Goal: Task Accomplishment & Management: Manage account settings

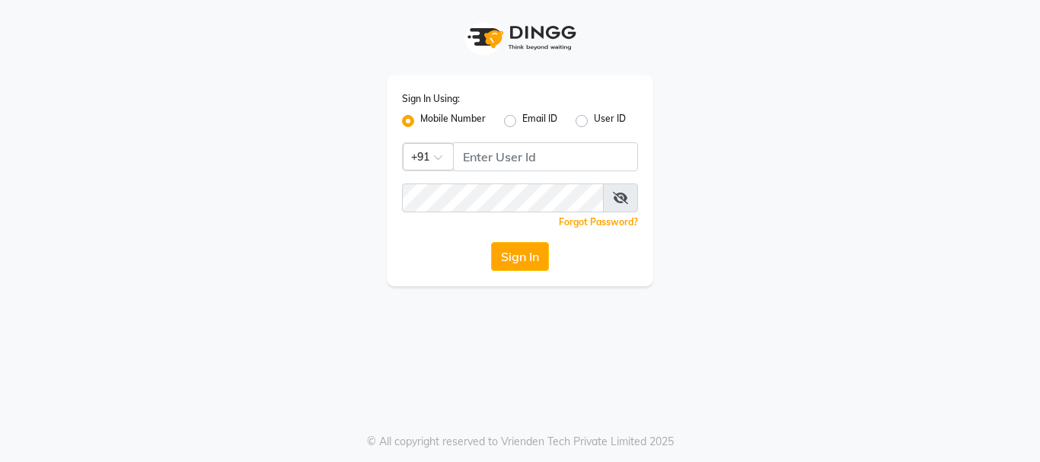
click at [449, 118] on label "Mobile Number" at bounding box center [453, 121] width 66 height 18
click at [430, 118] on input "Mobile Number" at bounding box center [425, 117] width 10 height 10
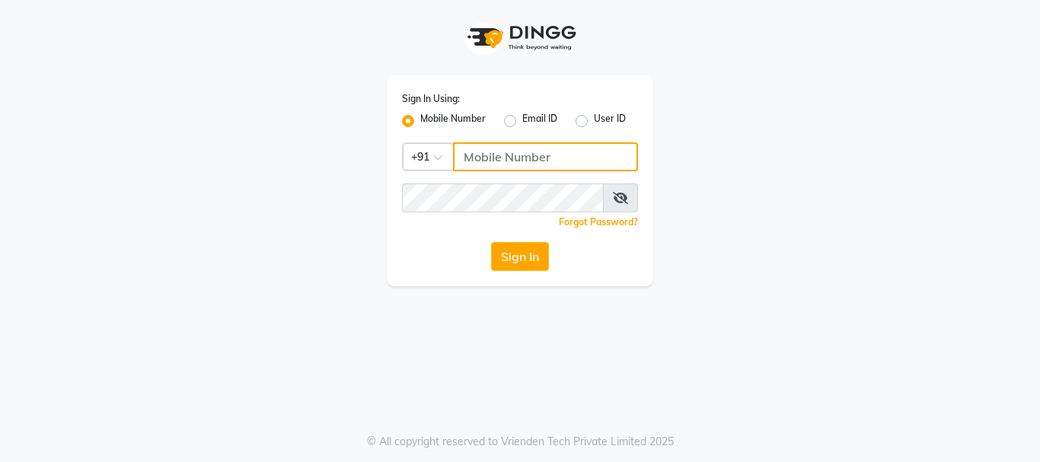
click at [512, 159] on input "Username" at bounding box center [545, 156] width 185 height 29
type input "9262624162"
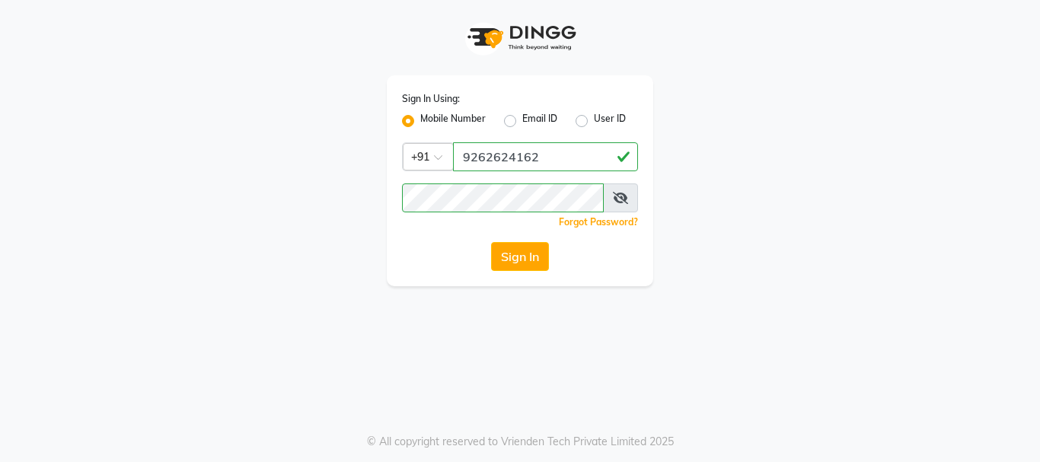
click at [618, 200] on icon at bounding box center [620, 198] width 15 height 12
click at [507, 249] on button "Sign In" at bounding box center [520, 256] width 58 height 29
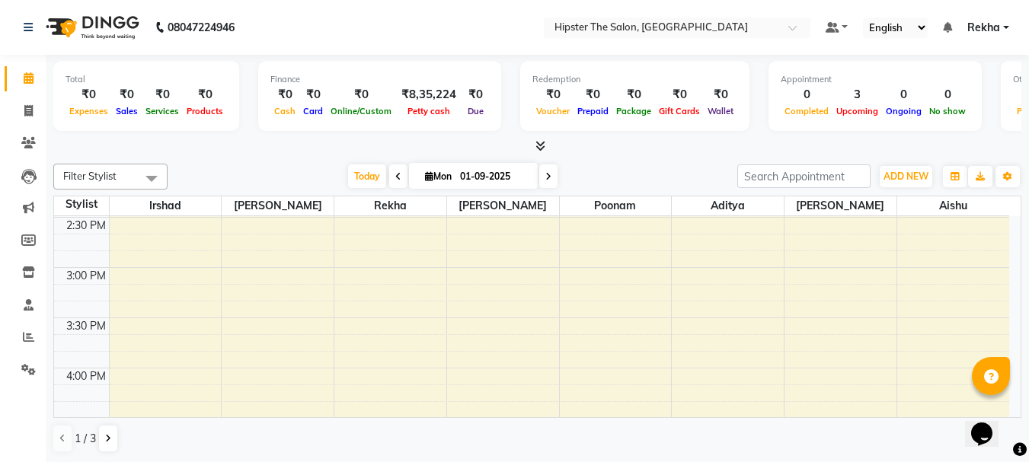
scroll to position [621, 0]
click at [395, 172] on icon at bounding box center [398, 176] width 6 height 9
type input "31-08-2025"
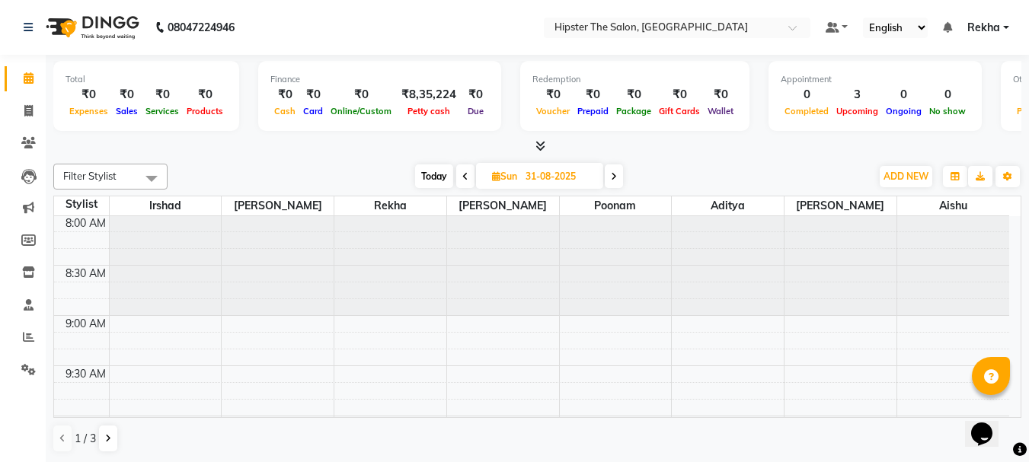
scroll to position [0, 0]
click at [24, 336] on icon at bounding box center [28, 336] width 11 height 11
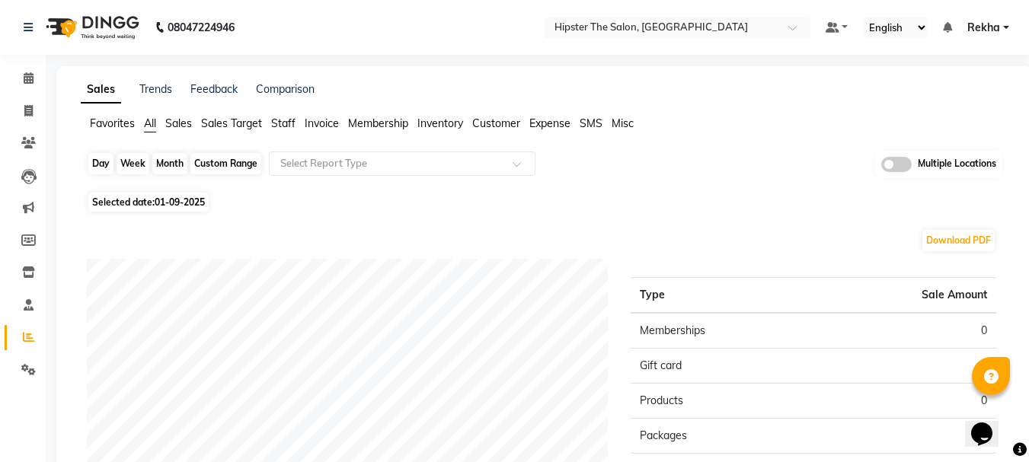
click at [101, 163] on div "Day" at bounding box center [100, 163] width 25 height 21
select select "9"
select select "2025"
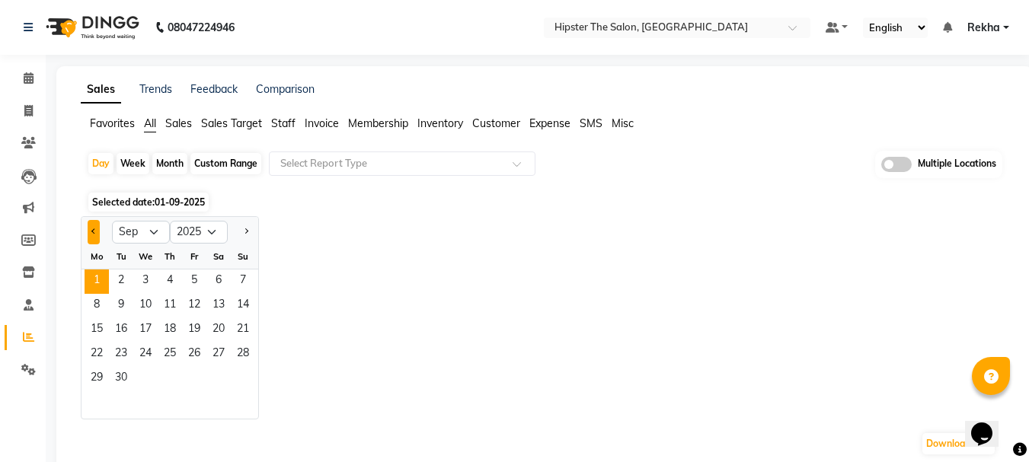
click at [91, 226] on button "Previous month" at bounding box center [94, 232] width 12 height 24
select select "8"
click at [157, 232] on select "Jan Feb Mar Apr May Jun Jul Aug Sep Oct Nov Dec" at bounding box center [141, 232] width 58 height 23
click at [195, 281] on span "1" at bounding box center [194, 282] width 24 height 24
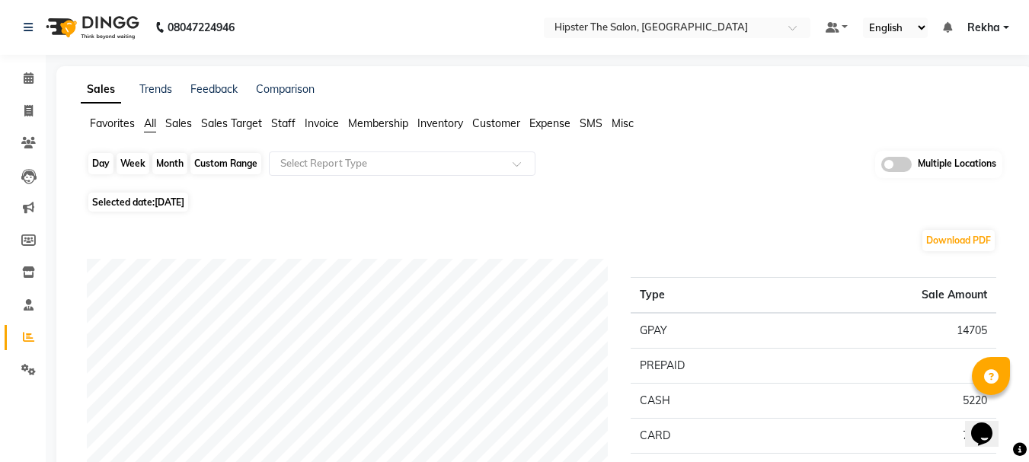
click at [91, 162] on div "Day" at bounding box center [100, 163] width 25 height 21
select select "8"
select select "2025"
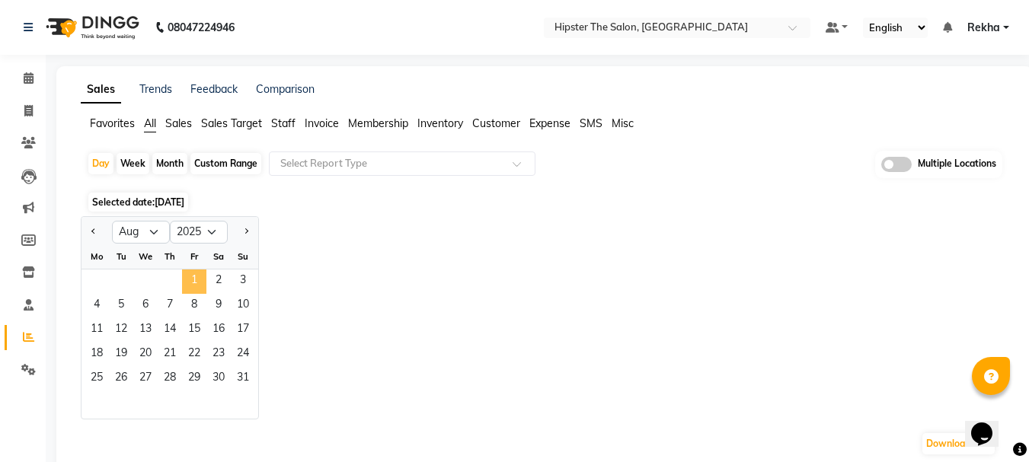
click at [200, 276] on span "1" at bounding box center [194, 282] width 24 height 24
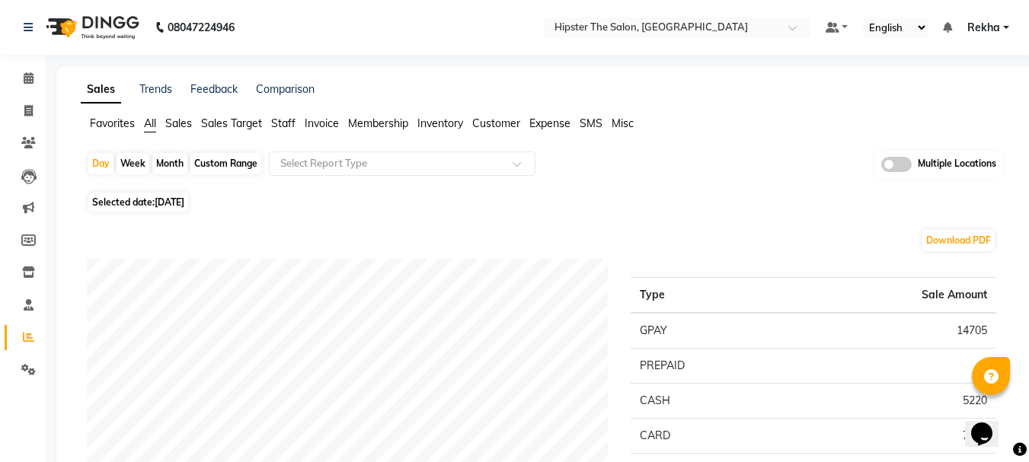
click at [222, 165] on div "Custom Range" at bounding box center [225, 163] width 71 height 21
select select "8"
select select "2025"
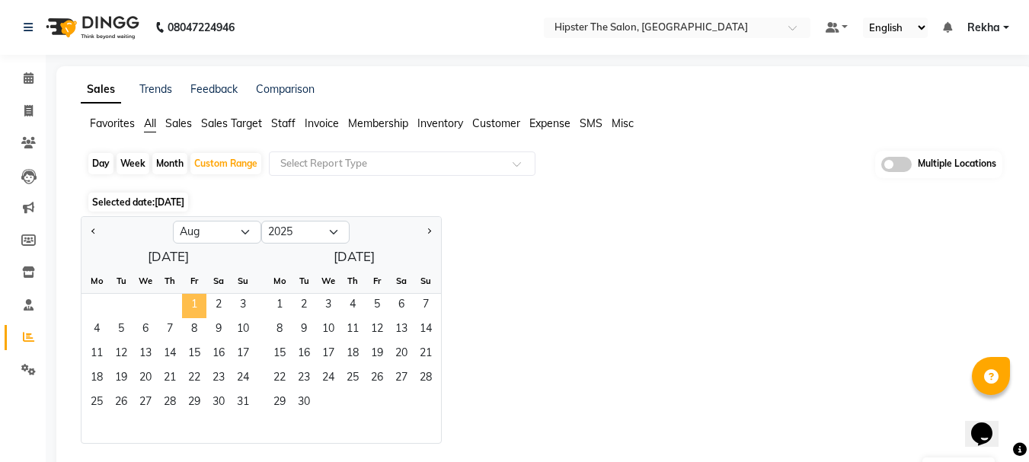
click at [197, 303] on span "1" at bounding box center [194, 306] width 24 height 24
click at [244, 401] on span "31" at bounding box center [243, 404] width 24 height 24
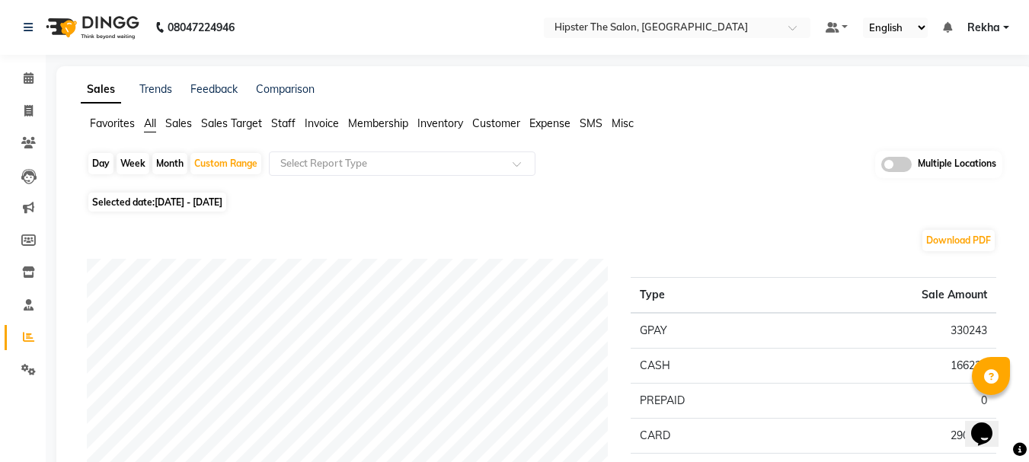
click at [283, 123] on span "Staff" at bounding box center [283, 124] width 24 height 14
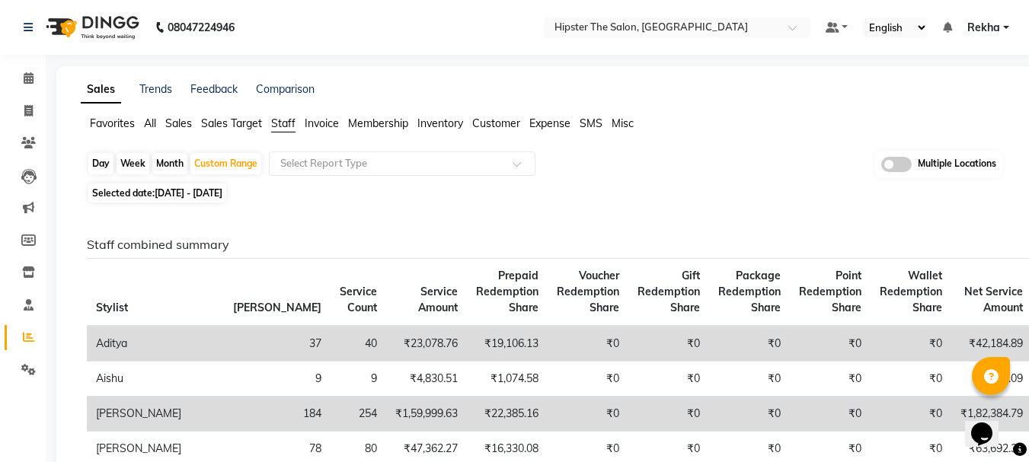
click at [94, 161] on div "Day" at bounding box center [100, 163] width 25 height 21
select select "8"
select select "2025"
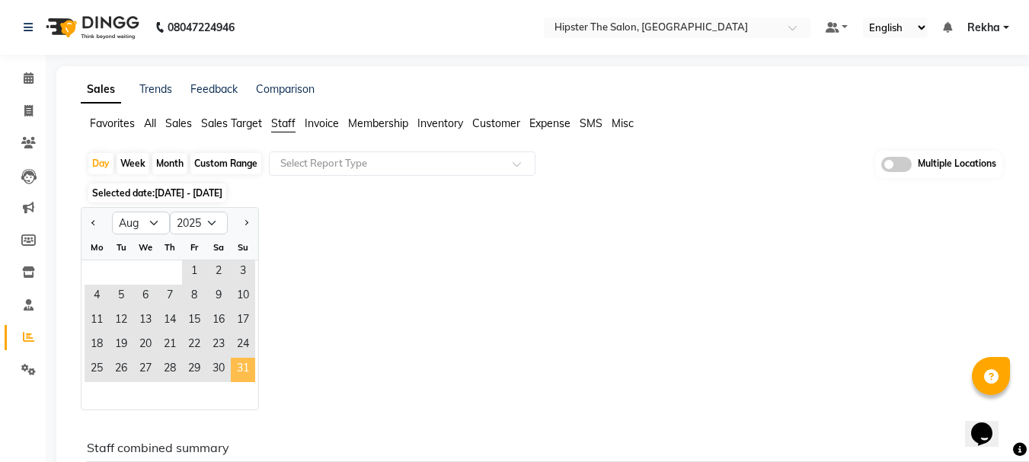
click at [245, 371] on span "31" at bounding box center [243, 370] width 24 height 24
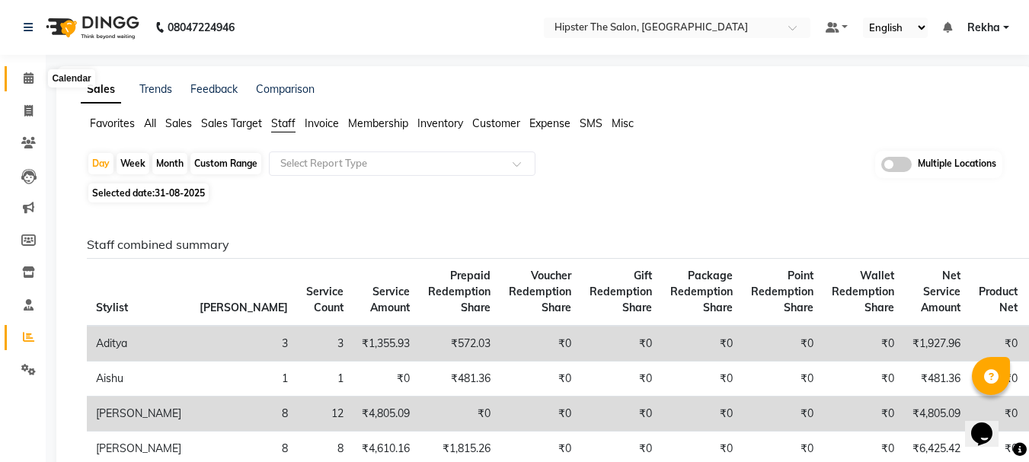
click at [27, 78] on icon at bounding box center [29, 77] width 10 height 11
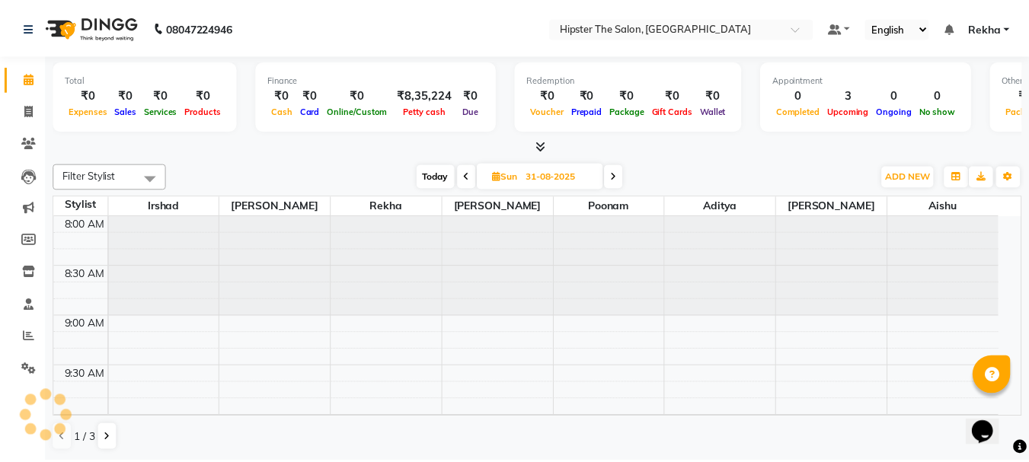
scroll to position [202, 0]
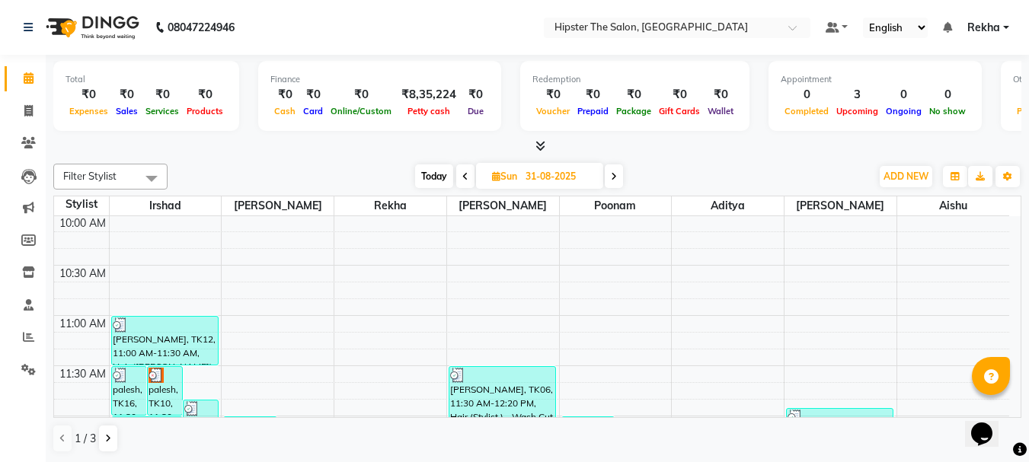
click at [427, 165] on span "Today" at bounding box center [434, 177] width 38 height 24
type input "01-09-2025"
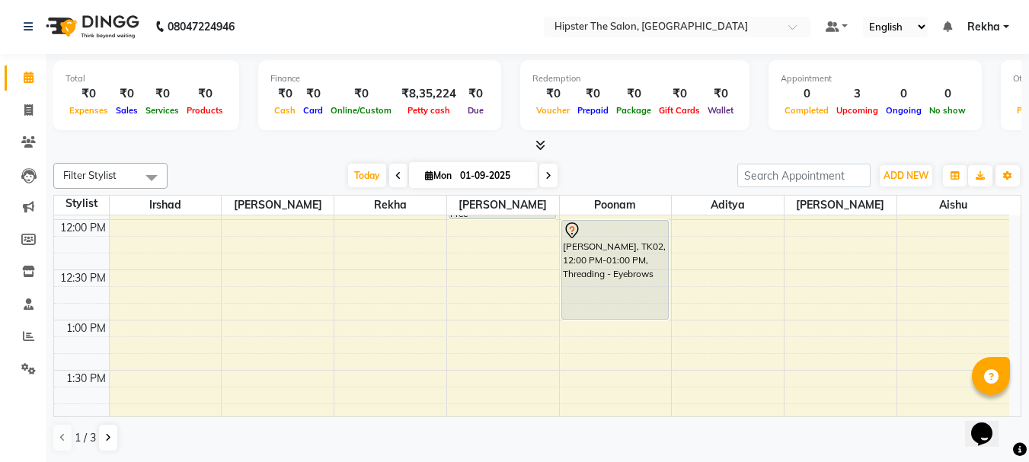
scroll to position [367, 0]
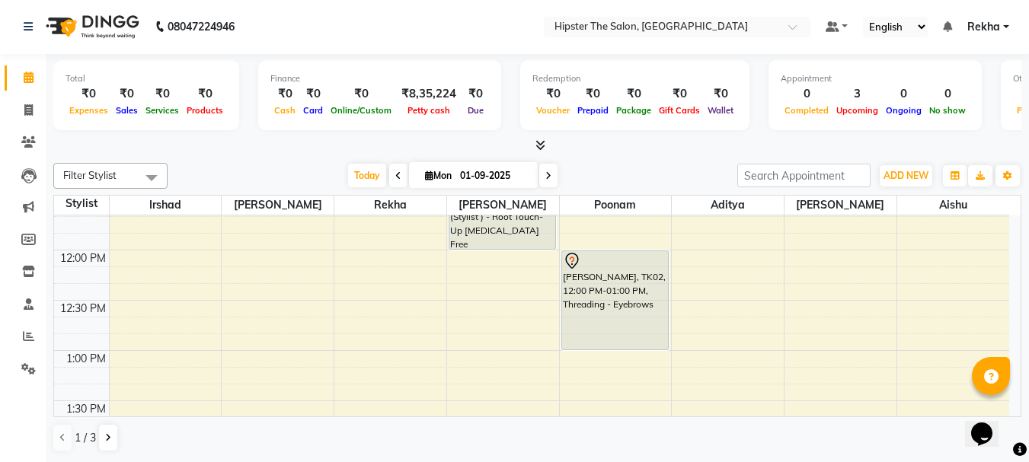
drag, startPoint x: 981, startPoint y: 413, endPoint x: 1016, endPoint y: 406, distance: 35.7
click at [1014, 406] on html "Opens Chat This icon Opens the chat window." at bounding box center [989, 424] width 49 height 46
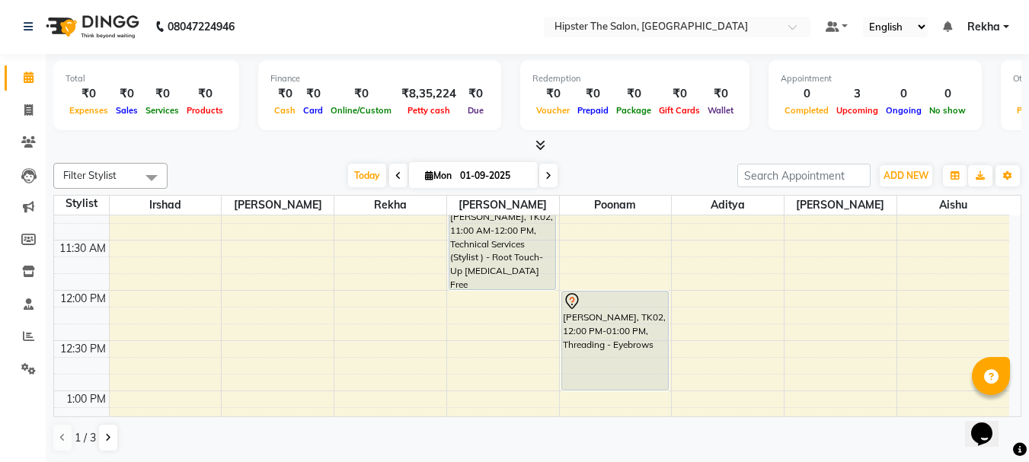
scroll to position [264, 0]
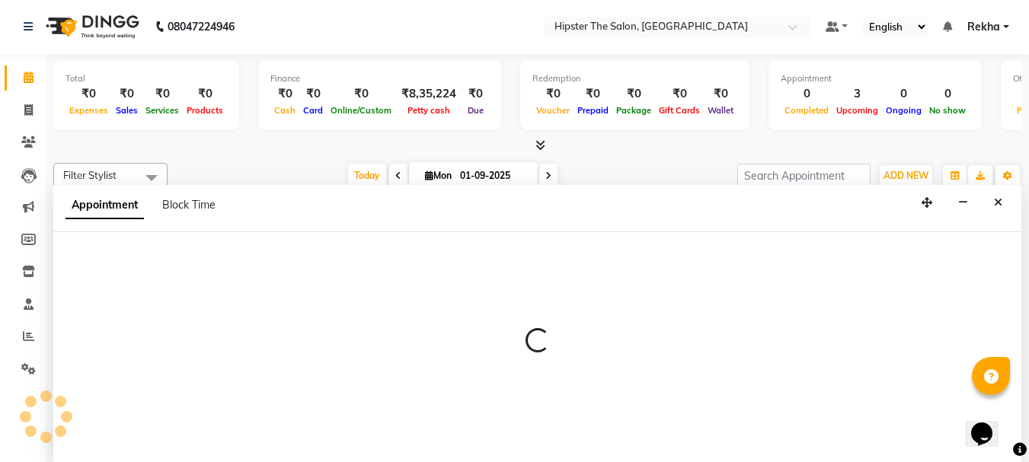
select select "32401"
select select "tentative"
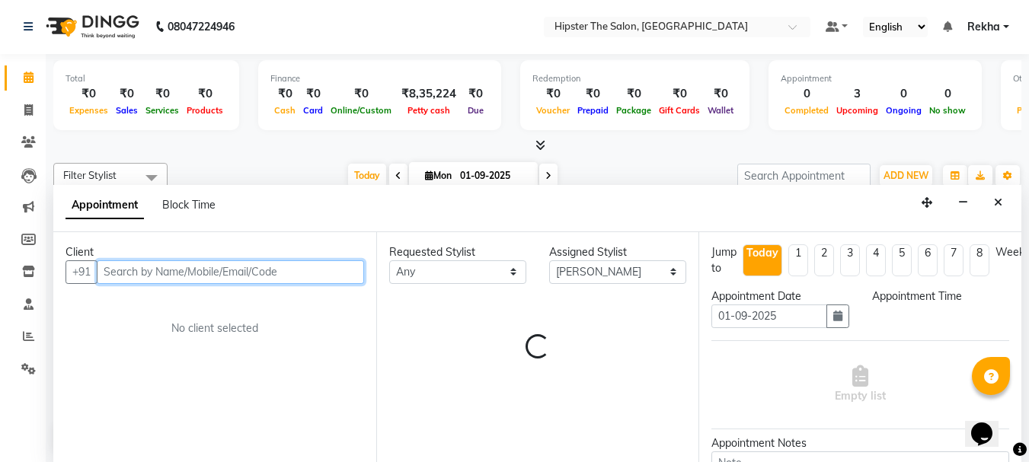
select select "645"
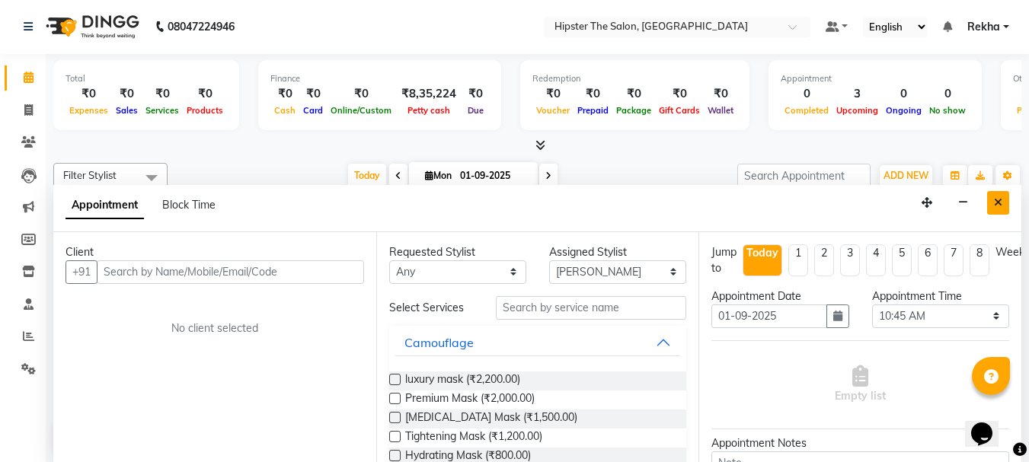
click at [999, 203] on icon "Close" at bounding box center [998, 202] width 8 height 11
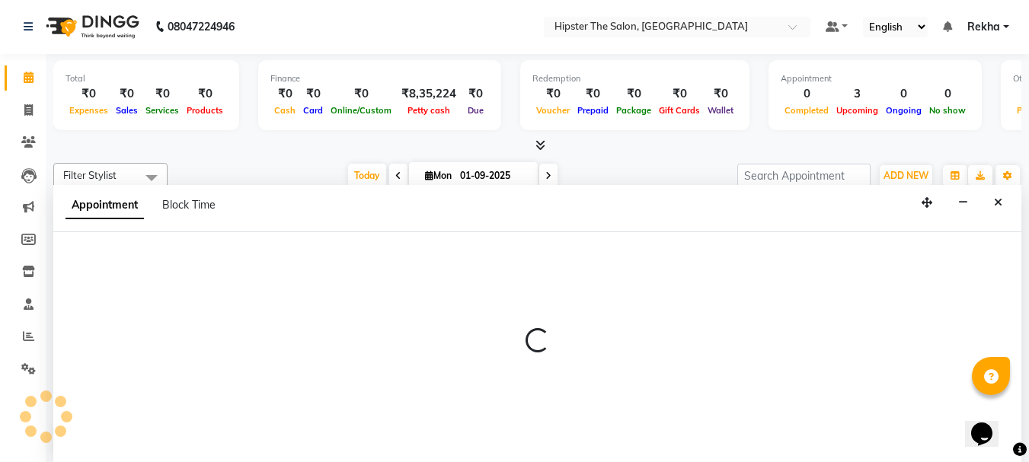
select select "64371"
select select "660"
select select "tentative"
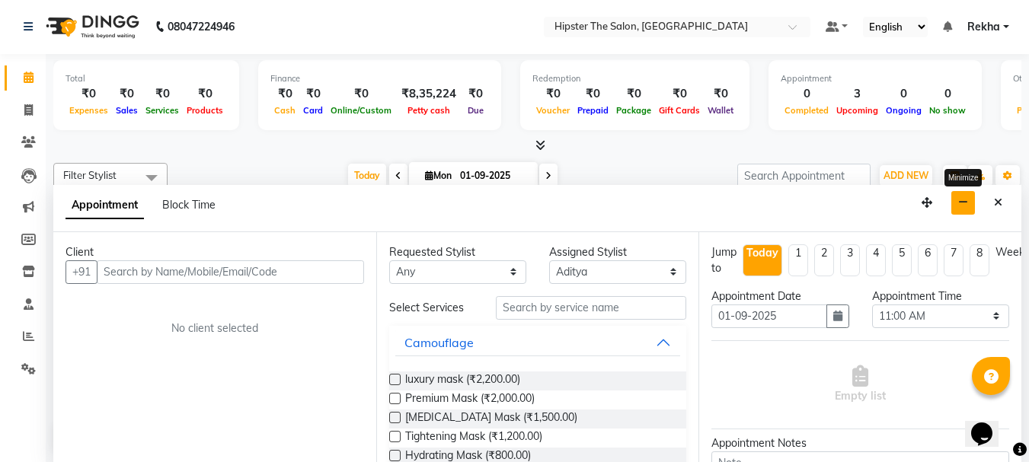
click at [968, 202] on icon "button" at bounding box center [963, 202] width 10 height 11
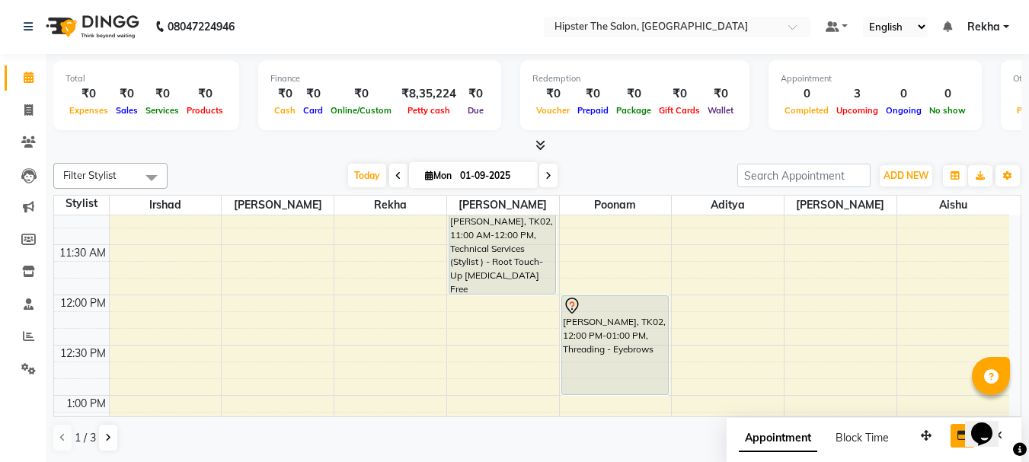
scroll to position [320, 0]
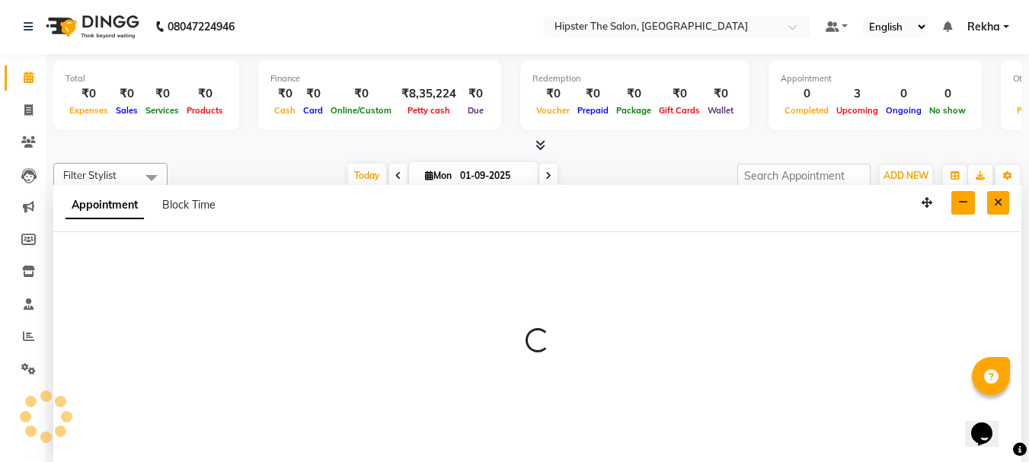
select select "32401"
select select "tentative"
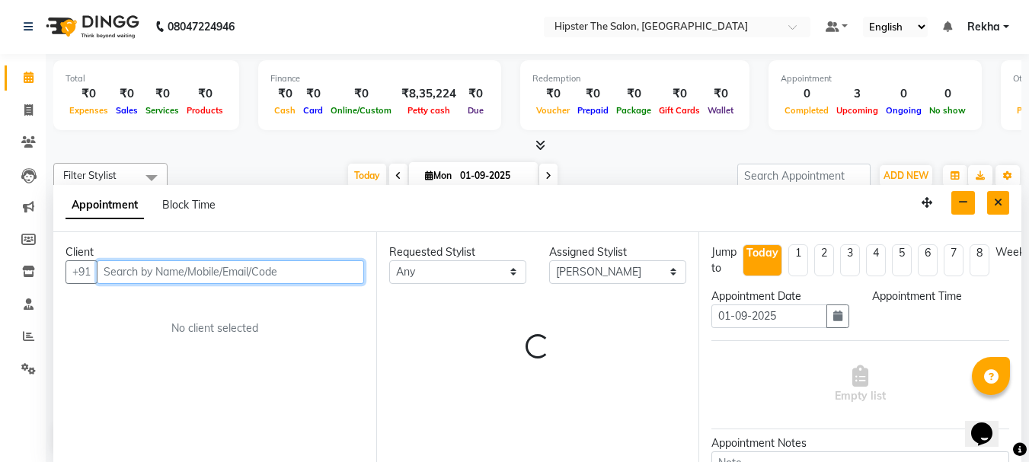
select select "765"
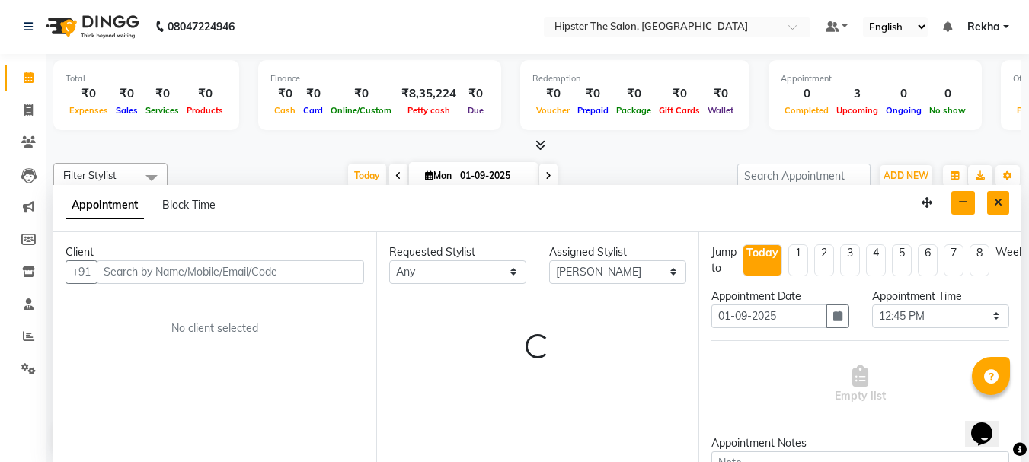
click at [1003, 198] on button "Close" at bounding box center [998, 203] width 22 height 24
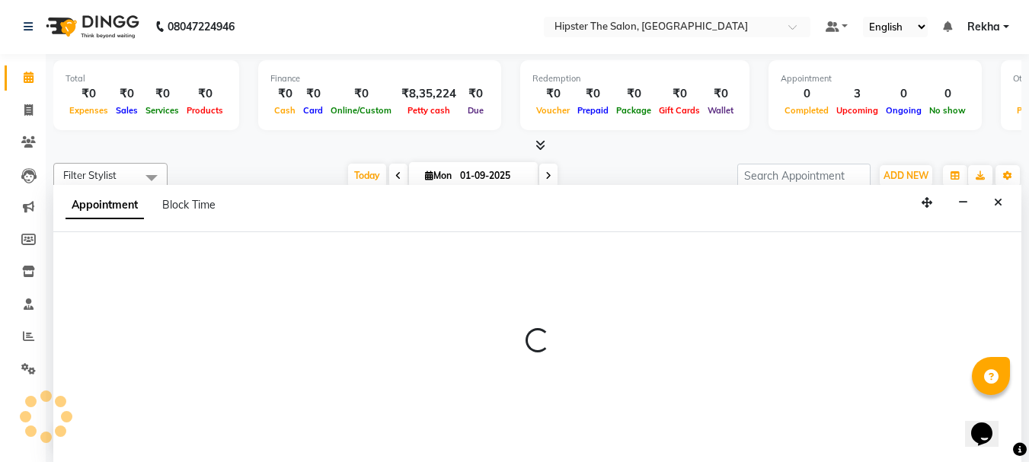
select select "32401"
select select "tentative"
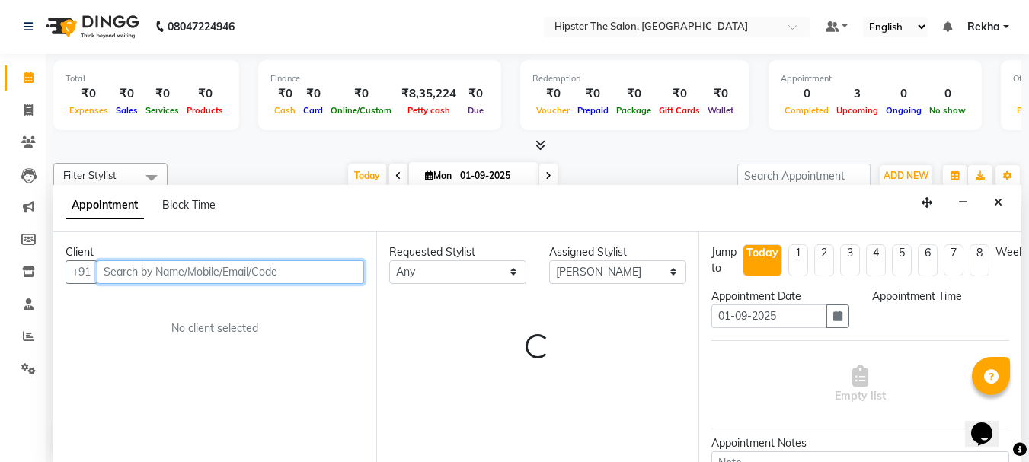
select select "720"
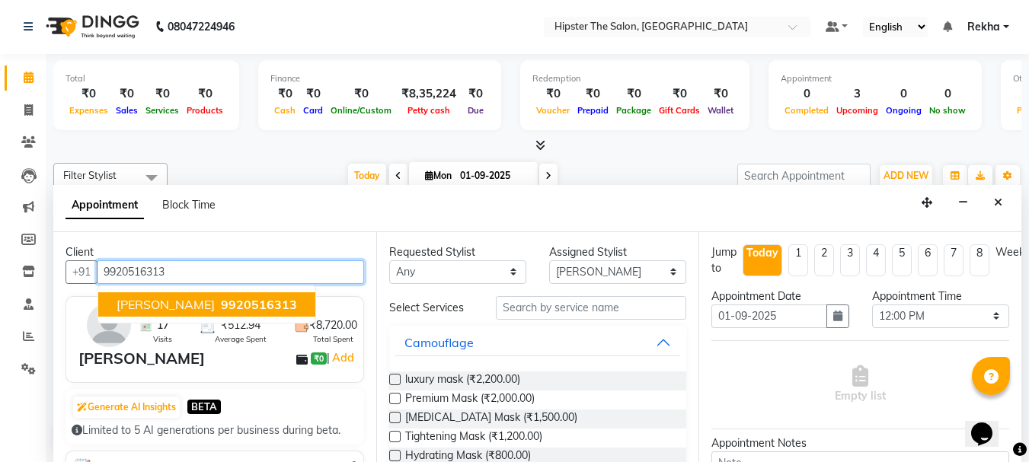
click at [222, 303] on span "9920516313" at bounding box center [259, 304] width 76 height 15
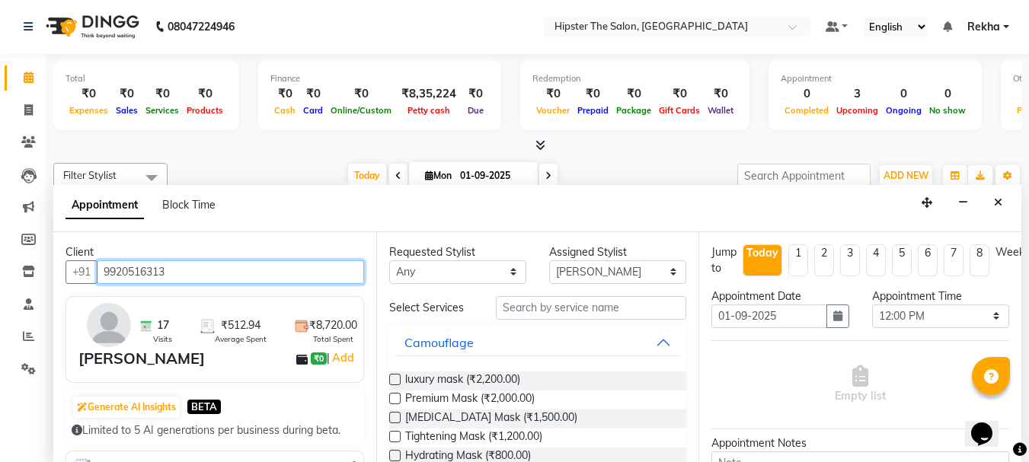
type input "9920516313"
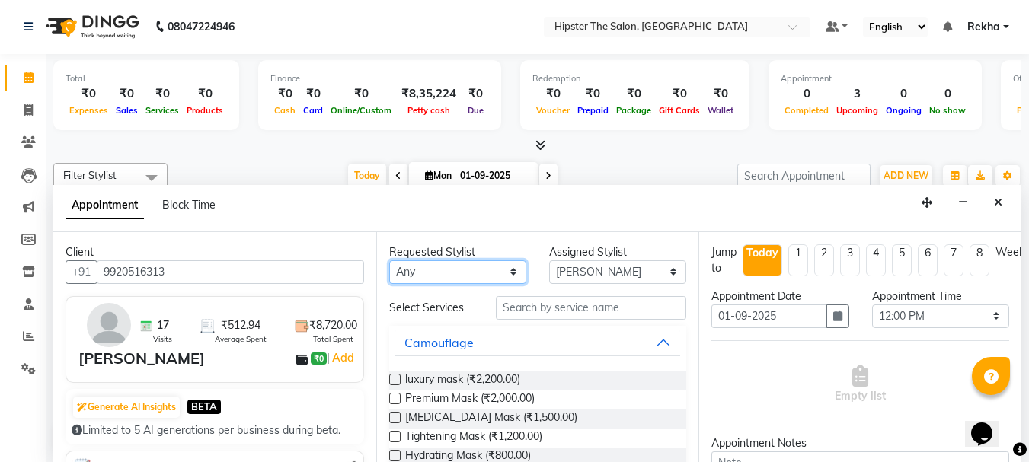
click at [467, 269] on select "Any [PERSON_NAME] [PERSON_NAME] [PERSON_NAME] [PERSON_NAME] Lucky [PERSON_NAME]…" at bounding box center [457, 273] width 137 height 24
select select "32401"
click at [389, 261] on select "Any [PERSON_NAME] [PERSON_NAME] [PERSON_NAME] [PERSON_NAME] Lucky [PERSON_NAME]…" at bounding box center [457, 273] width 137 height 24
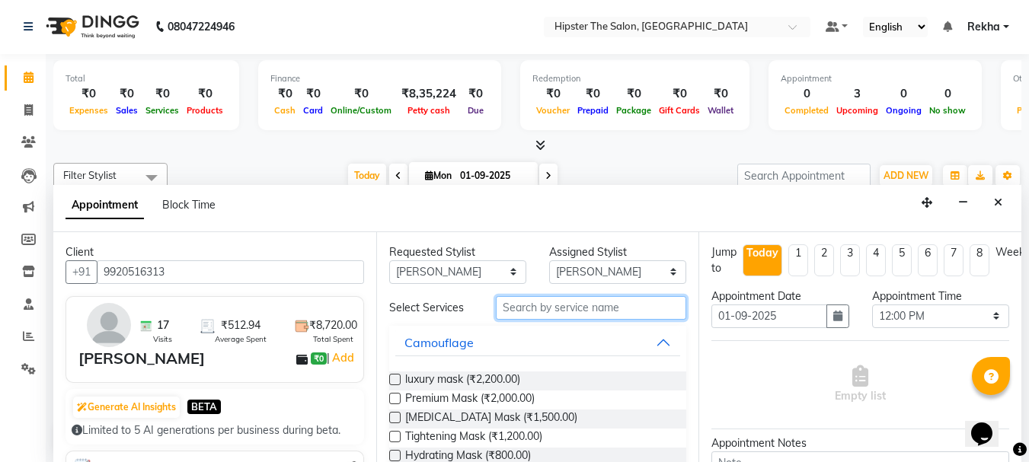
click at [535, 306] on input "text" at bounding box center [591, 308] width 190 height 24
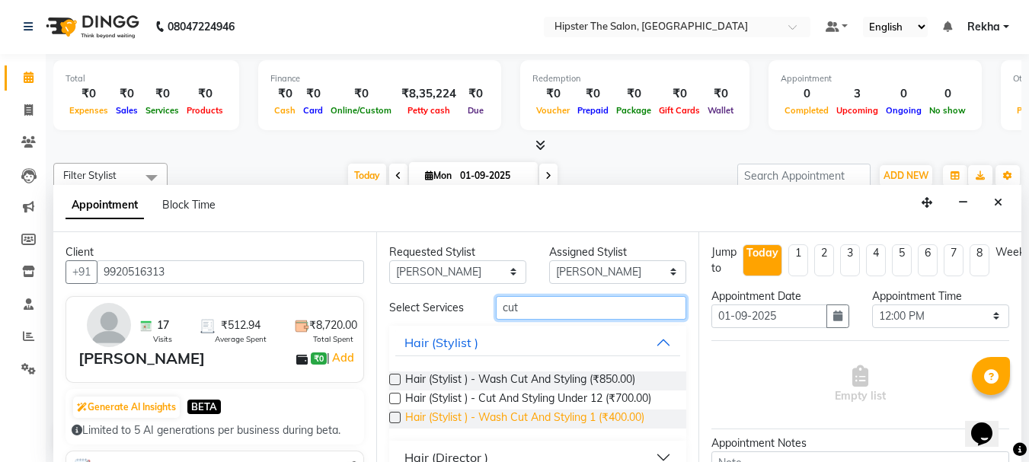
type input "cut"
click at [587, 417] on span "Hair (Stylist ) - Wash Cut And Styling 1 (₹400.00)" at bounding box center [524, 419] width 239 height 19
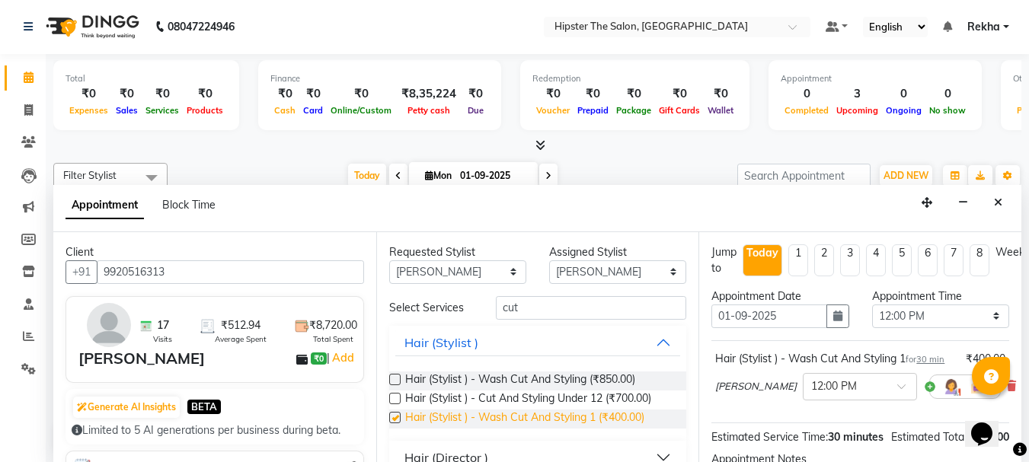
checkbox input "false"
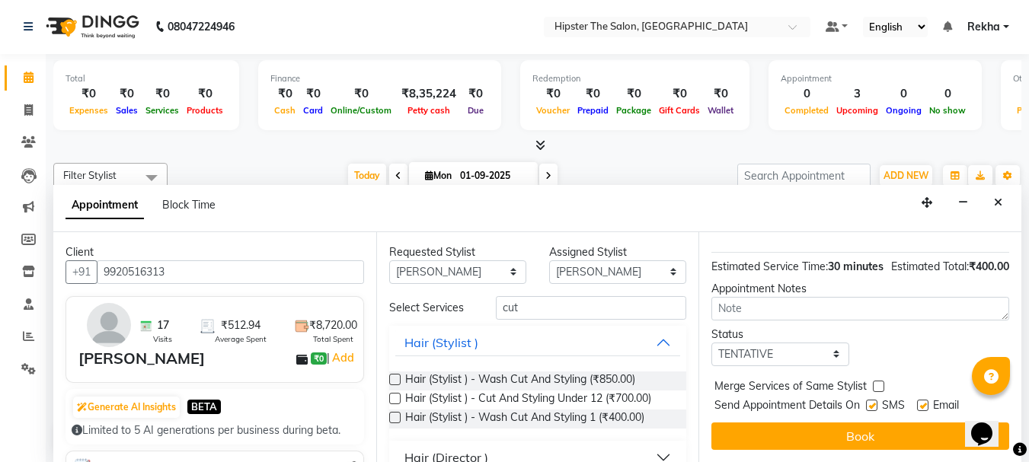
scroll to position [214, 0]
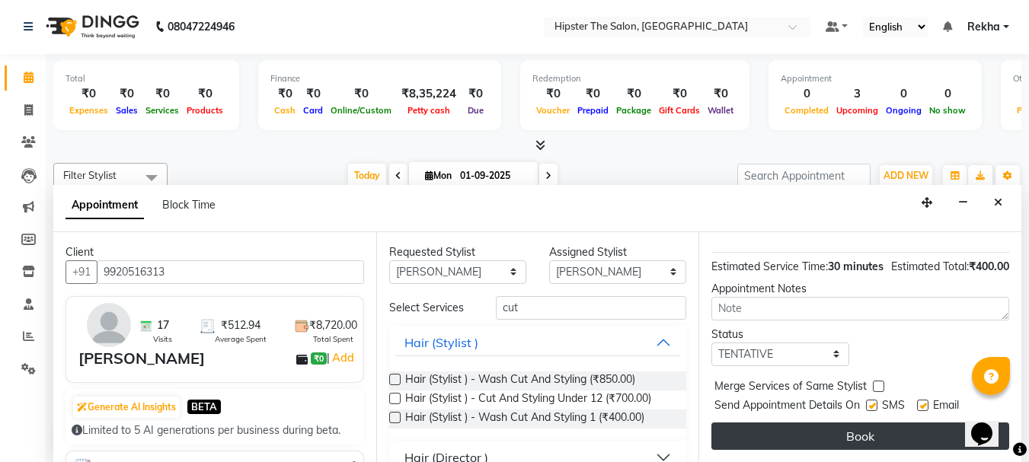
click at [914, 427] on button "Book" at bounding box center [860, 436] width 298 height 27
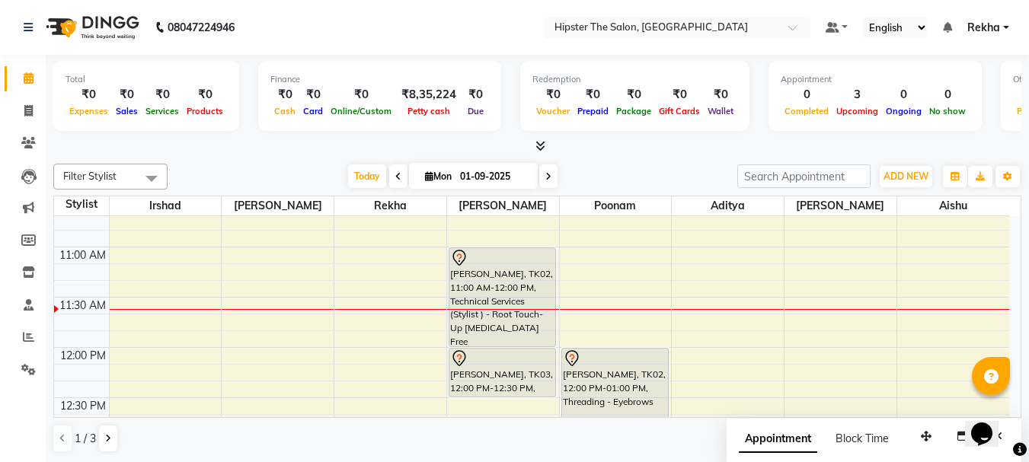
scroll to position [310, 0]
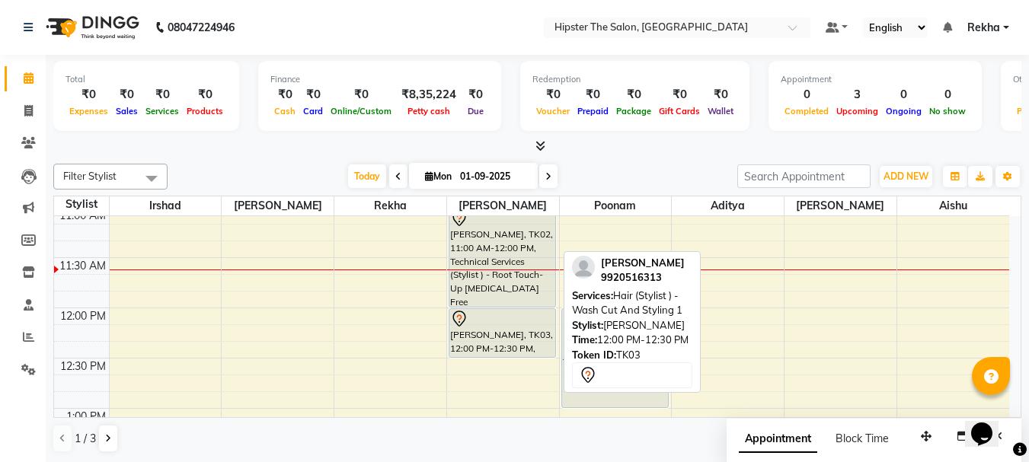
click at [485, 337] on div "pranay, TK03, 12:00 PM-12:30 PM, Hair (Stylist ) - Wash Cut And Styling 1" at bounding box center [502, 333] width 106 height 48
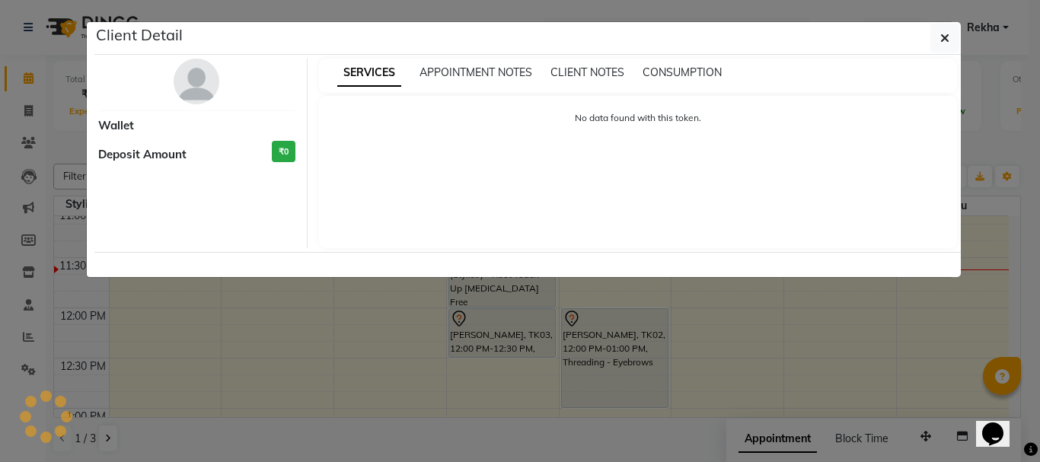
select select "7"
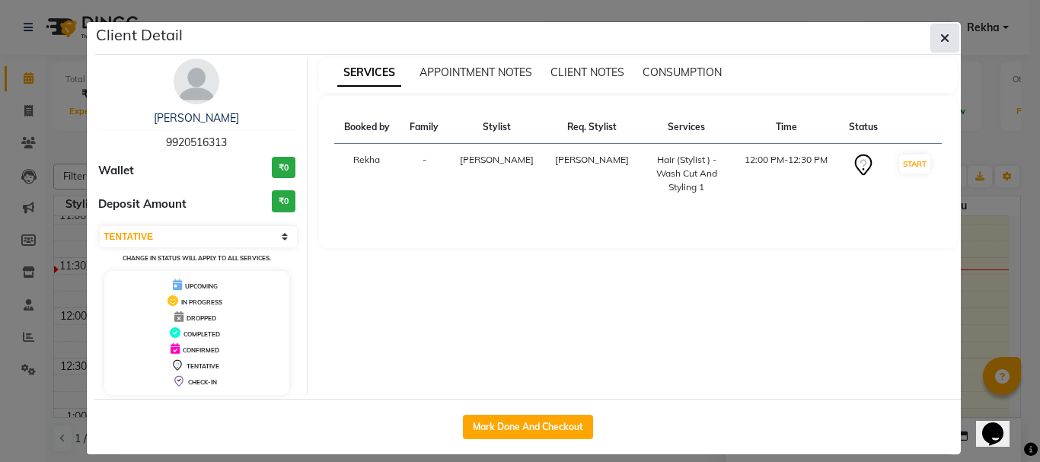
click at [941, 40] on icon "button" at bounding box center [945, 38] width 9 height 12
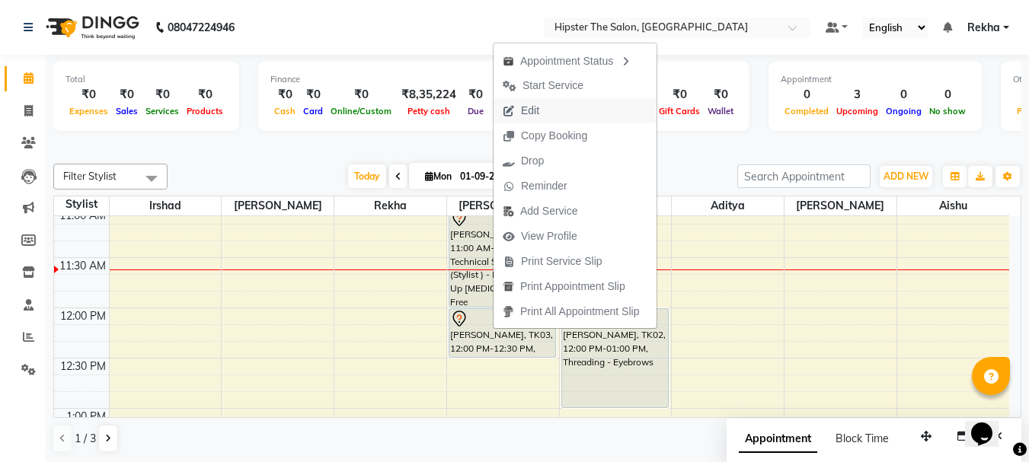
click at [533, 113] on span "Edit" at bounding box center [530, 111] width 18 height 16
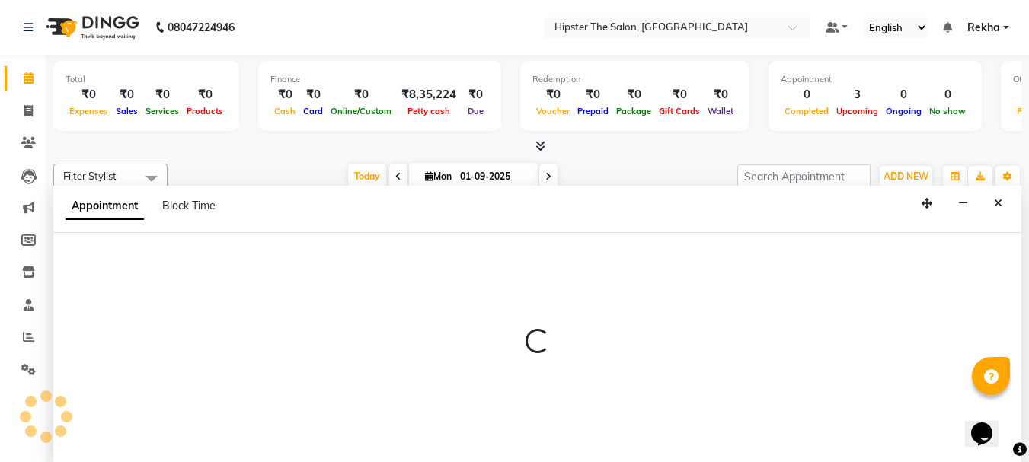
scroll to position [1, 0]
select select "tentative"
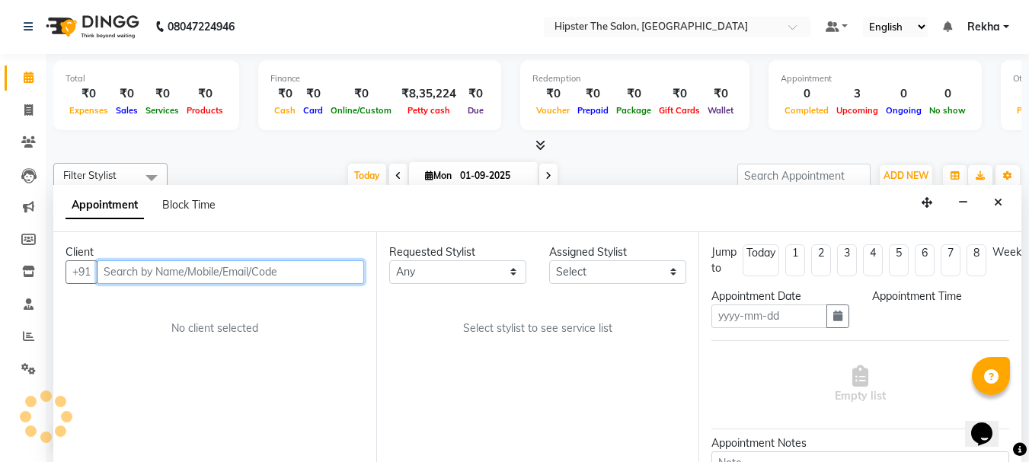
type input "01-09-2025"
select select "720"
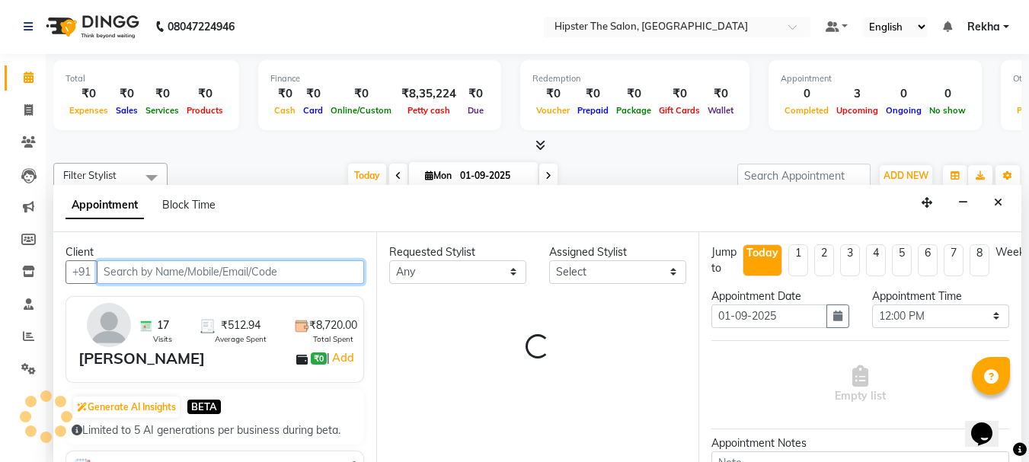
select select "32401"
select select "2262"
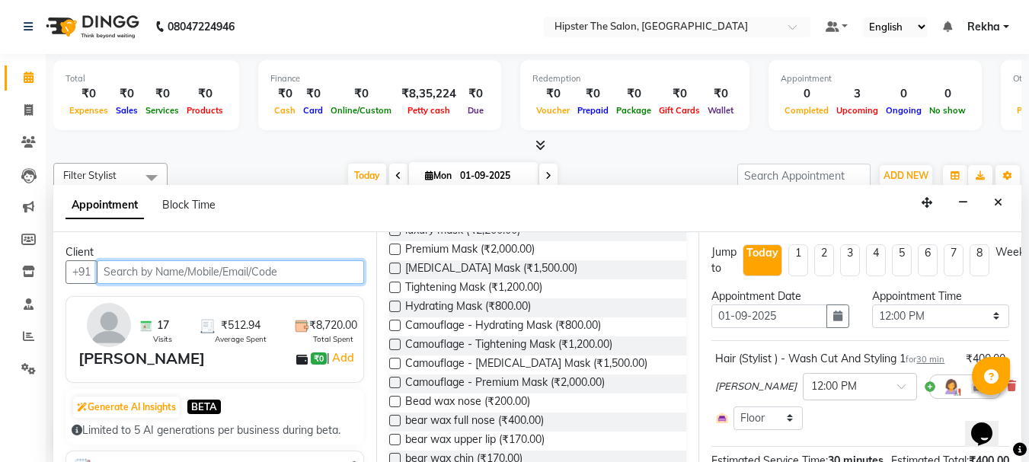
scroll to position [201, 0]
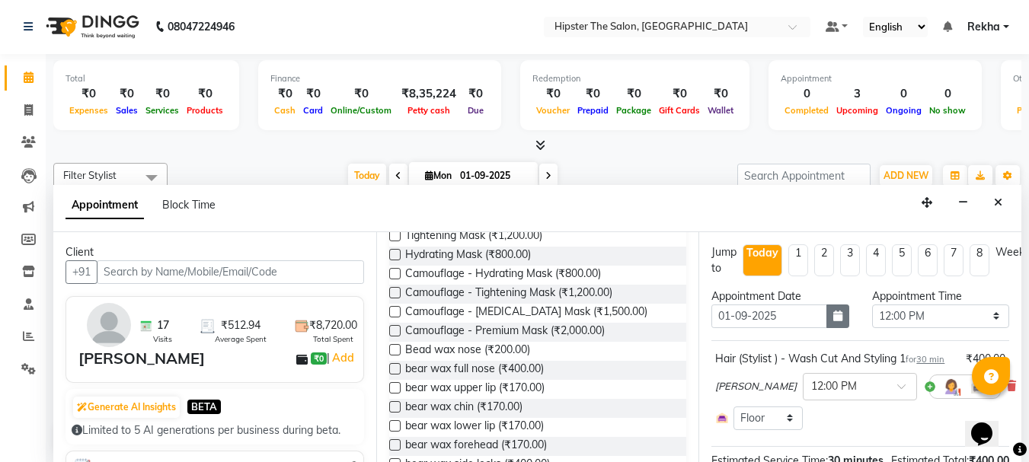
click at [833, 320] on icon "button" at bounding box center [837, 316] width 9 height 11
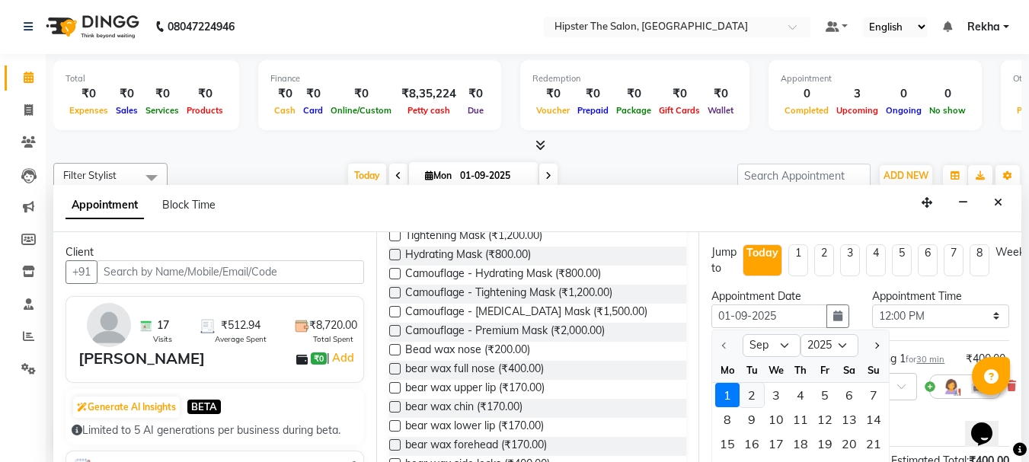
click at [753, 393] on div "2" at bounding box center [752, 395] width 24 height 24
type input "02-09-2025"
select select "720"
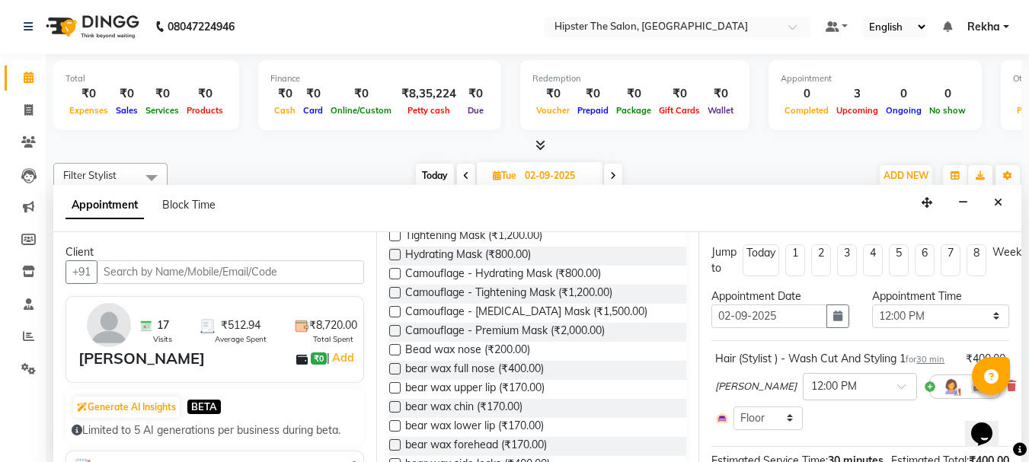
scroll to position [191, 0]
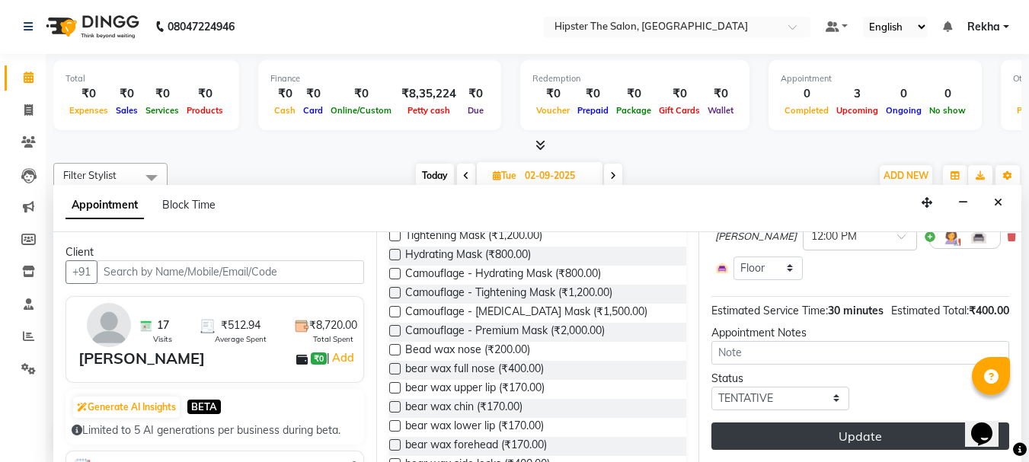
click at [929, 423] on button "Update" at bounding box center [860, 436] width 298 height 27
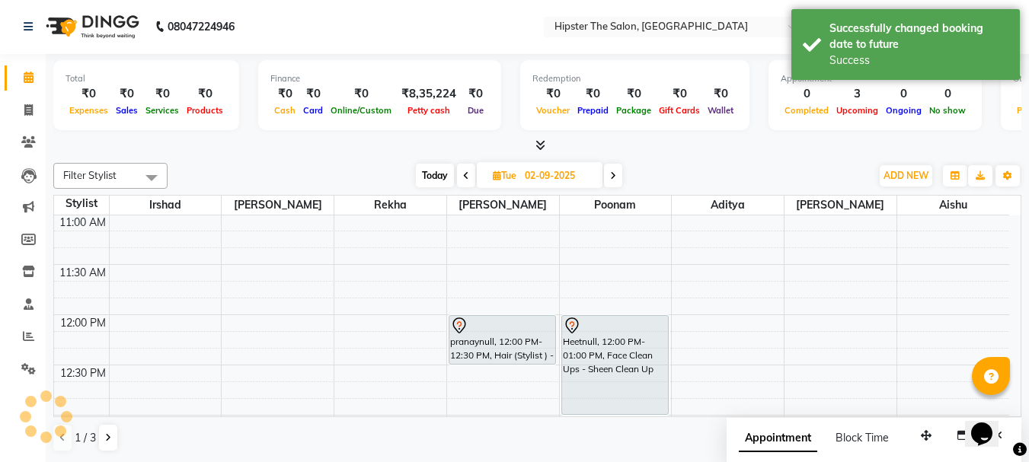
scroll to position [0, 0]
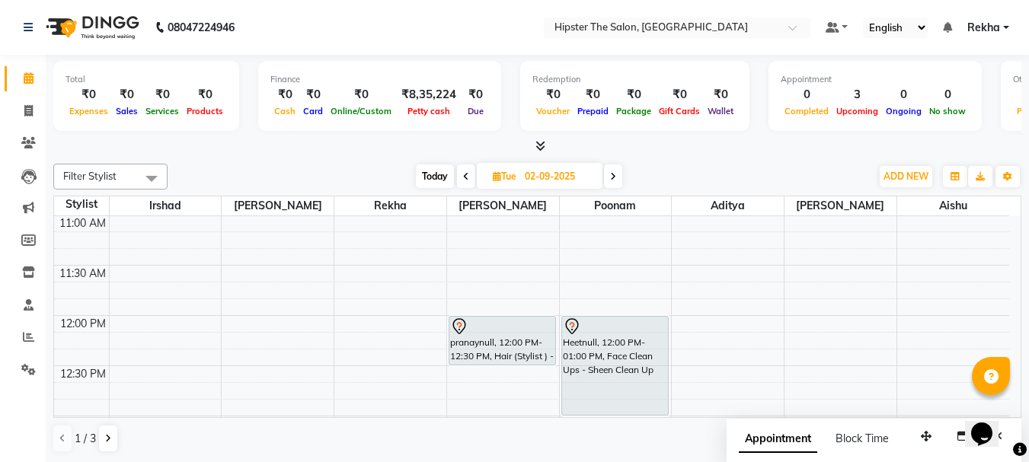
click at [436, 175] on span "Today" at bounding box center [435, 177] width 38 height 24
type input "01-09-2025"
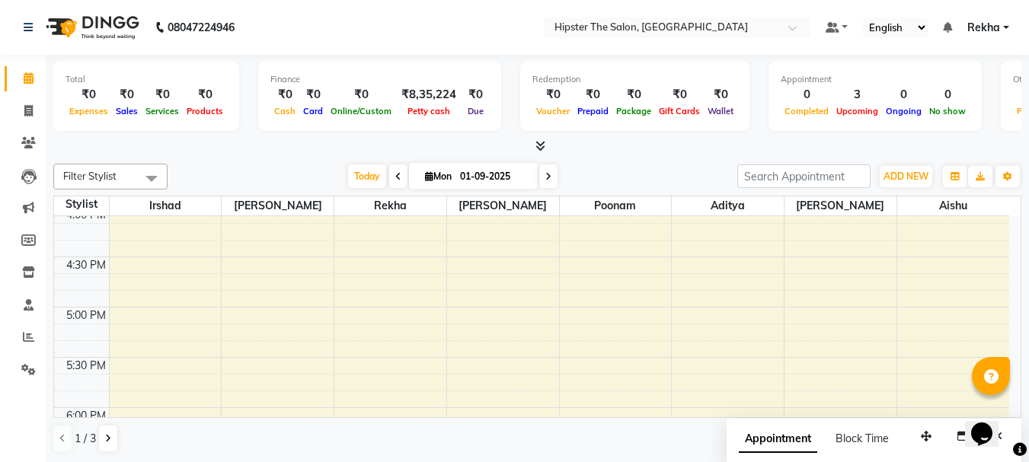
scroll to position [820, 0]
click at [370, 309] on div "8:00 AM 8:30 AM 9:00 AM 9:30 AM 10:00 AM 10:30 AM 11:00 AM 11:30 AM 12:00 PM 12…" at bounding box center [531, 149] width 955 height 1507
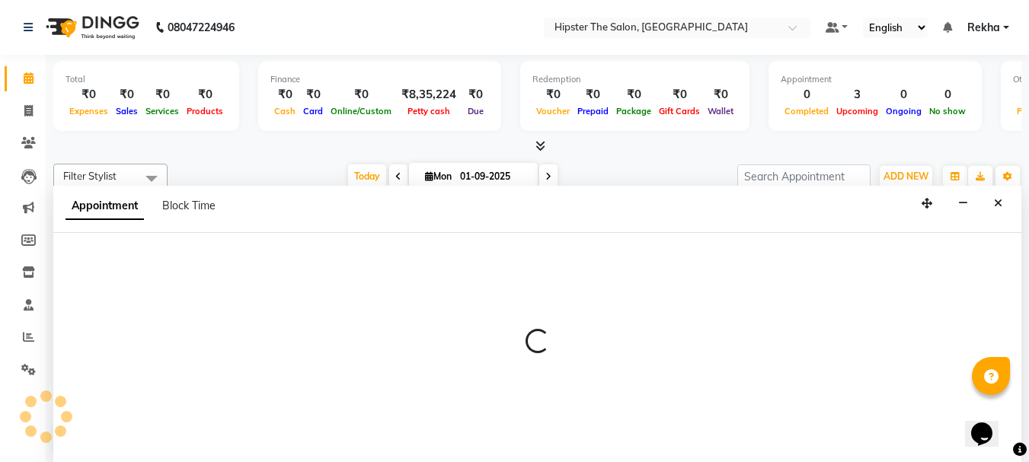
scroll to position [1, 0]
select select "32386"
select select "tentative"
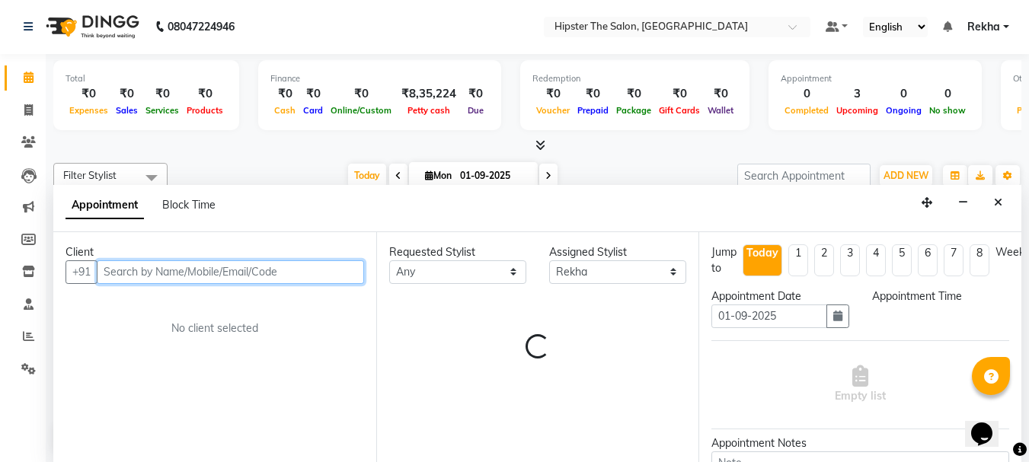
select select "1020"
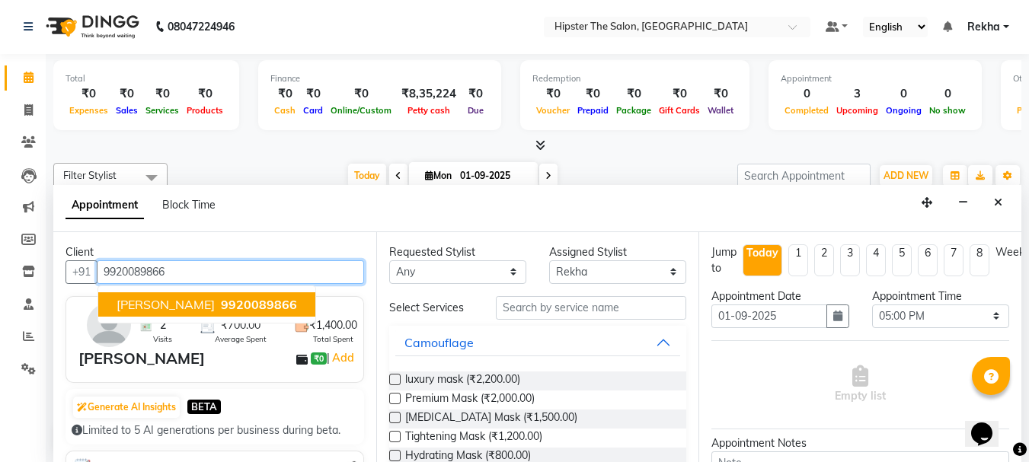
click at [247, 308] on span "9920089866" at bounding box center [259, 304] width 76 height 15
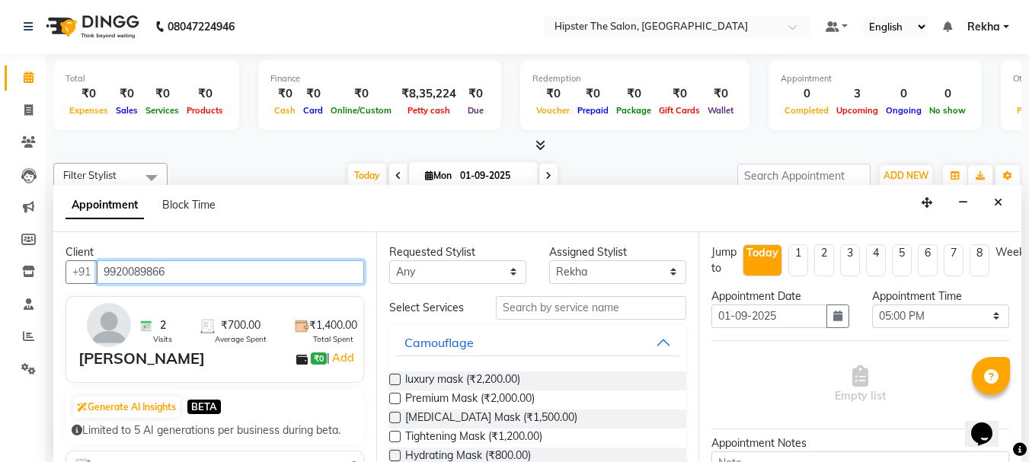
type input "9920089866"
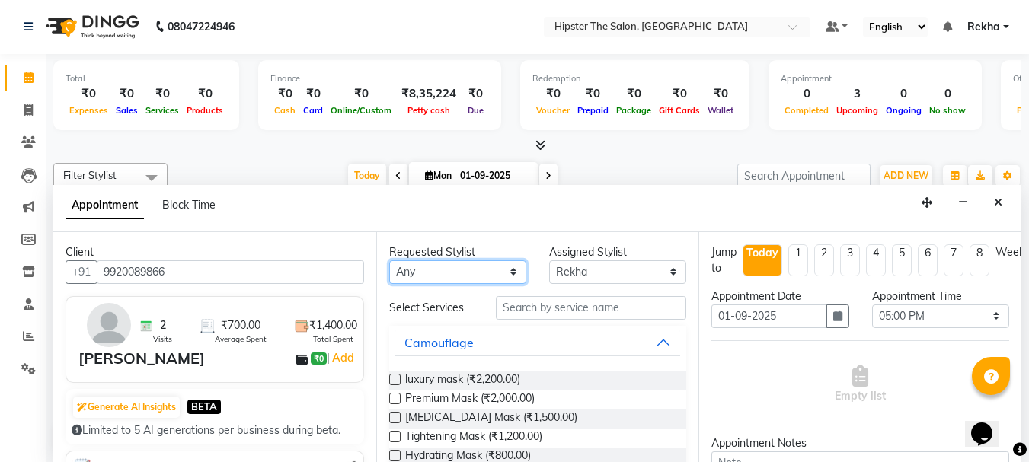
click at [497, 272] on select "Any [PERSON_NAME] [PERSON_NAME] [PERSON_NAME] [PERSON_NAME] Lucky [PERSON_NAME]…" at bounding box center [457, 273] width 137 height 24
select select "32386"
click at [389, 261] on select "Any [PERSON_NAME] [PERSON_NAME] [PERSON_NAME] [PERSON_NAME] Lucky [PERSON_NAME]…" at bounding box center [457, 273] width 137 height 24
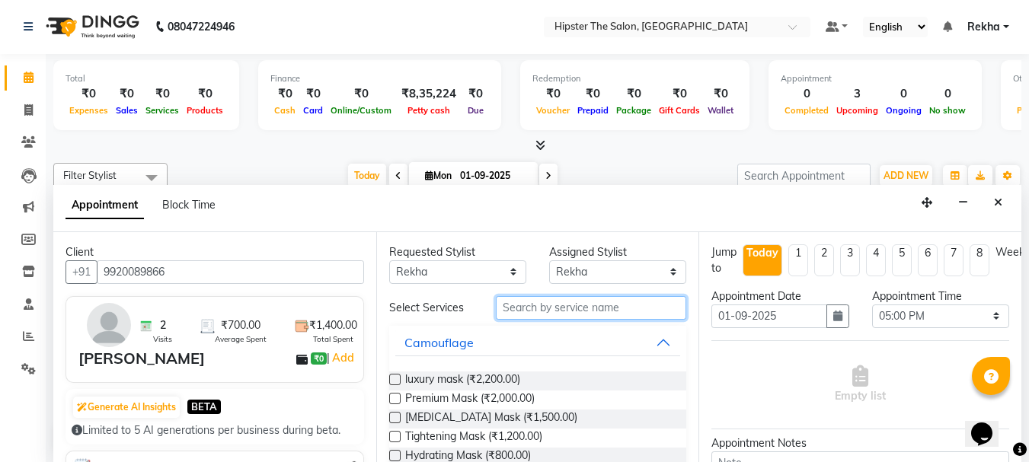
click at [605, 307] on input "text" at bounding box center [591, 308] width 190 height 24
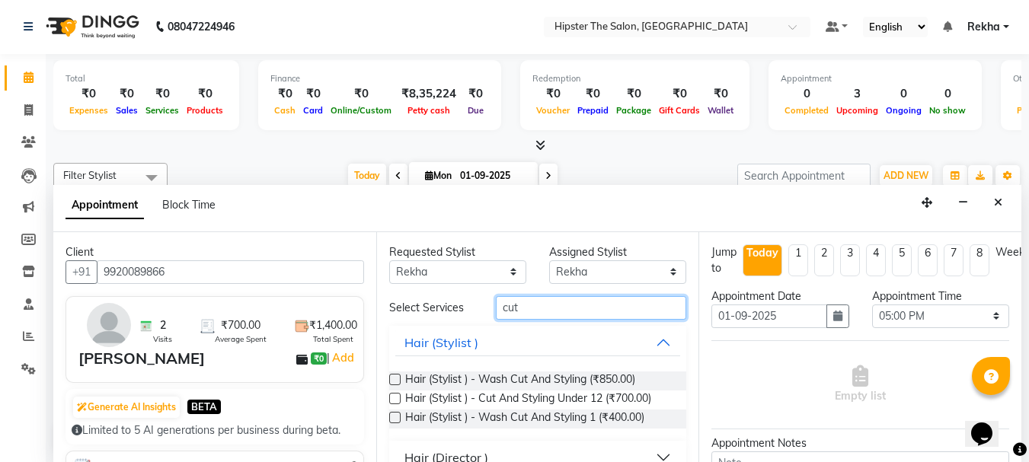
type input "cut"
click at [655, 380] on div "Hair (Stylist ) - Wash Cut And Styling (₹850.00)" at bounding box center [538, 381] width 298 height 19
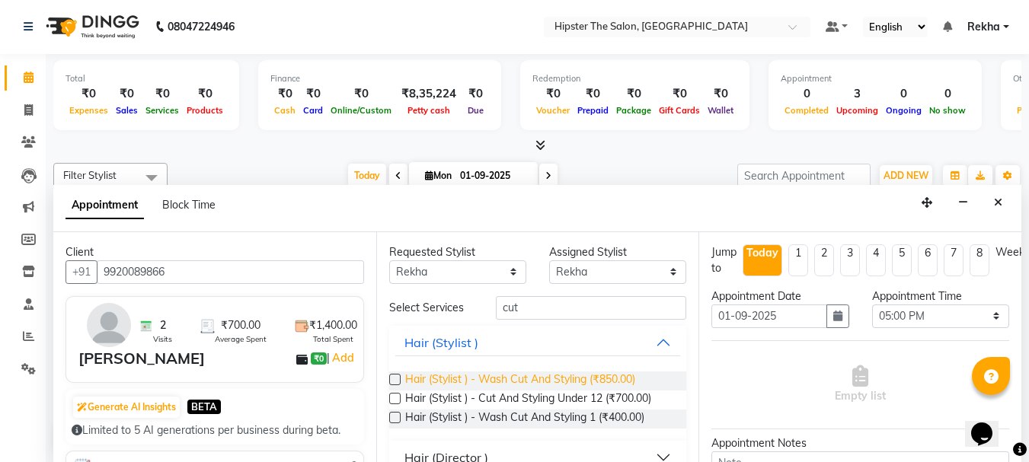
click at [574, 386] on span "Hair (Stylist ) - Wash Cut And Styling (₹850.00)" at bounding box center [520, 381] width 230 height 19
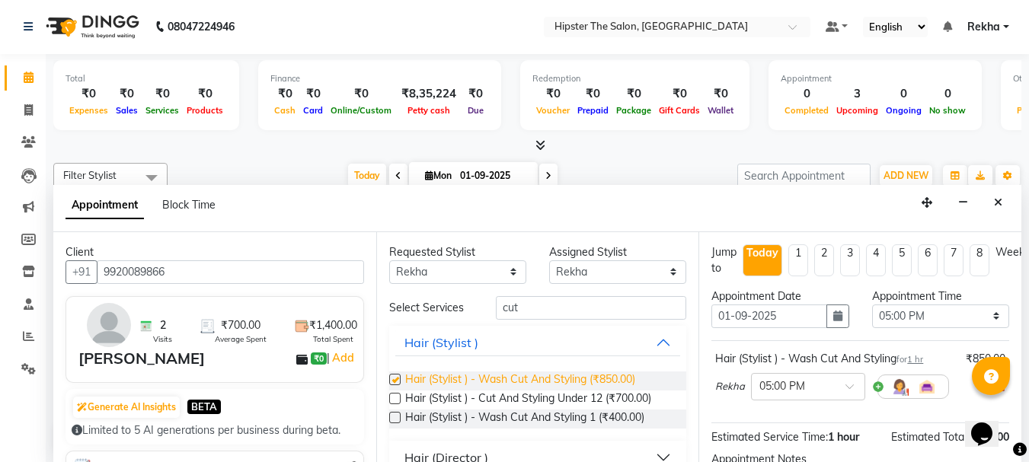
checkbox input "false"
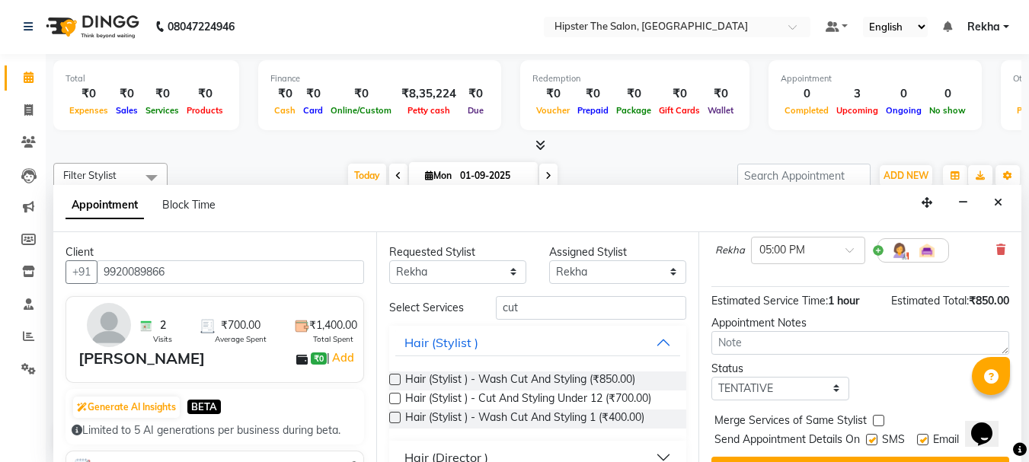
scroll to position [182, 0]
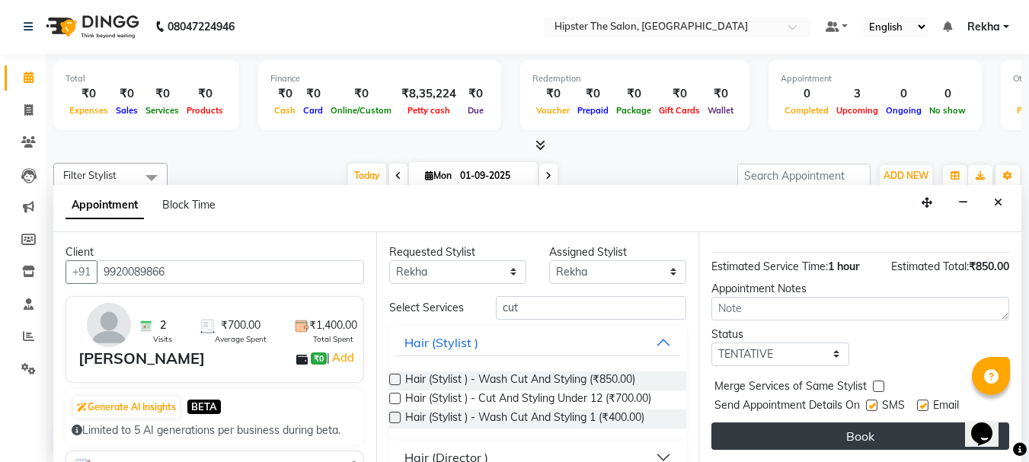
click at [888, 423] on button "Book" at bounding box center [860, 436] width 298 height 27
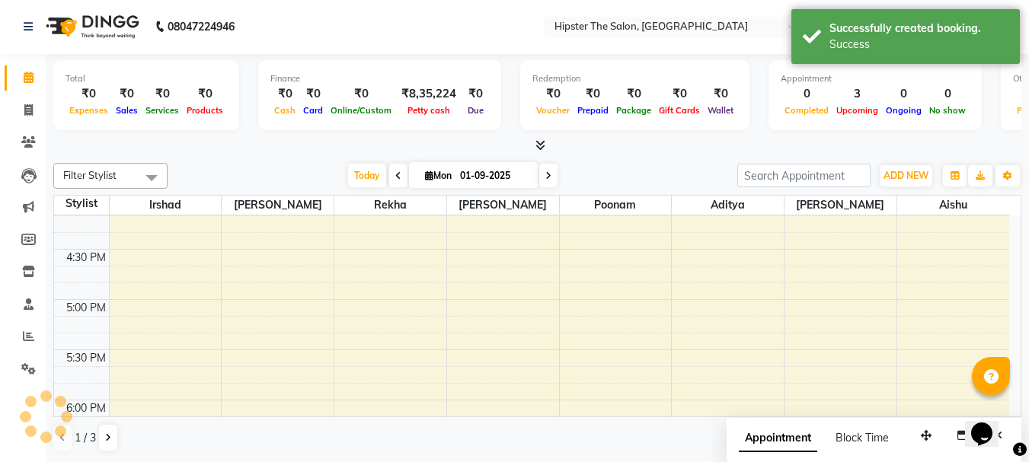
scroll to position [0, 0]
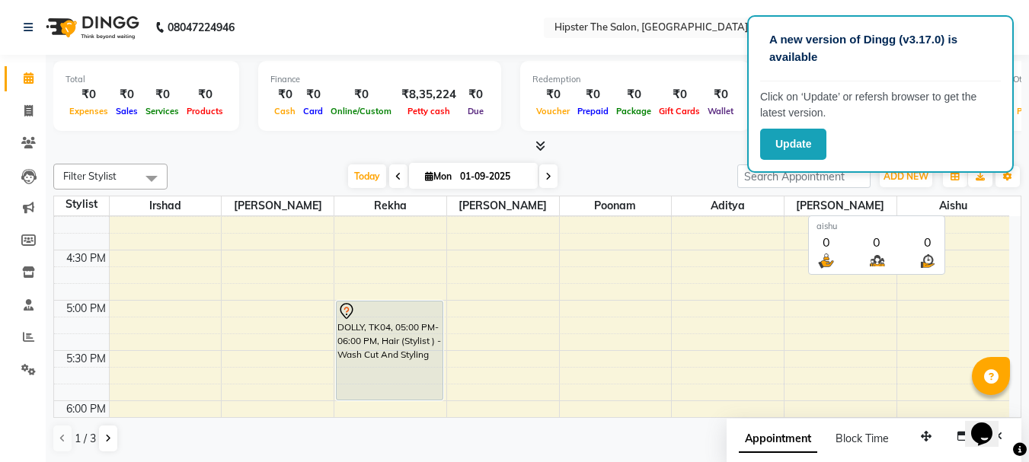
click at [898, 209] on span "aishu" at bounding box center [953, 206] width 112 height 19
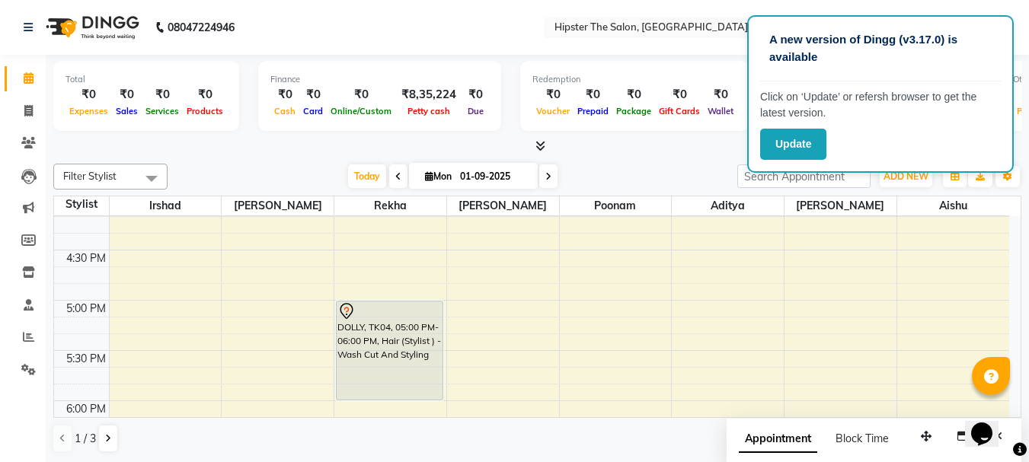
scroll to position [790, 0]
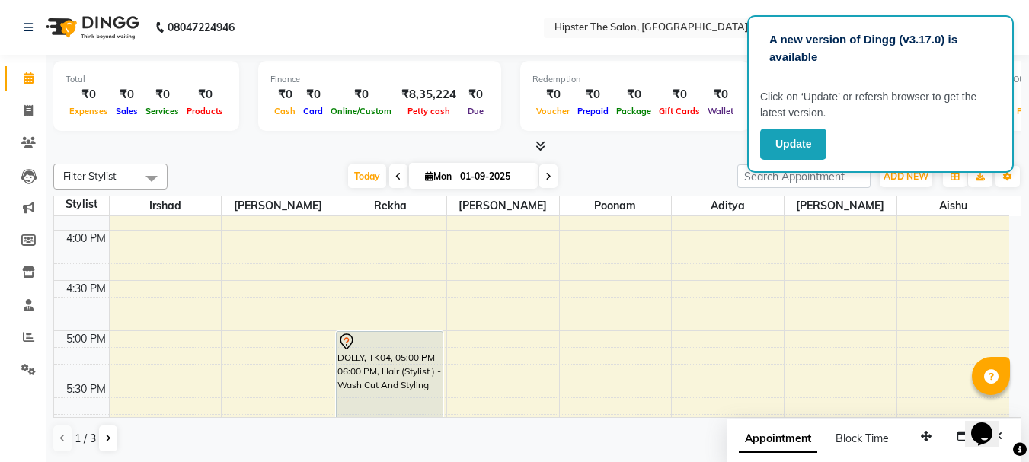
click at [545, 174] on icon at bounding box center [548, 176] width 6 height 9
type input "02-09-2025"
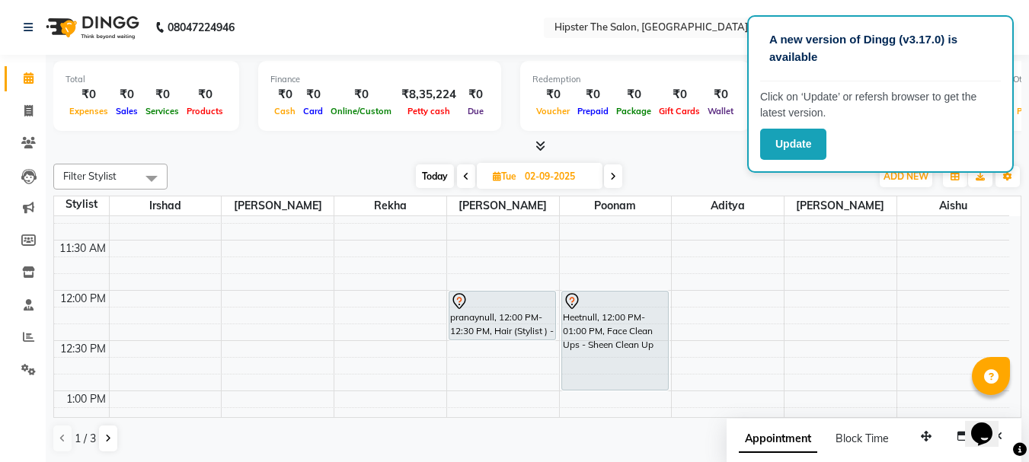
scroll to position [342, 0]
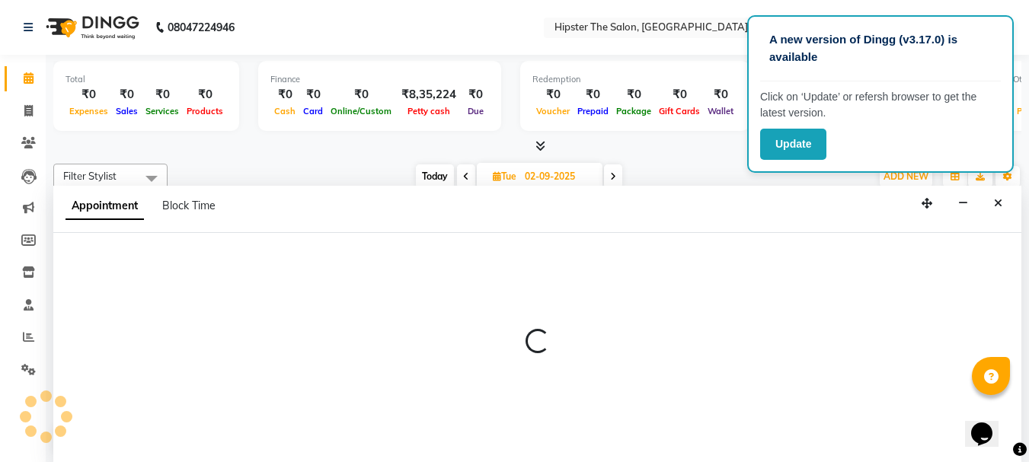
scroll to position [1, 0]
select select "32401"
select select "750"
select select "tentative"
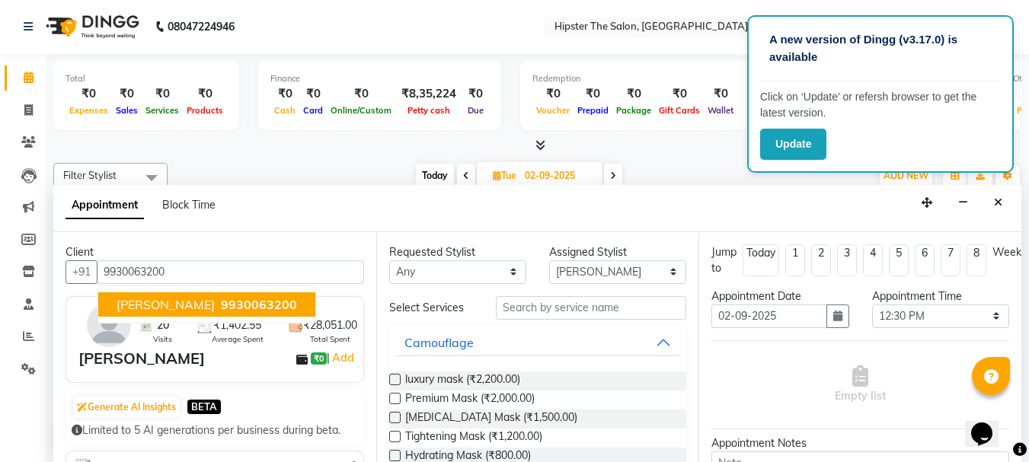
click at [224, 307] on span "9930063200" at bounding box center [259, 304] width 76 height 15
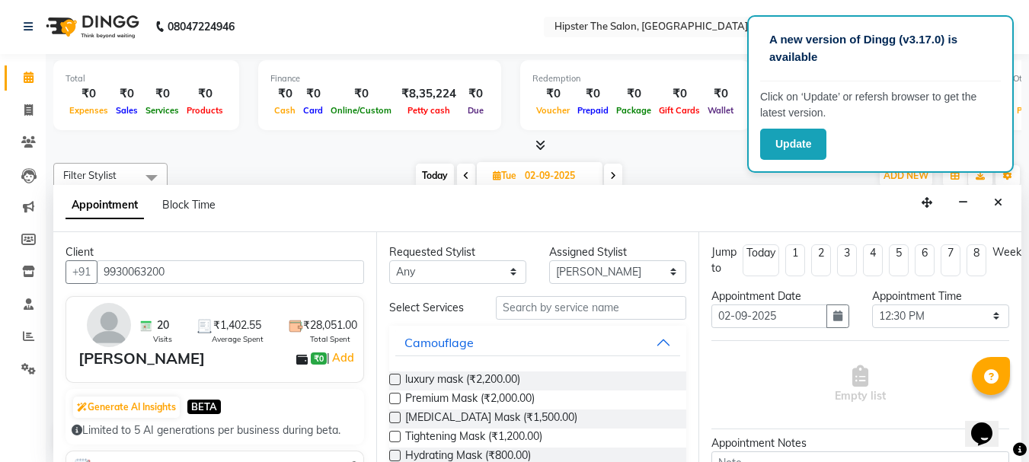
type input "9930063200"
click at [426, 273] on select "Any [PERSON_NAME] [PERSON_NAME] [PERSON_NAME] [PERSON_NAME] Lucky [PERSON_NAME]…" at bounding box center [457, 273] width 137 height 24
select select "32401"
click at [389, 261] on select "Any [PERSON_NAME] [PERSON_NAME] [PERSON_NAME] [PERSON_NAME] Lucky [PERSON_NAME]…" at bounding box center [457, 273] width 137 height 24
click at [380, 230] on div "Appointment Block Time" at bounding box center [537, 208] width 968 height 47
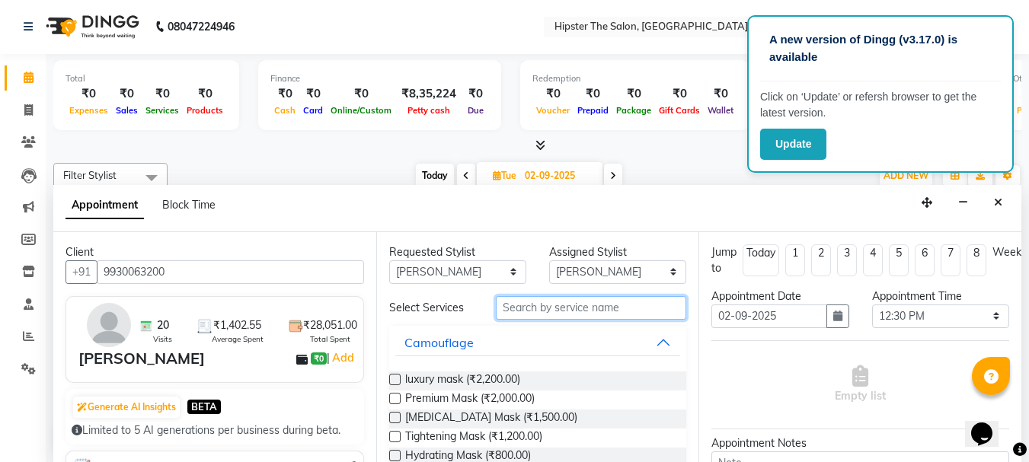
click at [587, 314] on input "text" at bounding box center [591, 308] width 190 height 24
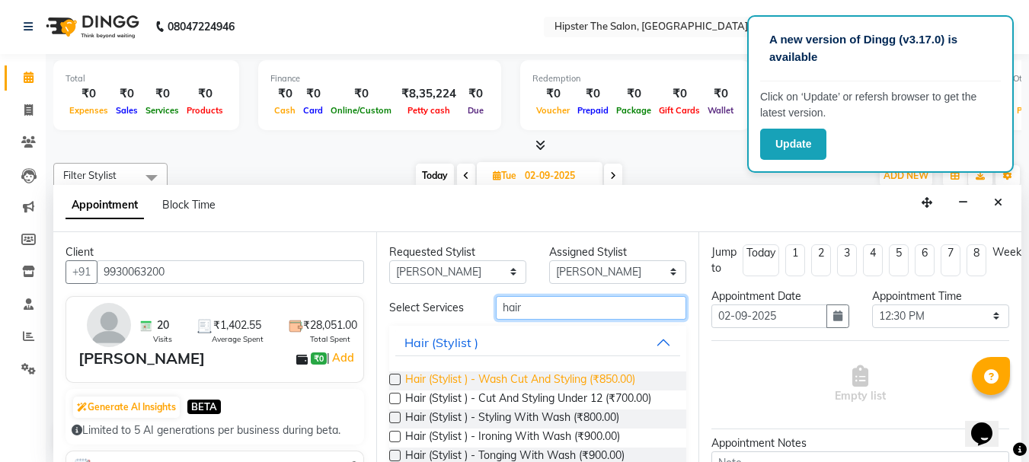
type input "hair"
click at [627, 377] on span "Hair (Stylist ) - Wash Cut And Styling (₹850.00)" at bounding box center [520, 381] width 230 height 19
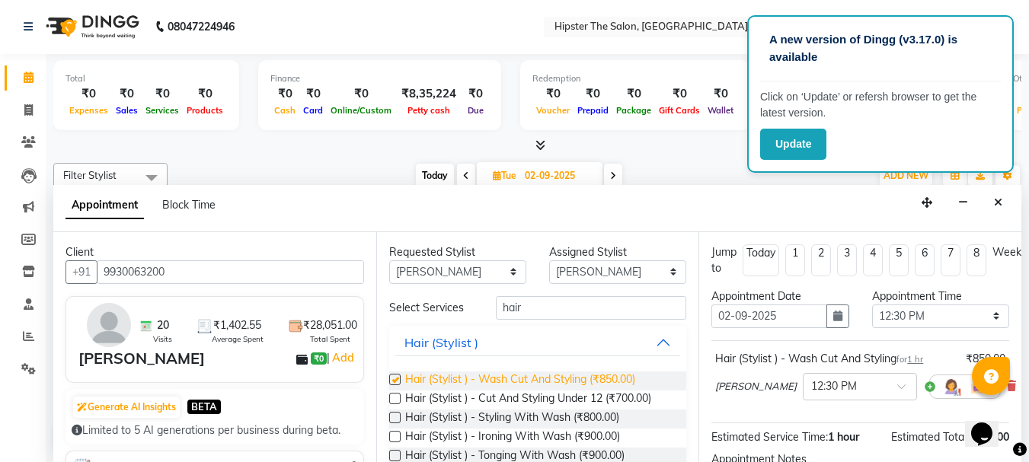
checkbox input "false"
click at [1008, 408] on div "Opens Chat This icon Opens the chat window." at bounding box center [989, 408] width 37 height 0
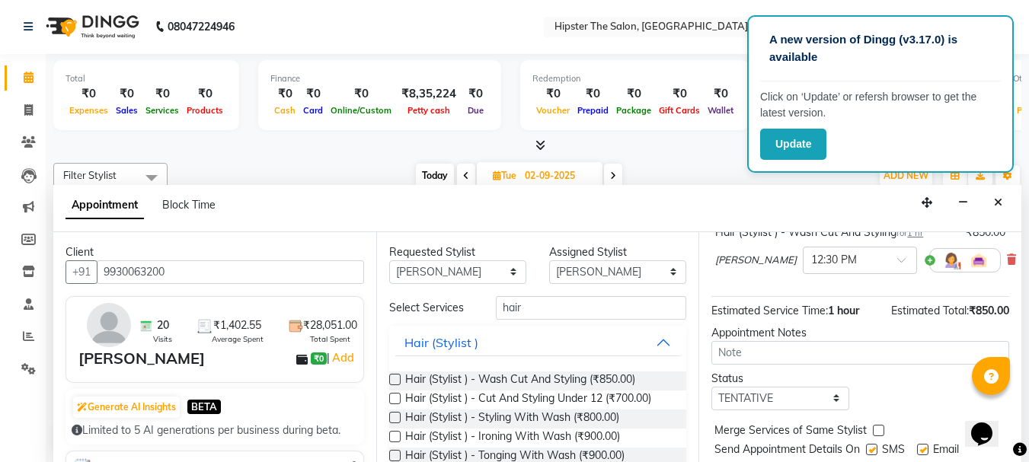
scroll to position [182, 0]
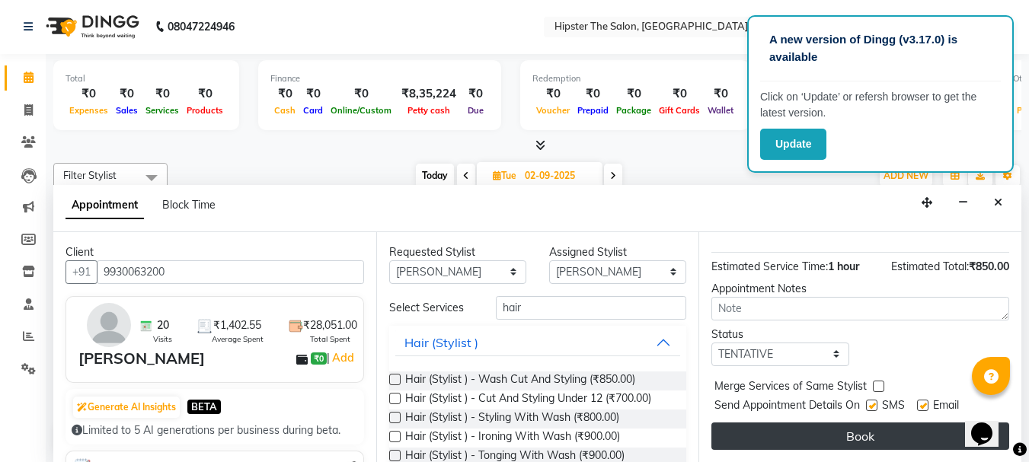
click at [870, 431] on button "Book" at bounding box center [860, 436] width 298 height 27
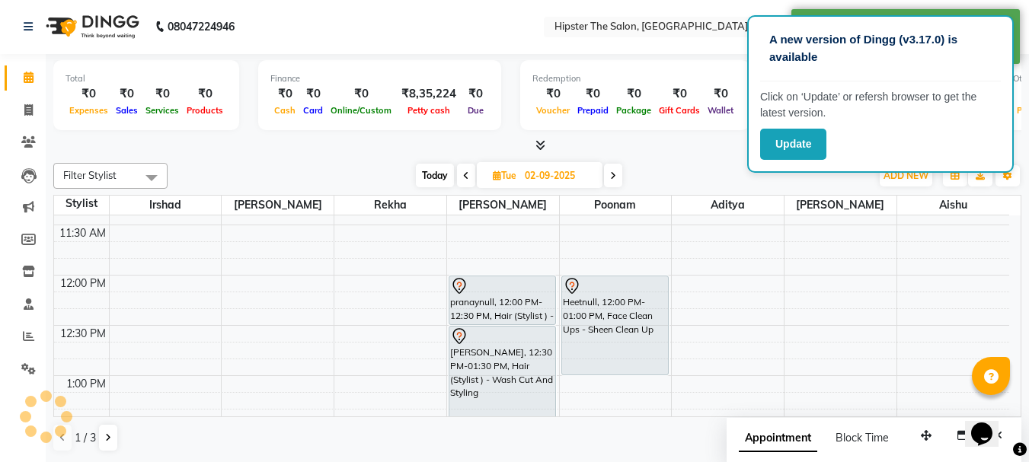
scroll to position [0, 0]
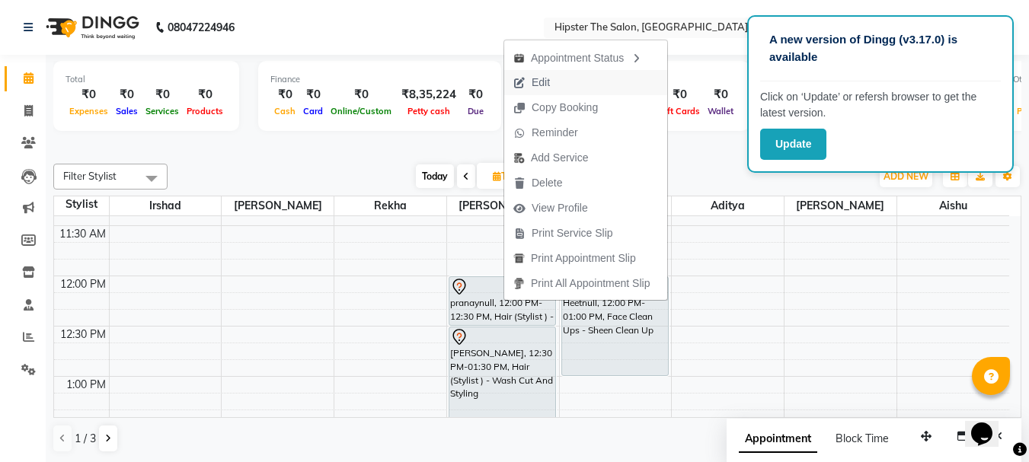
click at [559, 82] on span "Edit" at bounding box center [531, 82] width 55 height 25
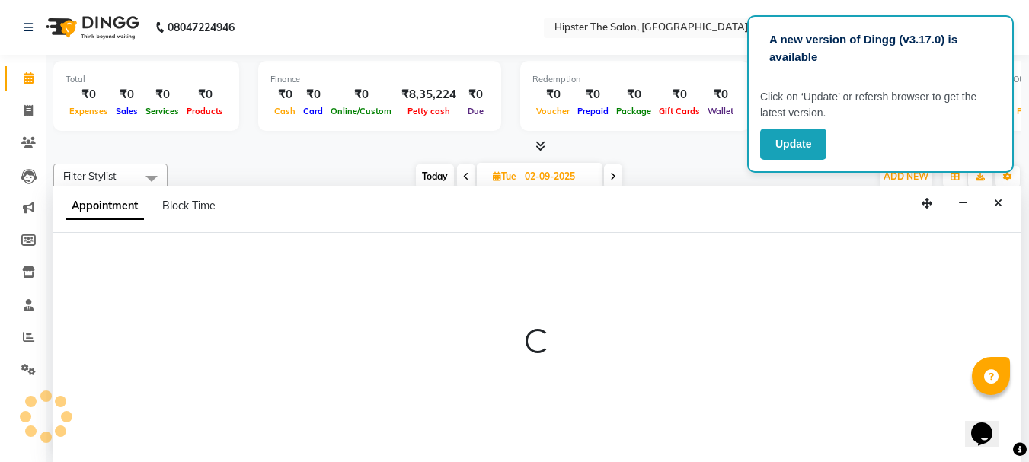
scroll to position [1, 0]
select select "tentative"
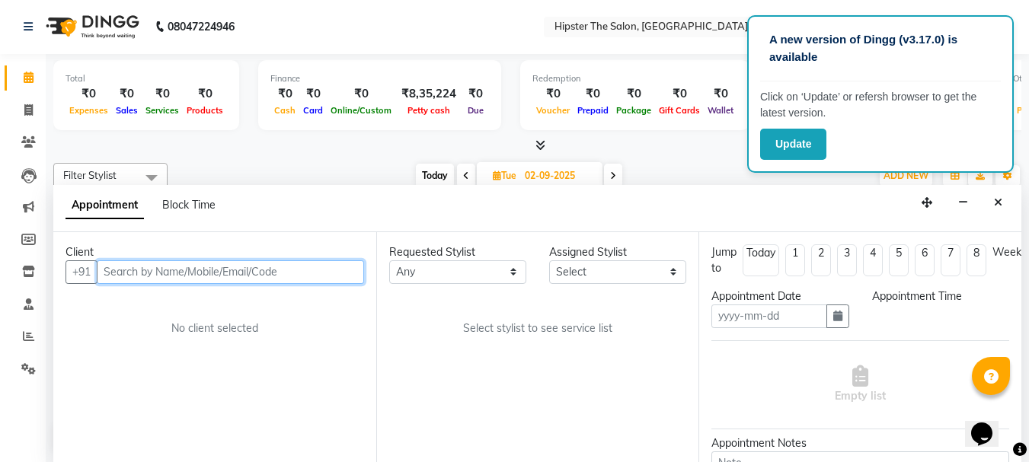
type input "02-09-2025"
select select "720"
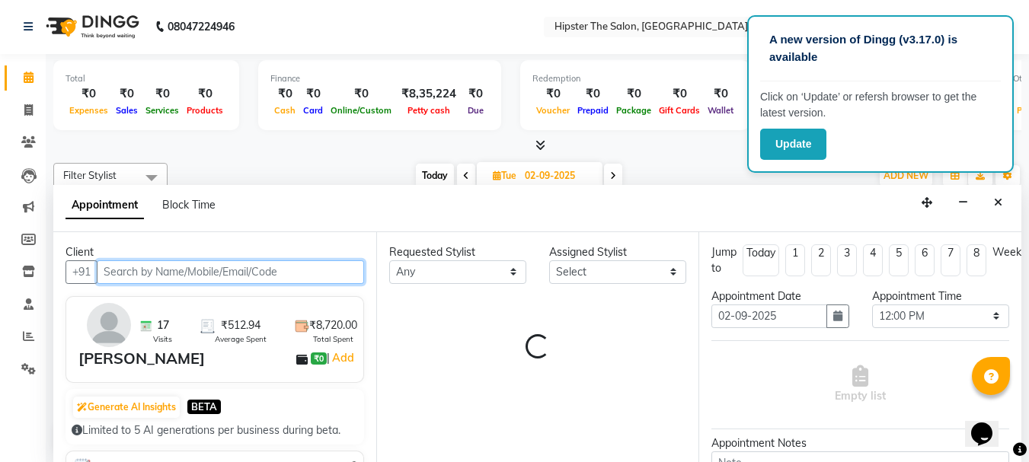
select select "32401"
select select "2262"
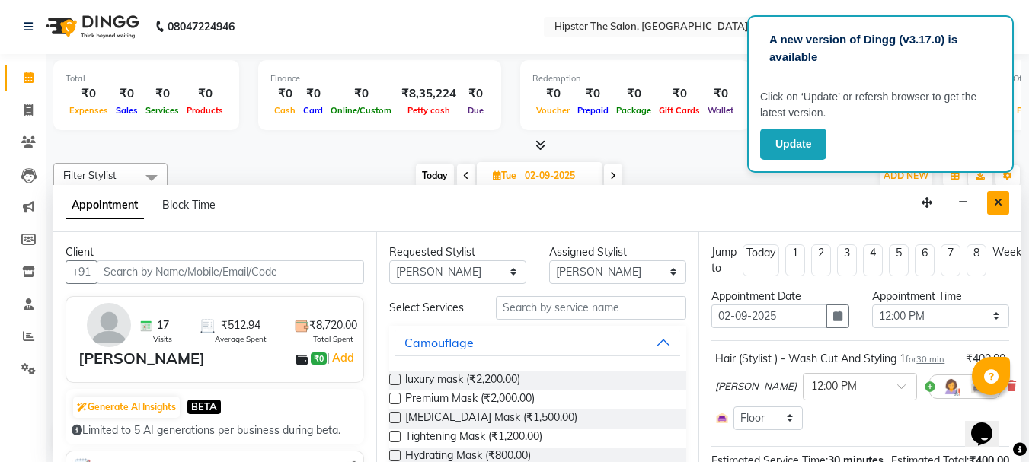
click at [997, 200] on icon "Close" at bounding box center [998, 202] width 8 height 11
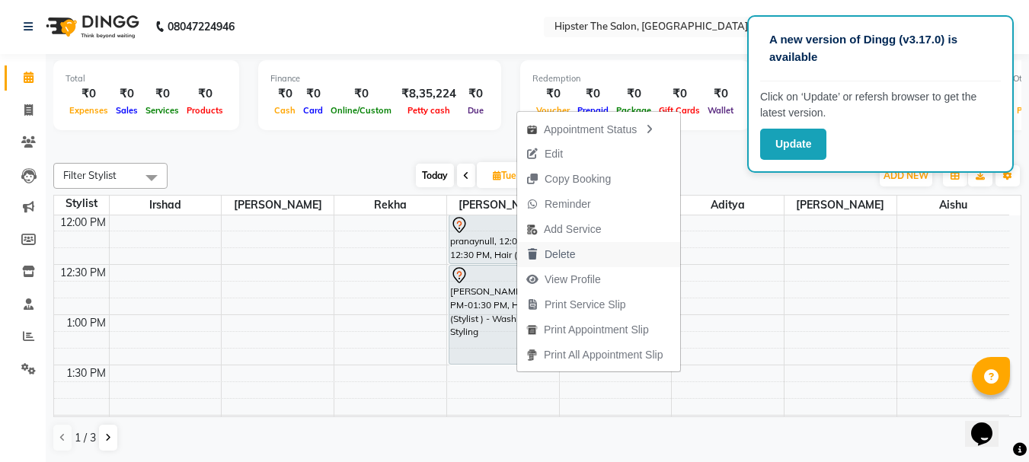
click at [566, 253] on span "Delete" at bounding box center [560, 255] width 30 height 16
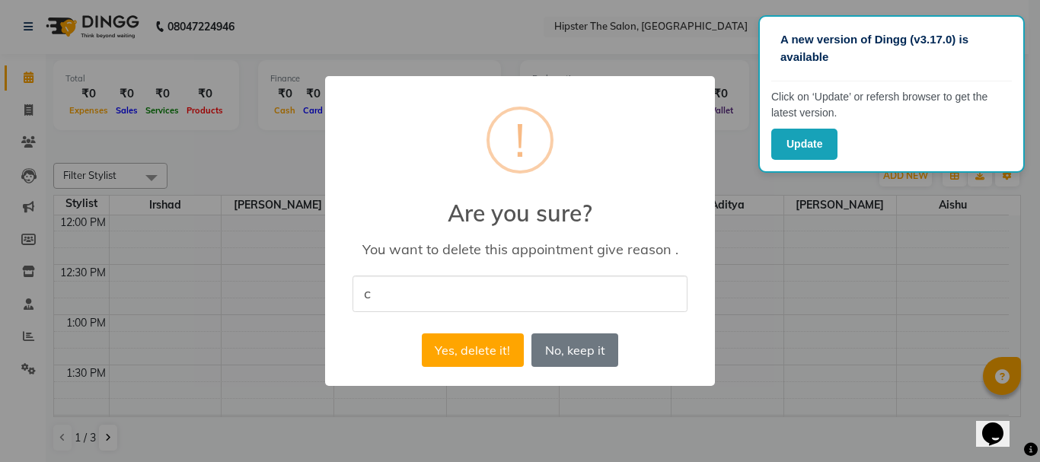
type input "cancel appoinment"
click at [465, 354] on button "Yes, delete it!" at bounding box center [473, 351] width 102 height 34
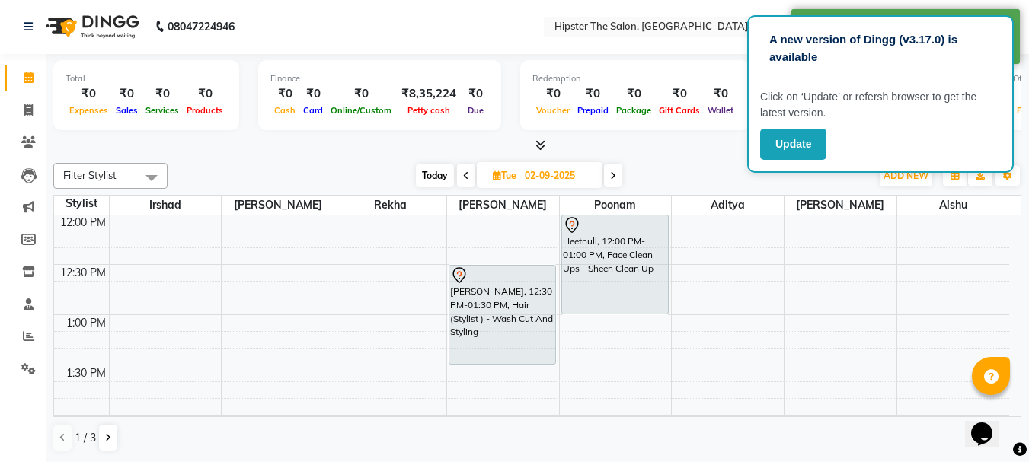
click at [432, 174] on span "Today" at bounding box center [435, 176] width 38 height 24
type input "01-09-2025"
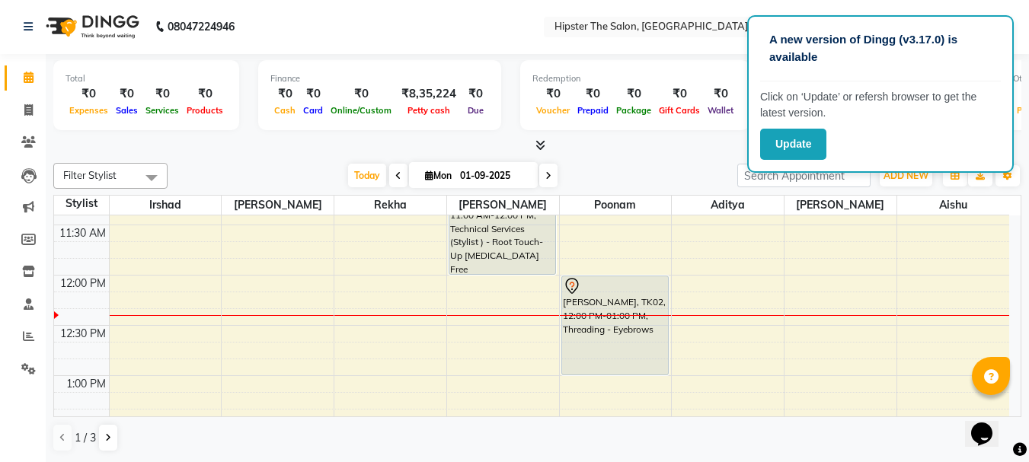
scroll to position [312, 0]
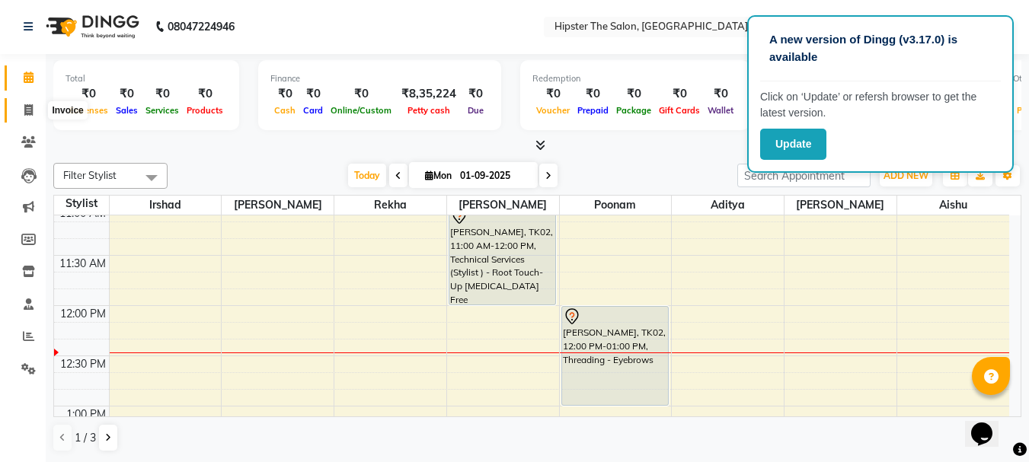
click at [33, 110] on icon at bounding box center [28, 109] width 8 height 11
select select "5125"
select select "service"
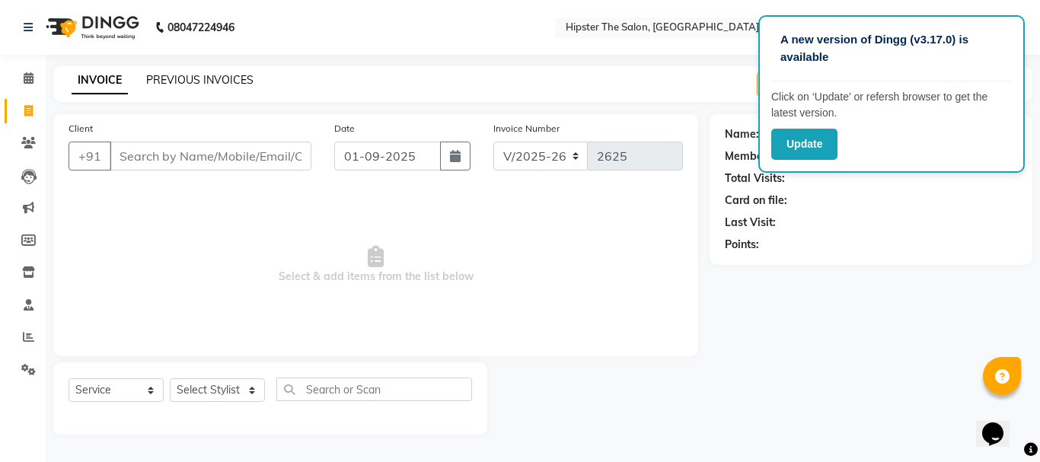
click at [220, 82] on link "PREVIOUS INVOICES" at bounding box center [199, 80] width 107 height 14
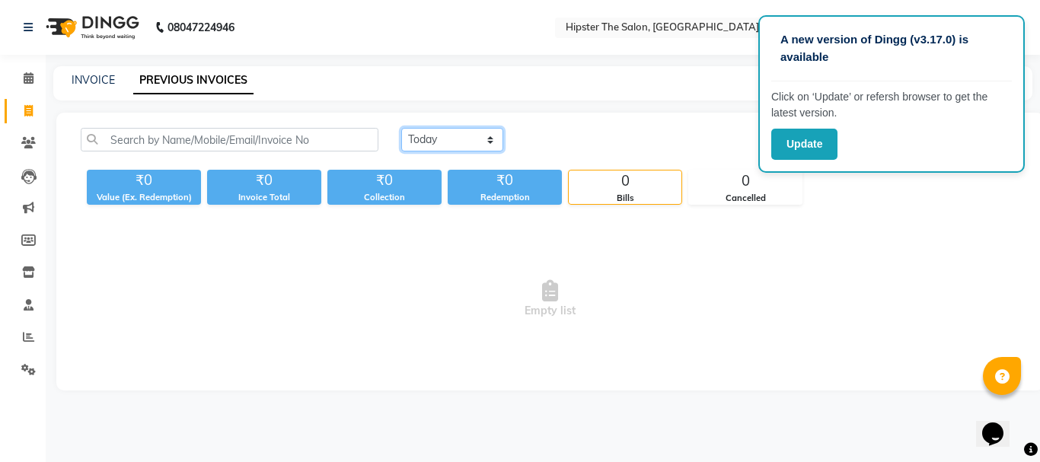
click at [448, 149] on select "[DATE] [DATE] Custom Range" at bounding box center [452, 140] width 102 height 24
select select "[DATE]"
click at [401, 128] on select "[DATE] [DATE] Custom Range" at bounding box center [452, 140] width 102 height 24
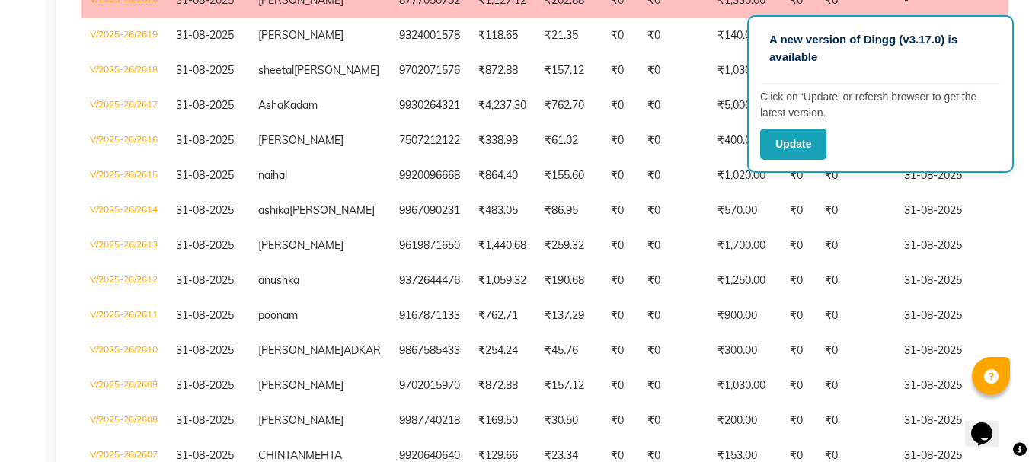
scroll to position [1370, 0]
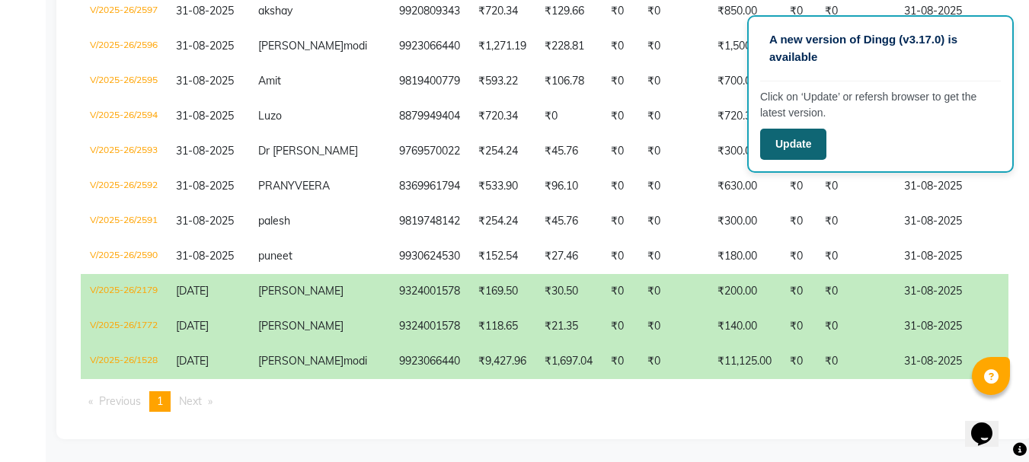
click at [794, 146] on button "Update" at bounding box center [793, 144] width 66 height 31
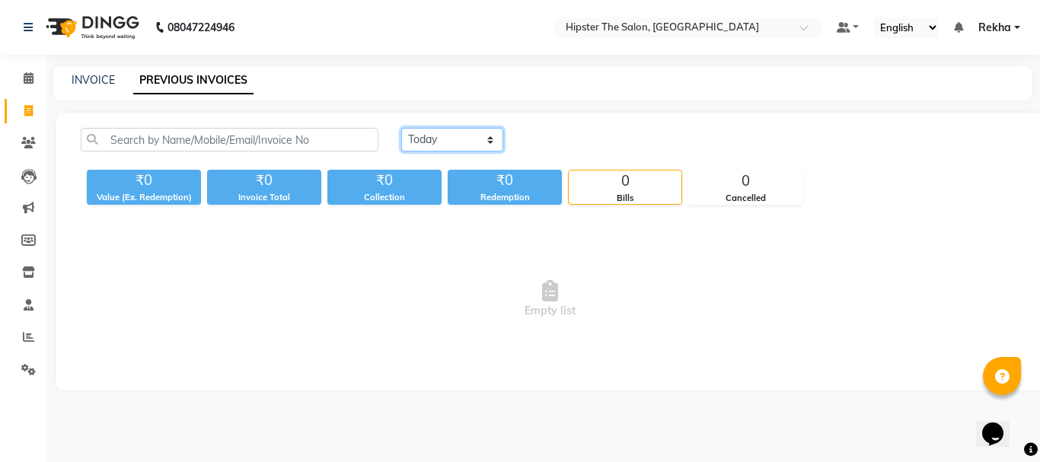
click at [475, 139] on select "[DATE] [DATE] Custom Range" at bounding box center [452, 140] width 102 height 24
select select "[DATE]"
click at [401, 128] on select "[DATE] [DATE] Custom Range" at bounding box center [452, 140] width 102 height 24
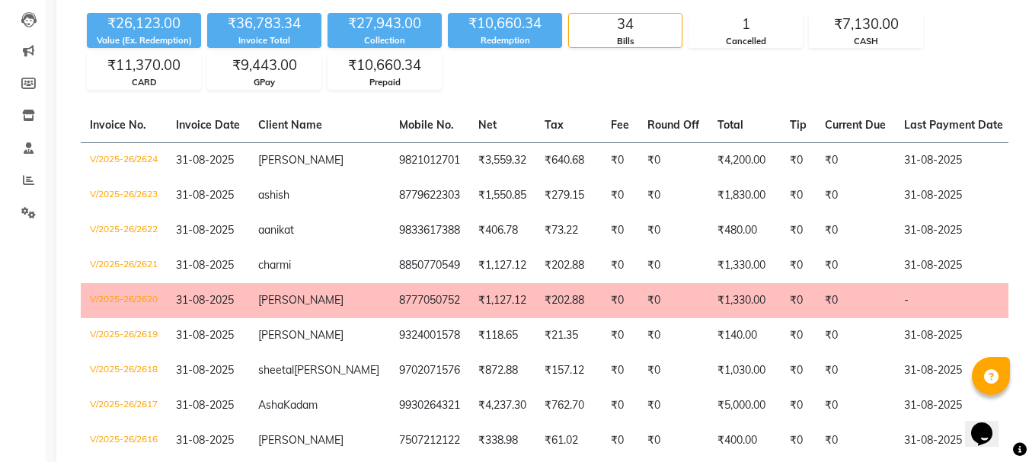
scroll to position [1370, 0]
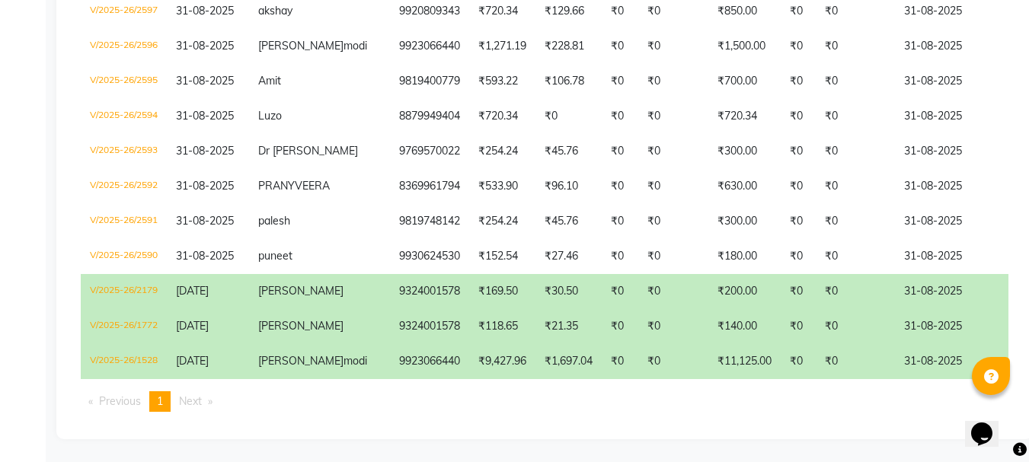
click at [1024, 451] on icon at bounding box center [1020, 450] width 14 height 14
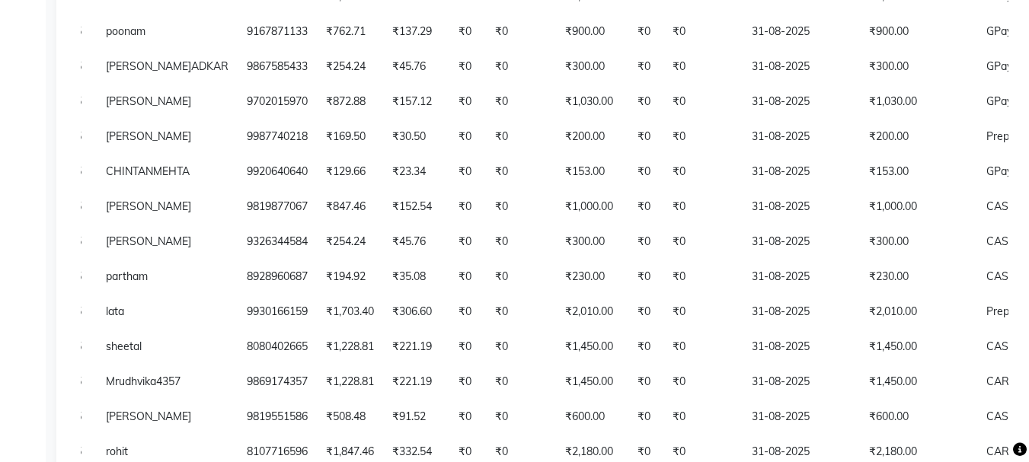
scroll to position [711, 0]
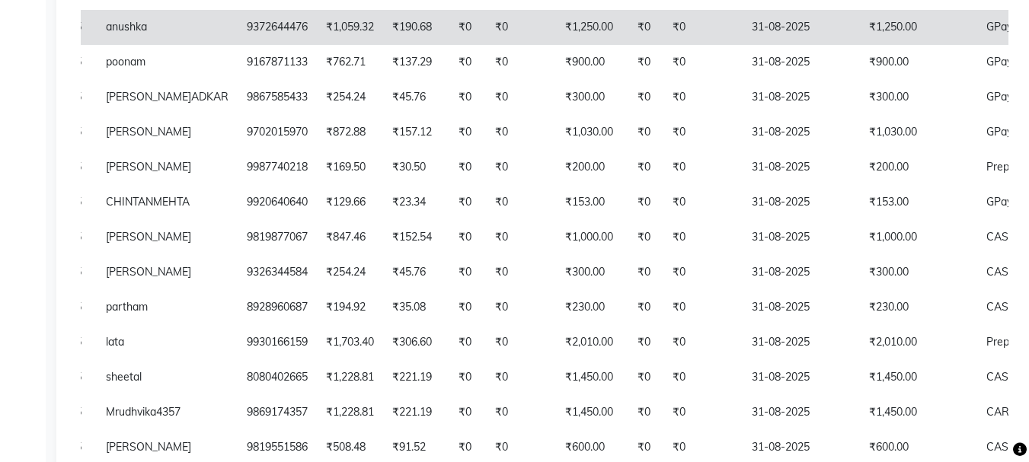
click at [980, 31] on td "GPay" at bounding box center [1037, 27] width 121 height 35
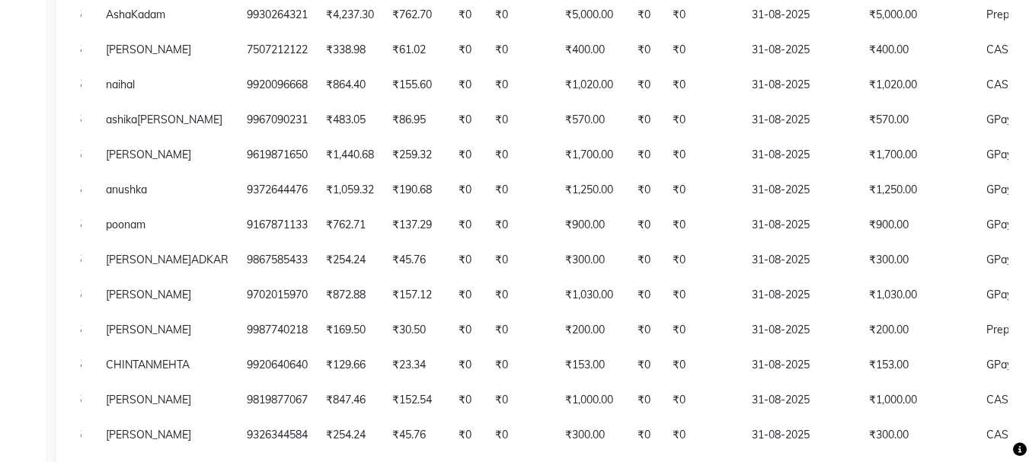
scroll to position [0, 0]
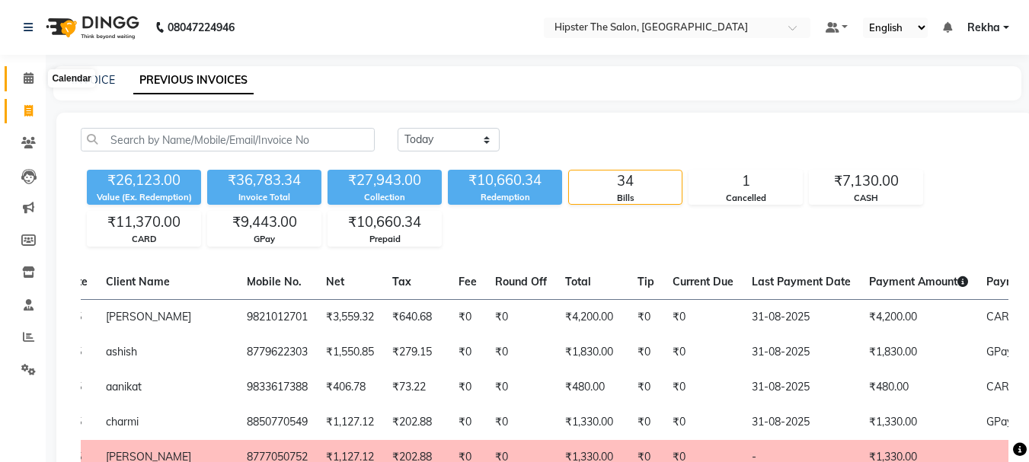
click at [27, 85] on span at bounding box center [28, 79] width 27 height 18
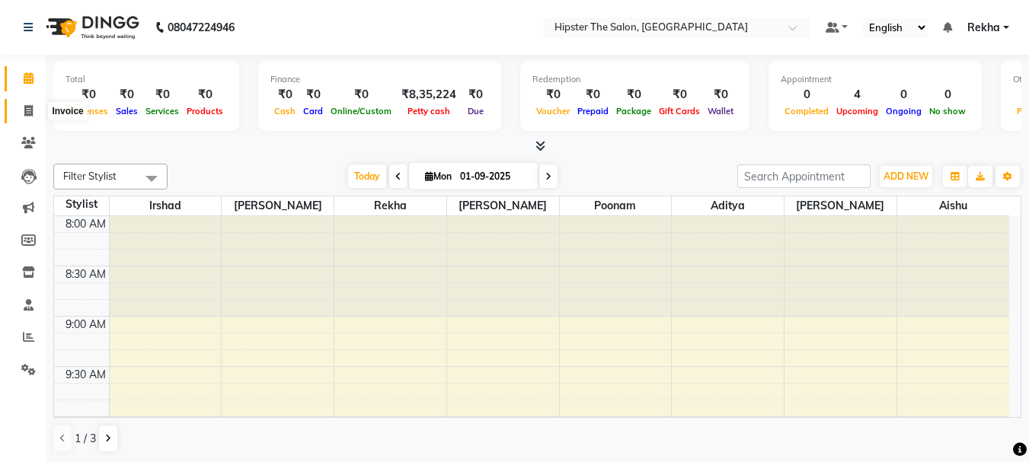
click at [21, 109] on span at bounding box center [28, 112] width 27 height 18
select select "5125"
select select "service"
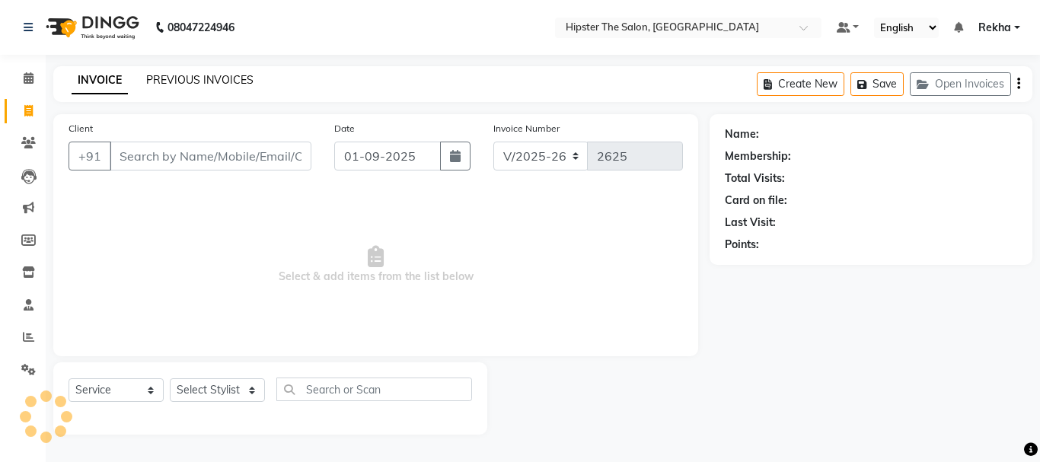
click at [203, 85] on link "PREVIOUS INVOICES" at bounding box center [199, 80] width 107 height 14
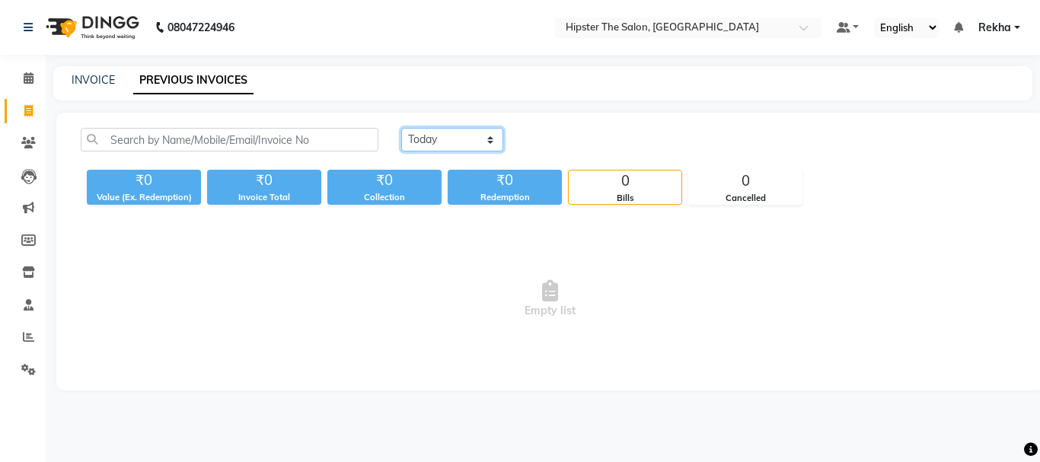
click at [480, 143] on select "[DATE] [DATE] Custom Range" at bounding box center [452, 140] width 102 height 24
select select "[DATE]"
click at [401, 128] on select "[DATE] [DATE] Custom Range" at bounding box center [452, 140] width 102 height 24
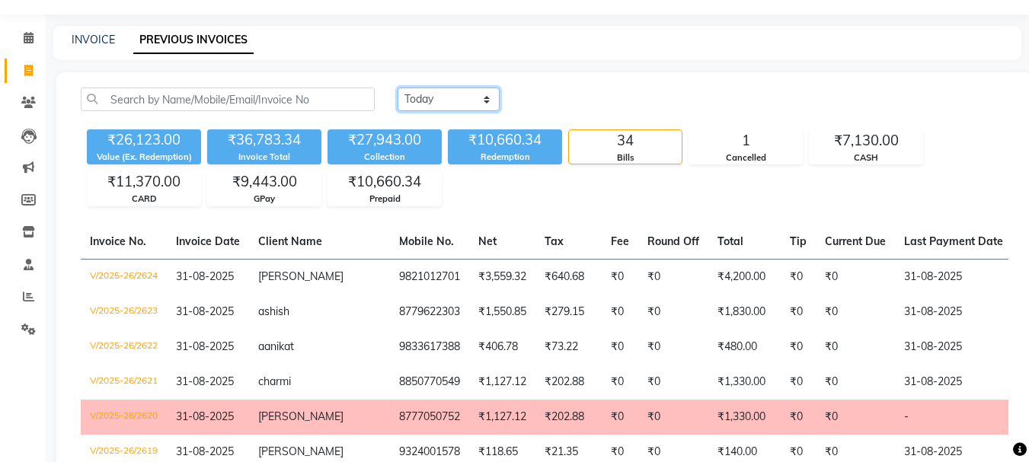
scroll to position [10, 0]
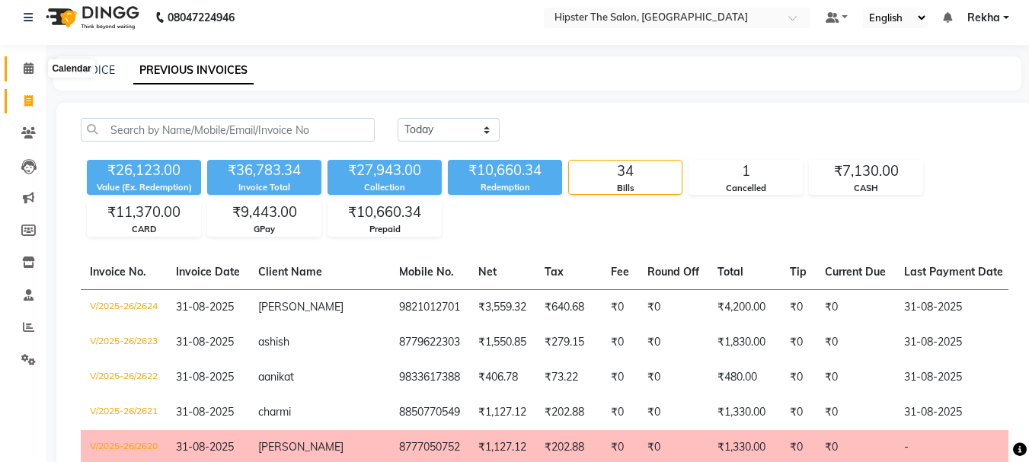
click at [32, 69] on icon at bounding box center [29, 67] width 10 height 11
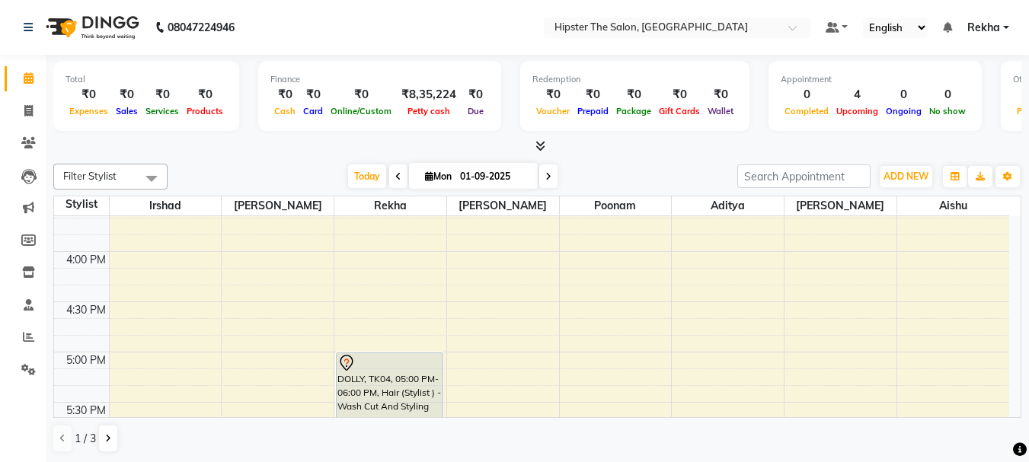
scroll to position [746, 0]
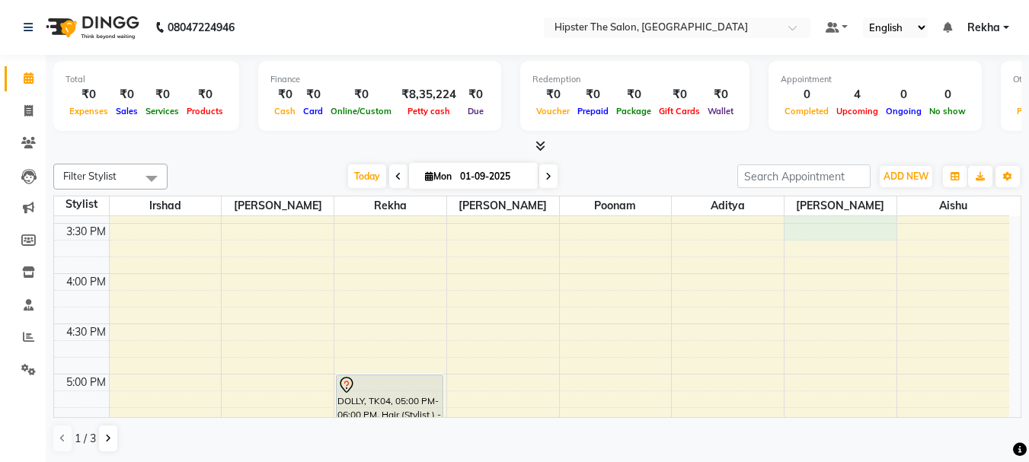
drag, startPoint x: 866, startPoint y: 223, endPoint x: 925, endPoint y: 226, distance: 59.5
click at [925, 226] on tbody "8:00 AM 8:30 AM 9:00 AM 9:30 AM 10:00 AM 10:30 AM 11:00 AM 11:30 AM 12:00 PM 12…" at bounding box center [531, 223] width 955 height 1507
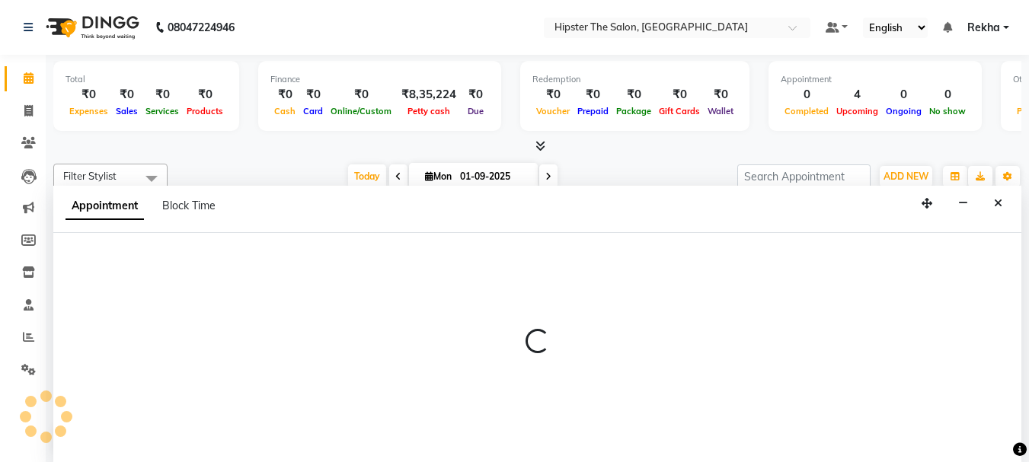
scroll to position [1, 0]
select select "77020"
select select "915"
select select "tentative"
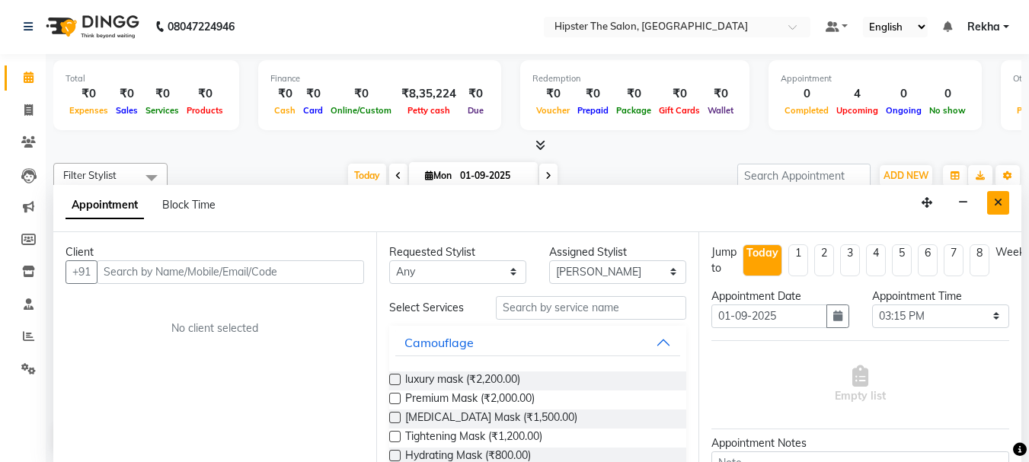
click at [998, 200] on icon "Close" at bounding box center [998, 202] width 8 height 11
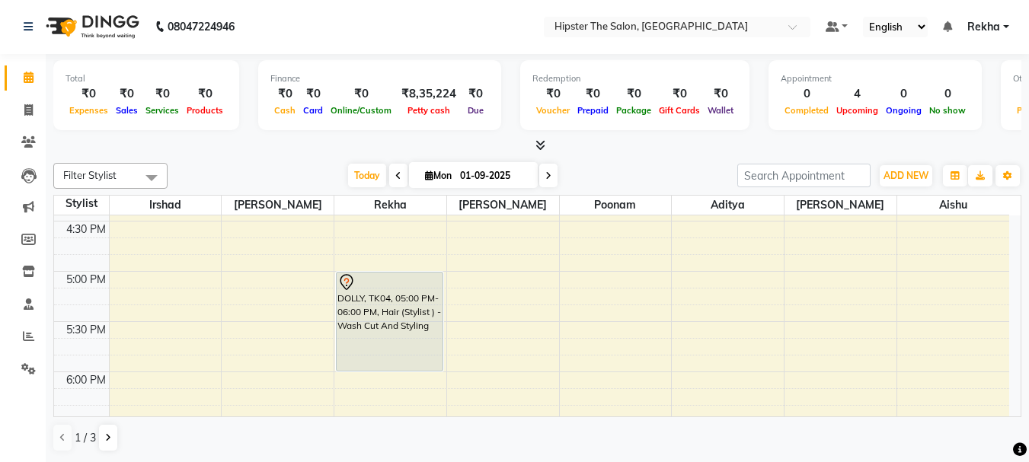
scroll to position [879, 0]
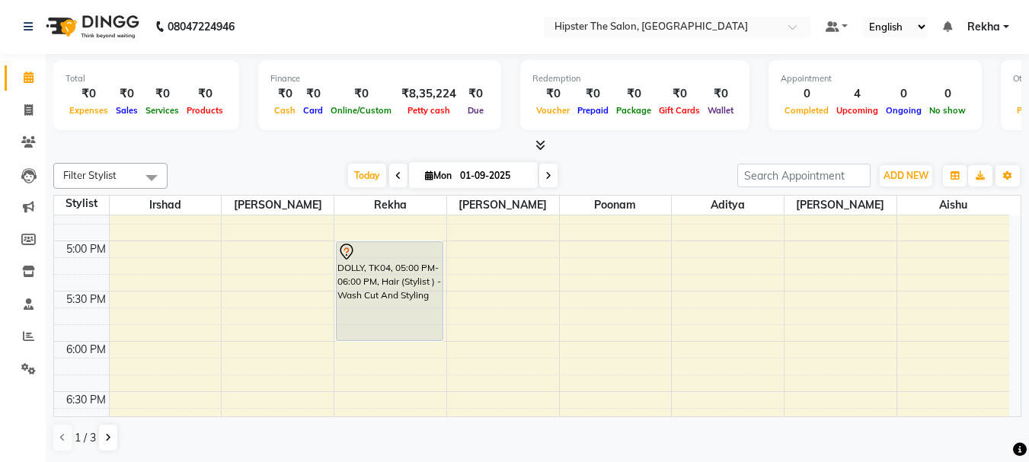
click at [431, 350] on div "8:00 AM 8:30 AM 9:00 AM 9:30 AM 10:00 AM 10:30 AM 11:00 AM 11:30 AM 12:00 PM 12…" at bounding box center [531, 90] width 955 height 1507
select select "32386"
select select "tentative"
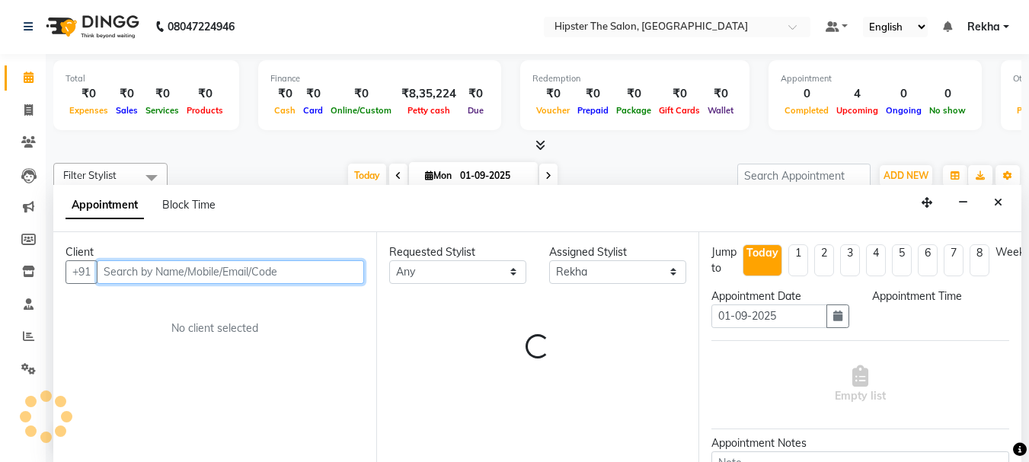
select select "1080"
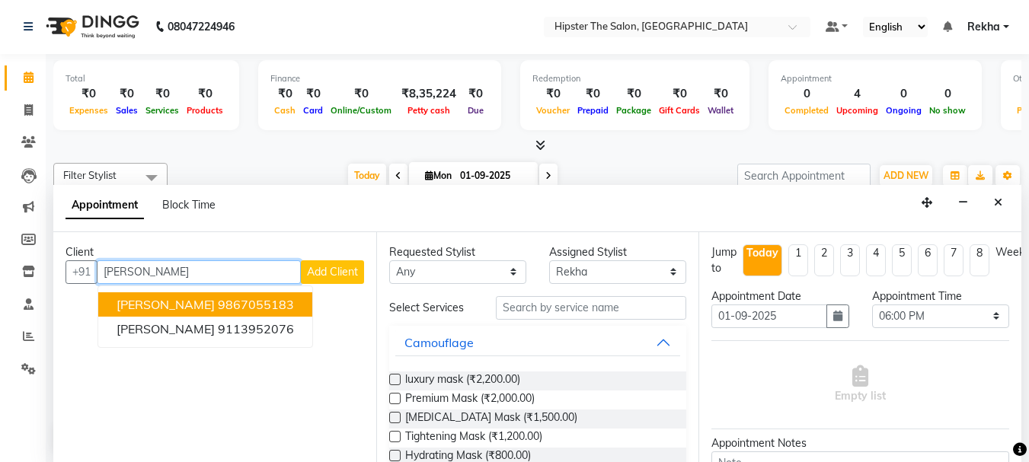
click at [291, 308] on button "[PERSON_NAME] 9867055183" at bounding box center [205, 304] width 214 height 24
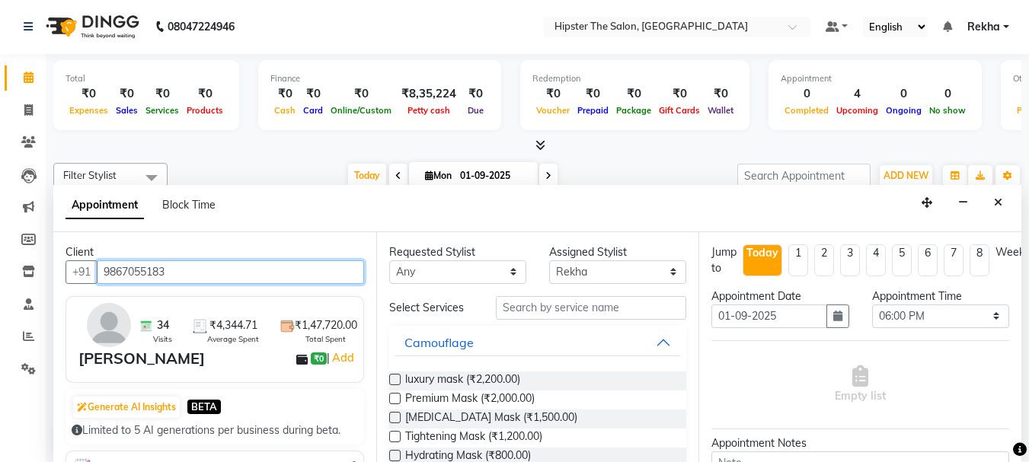
type input "9867055183"
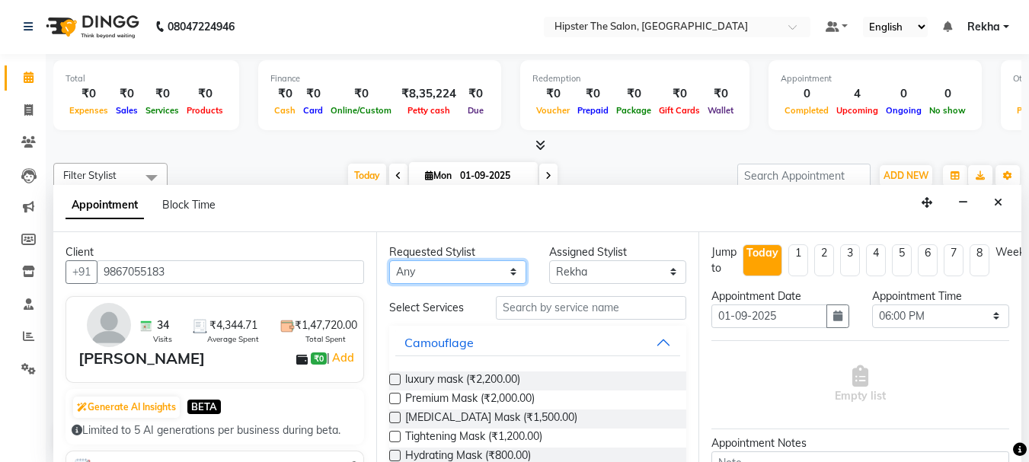
click at [479, 272] on select "Any [PERSON_NAME] [PERSON_NAME] [PERSON_NAME] [PERSON_NAME] Lucky [PERSON_NAME]…" at bounding box center [457, 273] width 137 height 24
select select "32386"
click at [389, 261] on select "Any [PERSON_NAME] [PERSON_NAME] [PERSON_NAME] [PERSON_NAME] Lucky [PERSON_NAME]…" at bounding box center [457, 273] width 137 height 24
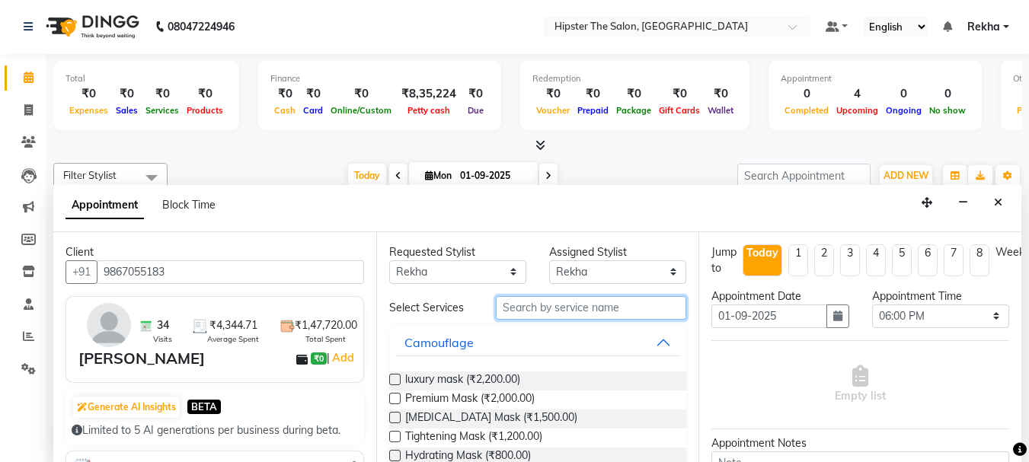
click at [564, 313] on input "text" at bounding box center [591, 308] width 190 height 24
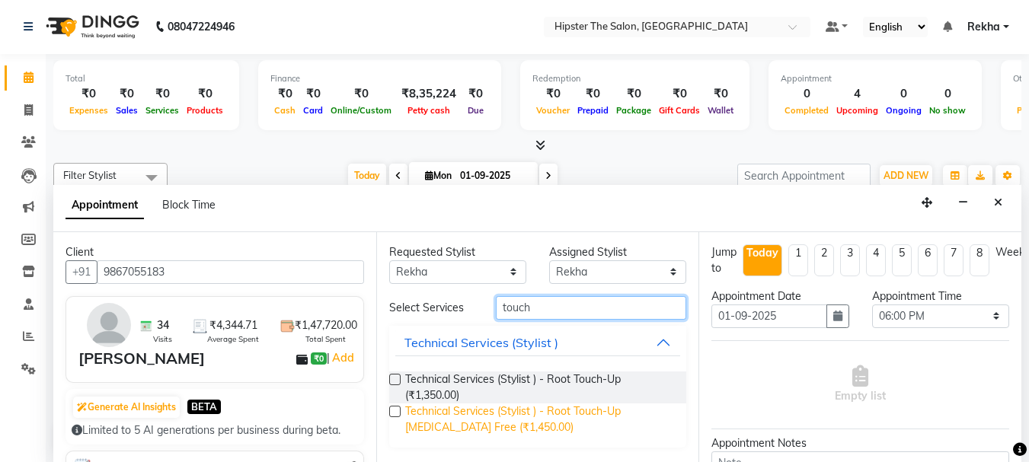
type input "touch"
click at [586, 409] on span "Technical Services (Stylist ) - Root Touch-Up [MEDICAL_DATA] Free (₹1,450.00)" at bounding box center [540, 420] width 270 height 32
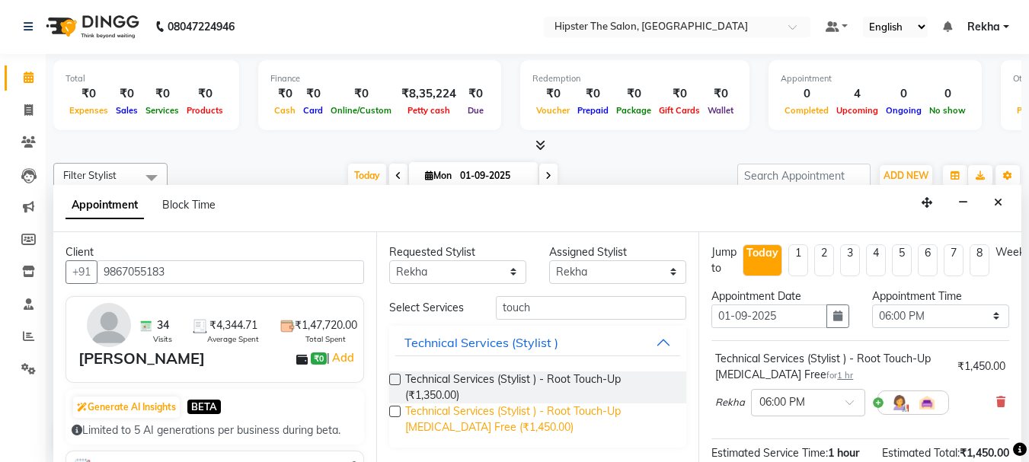
click at [586, 409] on span "Technical Services (Stylist ) - Root Touch-Up [MEDICAL_DATA] Free (₹1,450.00)" at bounding box center [540, 420] width 270 height 32
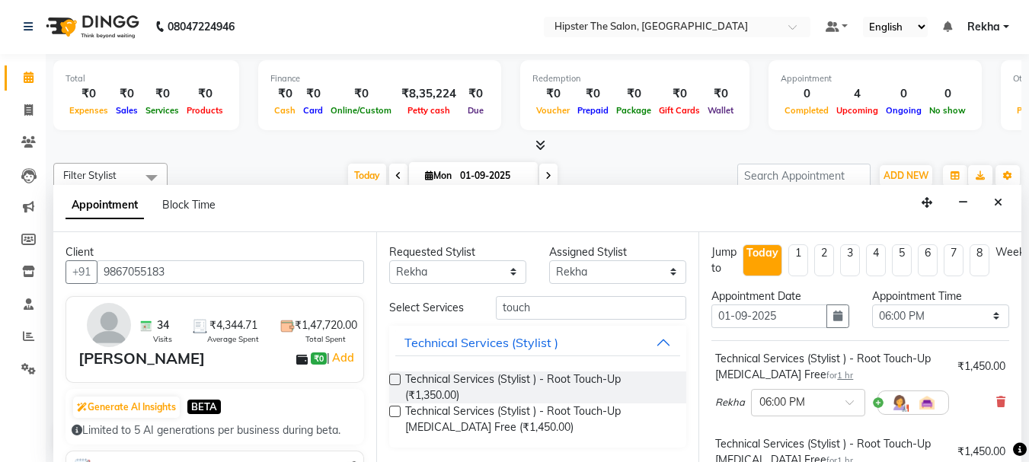
click at [392, 408] on label at bounding box center [394, 411] width 11 height 11
click at [392, 408] on input "checkbox" at bounding box center [394, 413] width 10 height 10
checkbox input "false"
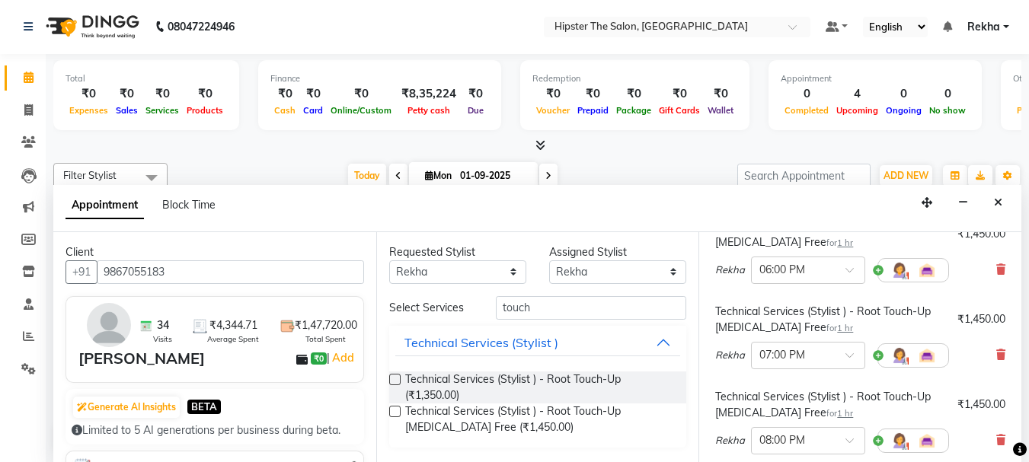
scroll to position [191, 0]
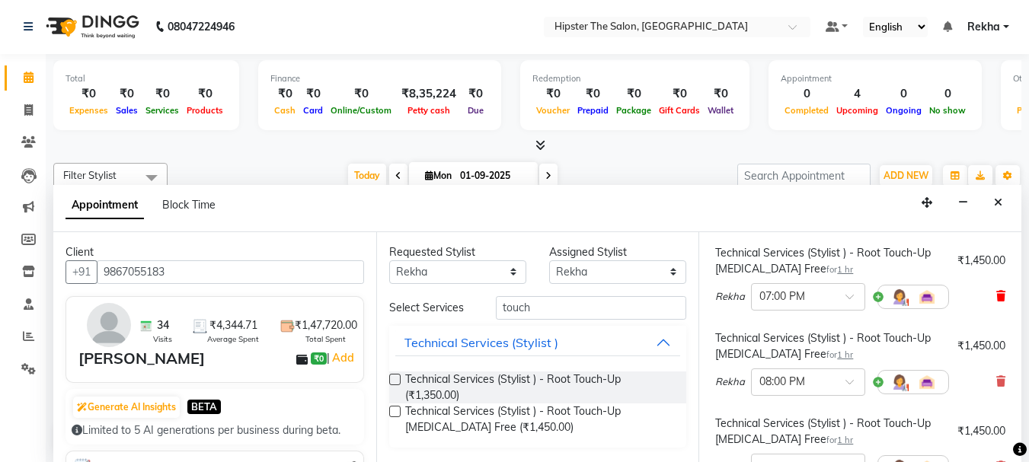
click at [996, 294] on icon at bounding box center [1000, 296] width 9 height 11
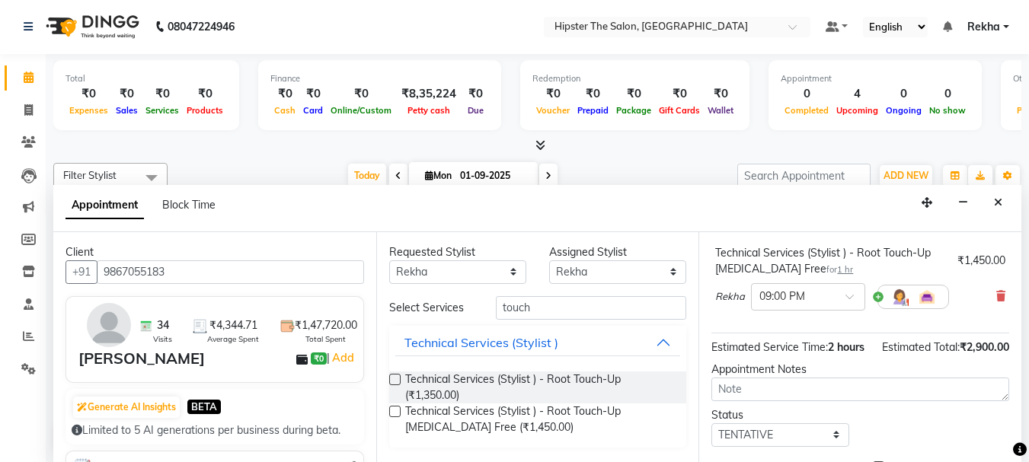
click at [996, 294] on icon at bounding box center [1000, 296] width 9 height 11
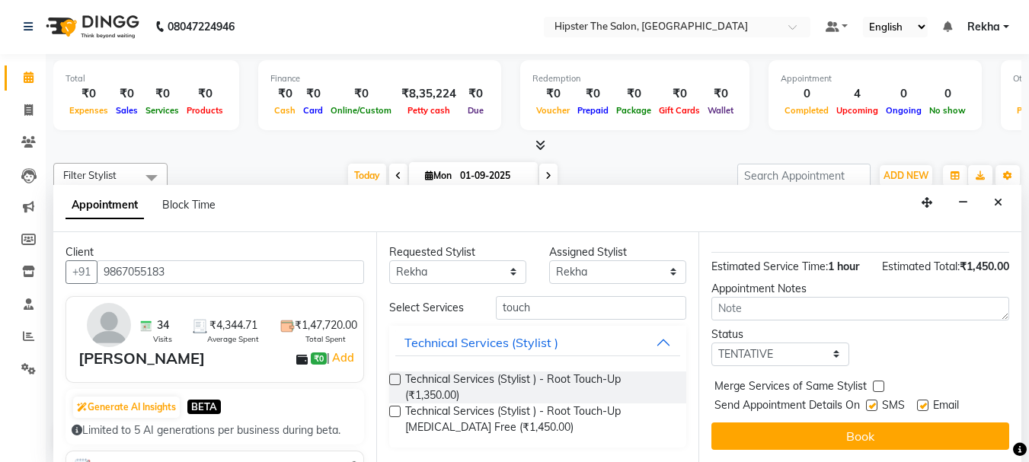
click at [999, 249] on div "Jump to [DATE] 1 2 3 4 5 6 7 8 Weeks Appointment Date [DATE] Appointment Time S…" at bounding box center [859, 347] width 323 height 230
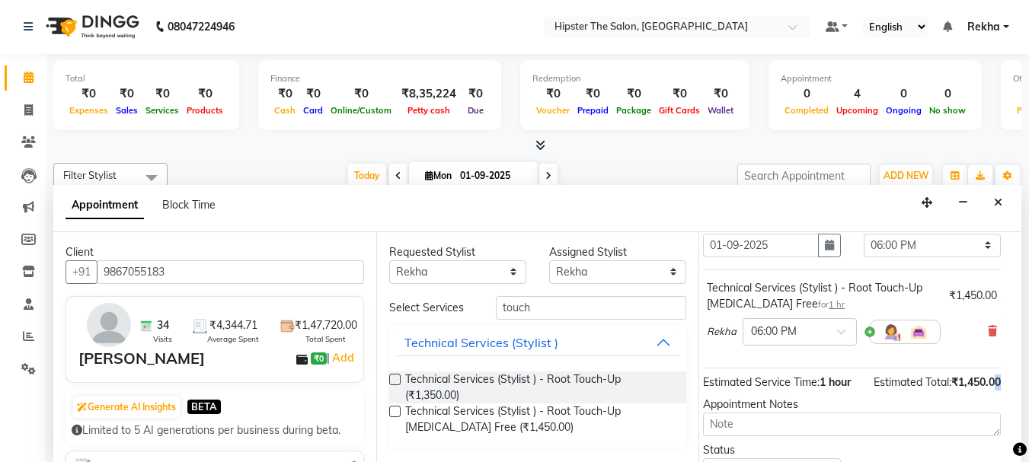
scroll to position [39, 14]
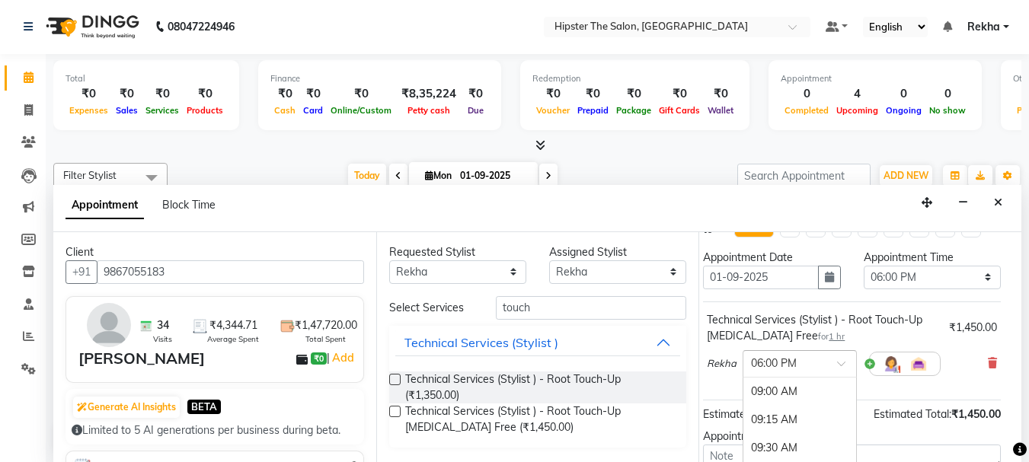
click at [837, 363] on span at bounding box center [846, 368] width 19 height 16
click at [786, 399] on div "04:00 PM" at bounding box center [799, 404] width 113 height 28
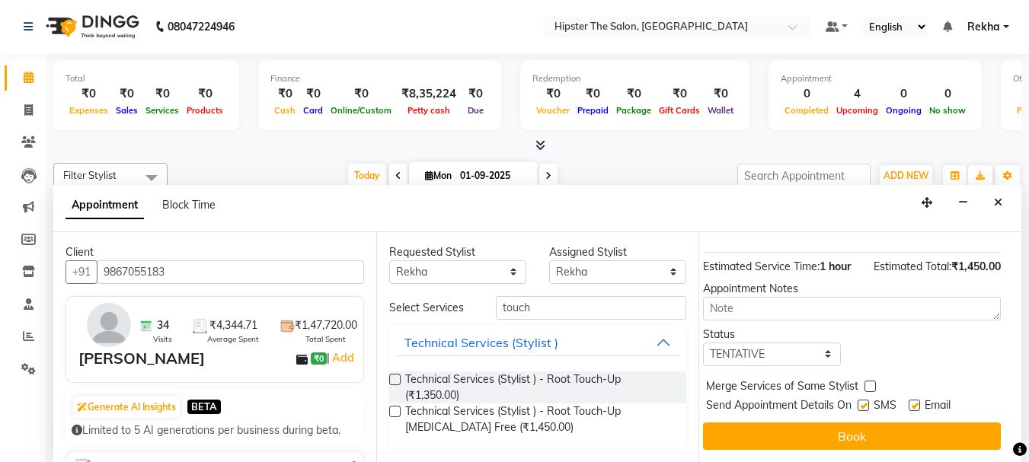
scroll to position [198, 14]
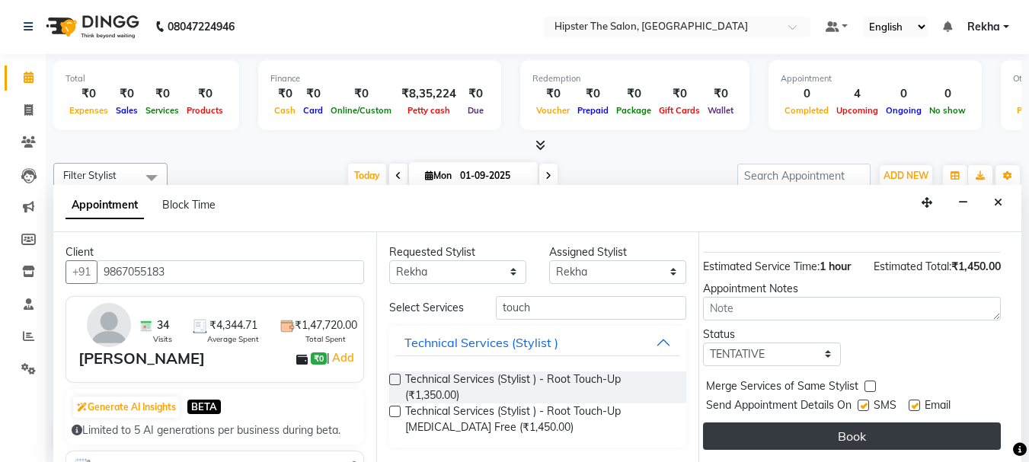
click at [866, 423] on button "Book" at bounding box center [852, 436] width 298 height 27
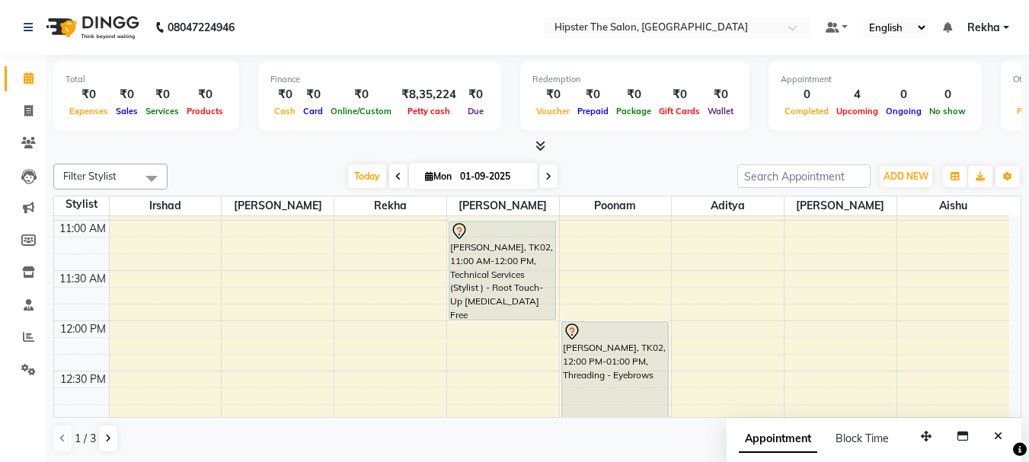
scroll to position [280, 0]
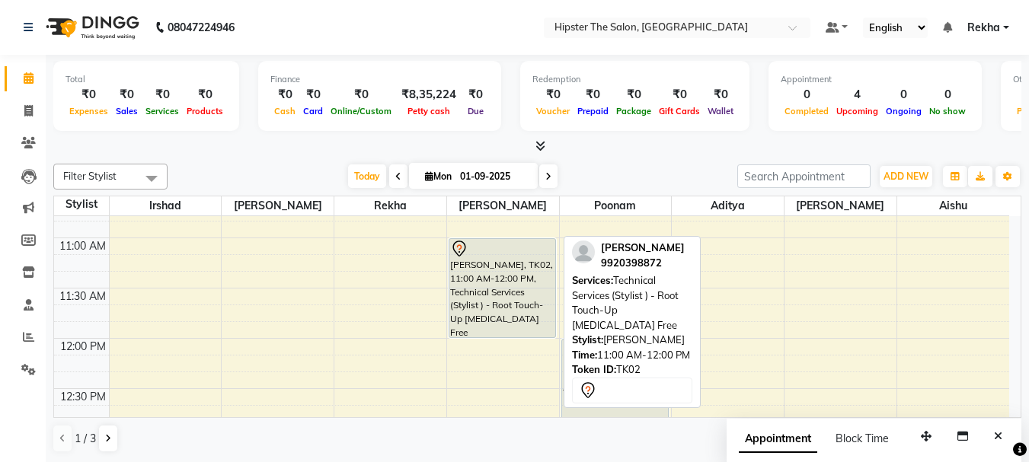
click at [494, 268] on div "[PERSON_NAME], TK02, 11:00 AM-12:00 PM, Technical Services (Stylist ) - Root To…" at bounding box center [502, 288] width 106 height 98
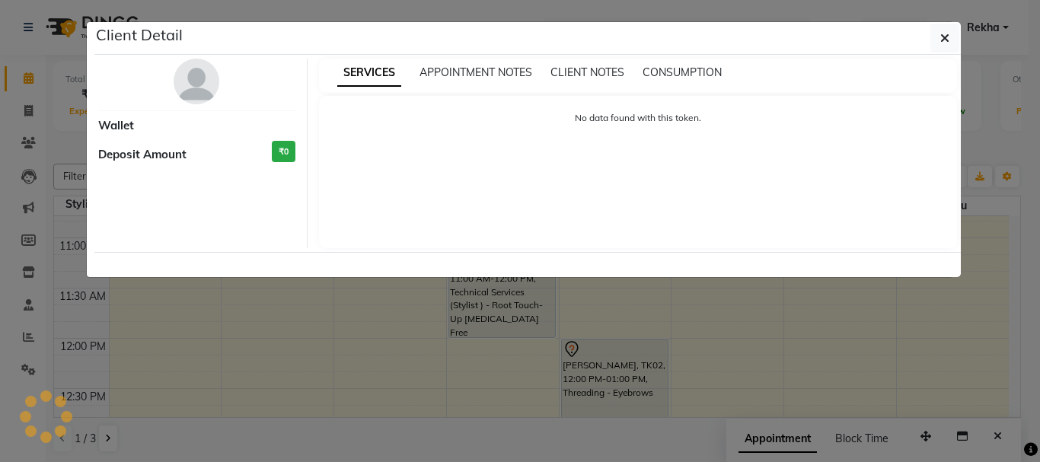
select select "7"
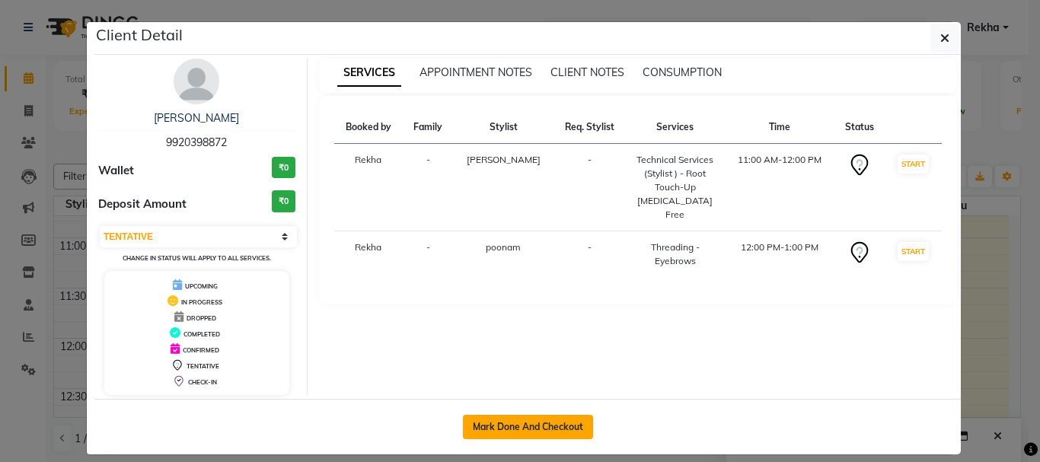
click at [514, 417] on button "Mark Done And Checkout" at bounding box center [528, 427] width 130 height 24
select select "service"
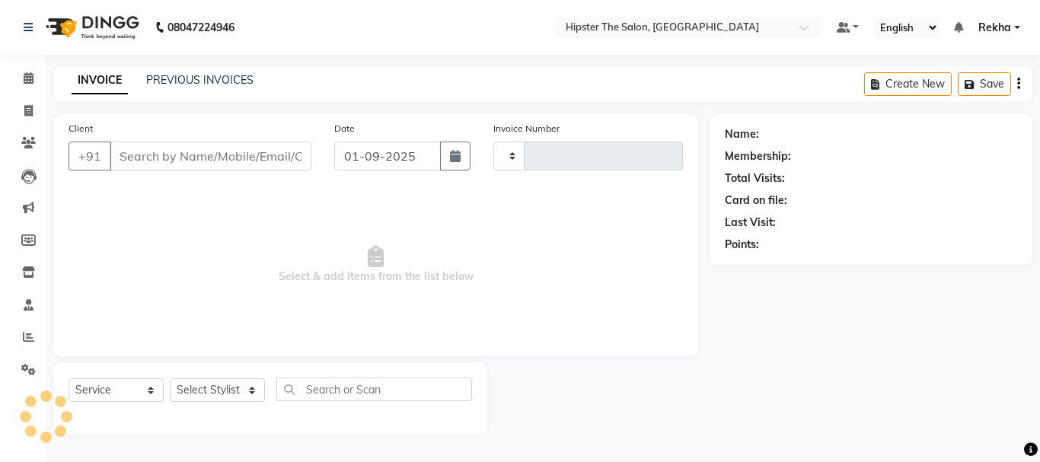
type input "2625"
select select "5125"
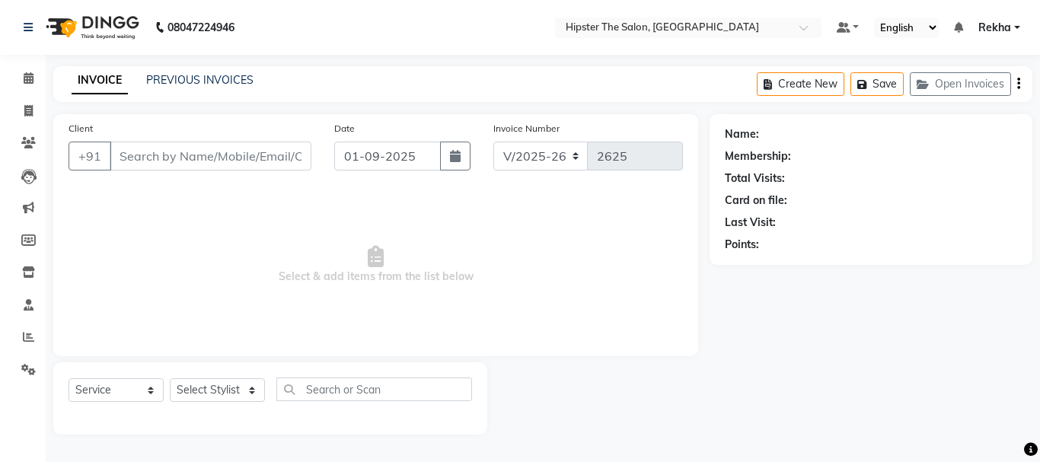
type input "9920398872"
select select "50153"
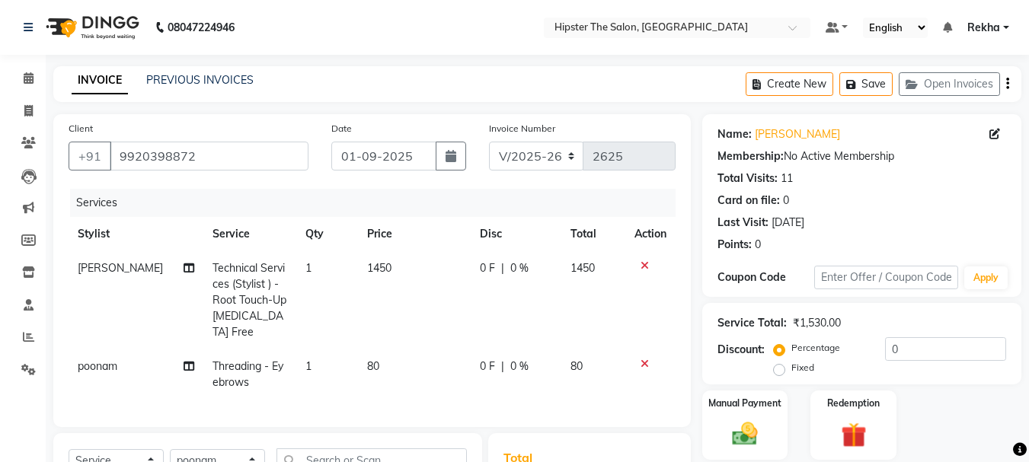
drag, startPoint x: 1028, startPoint y: 433, endPoint x: 1035, endPoint y: 449, distance: 18.4
click at [1029, 449] on html "08047224946 Select Location × Hipster The Salon, Mulund West Default Panel My P…" at bounding box center [514, 231] width 1029 height 462
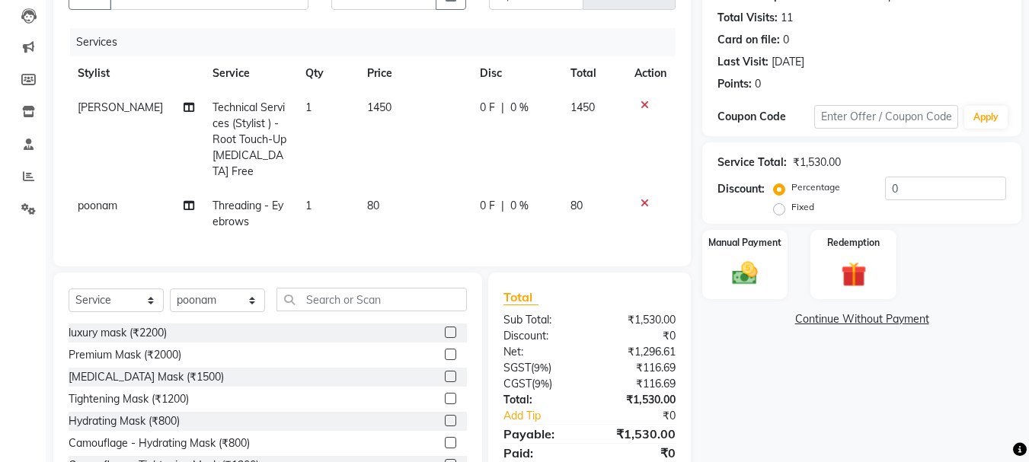
scroll to position [213, 0]
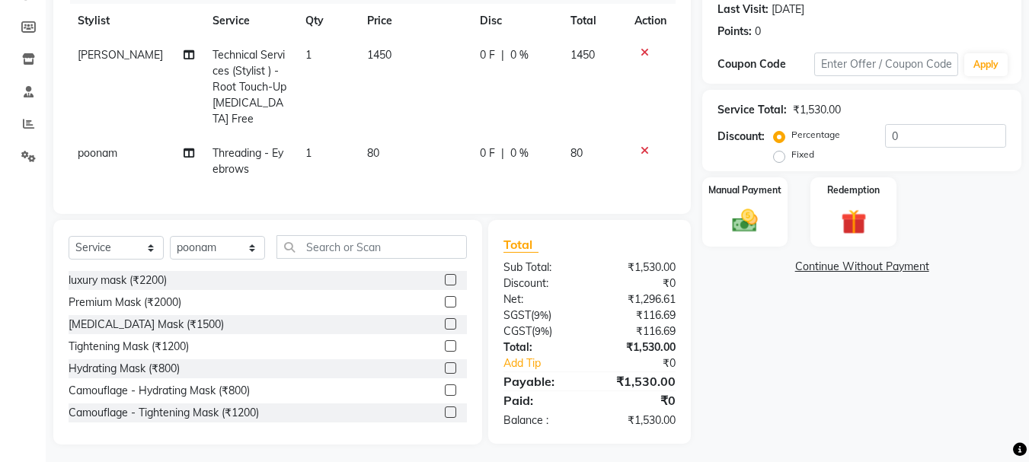
click at [120, 140] on td "poonam" at bounding box center [136, 161] width 135 height 50
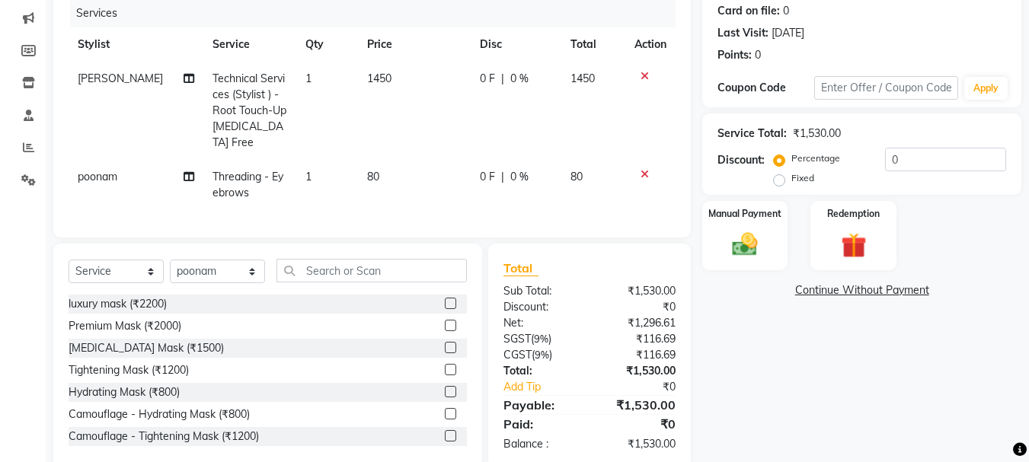
select select "50153"
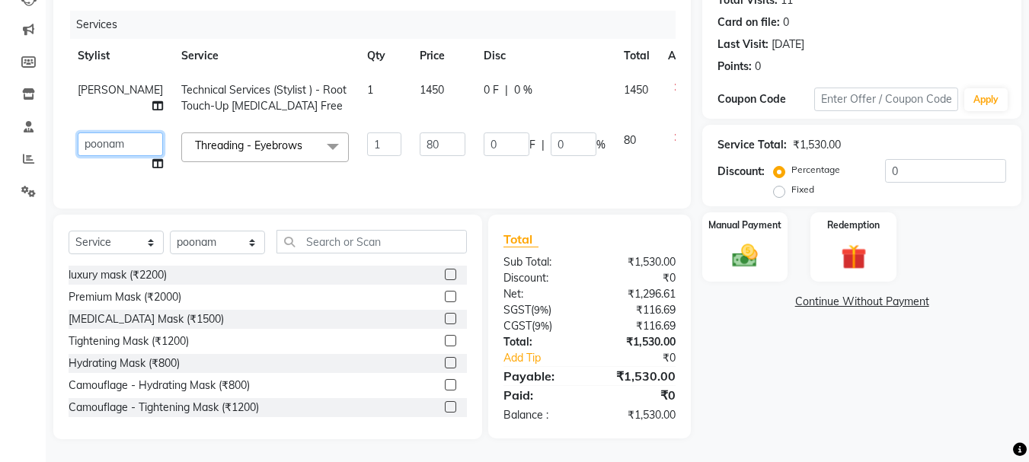
click at [103, 135] on select "[PERSON_NAME] [PERSON_NAME] [PERSON_NAME] [PERSON_NAME] Lucky [PERSON_NAME] [PE…" at bounding box center [120, 145] width 85 height 24
click at [526, 168] on td "0 F | 0 %" at bounding box center [545, 152] width 140 height 58
select select "50153"
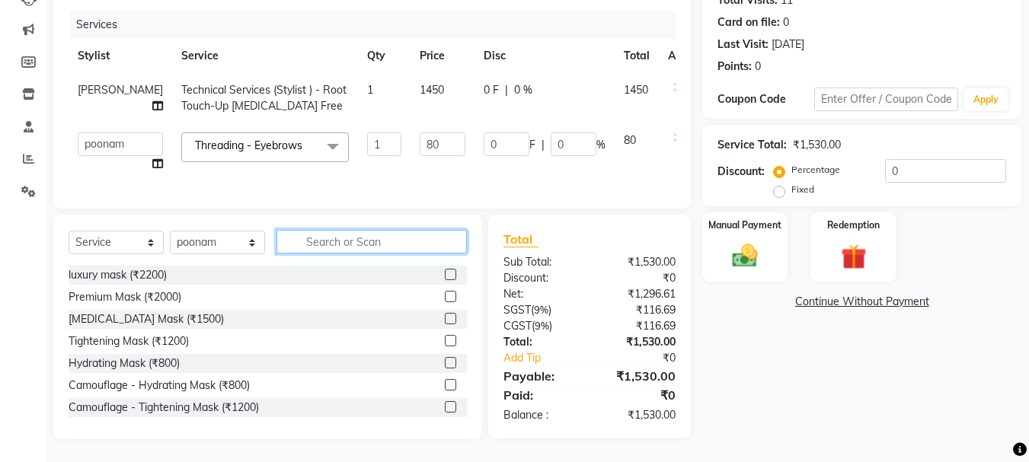
click at [376, 243] on input "text" at bounding box center [371, 242] width 190 height 24
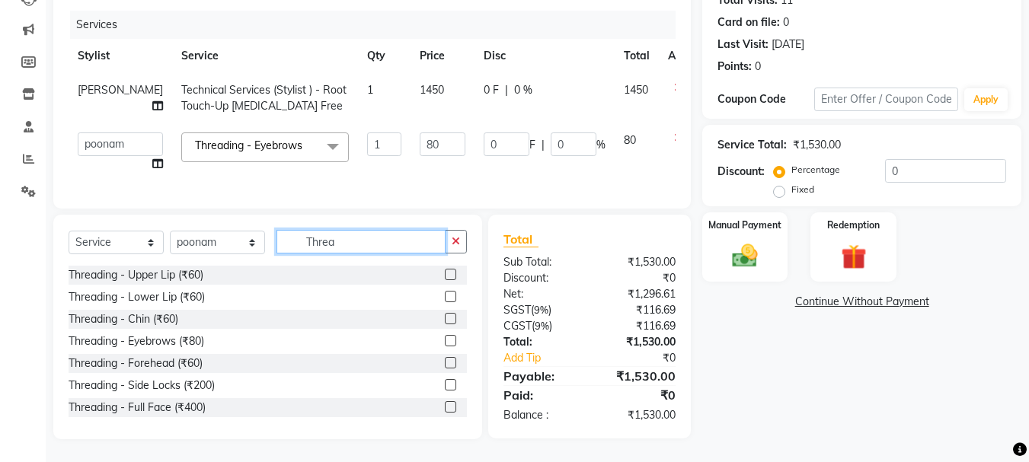
type input "Threa"
click at [445, 273] on label at bounding box center [450, 274] width 11 height 11
click at [445, 273] on input "checkbox" at bounding box center [450, 275] width 10 height 10
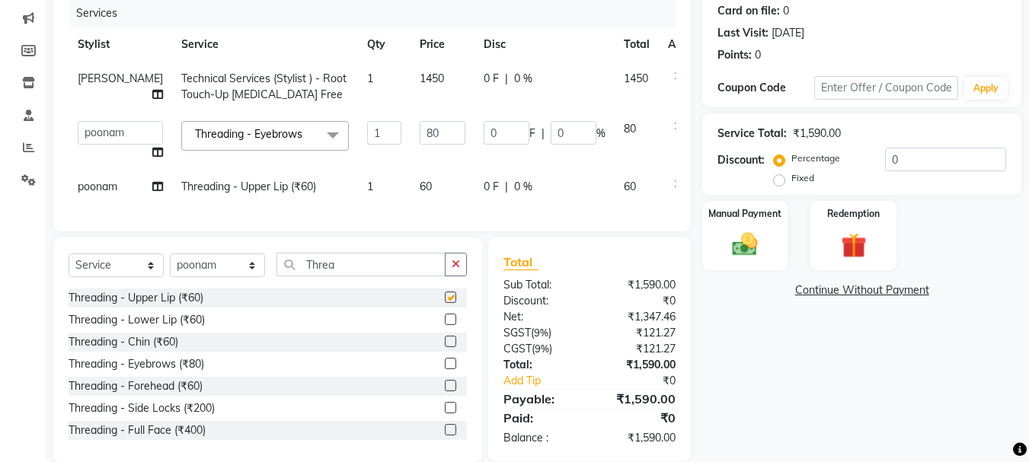
checkbox input "false"
click at [373, 276] on input "Threa" at bounding box center [360, 265] width 169 height 24
type input "T"
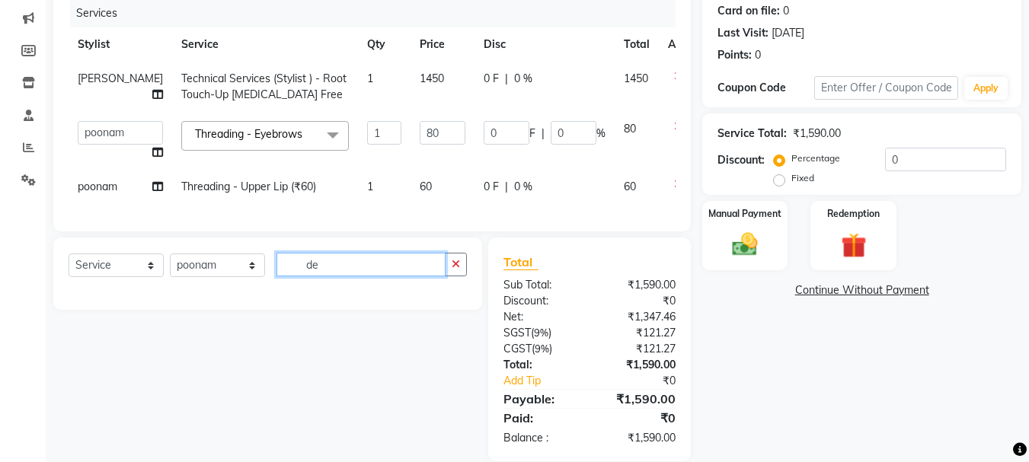
type input "d"
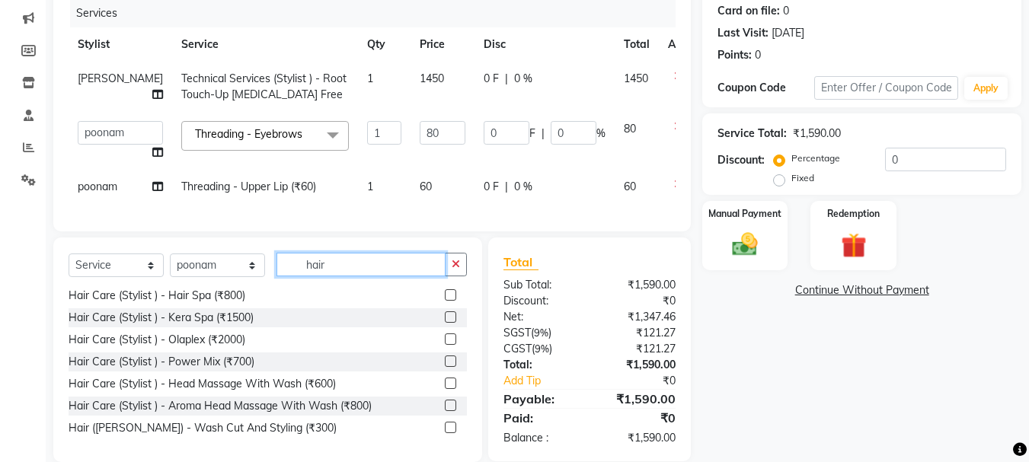
scroll to position [845, 0]
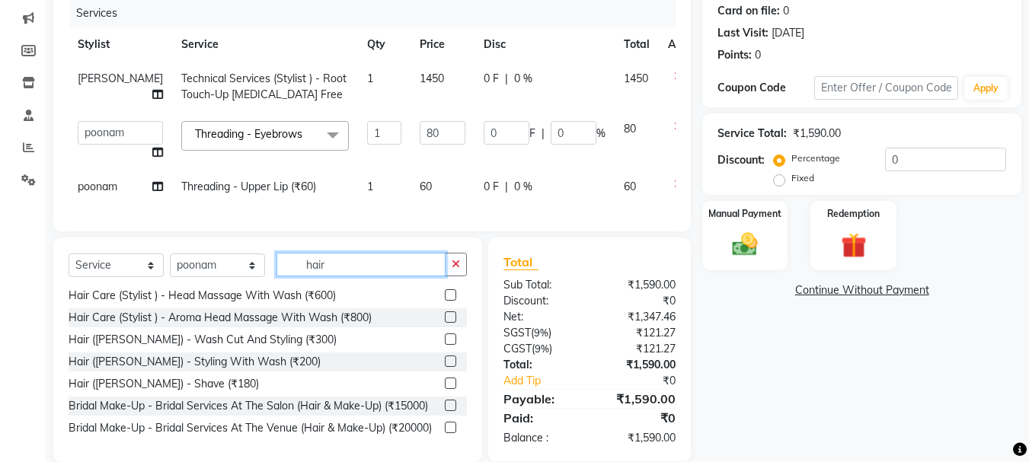
type input "hair"
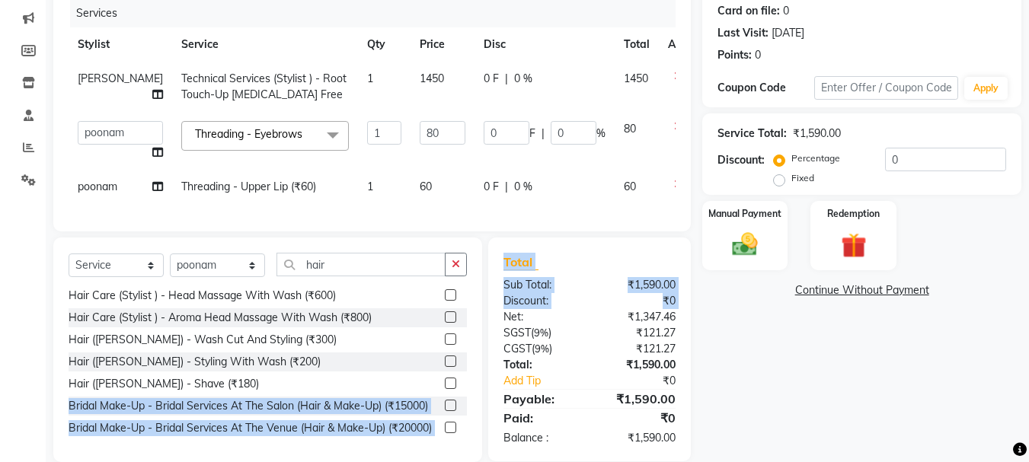
drag, startPoint x: 469, startPoint y: 383, endPoint x: 489, endPoint y: 328, distance: 59.0
click at [489, 328] on div "Select Service Product Membership Package Voucher Prepaid Gift Card Select Styl…" at bounding box center [372, 350] width 660 height 225
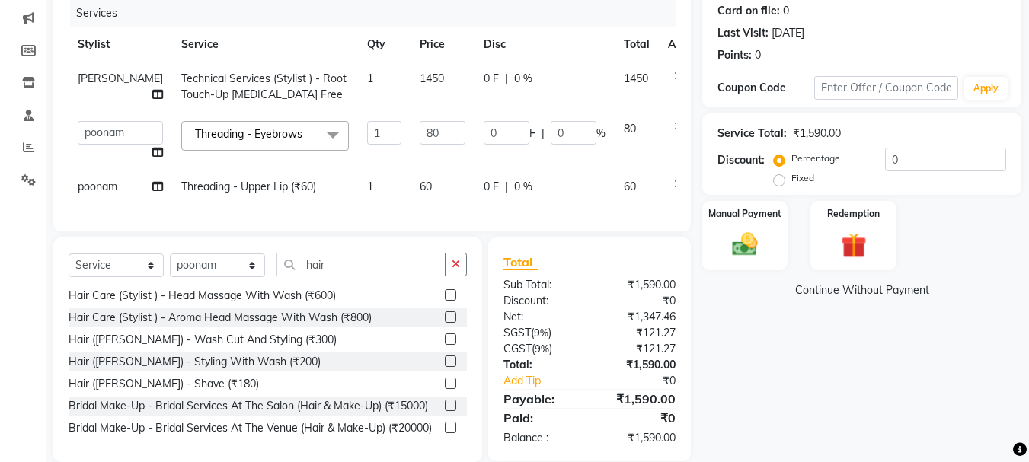
click at [769, 374] on div "Name: [PERSON_NAME] Membership: No Active Membership Total Visits: 11 Card on f…" at bounding box center [867, 194] width 331 height 538
click at [674, 75] on icon at bounding box center [678, 76] width 8 height 11
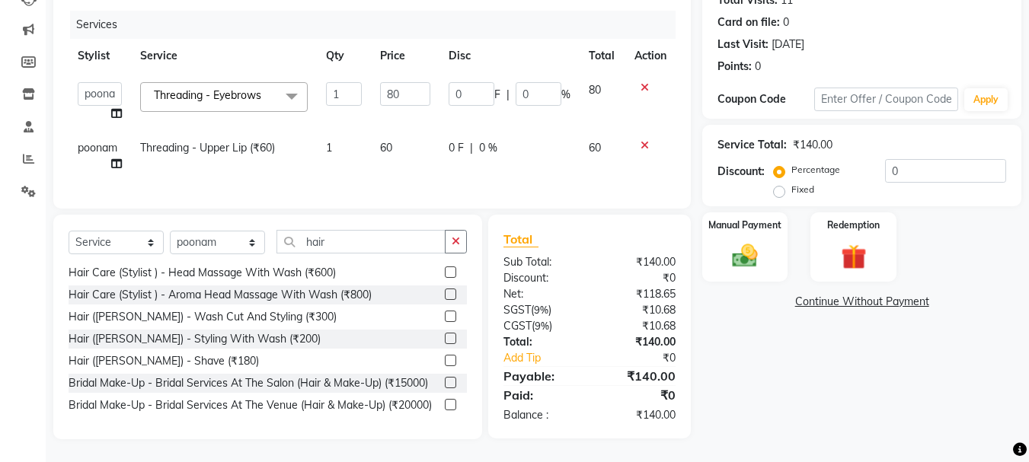
click at [644, 82] on icon at bounding box center [645, 87] width 8 height 11
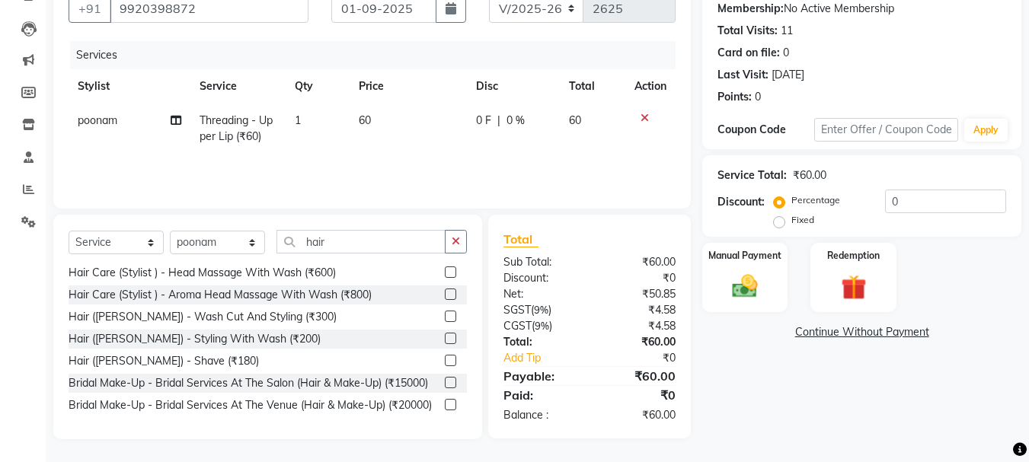
scroll to position [148, 0]
click at [644, 75] on th "Action" at bounding box center [650, 86] width 50 height 34
click at [645, 118] on icon at bounding box center [645, 118] width 8 height 11
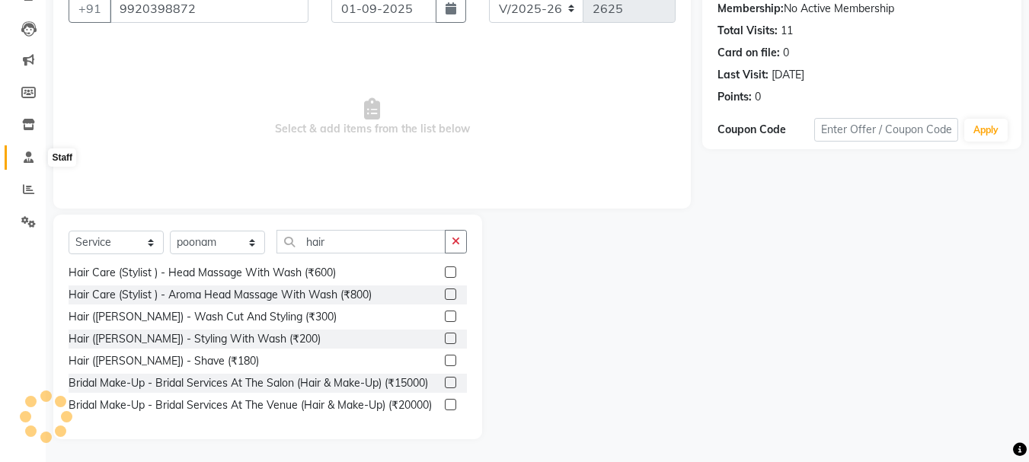
click at [27, 163] on span at bounding box center [28, 158] width 27 height 18
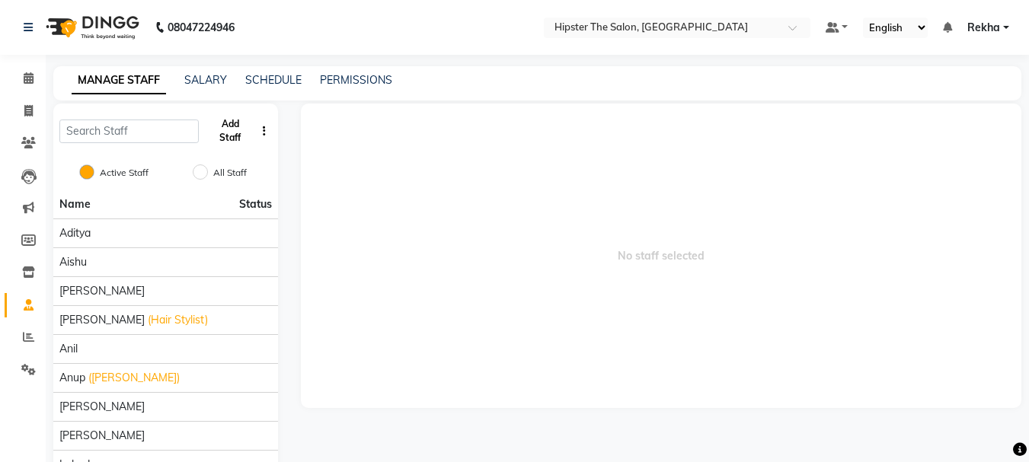
click at [230, 111] on button "Add Staff" at bounding box center [230, 131] width 50 height 40
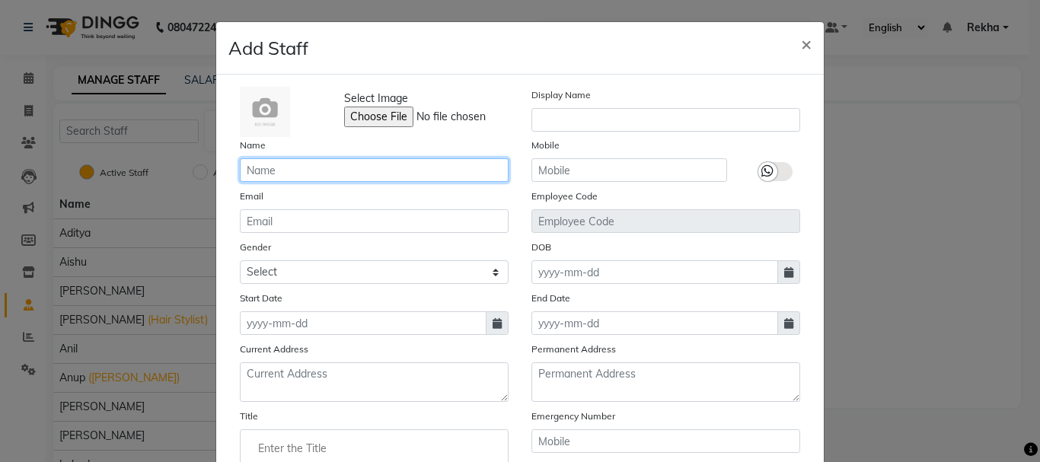
click at [318, 168] on input "text" at bounding box center [374, 170] width 269 height 24
type input "Diksha"
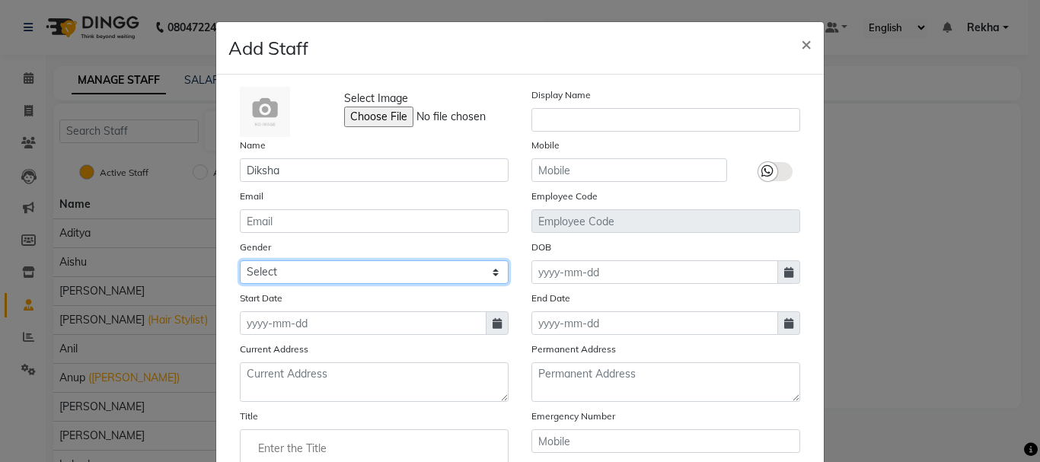
click at [286, 274] on select "Select [DEMOGRAPHIC_DATA] [DEMOGRAPHIC_DATA] Other Prefer Not To Say" at bounding box center [374, 273] width 269 height 24
select select "[DEMOGRAPHIC_DATA]"
click at [240, 261] on select "Select [DEMOGRAPHIC_DATA] [DEMOGRAPHIC_DATA] Other Prefer Not To Say" at bounding box center [374, 273] width 269 height 24
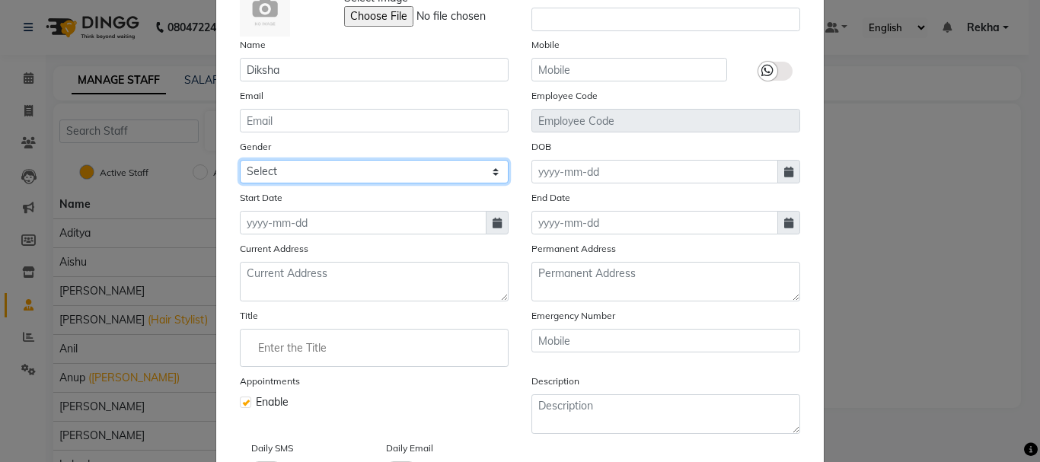
scroll to position [101, 0]
click at [493, 224] on icon at bounding box center [497, 222] width 9 height 11
select select "9"
select select "2025"
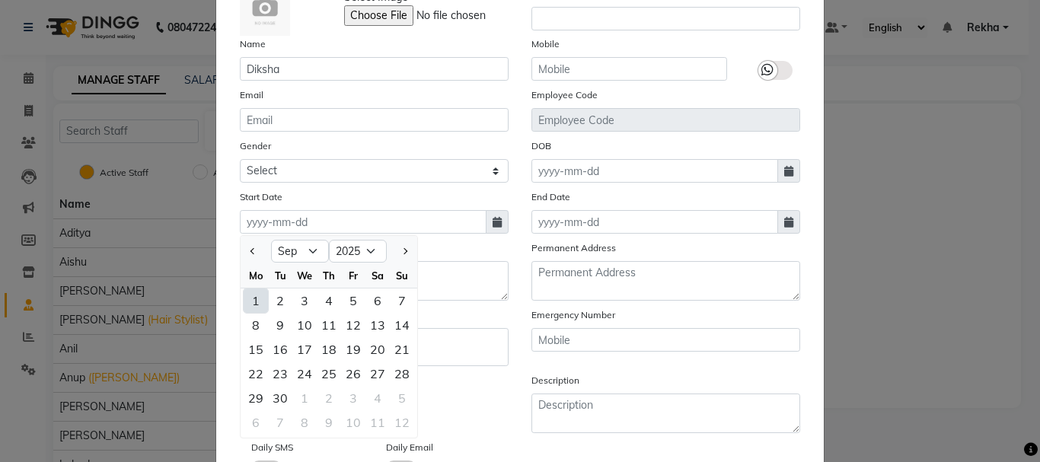
click at [251, 302] on div "1" at bounding box center [256, 301] width 24 height 24
type input "01-09-2025"
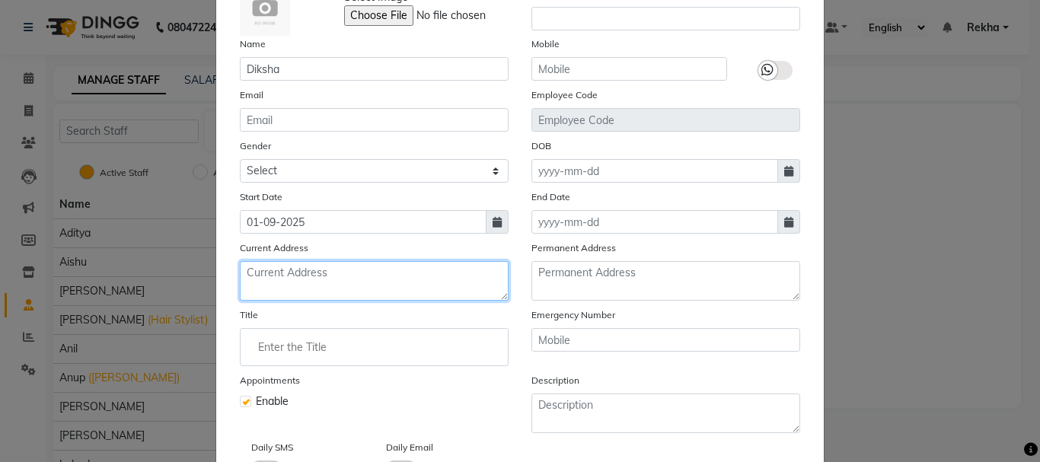
click at [288, 278] on textarea at bounding box center [374, 281] width 269 height 40
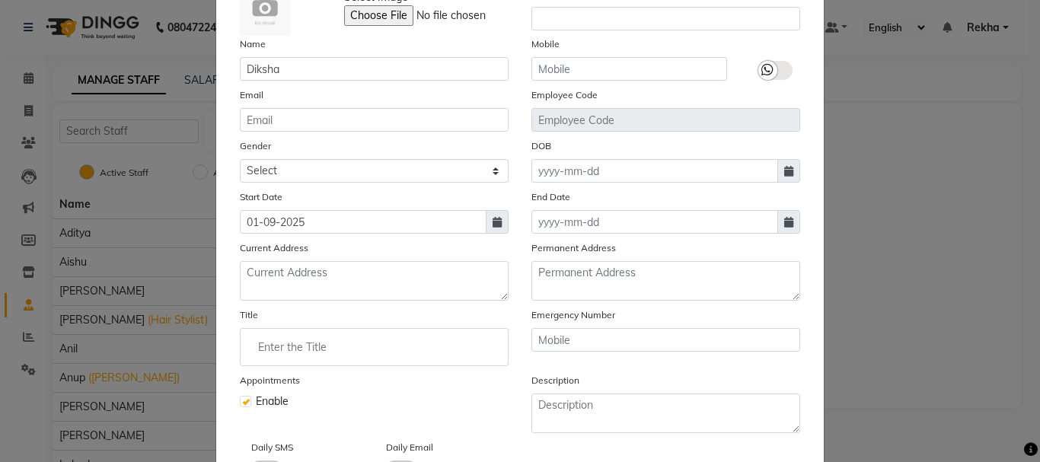
click at [299, 347] on input "Enter the Title" at bounding box center [374, 347] width 255 height 30
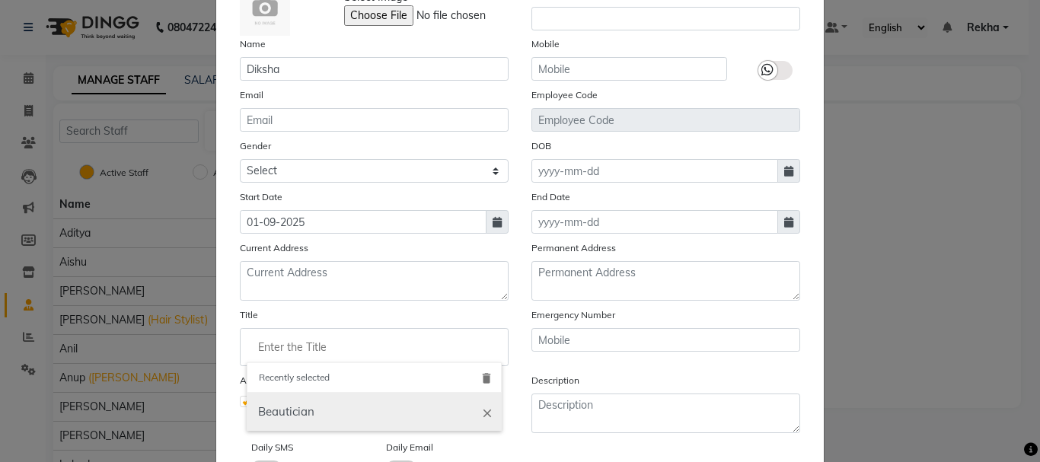
click at [409, 403] on link "Beautician" at bounding box center [374, 412] width 255 height 39
type input "Beautician"
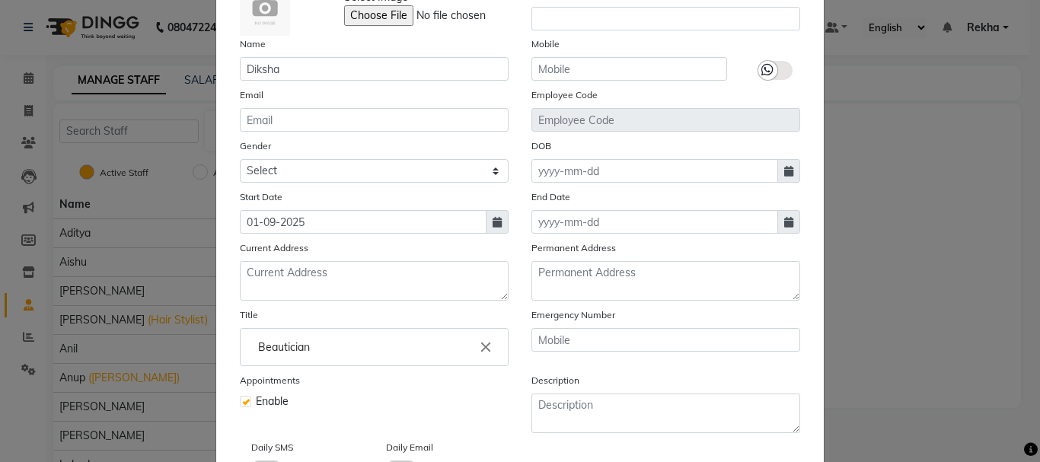
click at [564, 56] on div "Mobile" at bounding box center [629, 58] width 219 height 45
click at [549, 69] on input "text" at bounding box center [630, 69] width 196 height 24
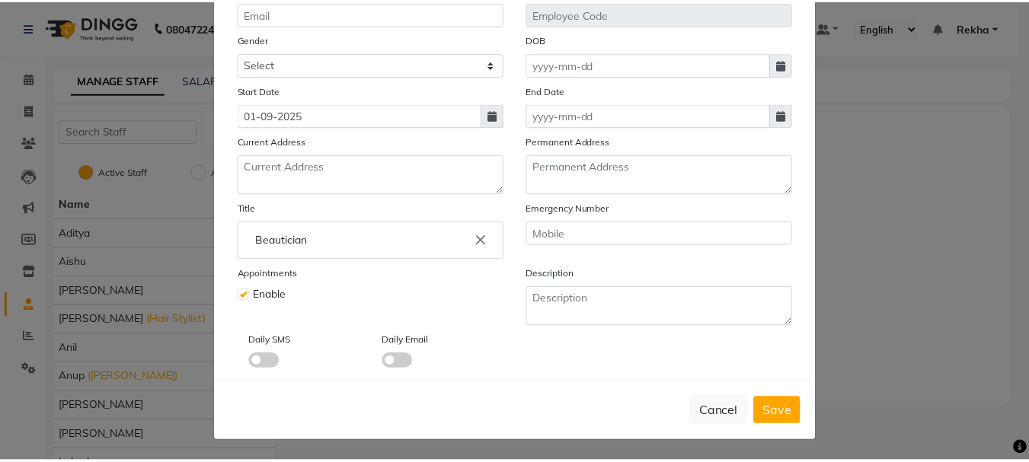
scroll to position [209, 0]
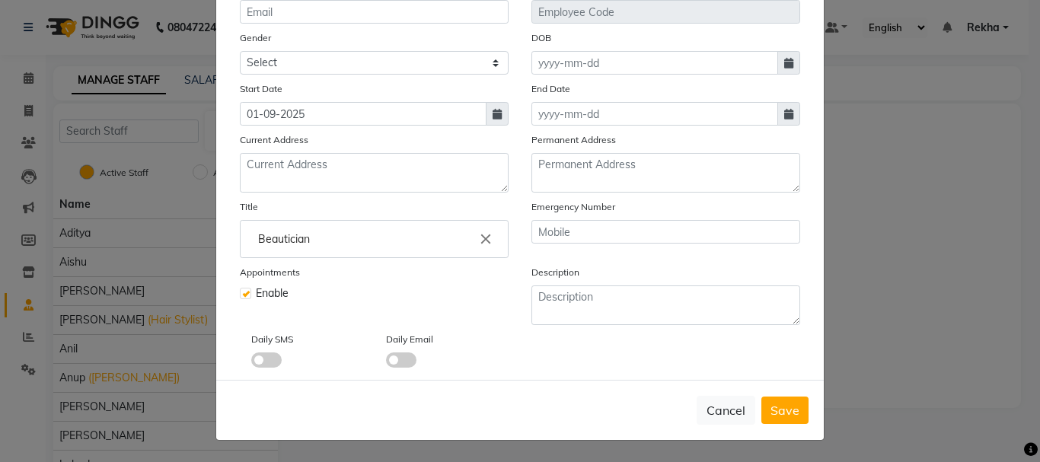
type input "9769615896"
click at [257, 352] on div "Daily SMS" at bounding box center [307, 349] width 135 height 37
click at [262, 360] on span at bounding box center [266, 360] width 30 height 15
click at [251, 363] on input "checkbox" at bounding box center [251, 363] width 0 height 0
click at [392, 358] on span at bounding box center [401, 360] width 30 height 15
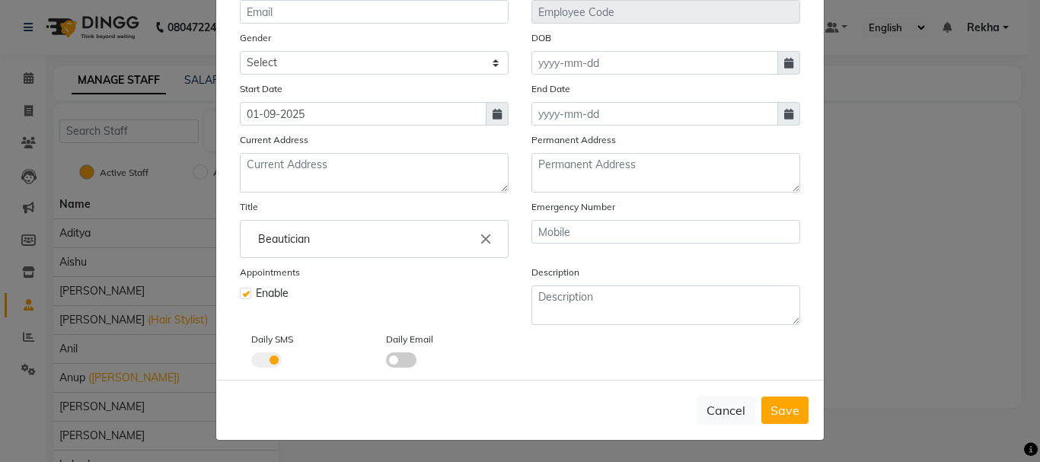
click at [386, 363] on input "checkbox" at bounding box center [386, 363] width 0 height 0
click at [791, 414] on span "Save" at bounding box center [785, 410] width 29 height 15
select select
checkbox input "false"
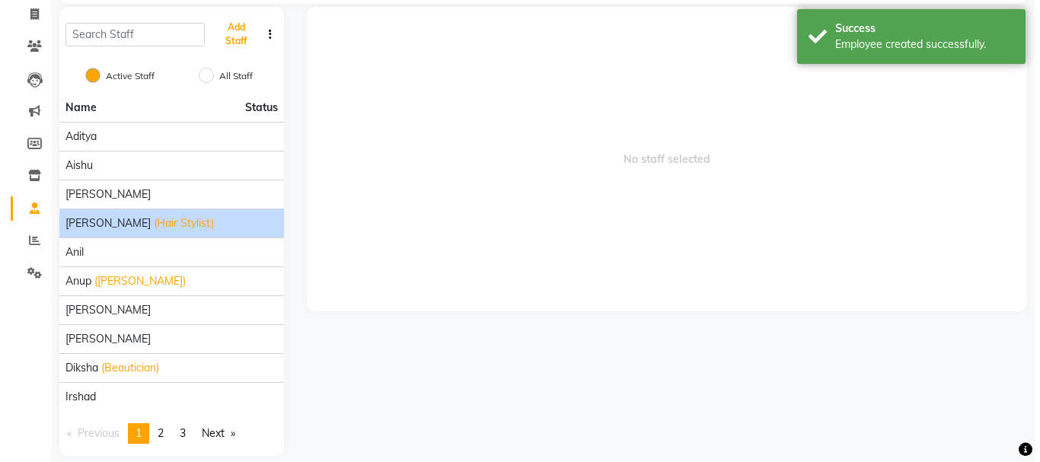
scroll to position [113, 0]
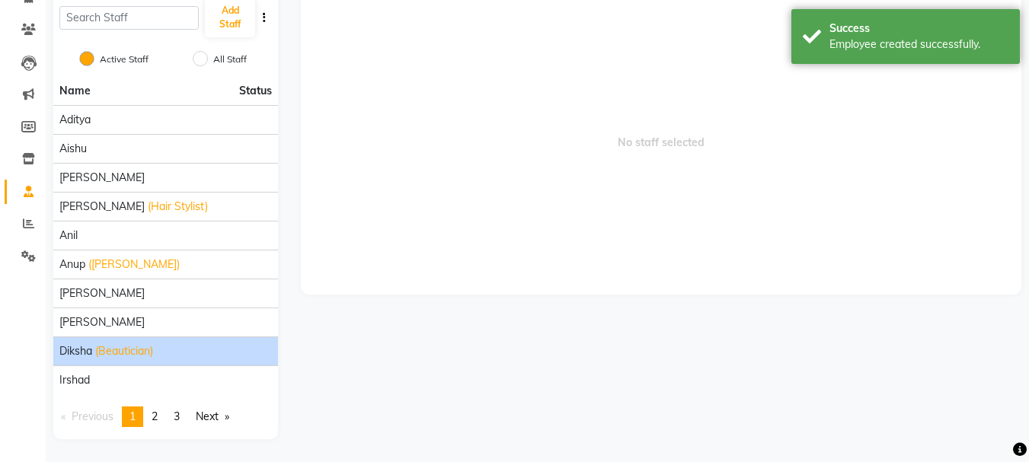
click at [160, 343] on li "[PERSON_NAME] (Beautician)" at bounding box center [165, 351] width 225 height 29
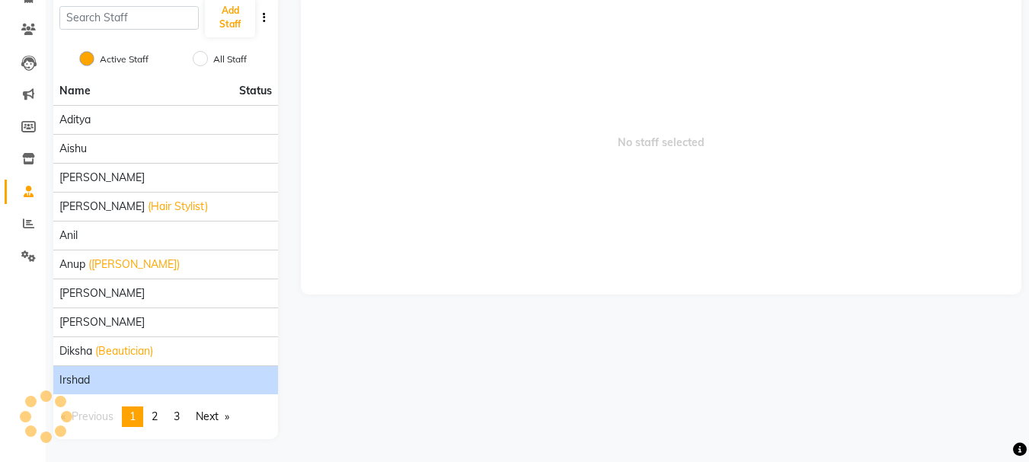
click at [178, 374] on div "Irshad" at bounding box center [165, 380] width 213 height 16
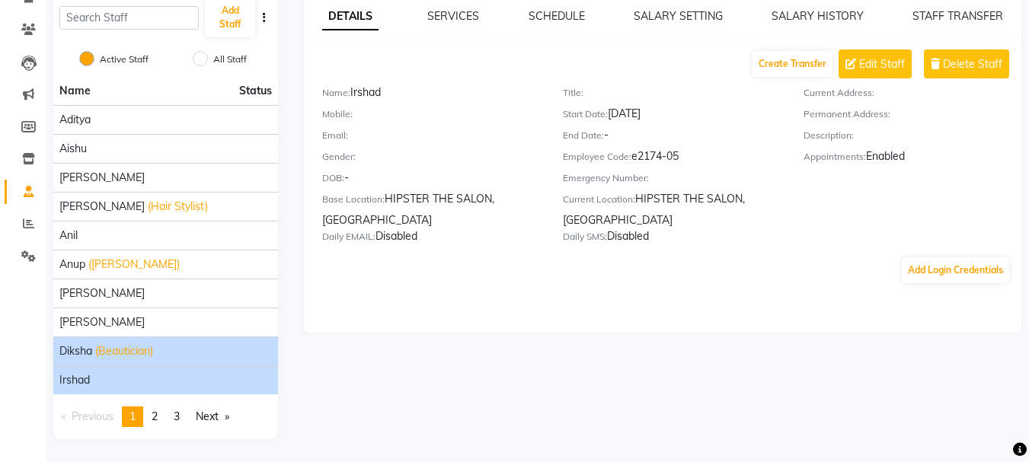
click at [164, 358] on div "[PERSON_NAME] (Beautician)" at bounding box center [165, 352] width 213 height 16
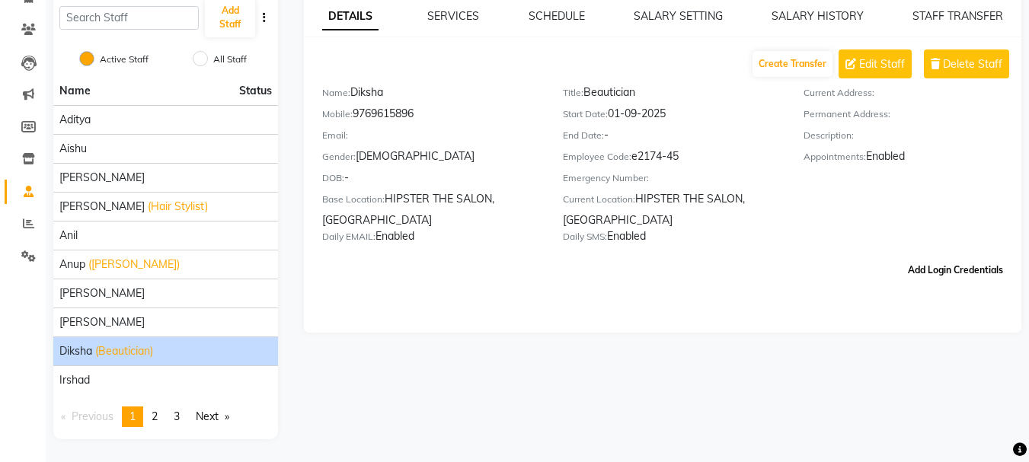
click at [938, 267] on button "Add Login Credentials" at bounding box center [955, 270] width 107 height 26
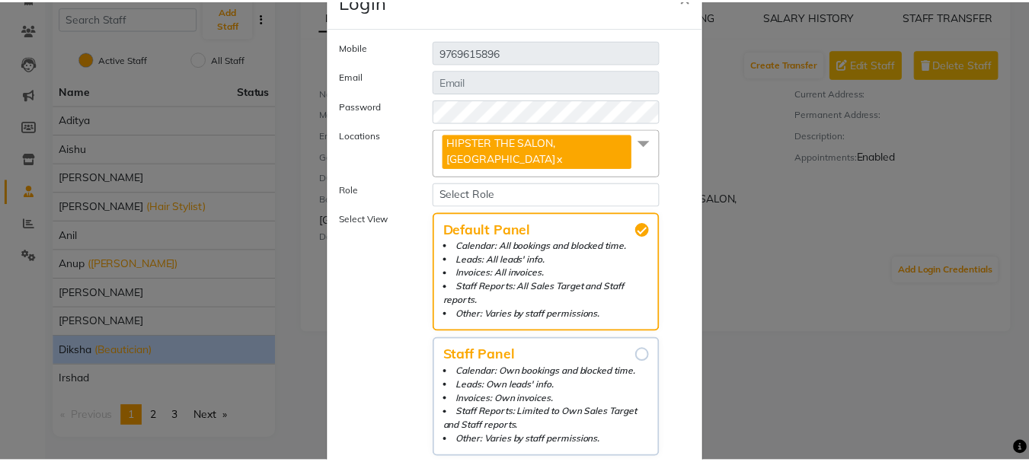
scroll to position [0, 0]
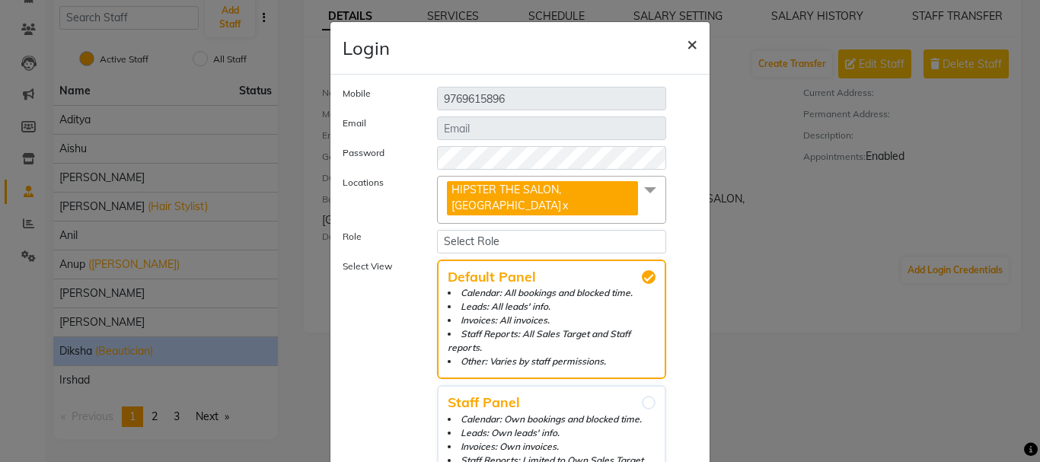
click at [687, 43] on span "×" at bounding box center [692, 43] width 11 height 23
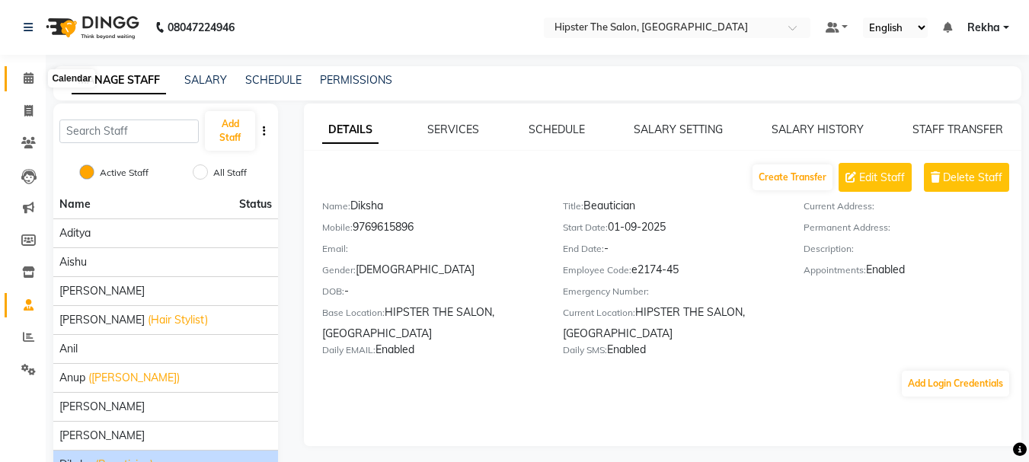
click at [24, 75] on icon at bounding box center [29, 77] width 10 height 11
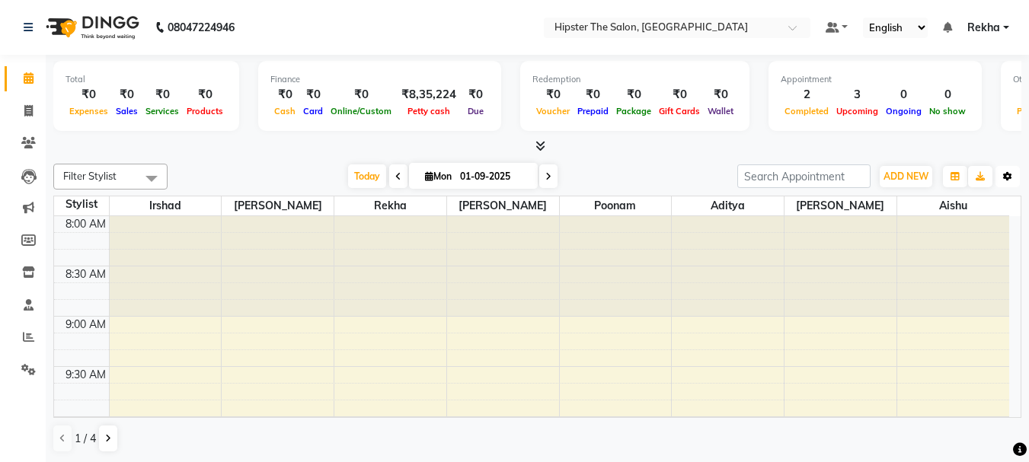
click at [1010, 177] on icon "button" at bounding box center [1007, 176] width 9 height 9
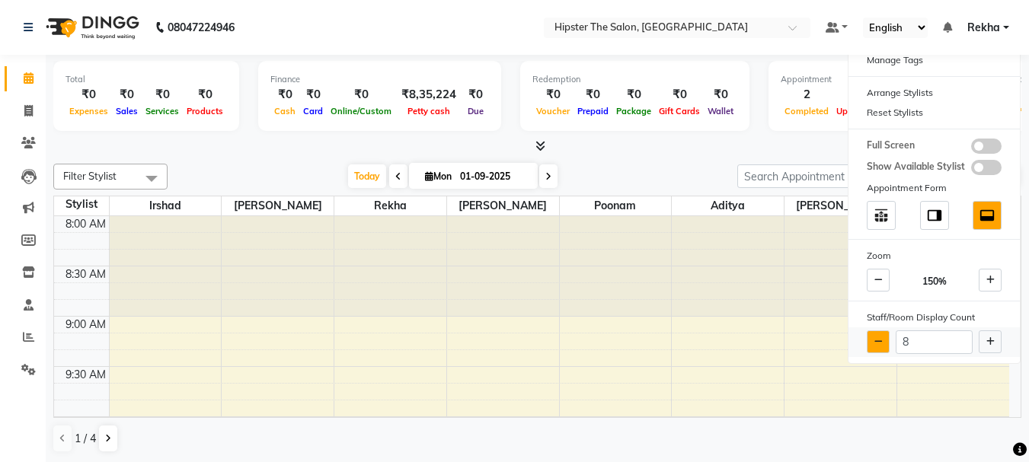
click at [881, 337] on icon at bounding box center [878, 341] width 8 height 9
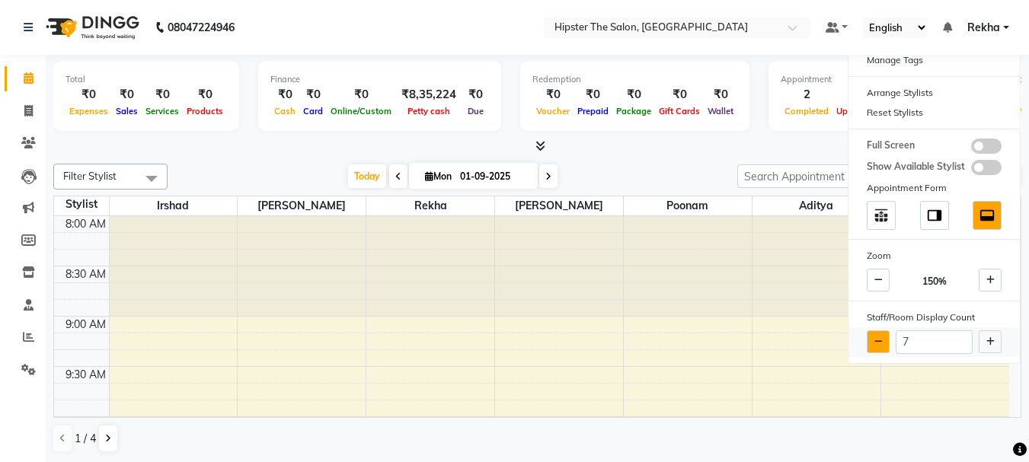
click at [881, 337] on icon at bounding box center [878, 341] width 8 height 9
type input "6"
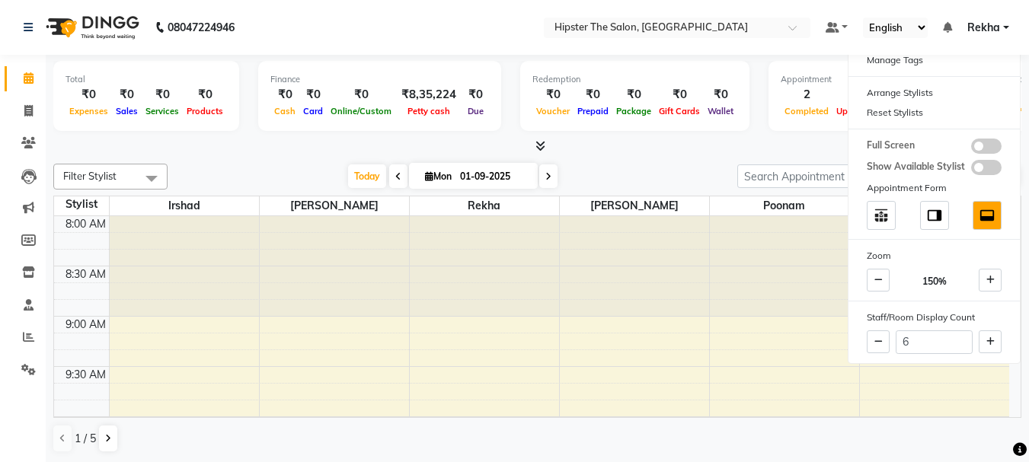
click at [675, 160] on div "Filter Stylist Select All [PERSON_NAME] [PERSON_NAME] poonam Aditya [PERSON_NAM…" at bounding box center [537, 309] width 968 height 302
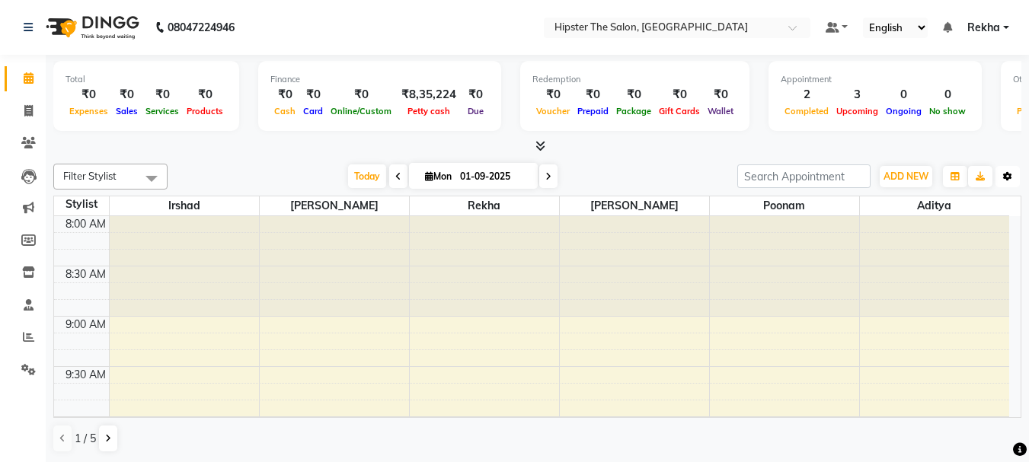
click at [1010, 177] on icon "button" at bounding box center [1007, 176] width 9 height 9
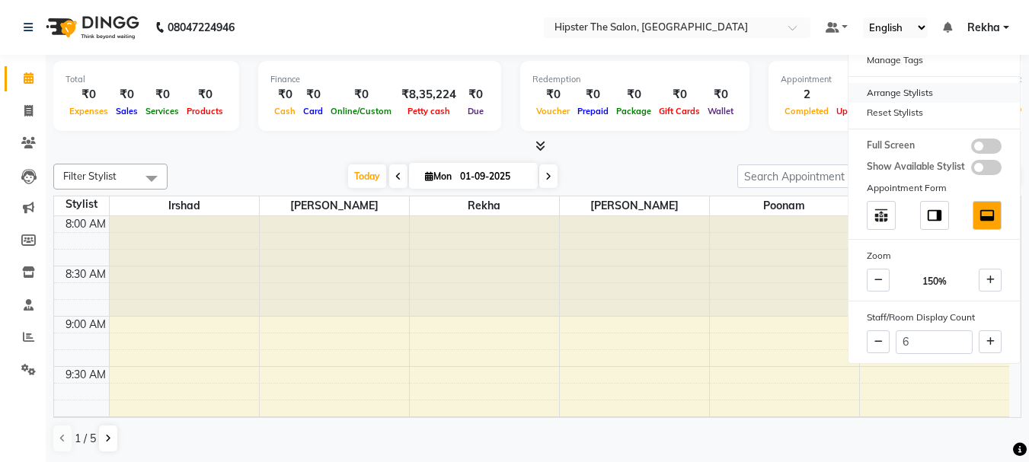
click at [900, 91] on div "Arrange Stylists" at bounding box center [934, 93] width 171 height 20
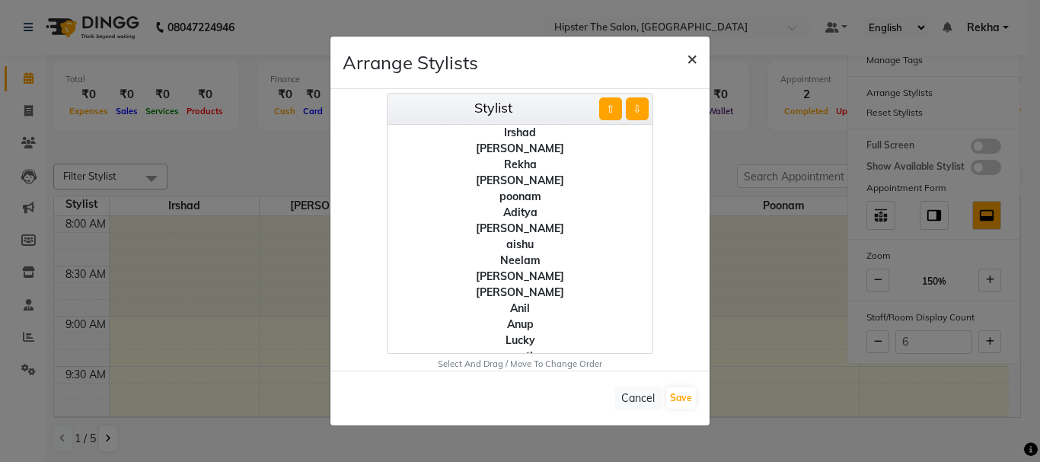
click at [692, 53] on span "×" at bounding box center [692, 57] width 11 height 23
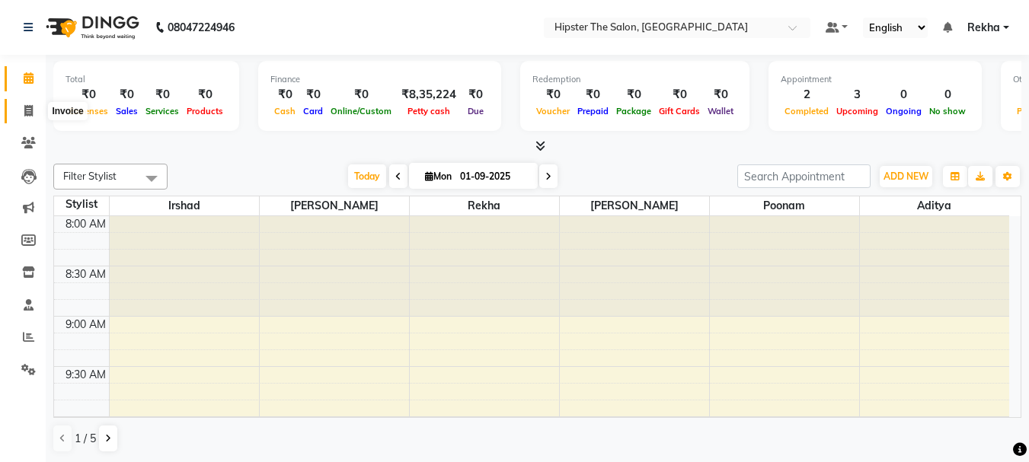
click at [29, 112] on icon at bounding box center [28, 110] width 8 height 11
select select "service"
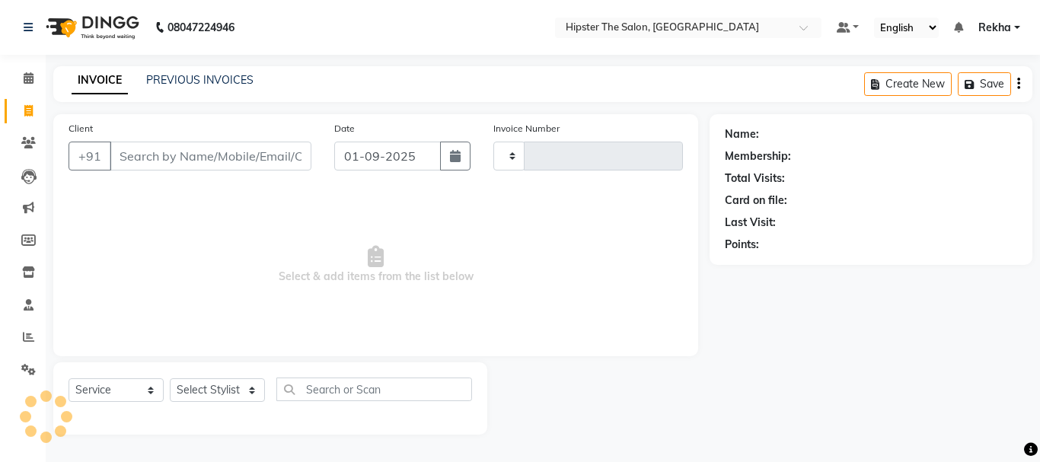
type input "2625"
select select "5125"
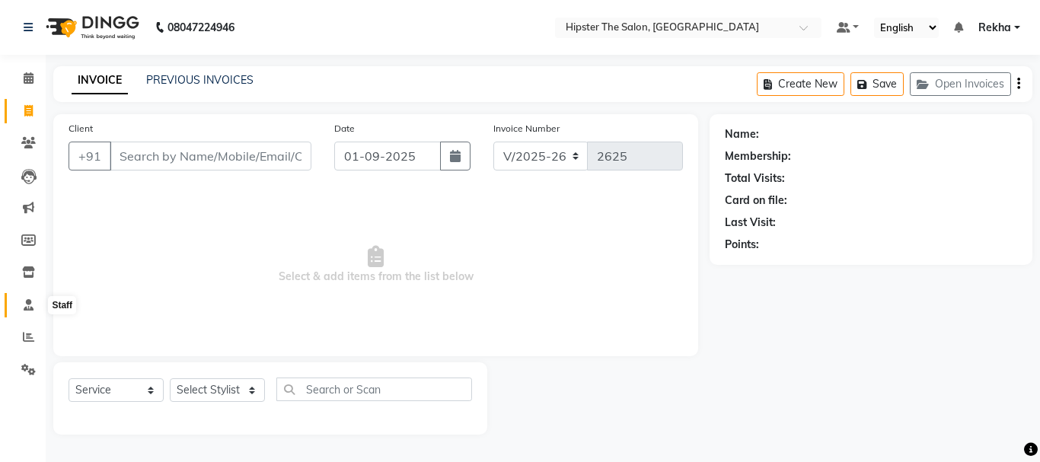
click at [21, 309] on span at bounding box center [28, 306] width 27 height 18
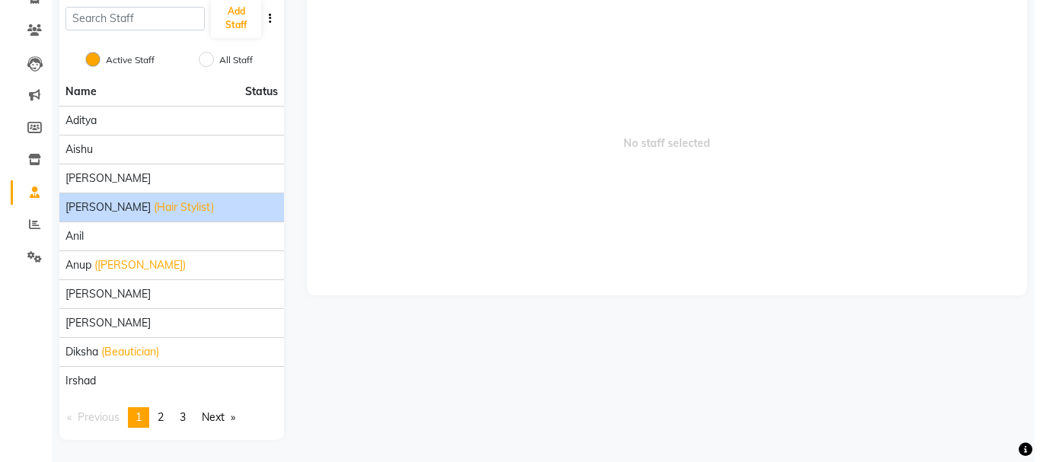
scroll to position [113, 0]
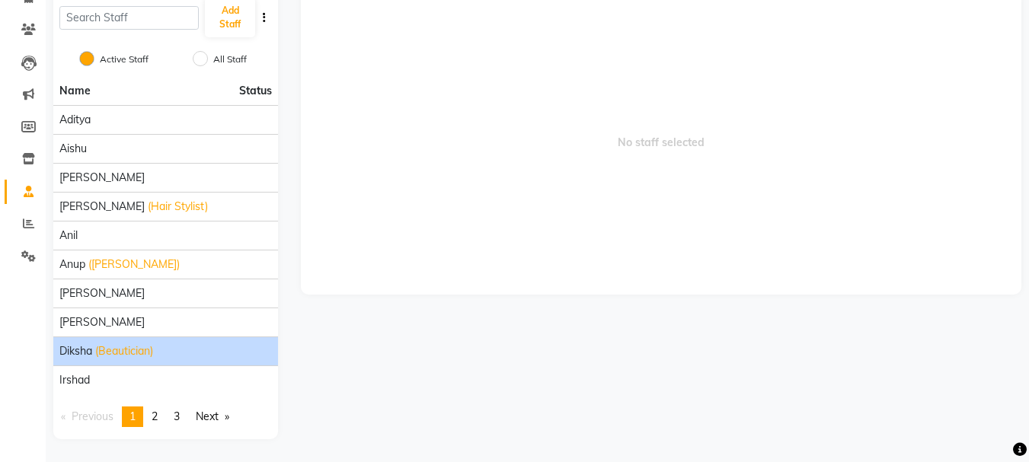
click at [176, 354] on div "[PERSON_NAME] (Beautician)" at bounding box center [165, 352] width 213 height 16
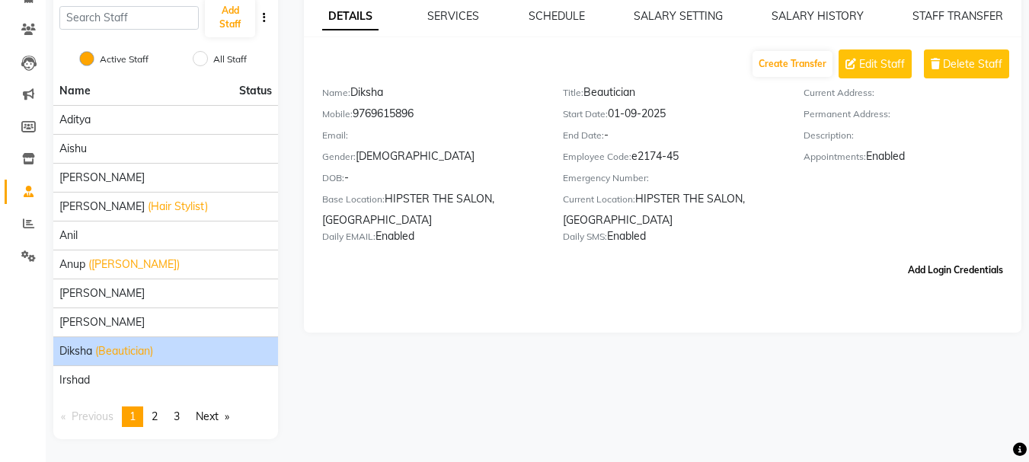
click at [938, 263] on button "Add Login Credentials" at bounding box center [955, 270] width 107 height 26
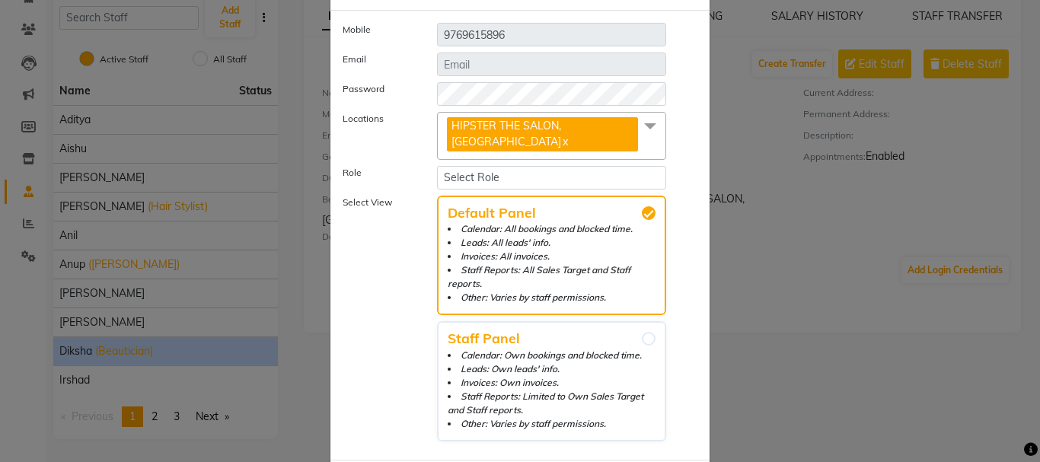
scroll to position [144, 0]
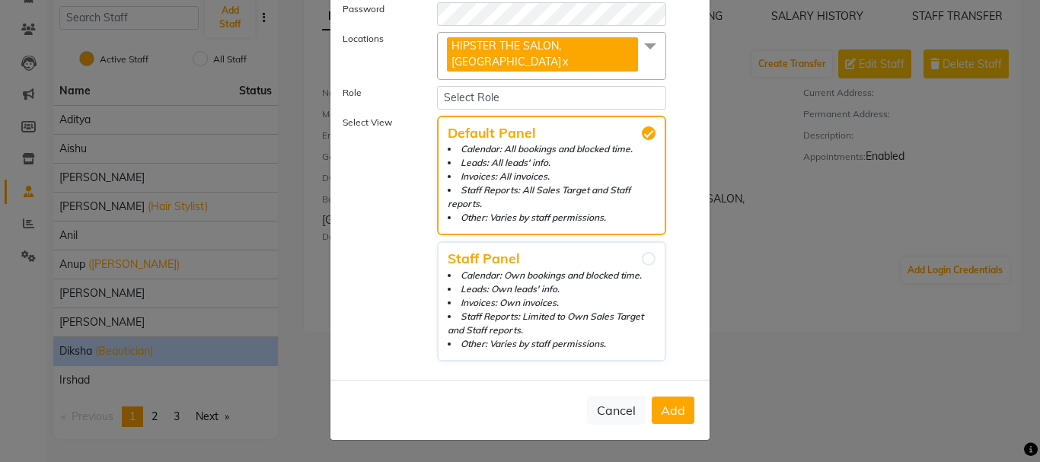
click at [664, 395] on div "Cancel Add" at bounding box center [520, 410] width 379 height 60
click at [666, 408] on span "Add" at bounding box center [673, 410] width 24 height 15
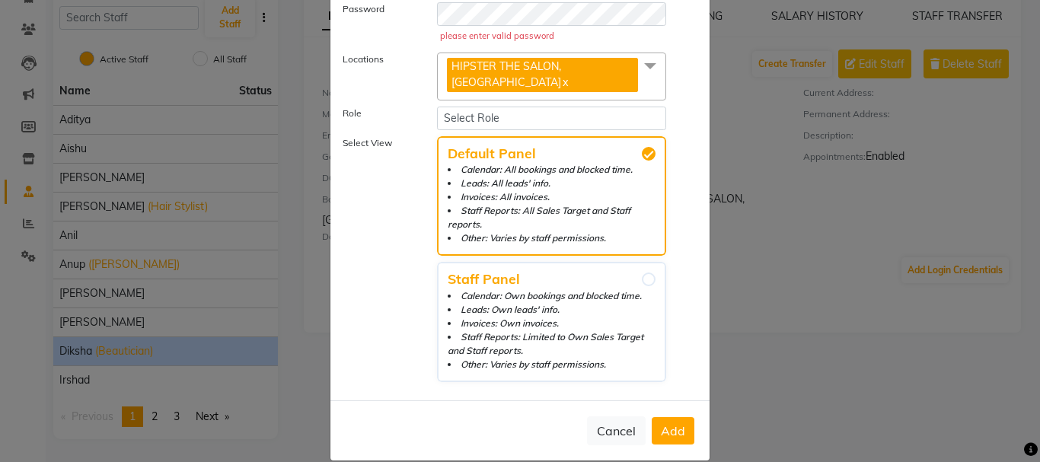
click at [652, 423] on button "Add" at bounding box center [673, 430] width 43 height 27
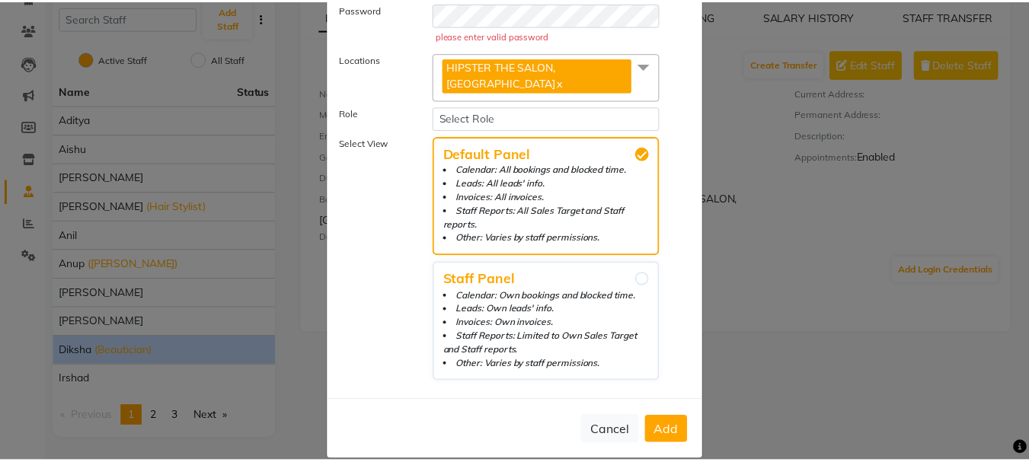
scroll to position [0, 0]
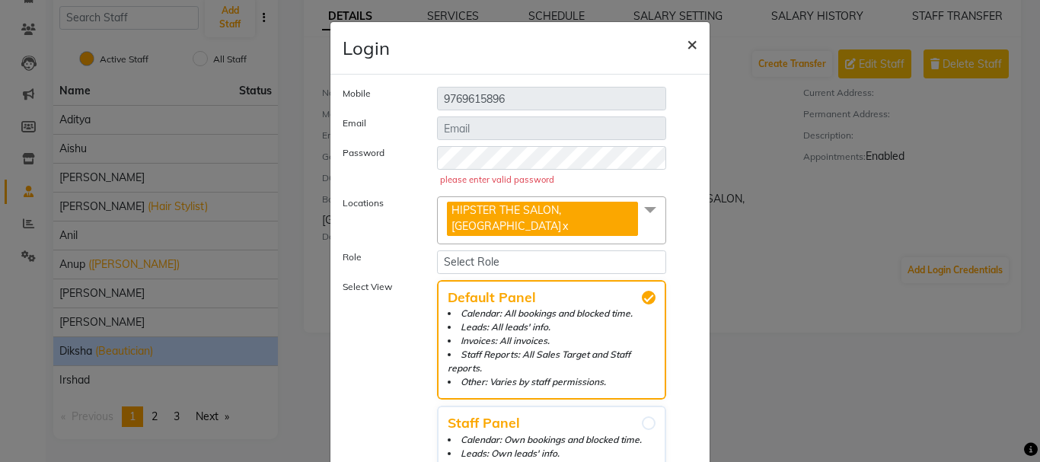
click at [680, 43] on button "×" at bounding box center [692, 43] width 35 height 43
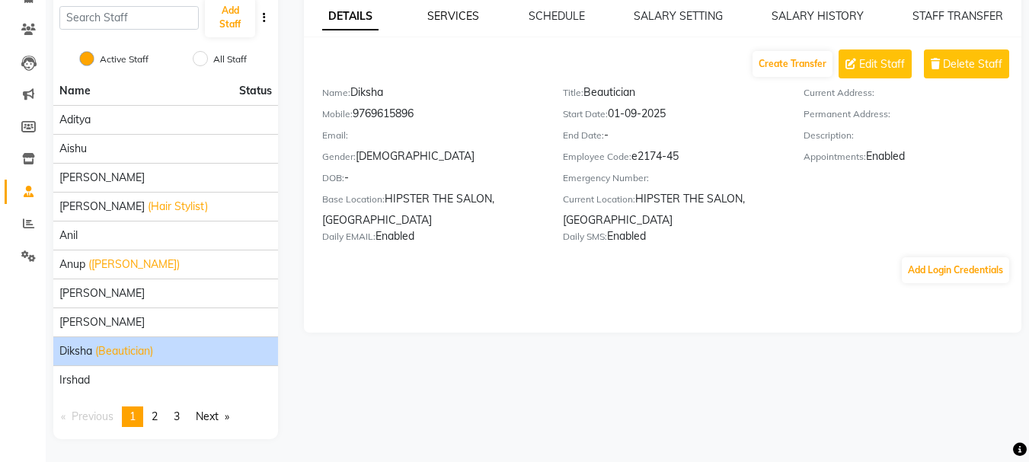
click at [459, 14] on link "SERVICES" at bounding box center [453, 16] width 52 height 14
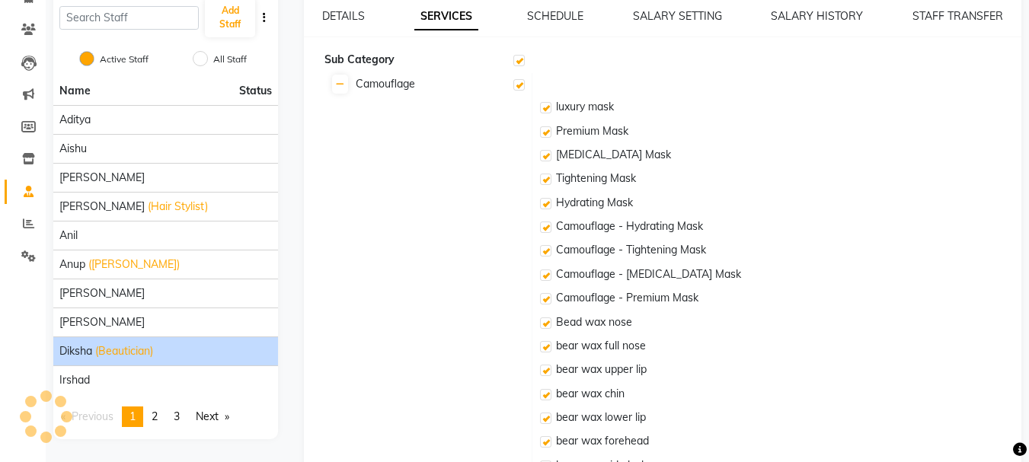
checkbox input "true"
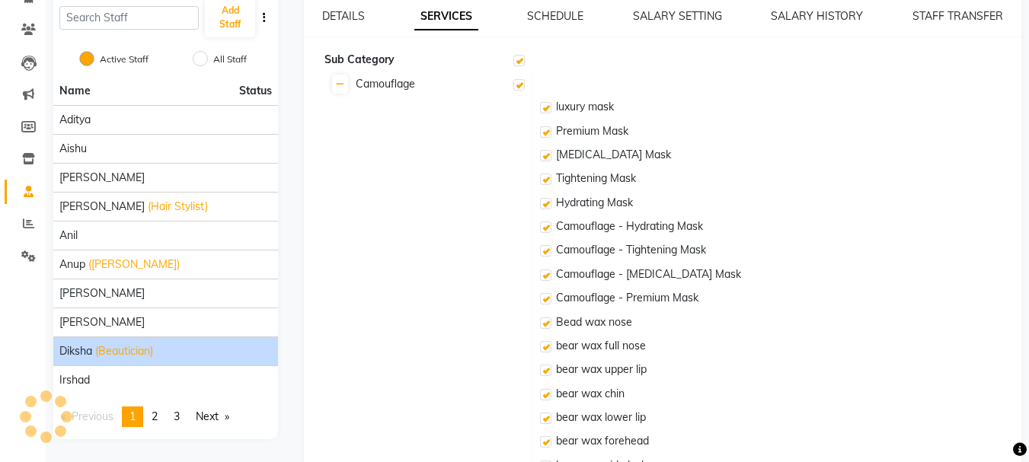
checkbox input "true"
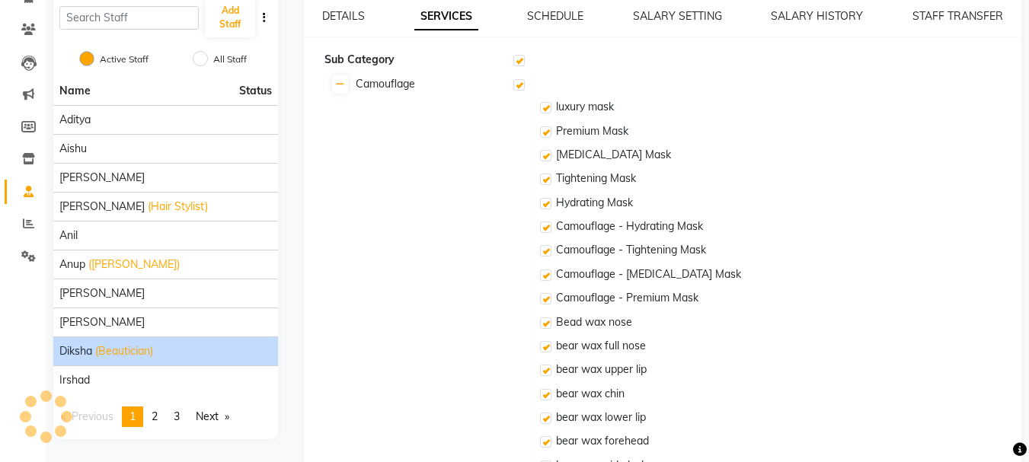
checkbox input "true"
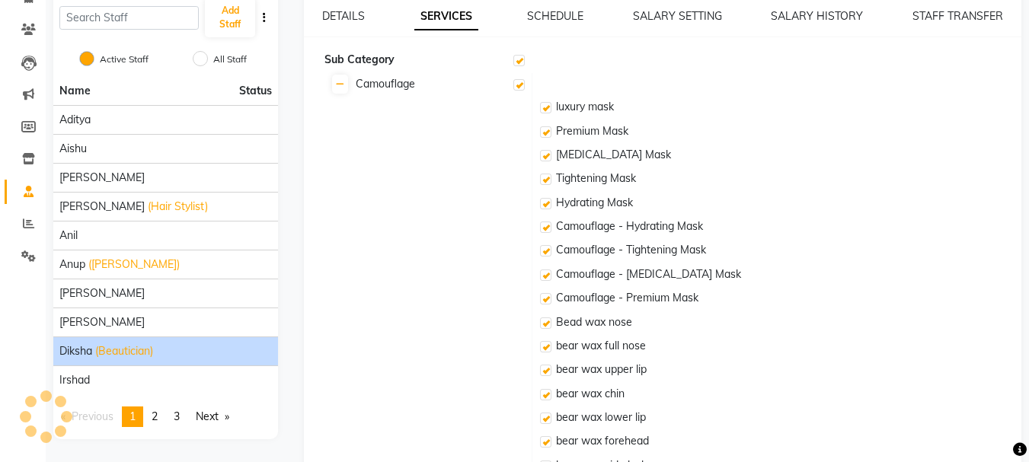
checkbox input "true"
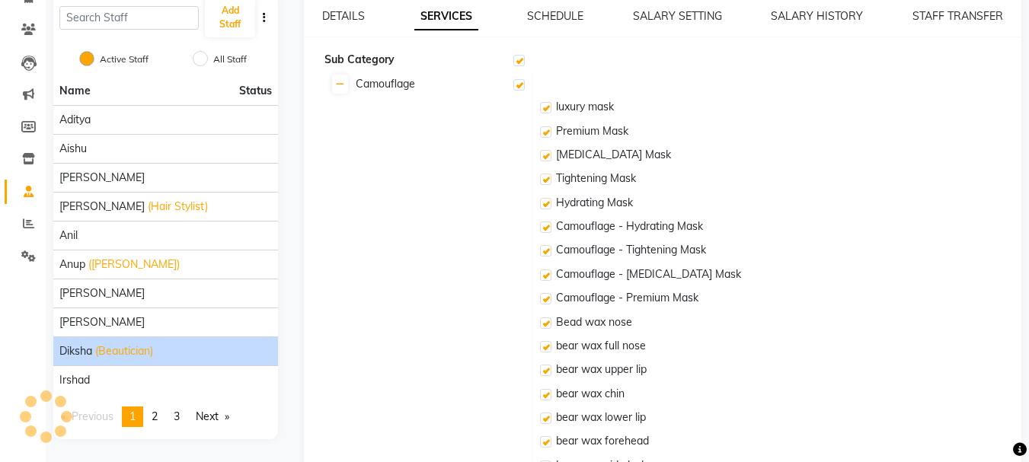
checkbox input "true"
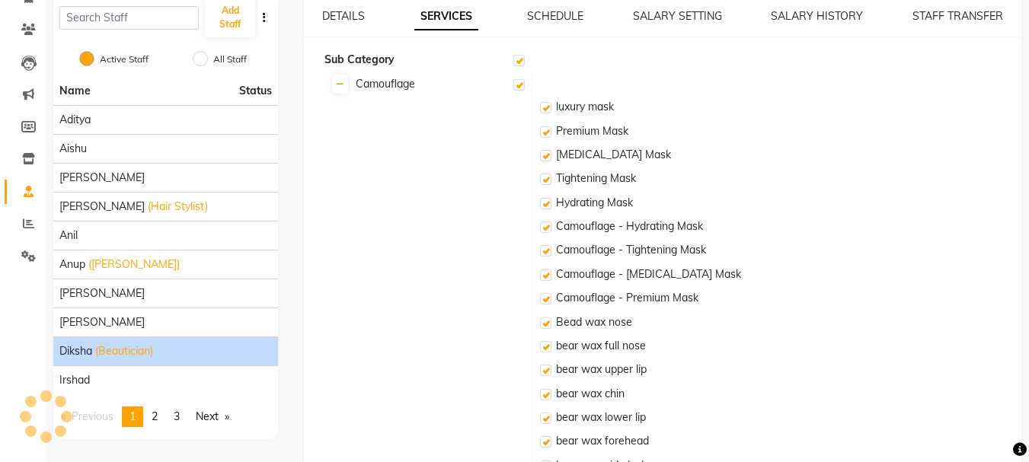
checkbox input "true"
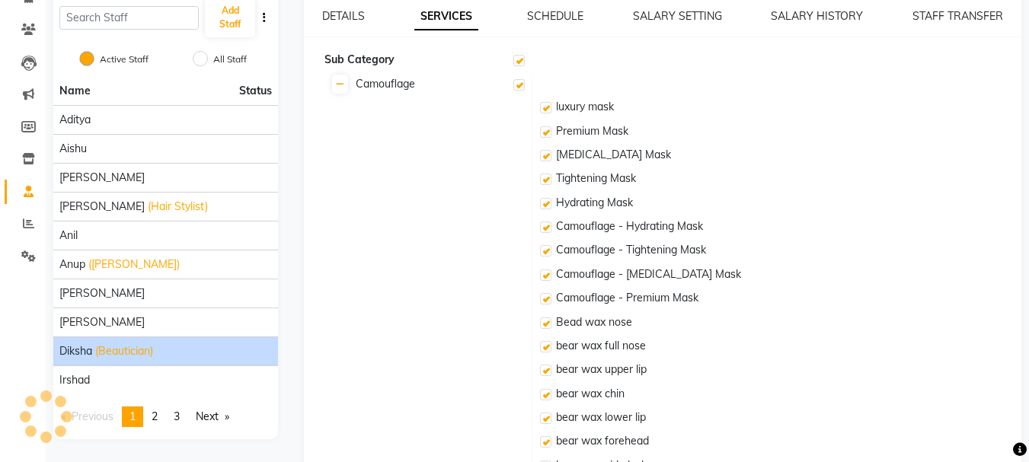
checkbox input "true"
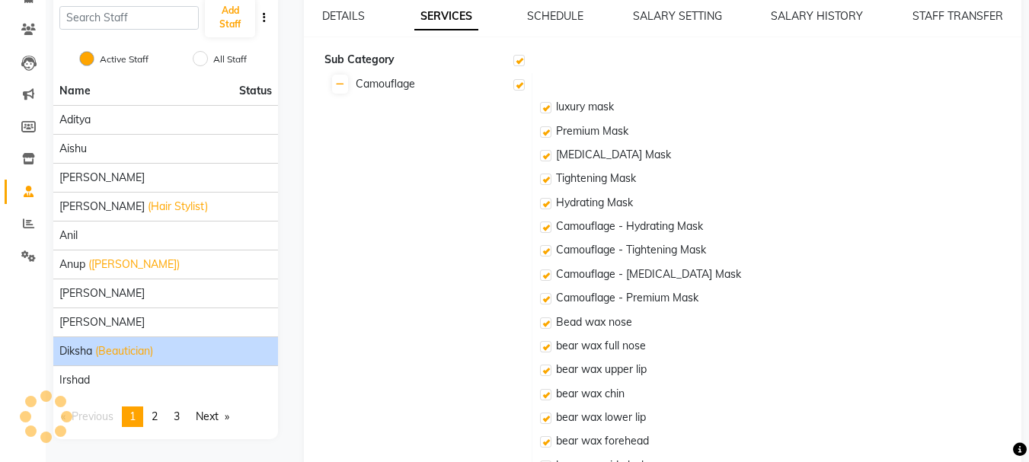
checkbox input "true"
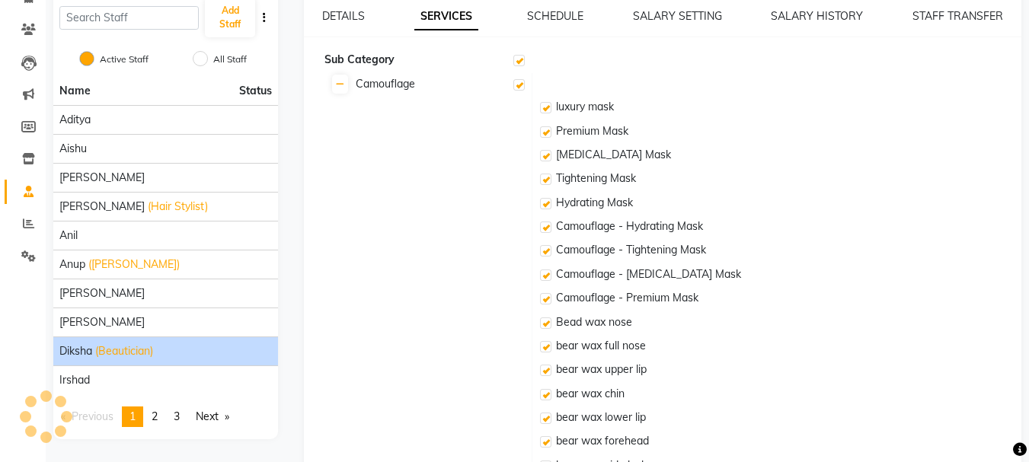
checkbox input "true"
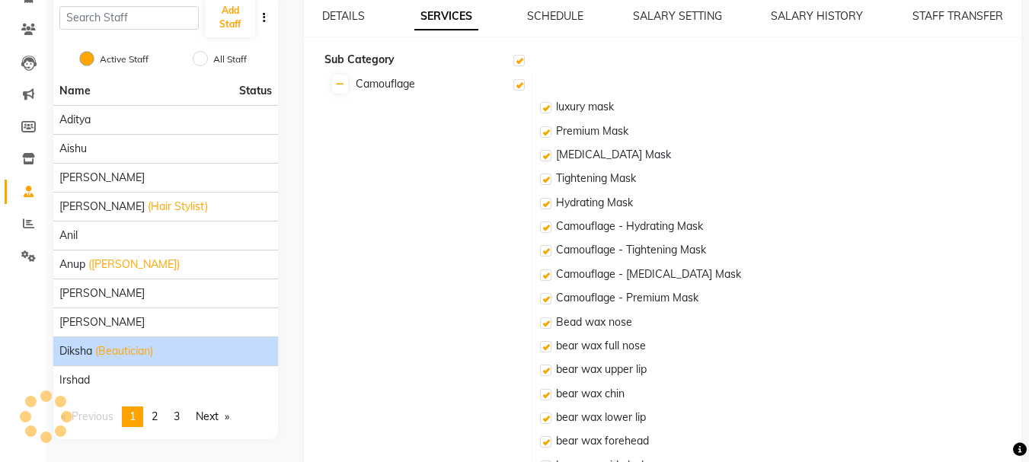
checkbox input "true"
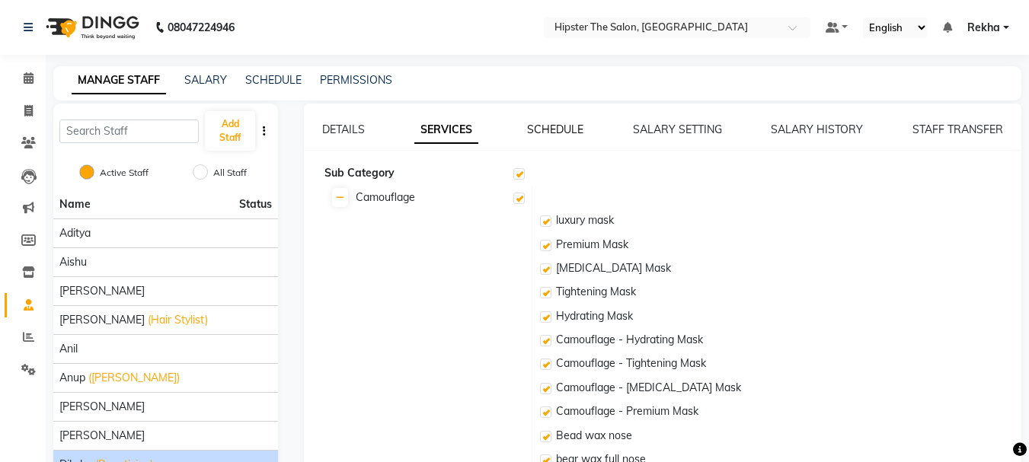
click at [556, 129] on link "SCHEDULE" at bounding box center [555, 130] width 56 height 14
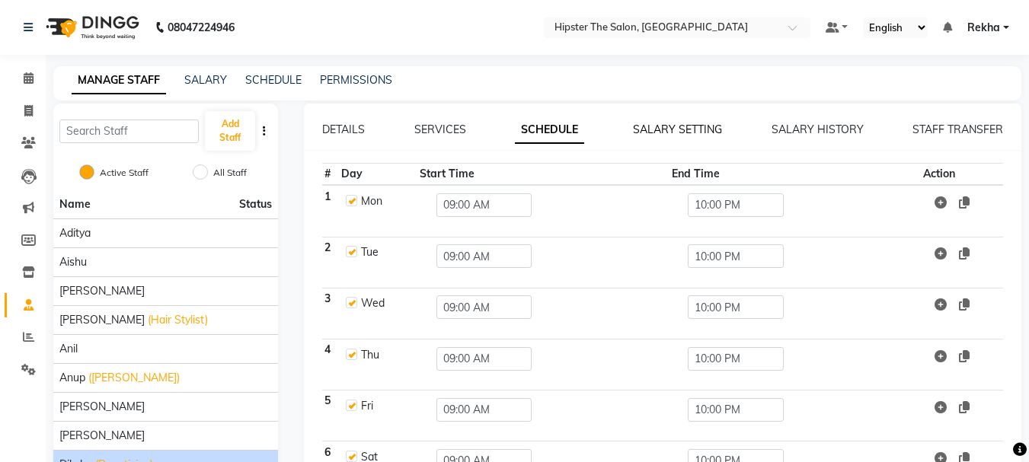
click at [655, 128] on link "SALARY SETTING" at bounding box center [677, 130] width 89 height 14
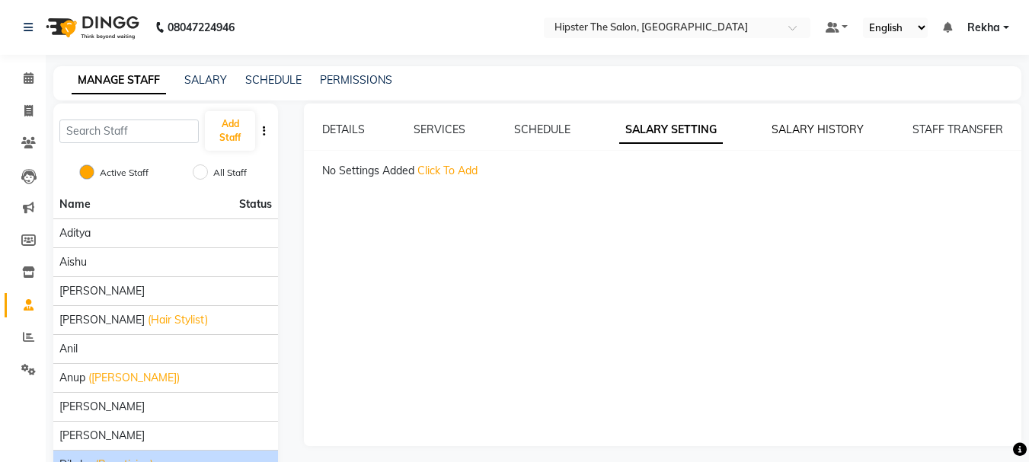
click at [817, 130] on link "SALARY HISTORY" at bounding box center [818, 130] width 92 height 14
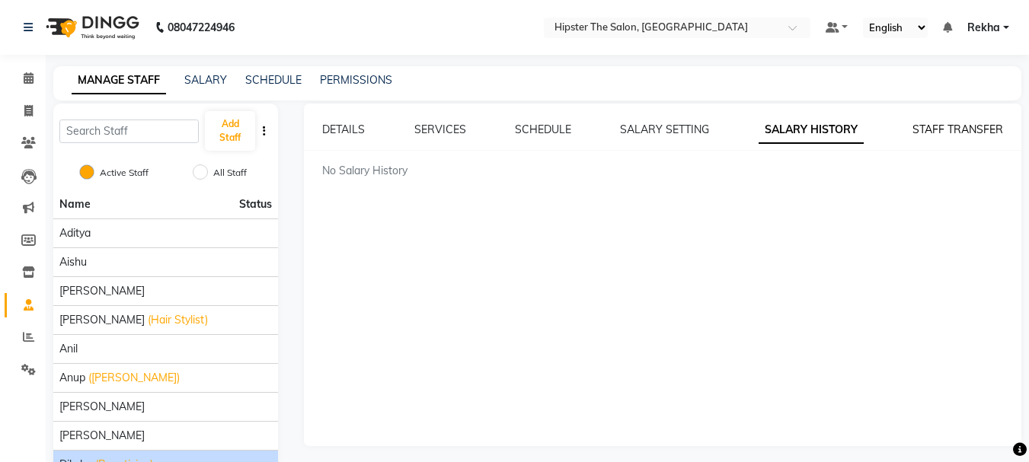
click at [950, 126] on link "STAFF TRANSFER" at bounding box center [958, 130] width 91 height 14
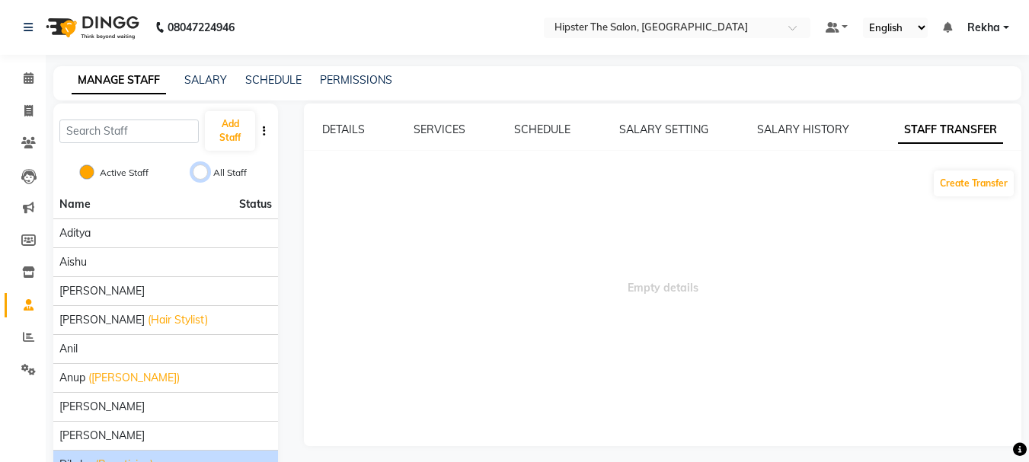
click at [200, 171] on input "All Staff" at bounding box center [200, 172] width 15 height 15
radio input "true"
radio input "false"
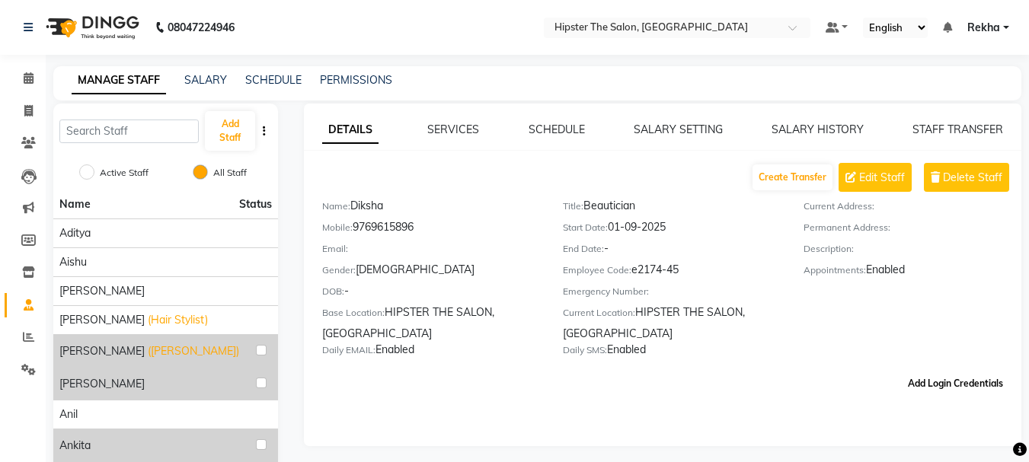
click at [984, 382] on button "Add Login Credentials" at bounding box center [955, 384] width 107 height 26
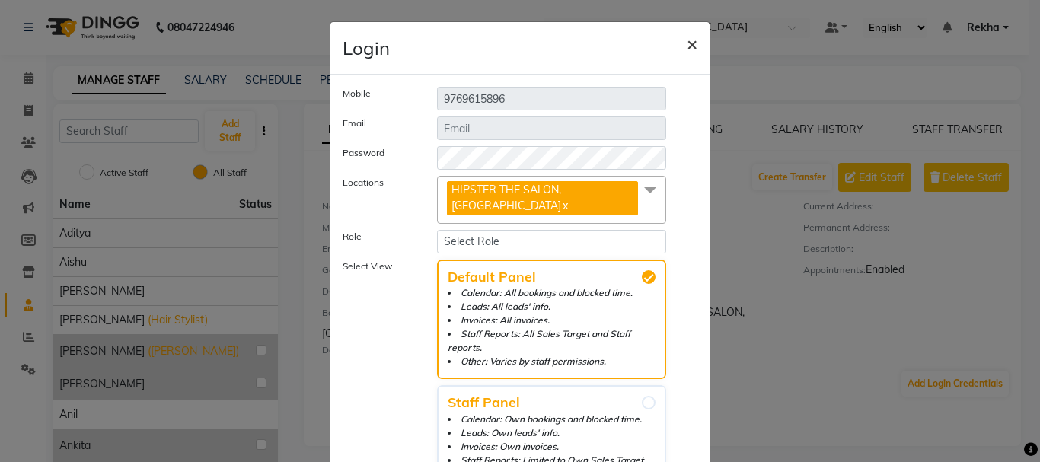
click at [687, 51] on span "×" at bounding box center [692, 43] width 11 height 23
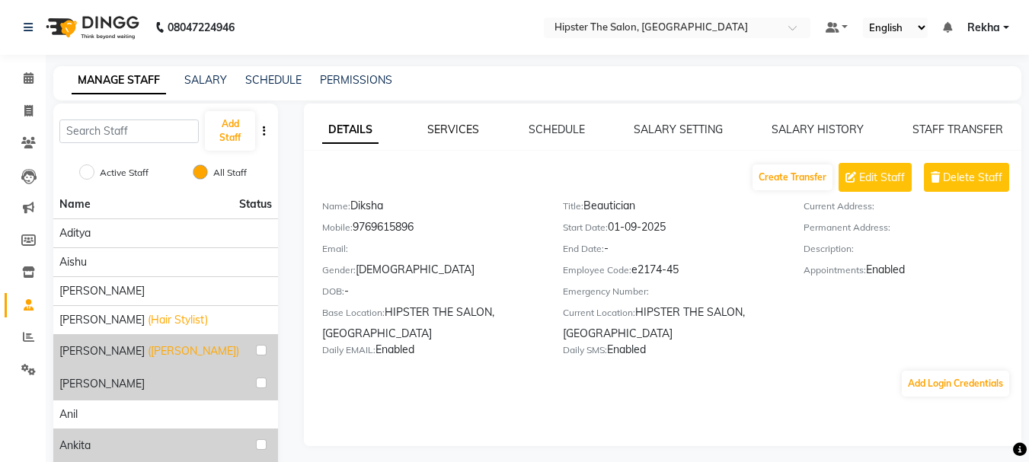
click at [452, 126] on link "SERVICES" at bounding box center [453, 130] width 52 height 14
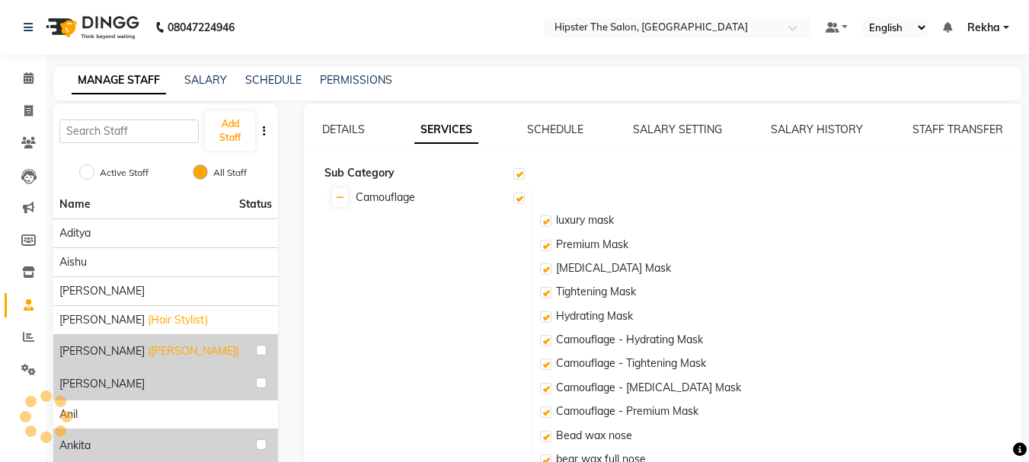
checkbox input "true"
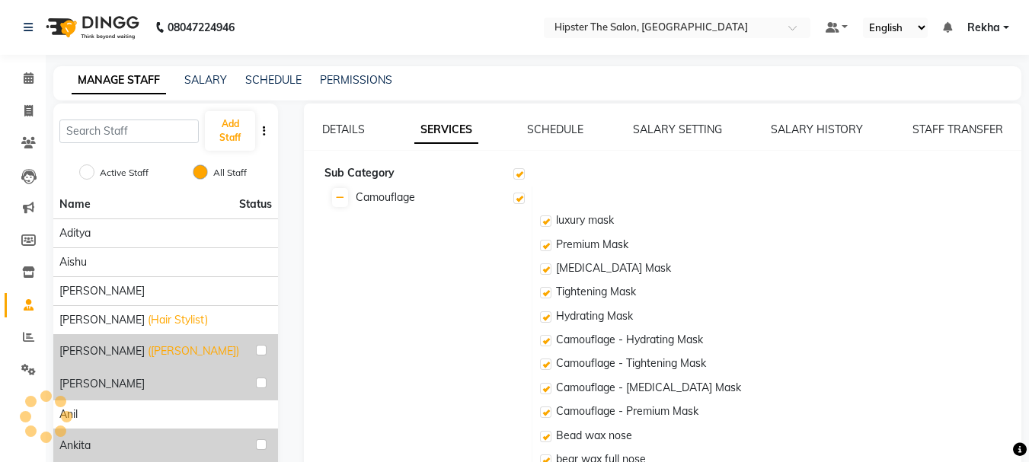
checkbox input "true"
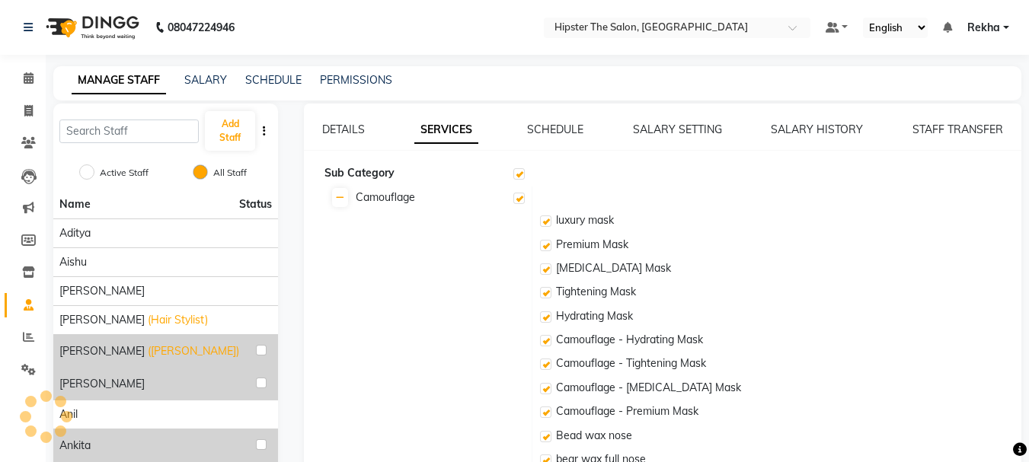
checkbox input "true"
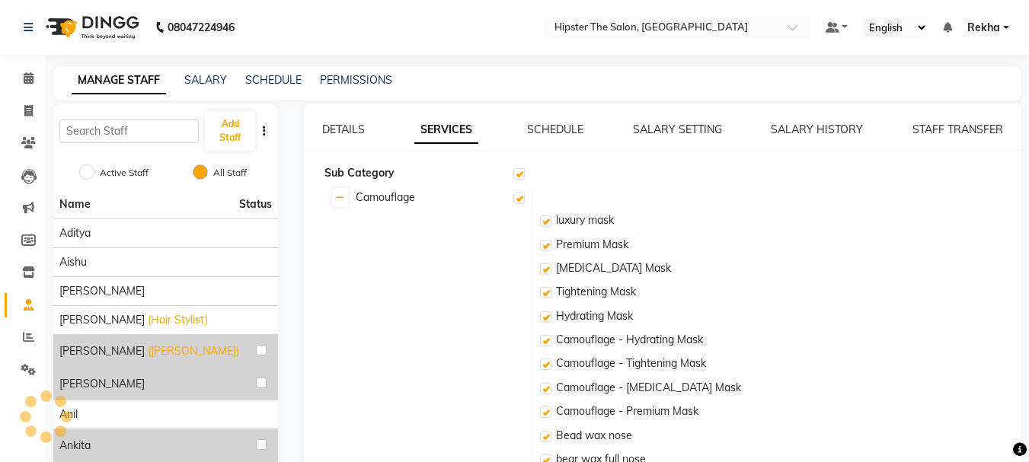
checkbox input "true"
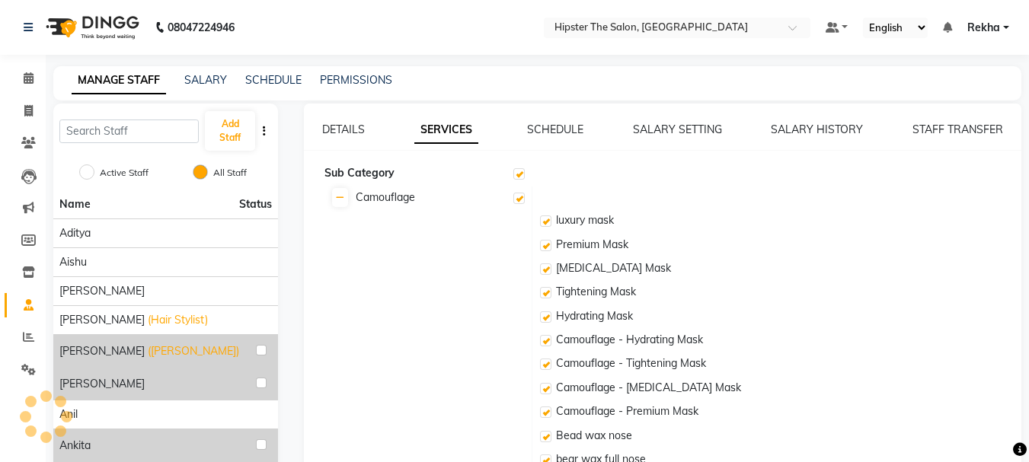
checkbox input "true"
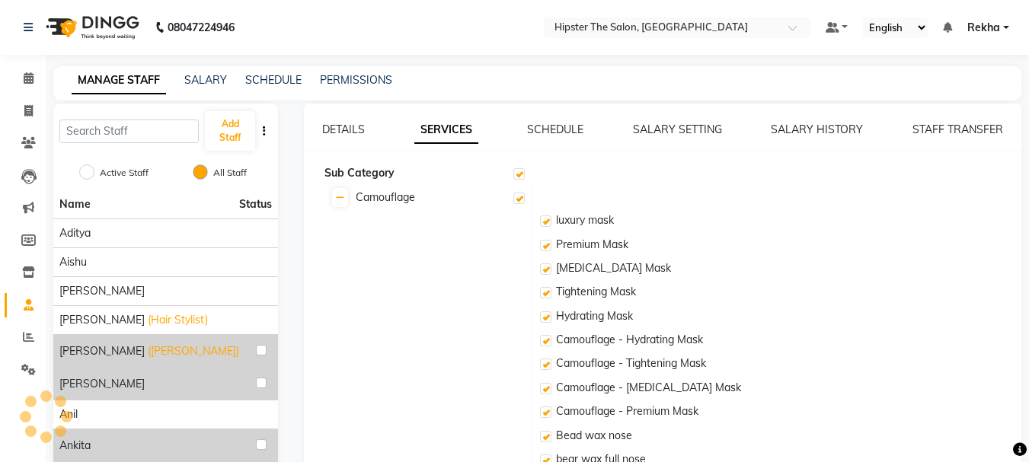
checkbox input "true"
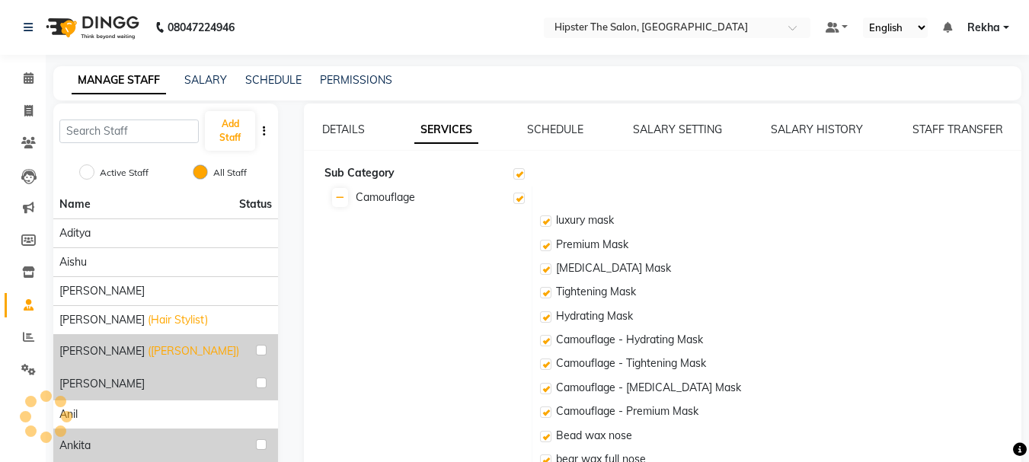
checkbox input "true"
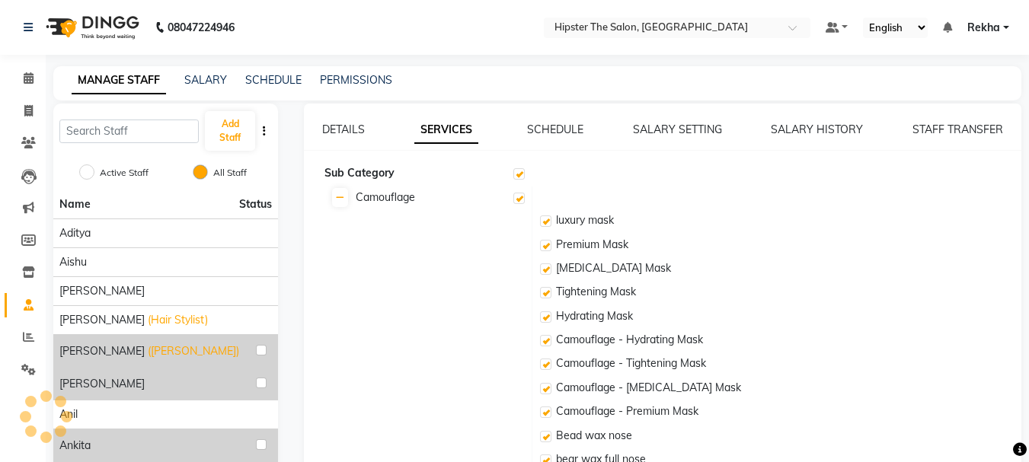
checkbox input "true"
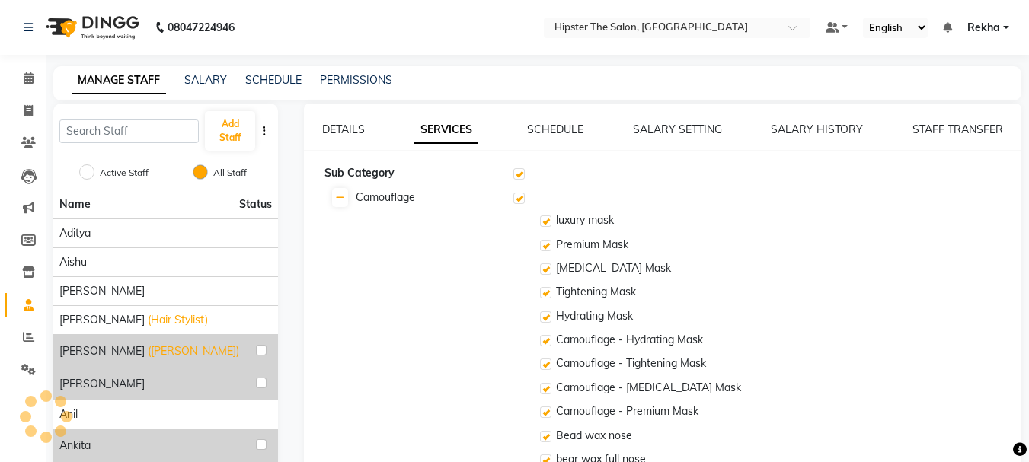
checkbox input "true"
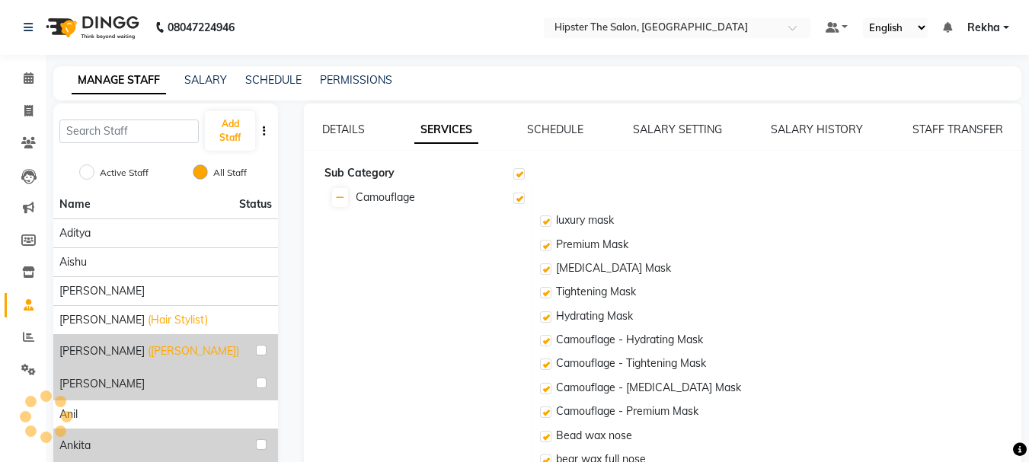
checkbox input "true"
click at [560, 123] on link "SCHEDULE" at bounding box center [555, 130] width 56 height 14
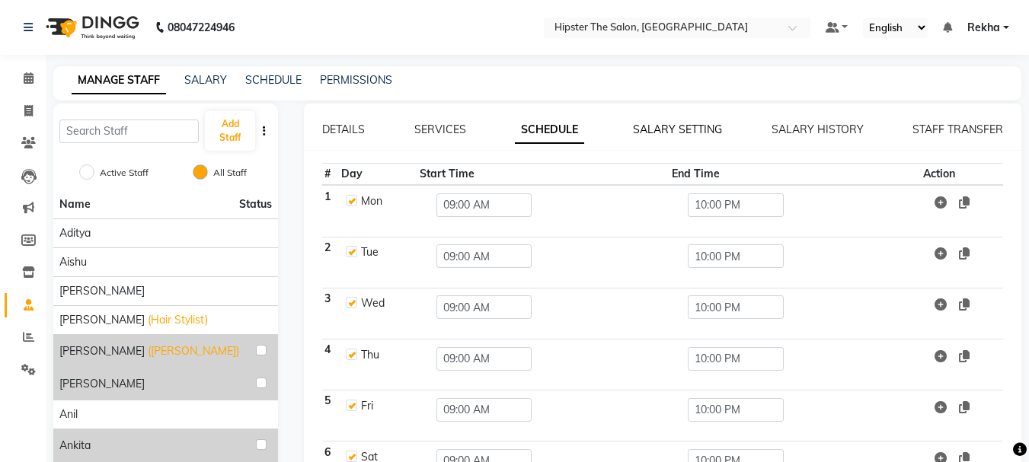
click at [678, 128] on link "SALARY SETTING" at bounding box center [677, 130] width 89 height 14
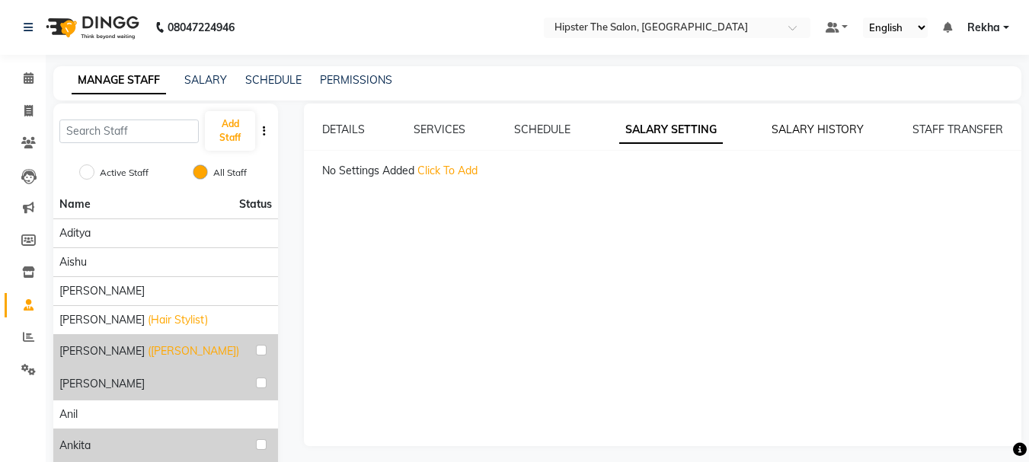
click at [839, 130] on link "SALARY HISTORY" at bounding box center [818, 130] width 92 height 14
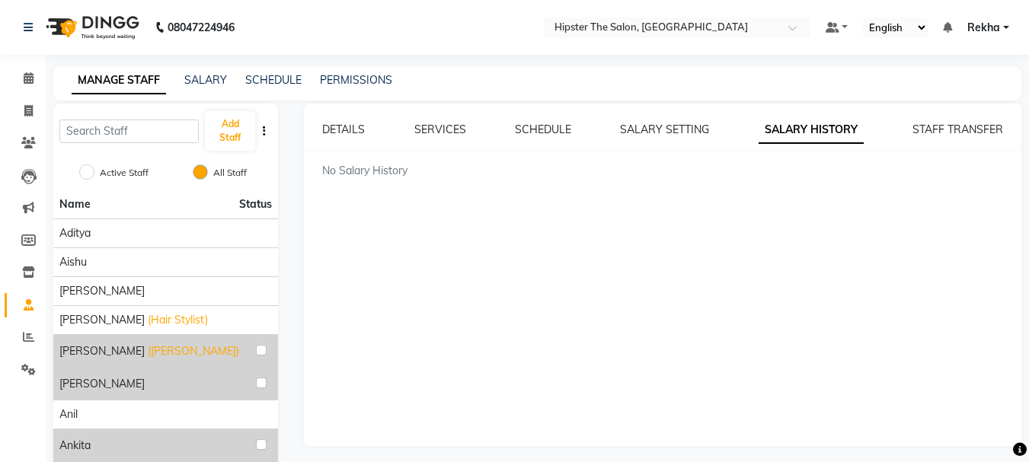
click at [264, 129] on icon "button" at bounding box center [264, 131] width 3 height 11
click at [468, 89] on div "MANAGE STAFF SALARY SCHEDULE PERMISSIONS" at bounding box center [537, 83] width 968 height 34
click at [81, 177] on input "Active Staff" at bounding box center [86, 172] width 15 height 15
radio input "true"
radio input "false"
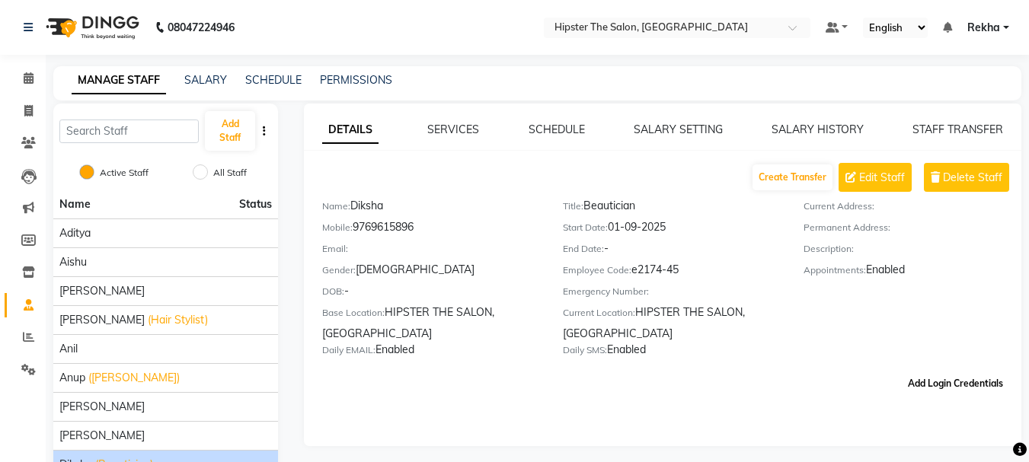
click at [946, 384] on button "Add Login Credentials" at bounding box center [955, 384] width 107 height 26
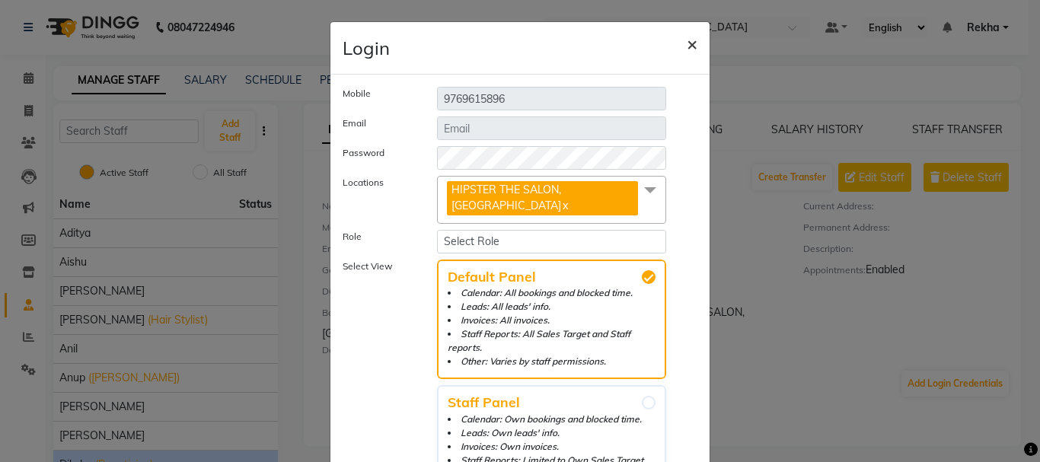
click at [687, 42] on span "×" at bounding box center [692, 43] width 11 height 23
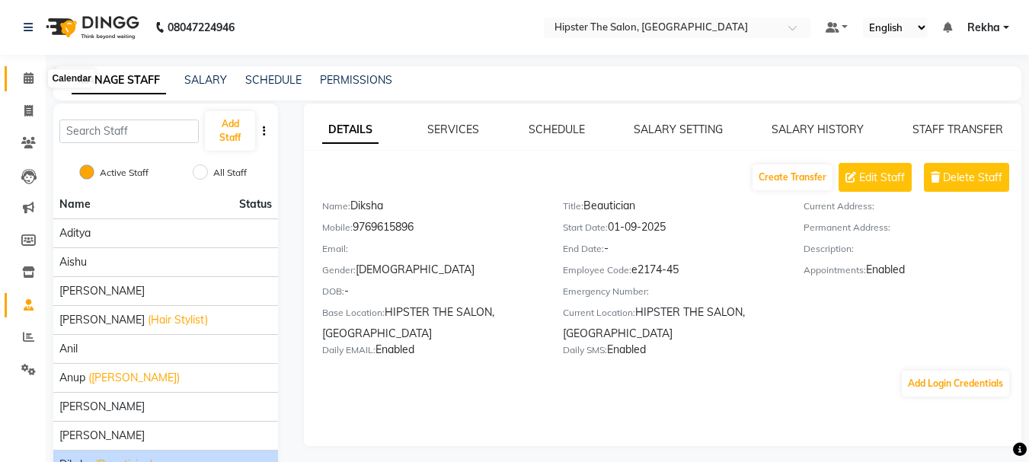
click at [25, 80] on icon at bounding box center [29, 77] width 10 height 11
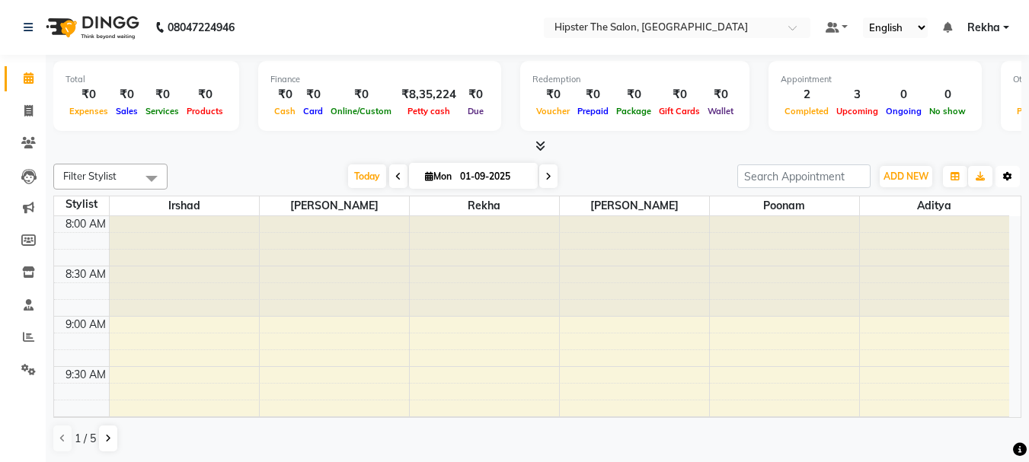
click at [1005, 176] on icon "button" at bounding box center [1007, 176] width 9 height 9
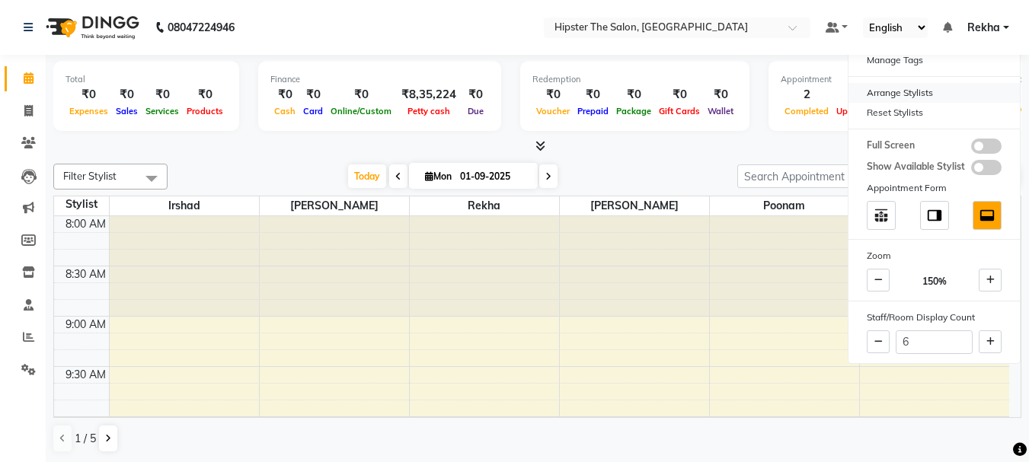
click at [905, 89] on div "Arrange Stylists" at bounding box center [934, 93] width 171 height 20
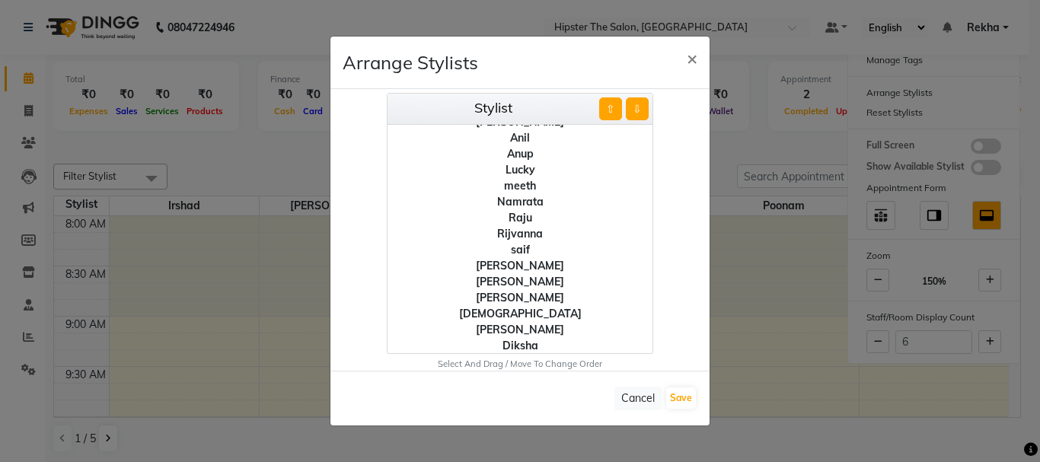
scroll to position [171, 0]
click at [509, 344] on div "Diksha" at bounding box center [520, 345] width 265 height 16
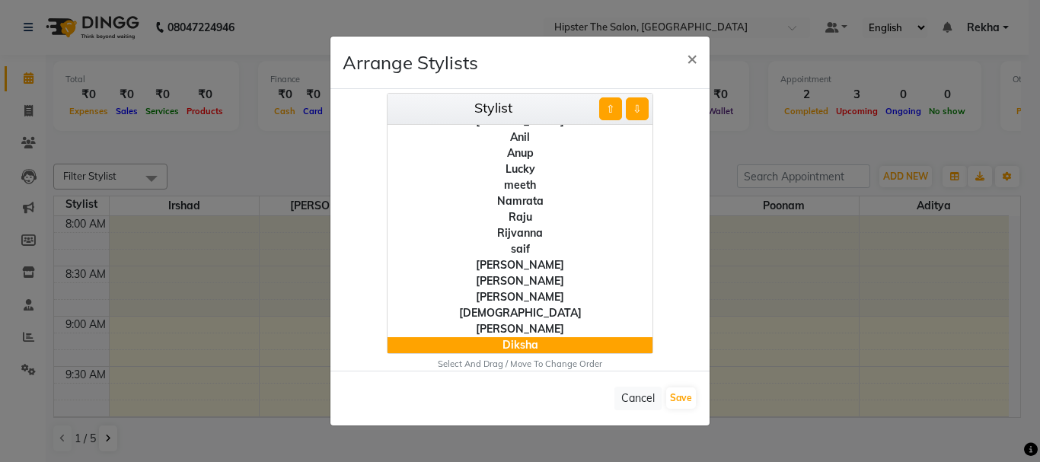
click at [614, 110] on button "⇧" at bounding box center [610, 108] width 23 height 23
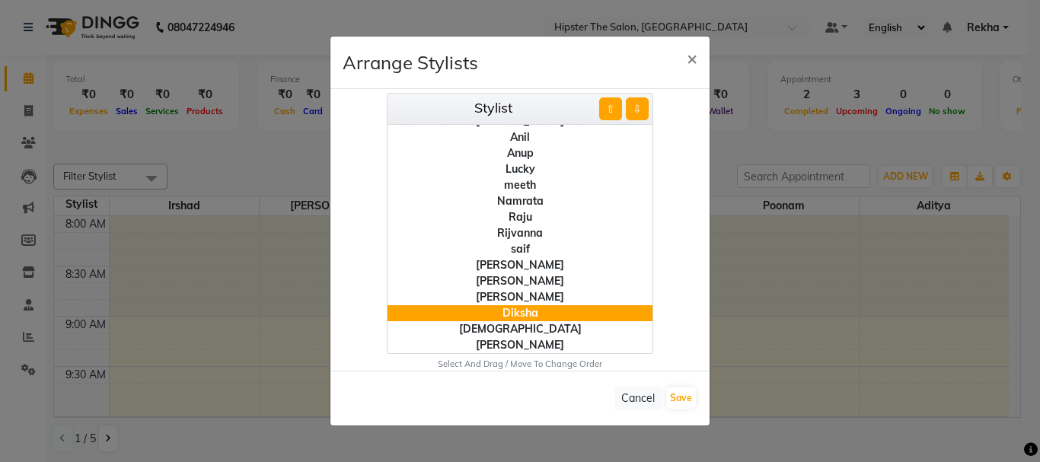
click at [614, 110] on button "⇧" at bounding box center [610, 108] width 23 height 23
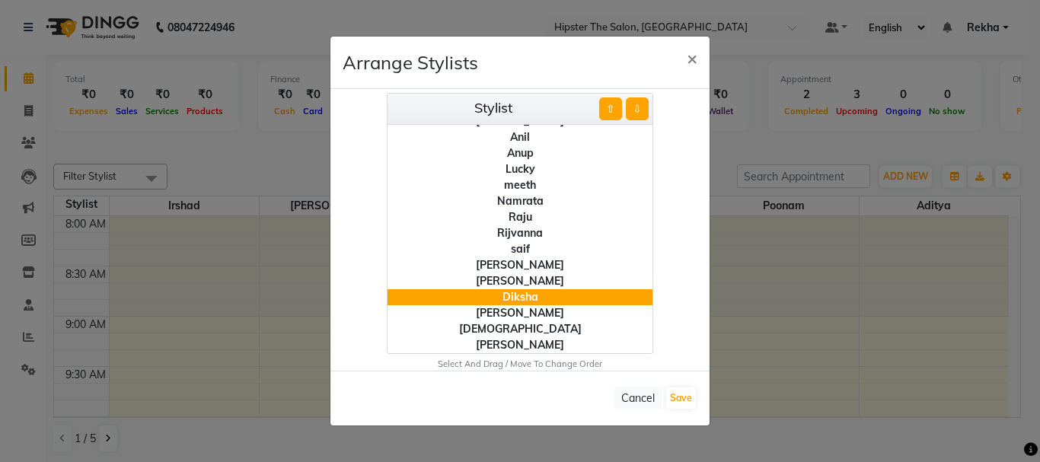
click at [614, 110] on button "⇧" at bounding box center [610, 108] width 23 height 23
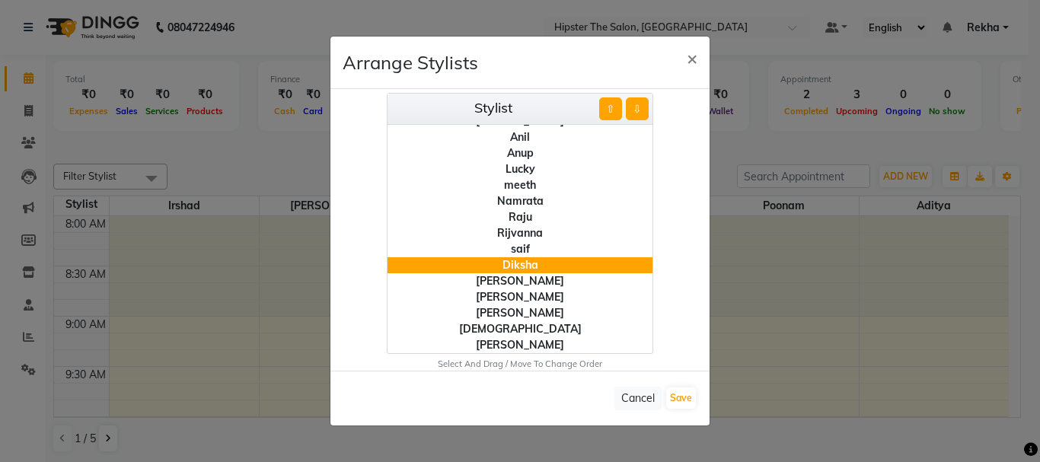
click at [614, 110] on button "⇧" at bounding box center [610, 108] width 23 height 23
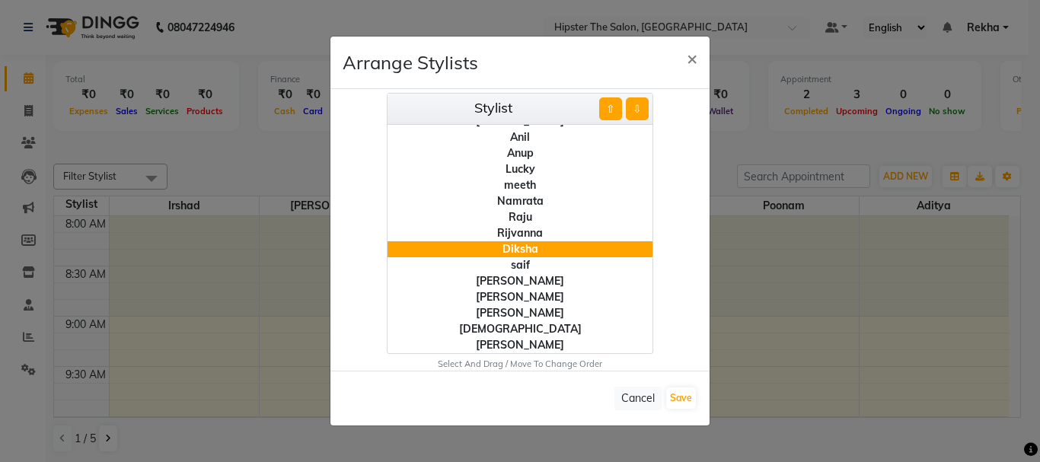
click at [614, 110] on button "⇧" at bounding box center [610, 108] width 23 height 23
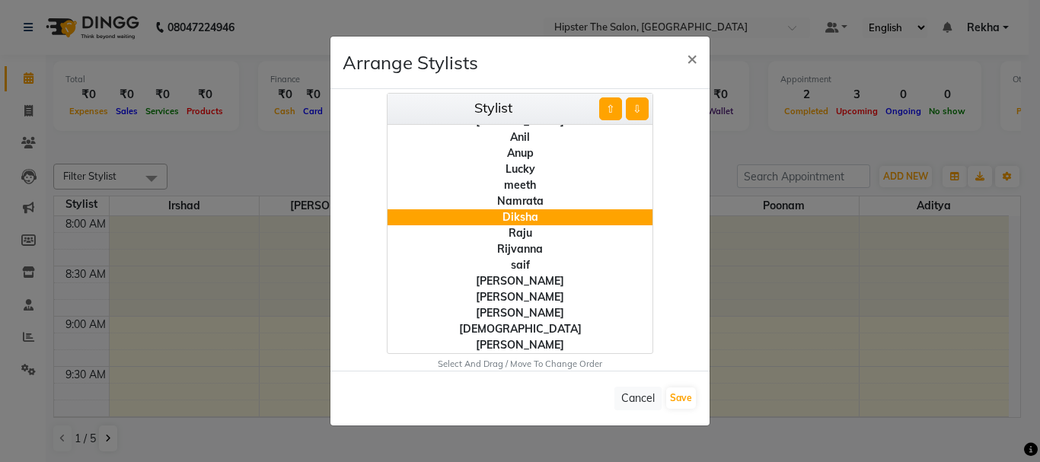
click at [614, 110] on button "⇧" at bounding box center [610, 108] width 23 height 23
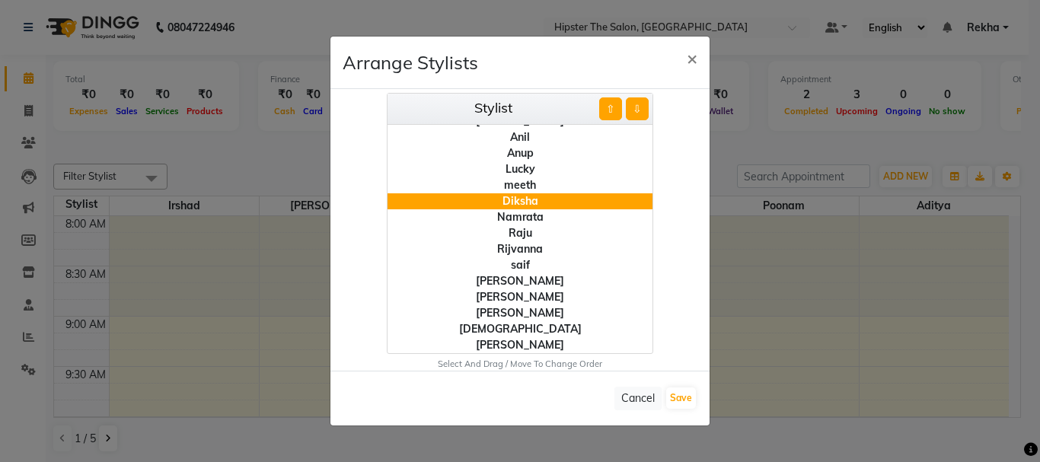
click at [614, 110] on button "⇧" at bounding box center [610, 108] width 23 height 23
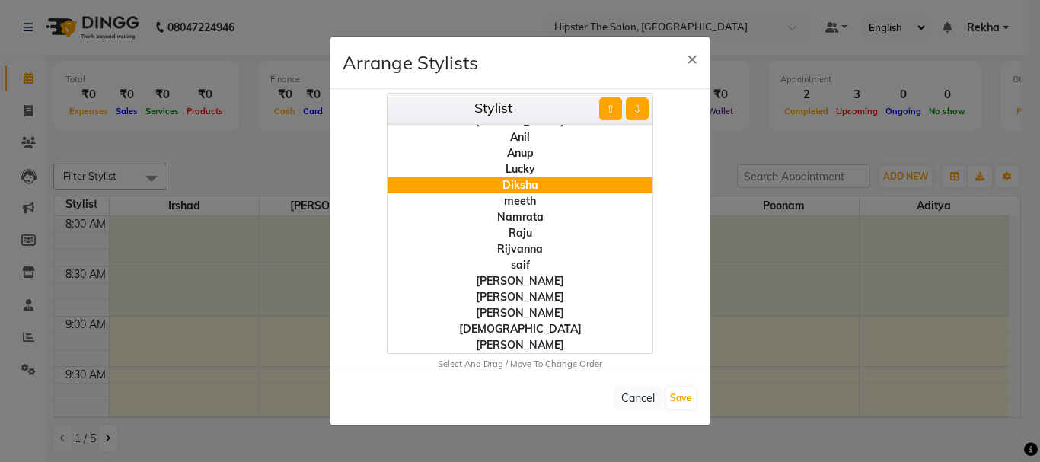
click at [614, 110] on button "⇧" at bounding box center [610, 108] width 23 height 23
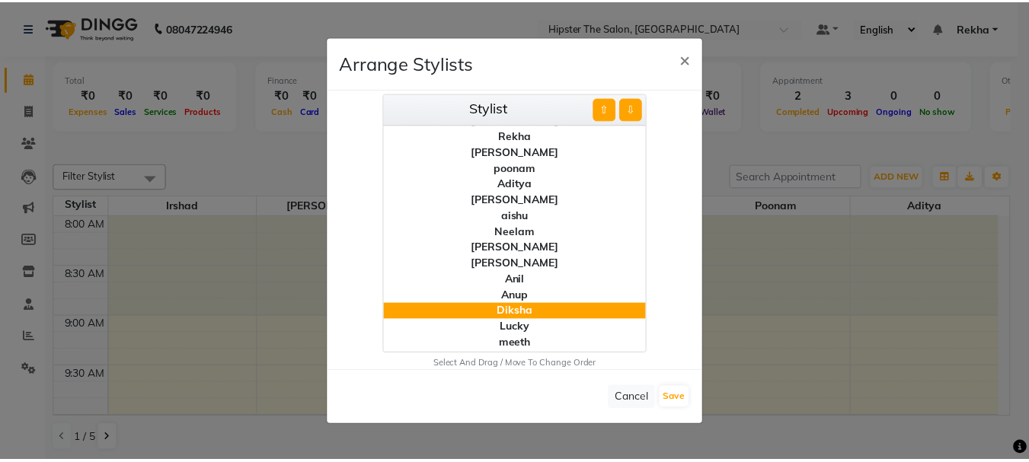
scroll to position [0, 0]
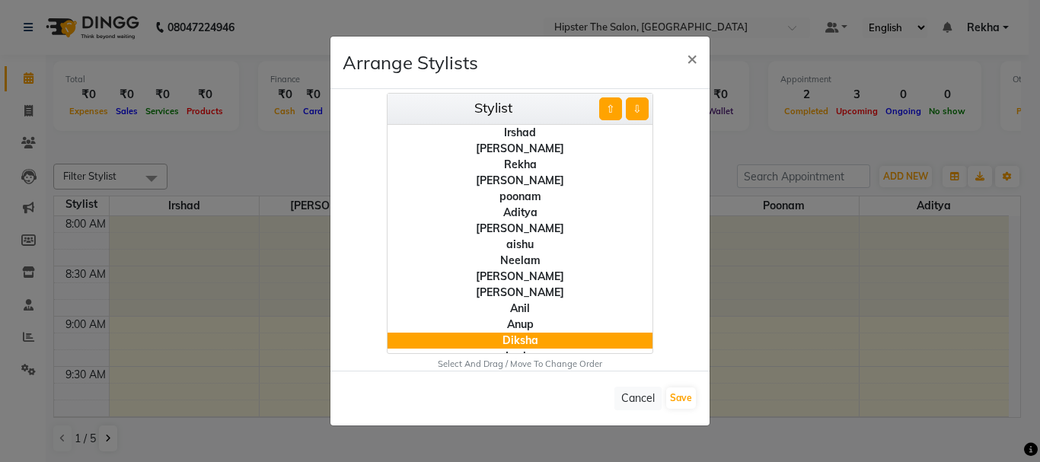
click at [607, 105] on button "⇧" at bounding box center [610, 108] width 23 height 23
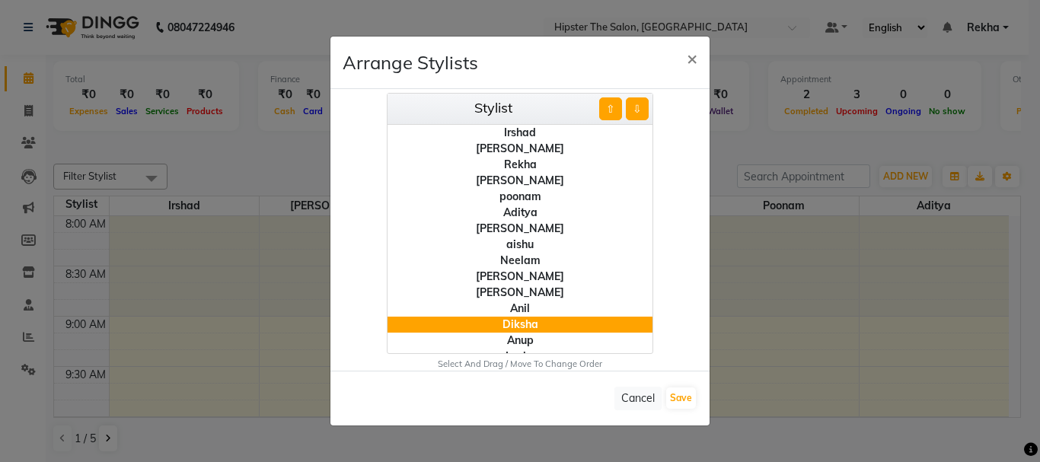
click at [607, 105] on button "⇧" at bounding box center [610, 108] width 23 height 23
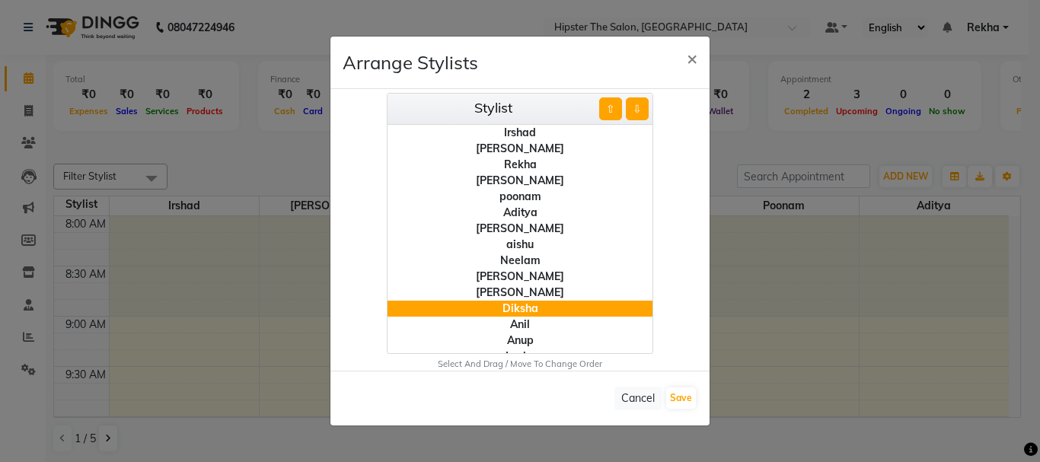
click at [607, 105] on button "⇧" at bounding box center [610, 108] width 23 height 23
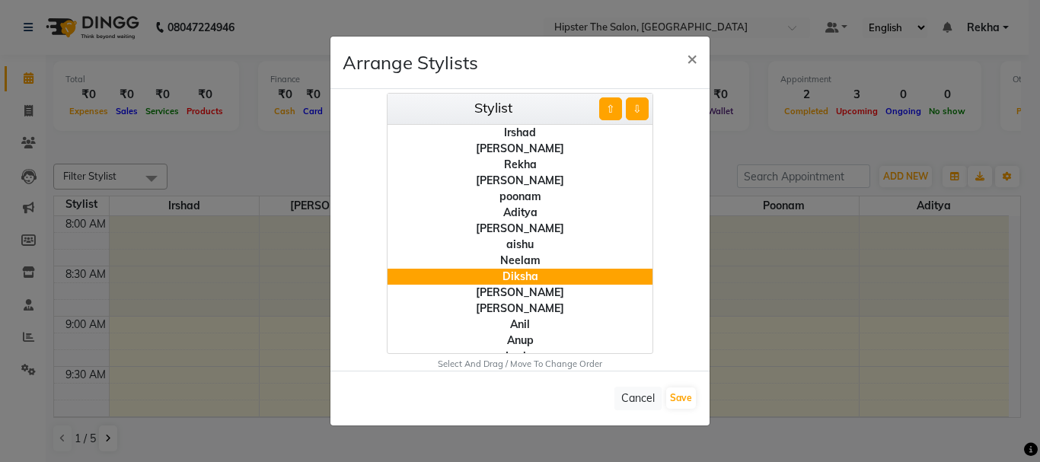
click at [607, 105] on button "⇧" at bounding box center [610, 108] width 23 height 23
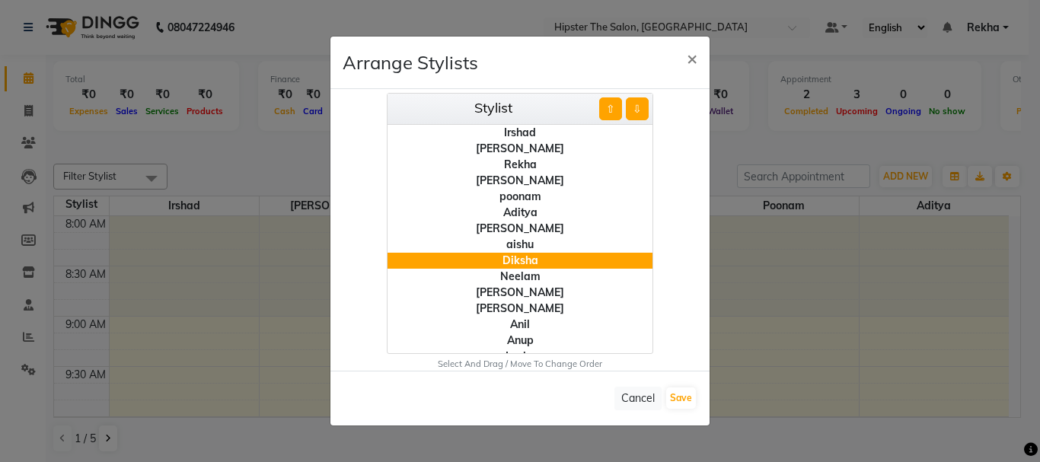
click at [607, 105] on button "⇧" at bounding box center [610, 108] width 23 height 23
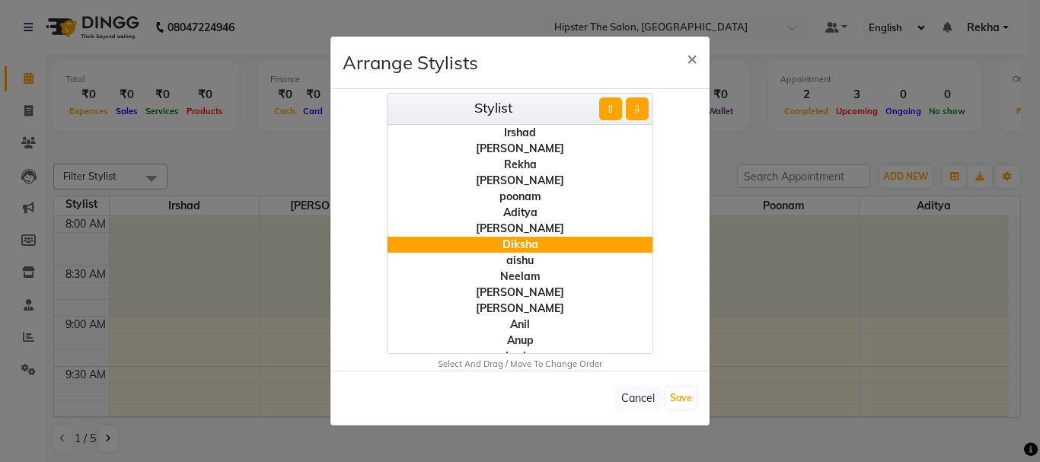
click at [607, 105] on button "⇧" at bounding box center [610, 108] width 23 height 23
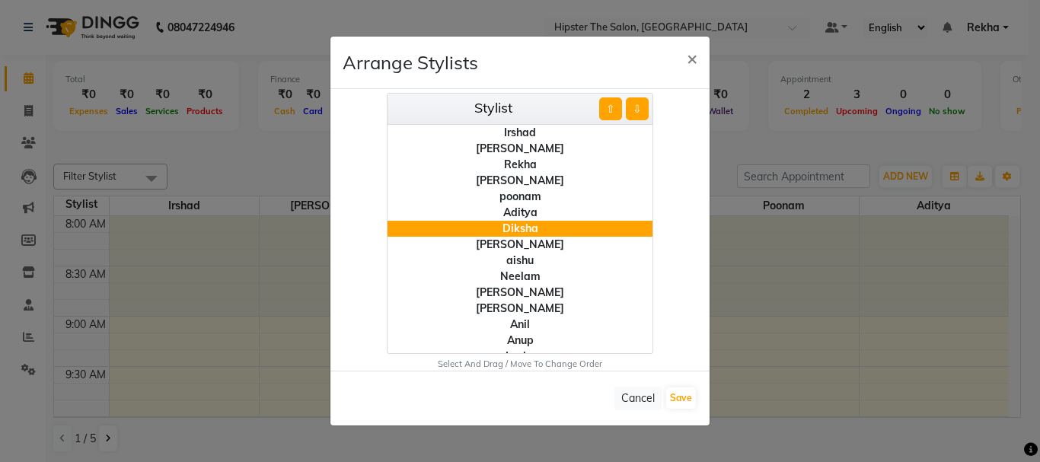
click at [607, 105] on button "⇧" at bounding box center [610, 108] width 23 height 23
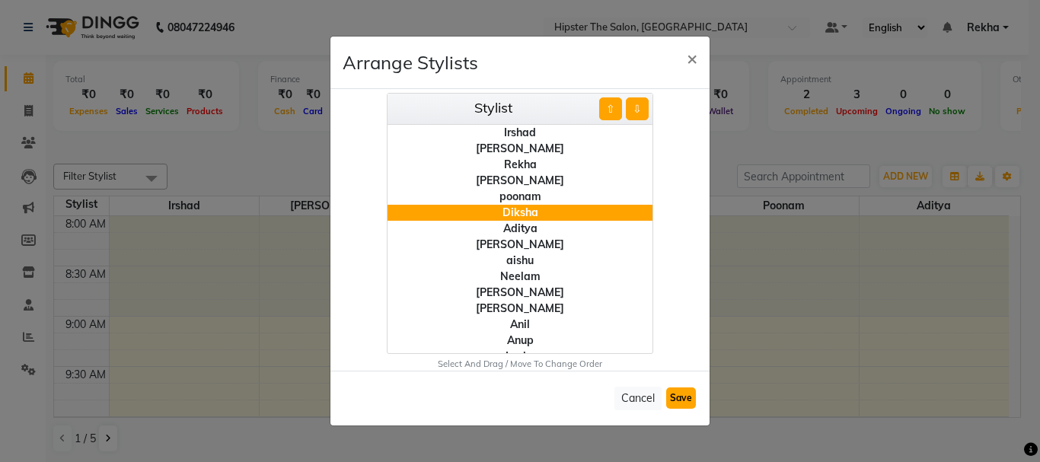
click at [684, 395] on button "Save" at bounding box center [681, 398] width 30 height 21
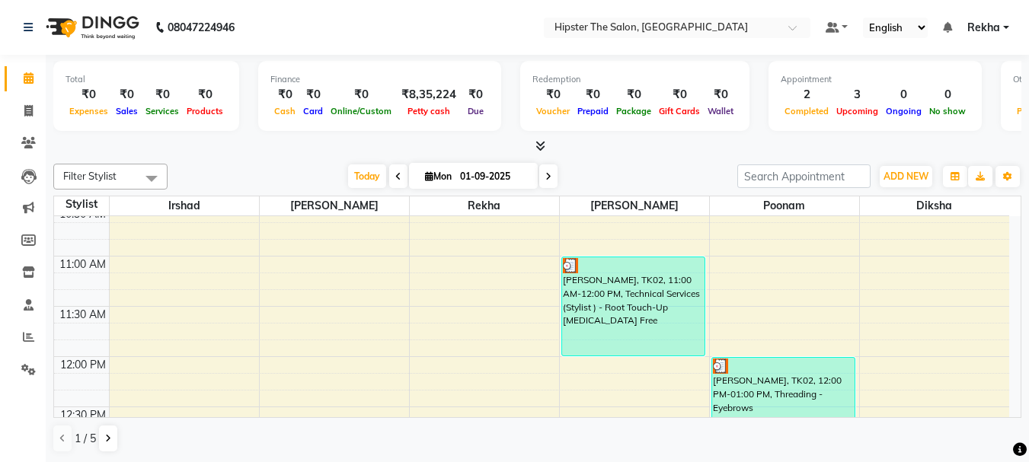
scroll to position [254, 0]
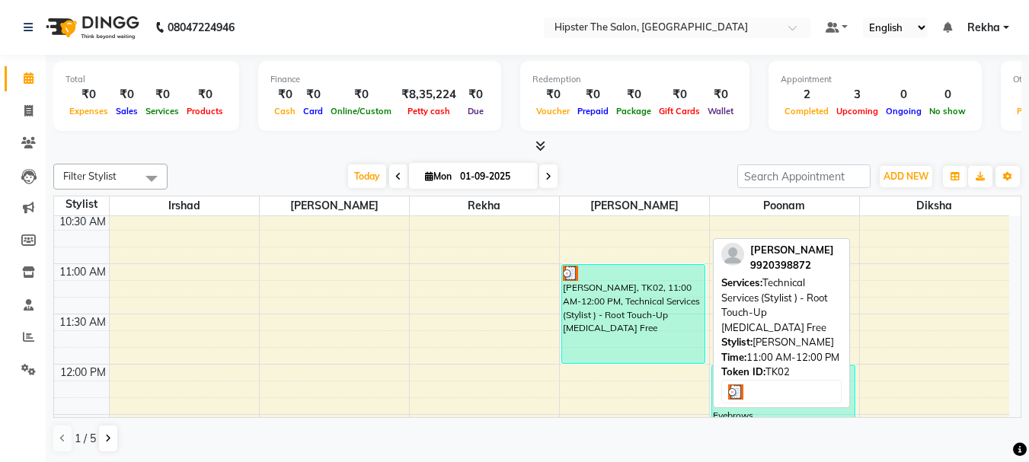
click at [638, 309] on div "[PERSON_NAME], TK02, 11:00 AM-12:00 PM, Technical Services (Stylist ) - Root To…" at bounding box center [633, 314] width 142 height 98
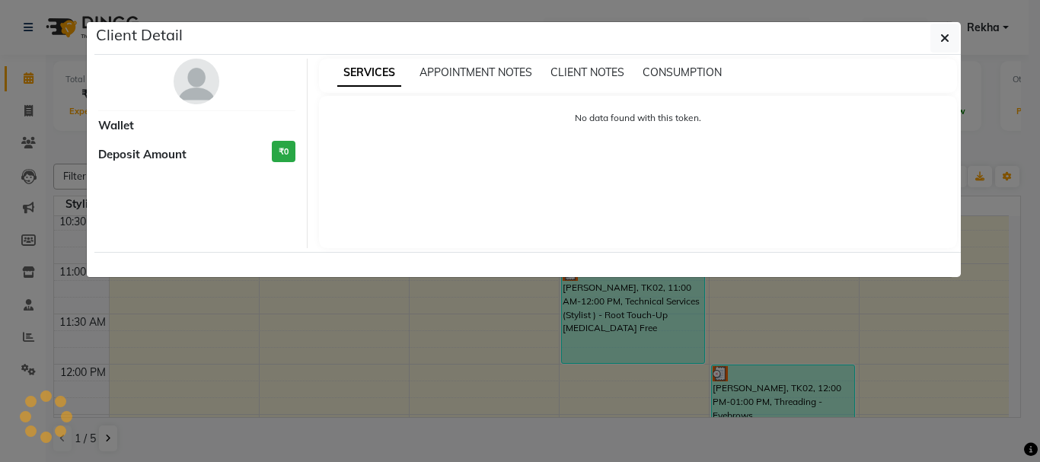
select select "3"
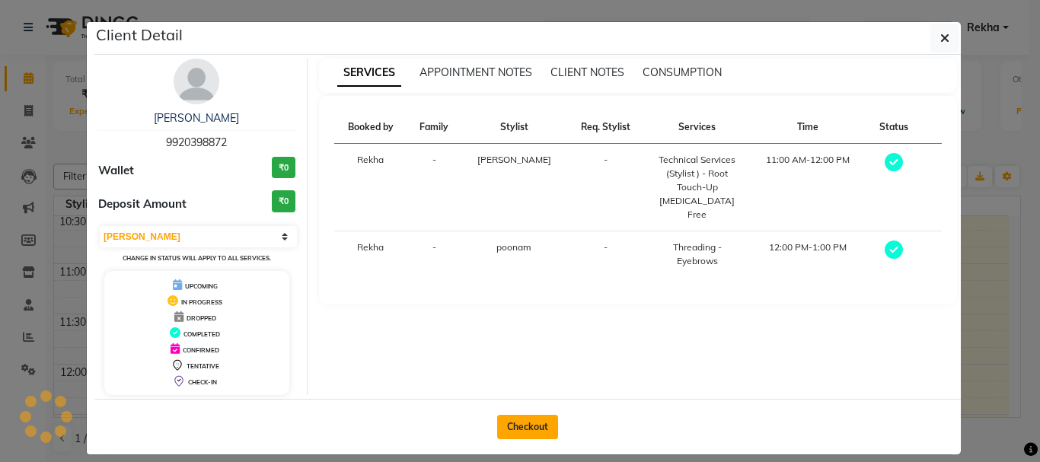
click at [508, 426] on button "Checkout" at bounding box center [527, 427] width 61 height 24
select select "service"
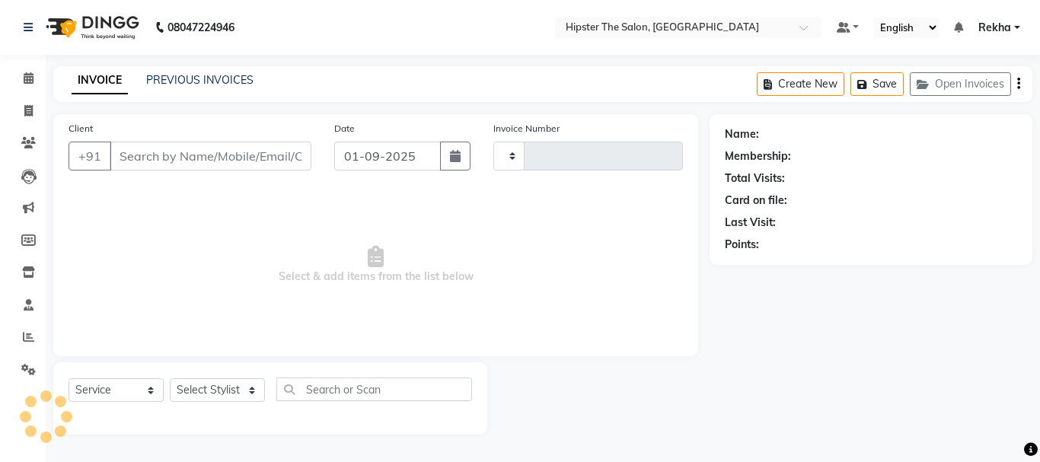
type input "2625"
select select "5125"
type input "9920398872"
select select "50153"
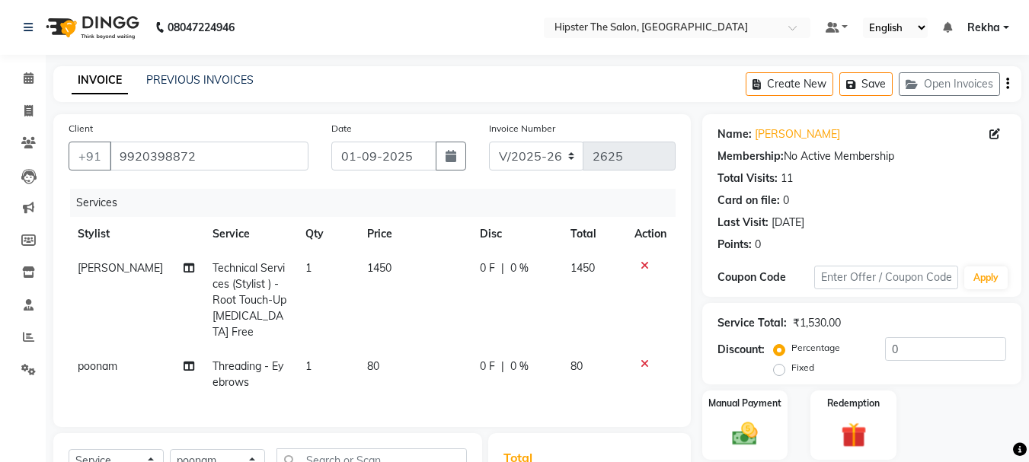
click at [90, 267] on span "[PERSON_NAME]" at bounding box center [120, 268] width 85 height 14
select select "32401"
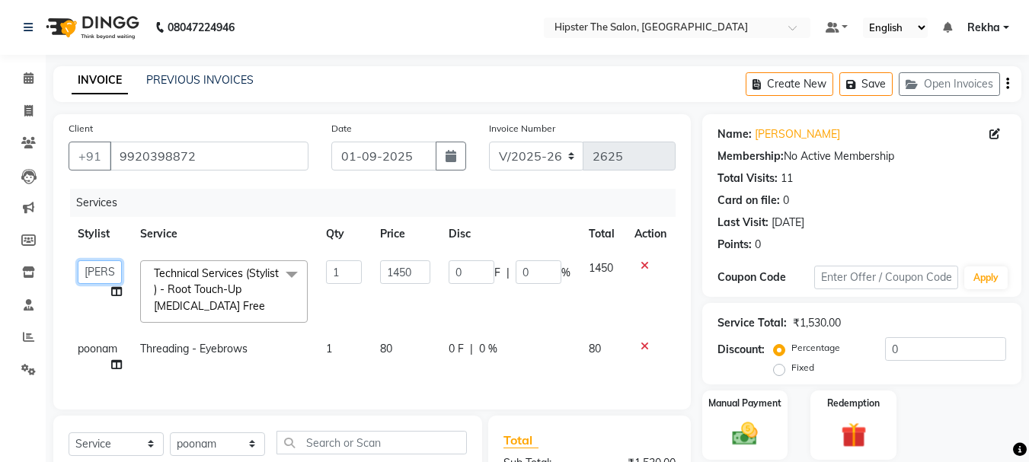
click at [94, 271] on select "[PERSON_NAME] [PERSON_NAME] Anup [PERSON_NAME] [PERSON_NAME] Lucky [PERSON_NAME…" at bounding box center [100, 273] width 44 height 24
select select "32386"
click at [91, 358] on td "poonam" at bounding box center [100, 357] width 62 height 50
select select "50153"
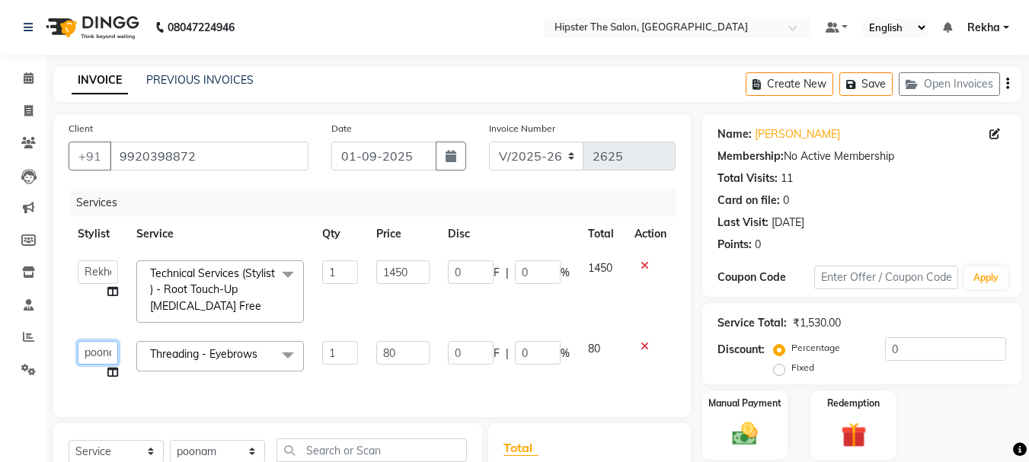
click at [96, 353] on select "[PERSON_NAME] [PERSON_NAME] Anup [PERSON_NAME] [PERSON_NAME] Lucky [PERSON_NAME…" at bounding box center [98, 353] width 40 height 24
select select "90480"
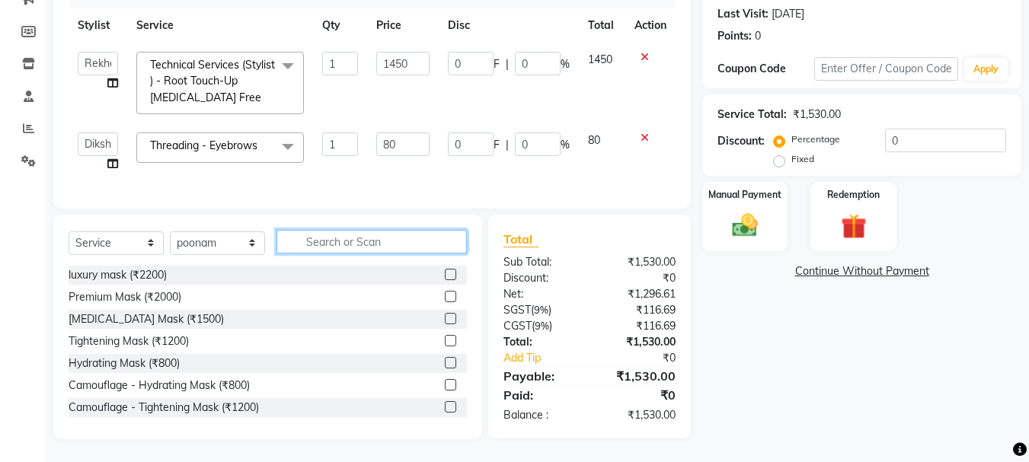
click at [344, 248] on input "text" at bounding box center [371, 242] width 190 height 24
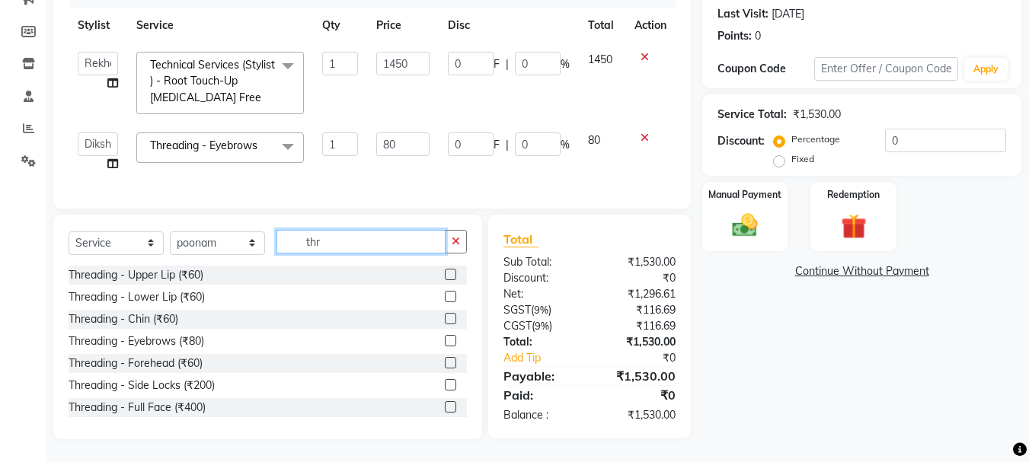
type input "thr"
click at [445, 276] on label at bounding box center [450, 274] width 11 height 11
click at [445, 276] on input "checkbox" at bounding box center [450, 275] width 10 height 10
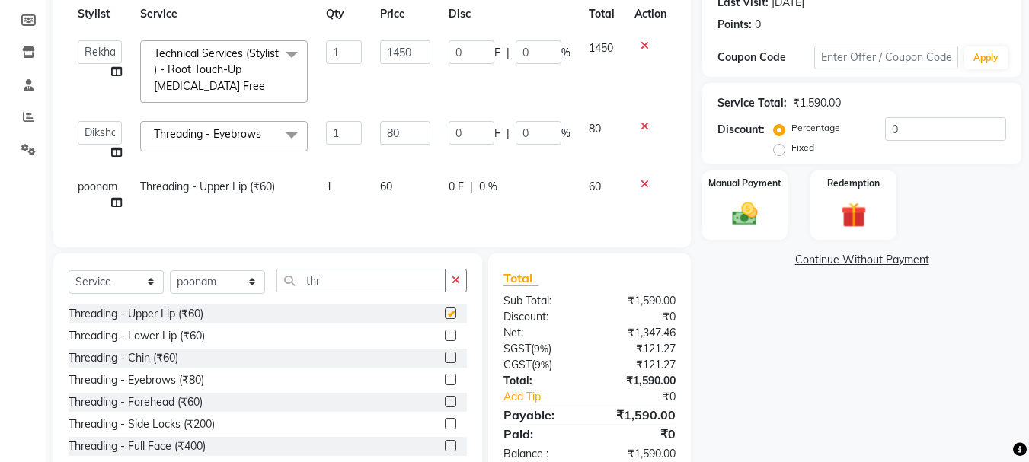
checkbox input "false"
click at [88, 194] on td "poonam" at bounding box center [100, 195] width 62 height 50
select select "50153"
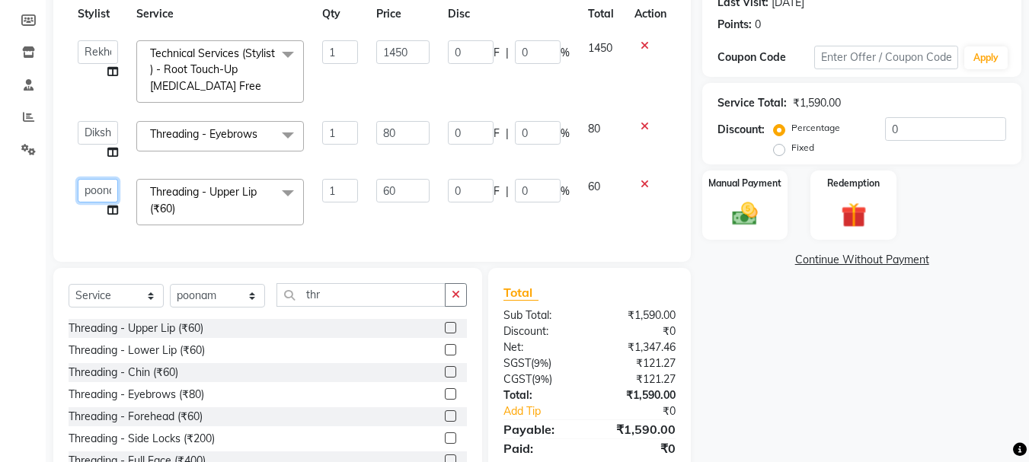
click at [99, 194] on select "[PERSON_NAME] [PERSON_NAME] Anup [PERSON_NAME] [PERSON_NAME] Lucky [PERSON_NAME…" at bounding box center [98, 191] width 40 height 24
select select "90480"
click at [219, 307] on select "Select Stylist [PERSON_NAME] [PERSON_NAME] Anup [PERSON_NAME] [PERSON_NAME] Luc…" at bounding box center [217, 296] width 95 height 24
select select "32387"
click at [170, 296] on select "Select Stylist [PERSON_NAME] [PERSON_NAME] Anup [PERSON_NAME] [PERSON_NAME] Luc…" at bounding box center [217, 296] width 95 height 24
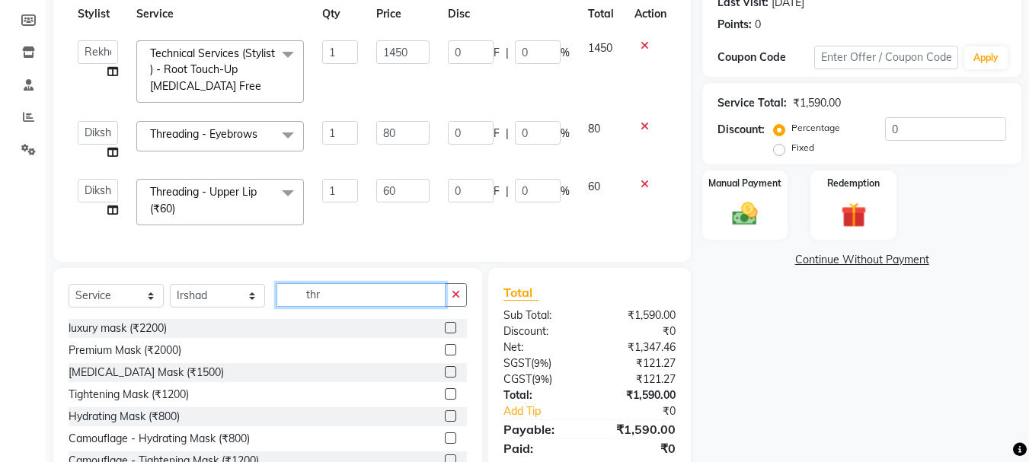
click at [361, 304] on input "thr" at bounding box center [360, 295] width 169 height 24
type input "t"
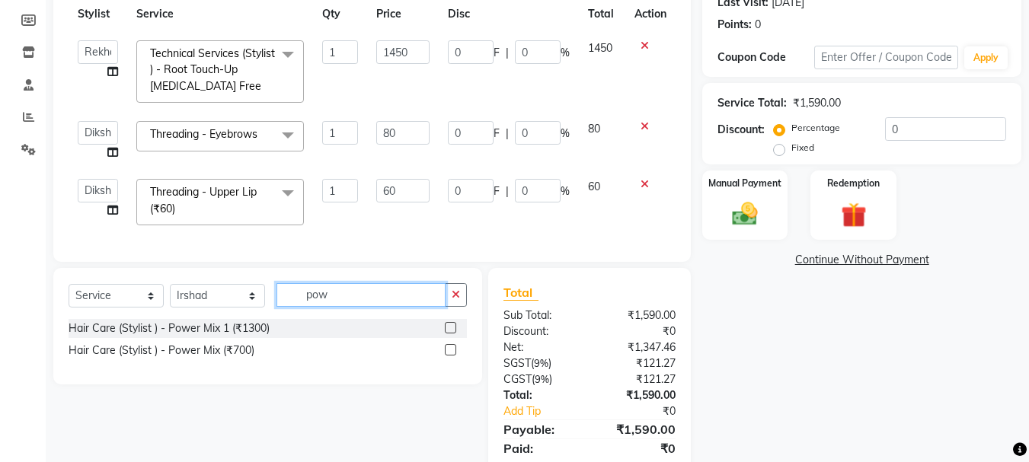
type input "pow"
click at [451, 334] on label at bounding box center [450, 327] width 11 height 11
click at [451, 334] on input "checkbox" at bounding box center [450, 329] width 10 height 10
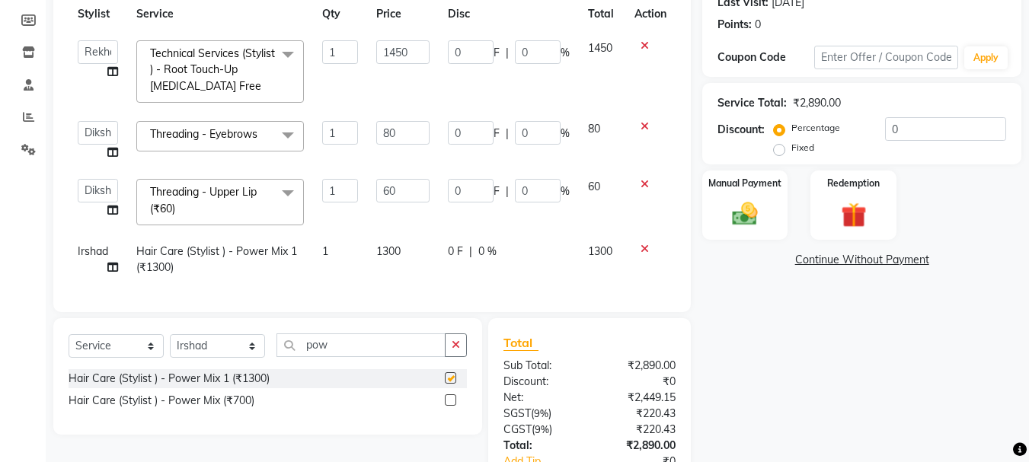
checkbox input "false"
click at [382, 255] on span "1300" at bounding box center [388, 252] width 24 height 14
select select "32387"
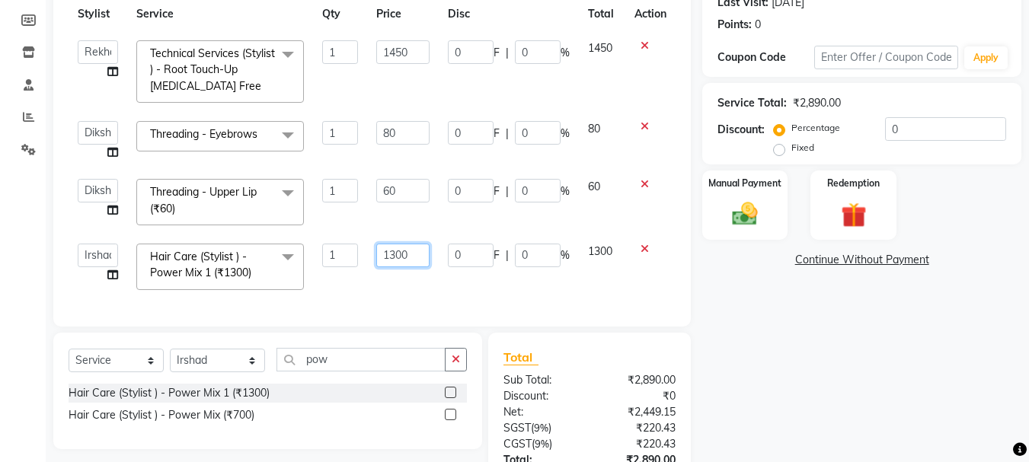
click at [399, 252] on input "1300" at bounding box center [402, 256] width 53 height 24
type input "1200"
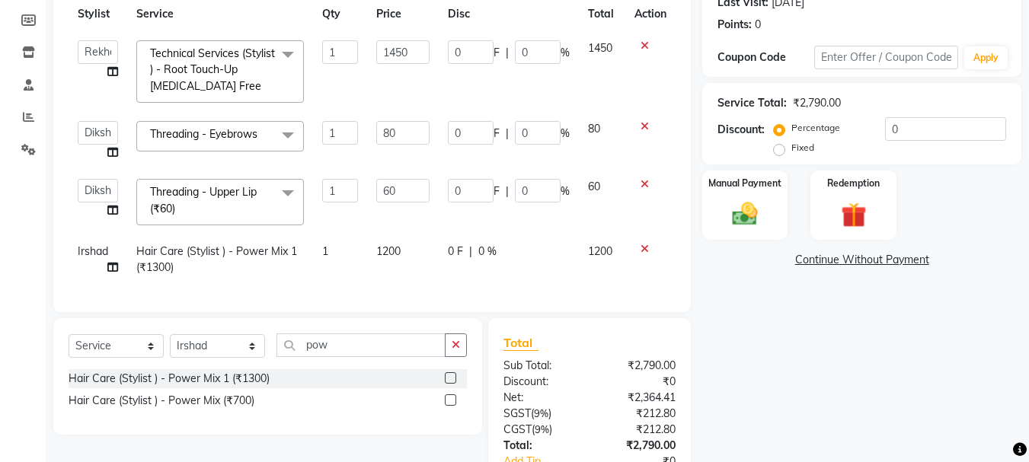
click at [869, 343] on div "Name: [PERSON_NAME] Membership: No Active Membership Total Visits: 11 Card on f…" at bounding box center [867, 218] width 331 height 648
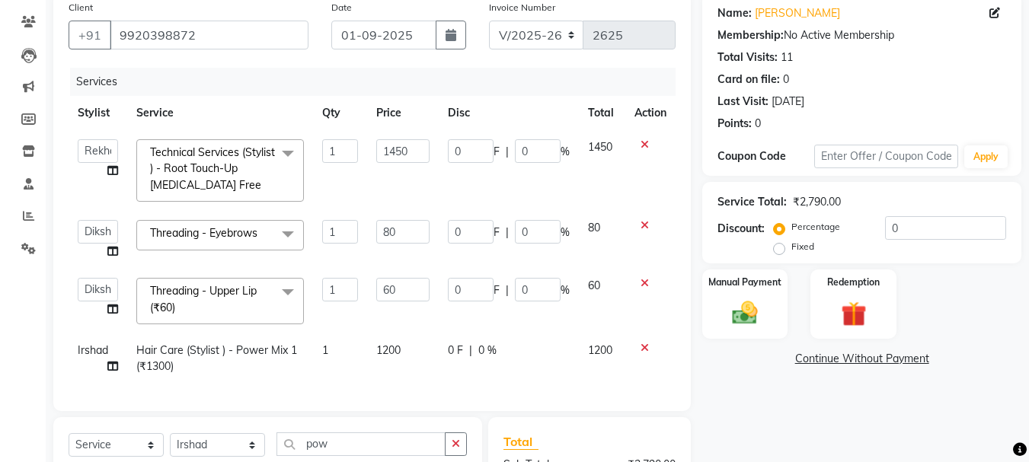
scroll to position [324, 0]
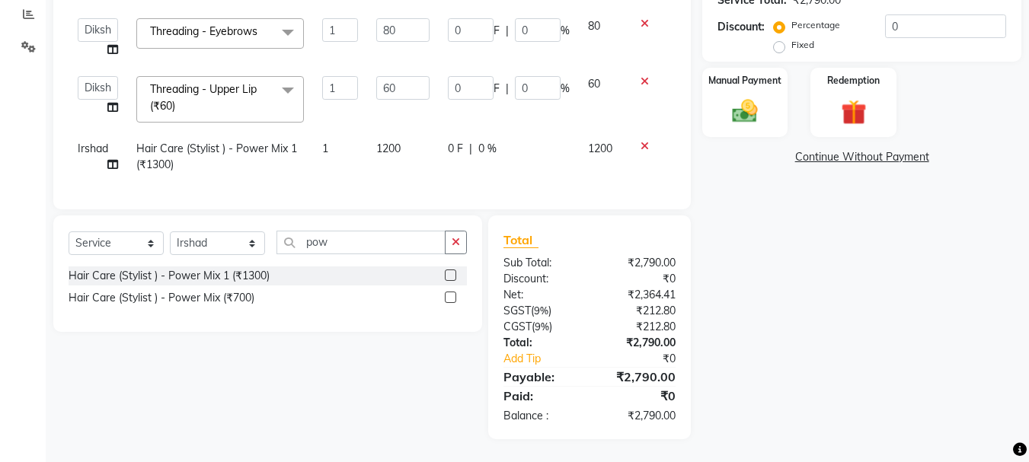
click at [395, 149] on span "1200" at bounding box center [388, 149] width 24 height 14
select select "32387"
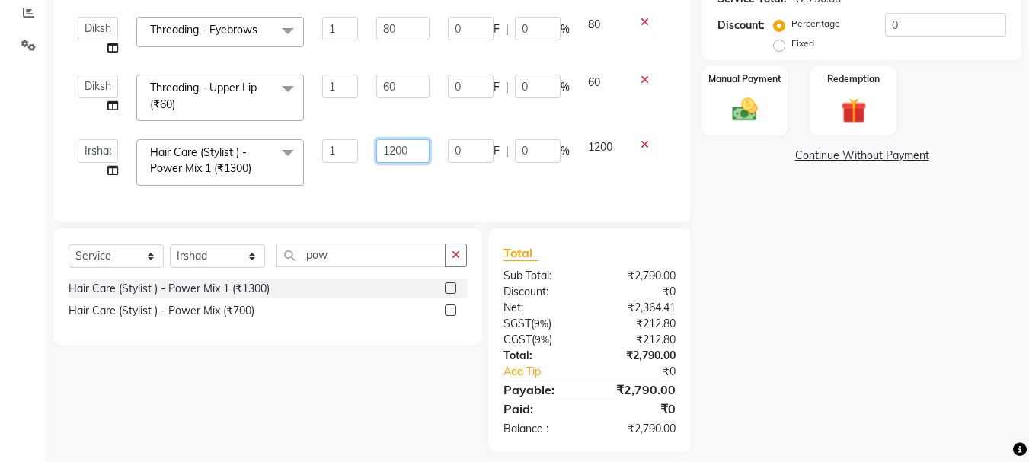
click at [418, 149] on input "1200" at bounding box center [402, 151] width 53 height 24
type input "1"
type input "1190"
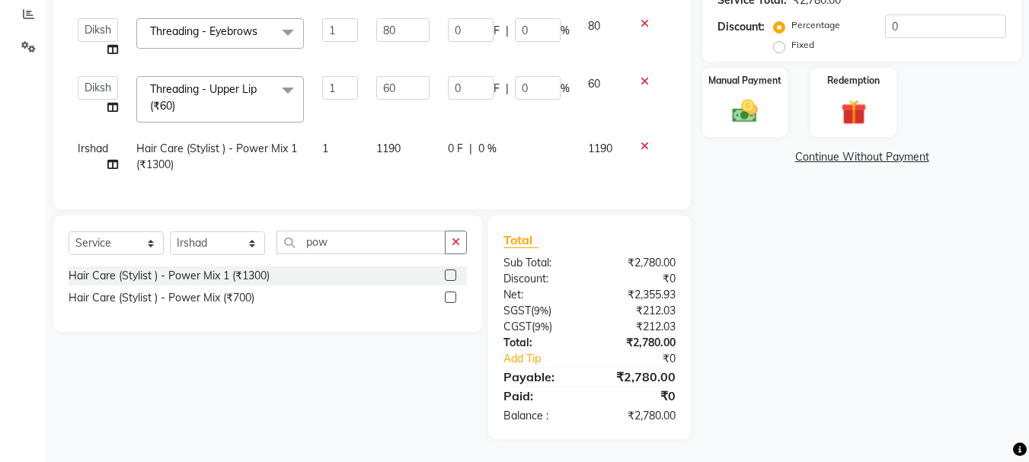
click at [877, 301] on div "Name: [PERSON_NAME] Membership: No Active Membership Total Visits: 11 Card on f…" at bounding box center [867, 115] width 331 height 648
click at [396, 148] on span "1190" at bounding box center [388, 149] width 24 height 14
select select "32387"
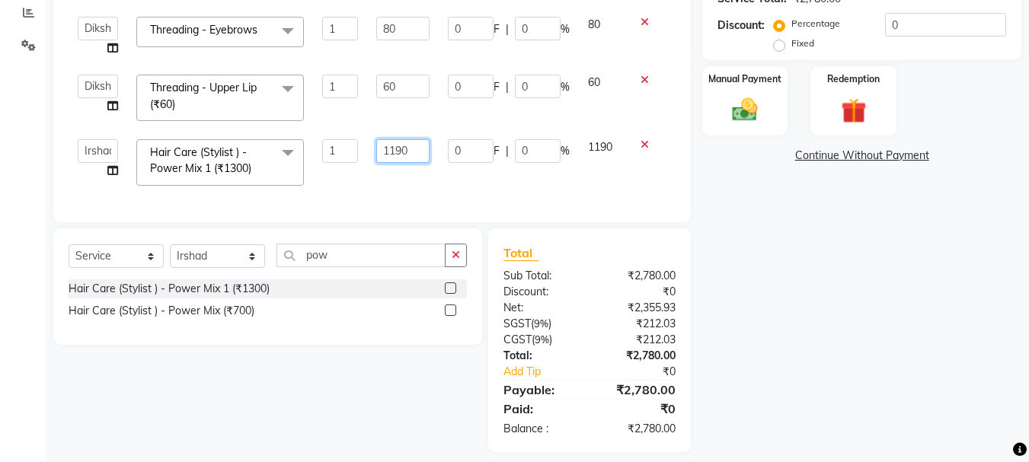
click at [416, 147] on input "1190" at bounding box center [402, 151] width 53 height 24
type input "1"
type input "1090"
click at [861, 257] on div "Name: [PERSON_NAME] Membership: No Active Membership Total Visits: 11 Card on f…" at bounding box center [867, 121] width 331 height 663
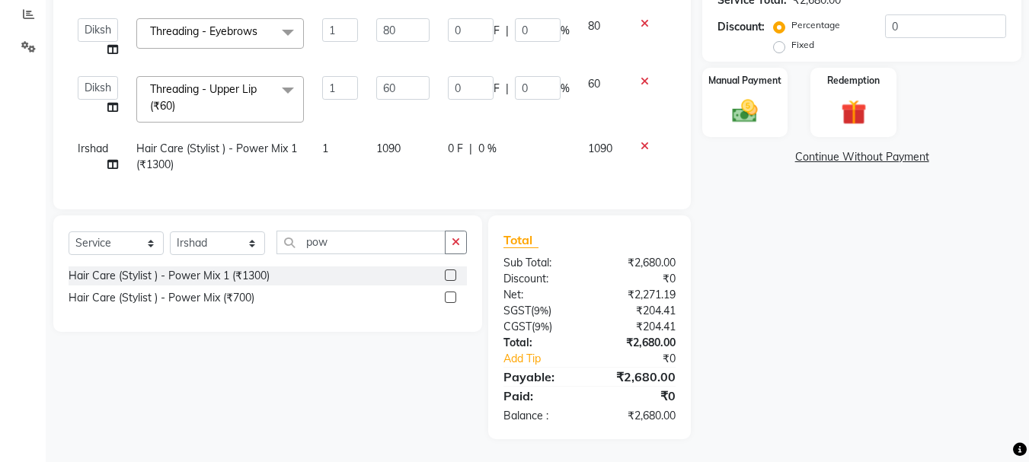
scroll to position [299, 0]
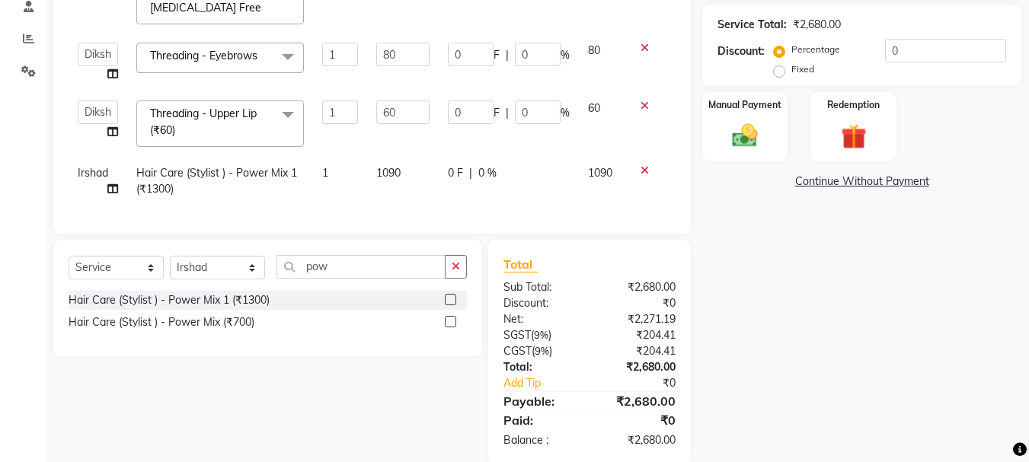
click at [399, 181] on td "1090" at bounding box center [402, 181] width 71 height 50
select select "32387"
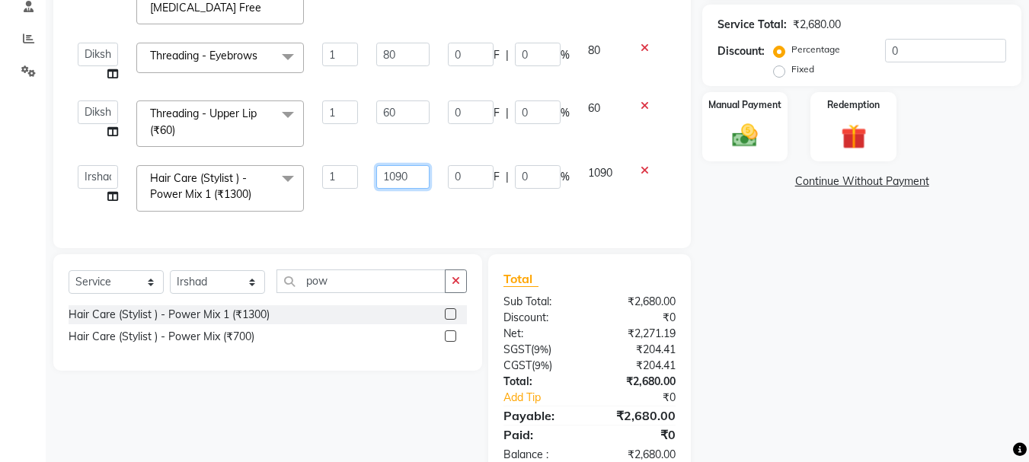
click at [417, 173] on input "1090" at bounding box center [402, 177] width 53 height 24
type input "1"
type input "1110"
click at [878, 325] on div "Name: [PERSON_NAME] Membership: No Active Membership Total Visits: 11 Card on f…" at bounding box center [867, 147] width 331 height 663
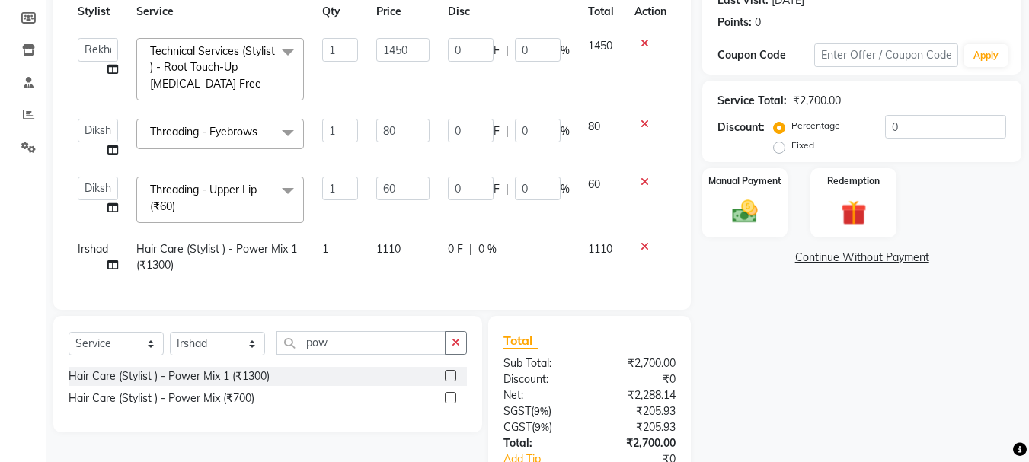
scroll to position [334, 0]
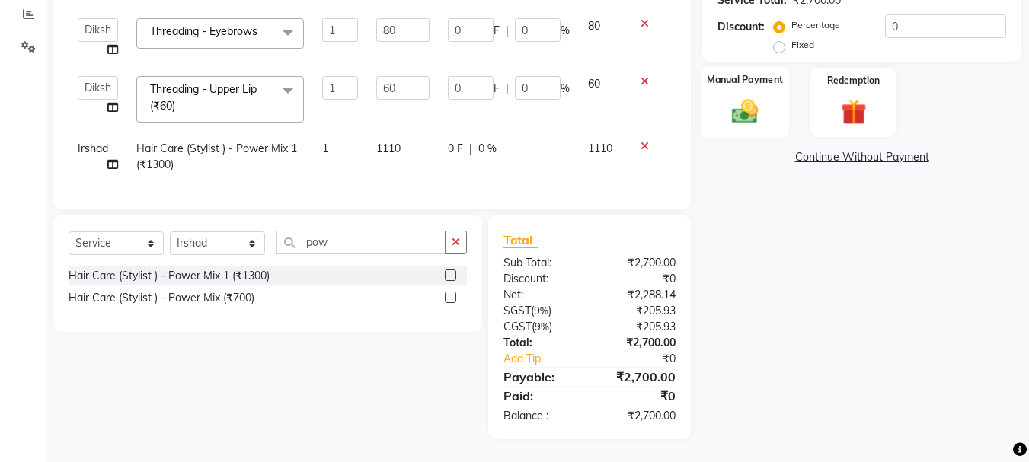
click at [740, 96] on img at bounding box center [745, 111] width 43 height 30
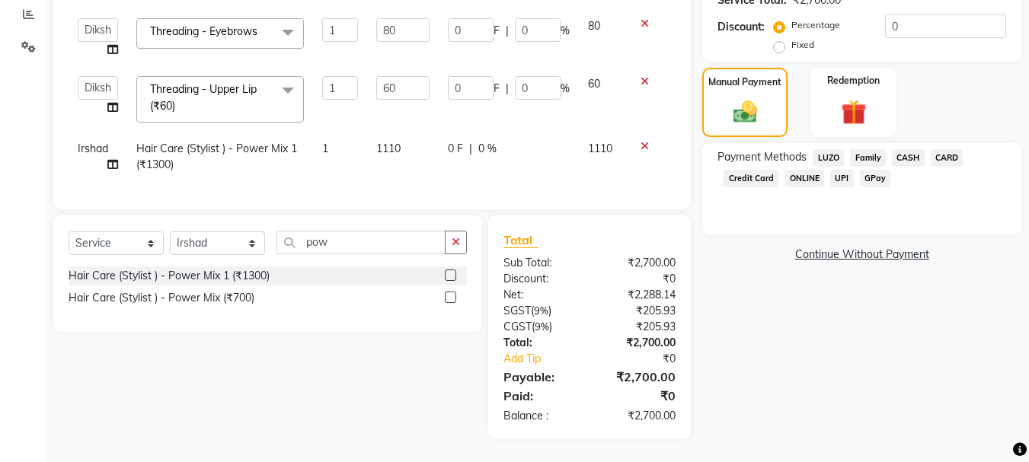
click at [903, 149] on span "CASH" at bounding box center [908, 158] width 33 height 18
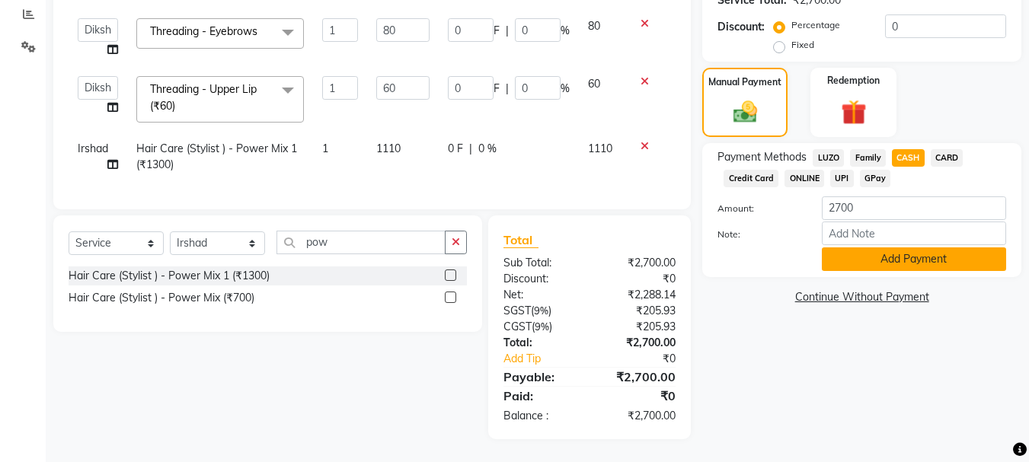
click at [891, 253] on button "Add Payment" at bounding box center [914, 260] width 184 height 24
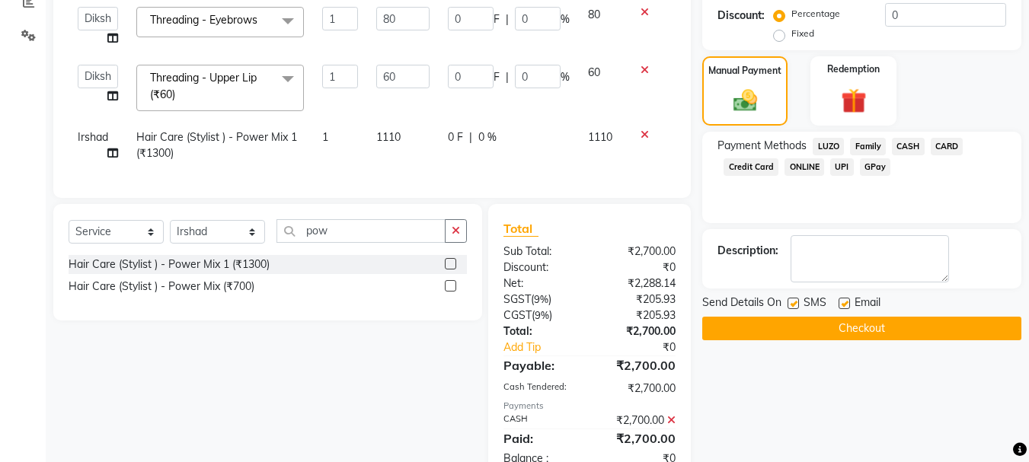
click at [861, 327] on button "Checkout" at bounding box center [861, 329] width 319 height 24
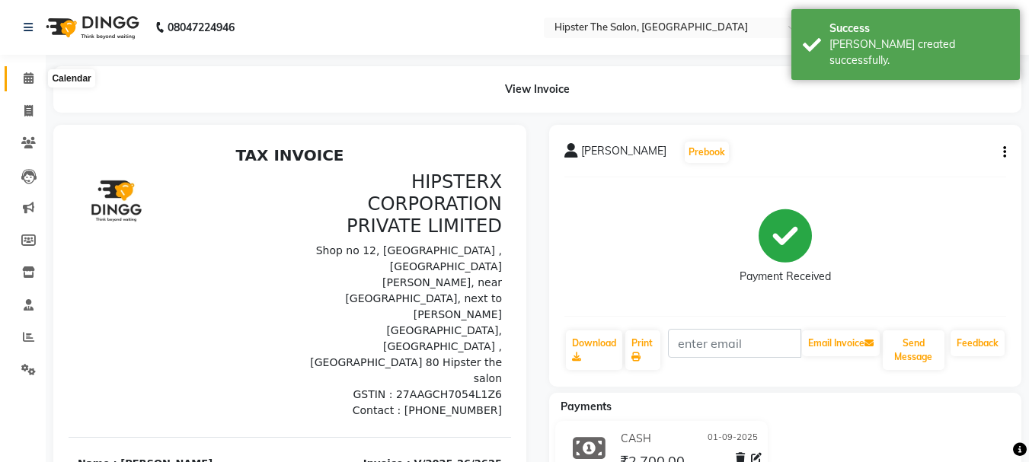
click at [31, 79] on icon at bounding box center [29, 77] width 10 height 11
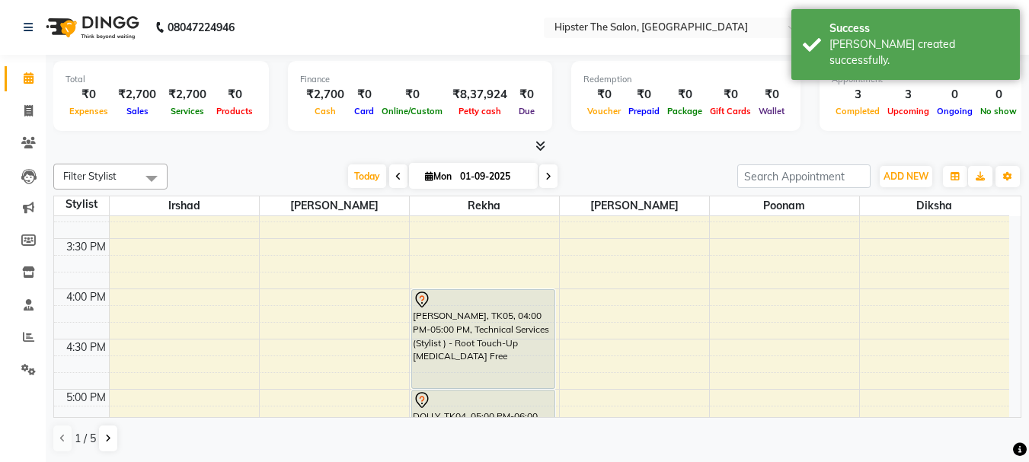
scroll to position [817, 0]
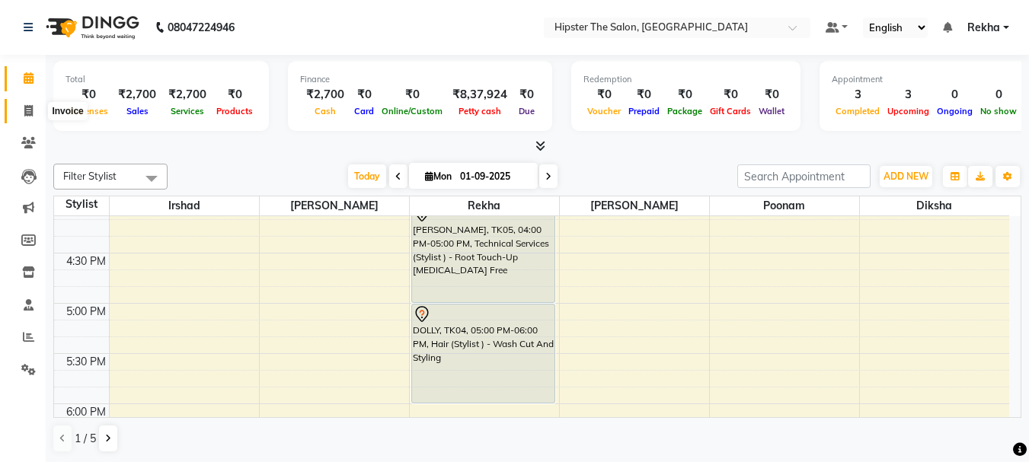
click at [29, 118] on span at bounding box center [28, 112] width 27 height 18
select select "service"
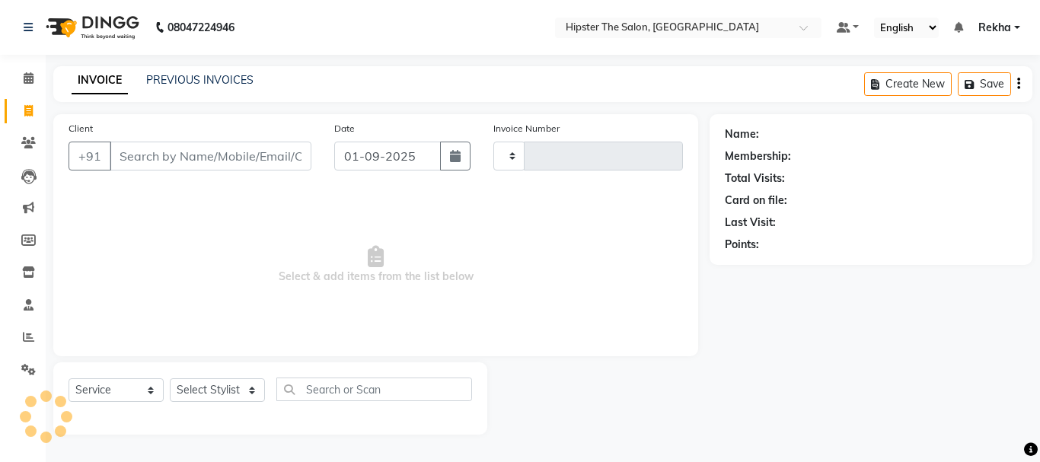
type input "2626"
select select "5125"
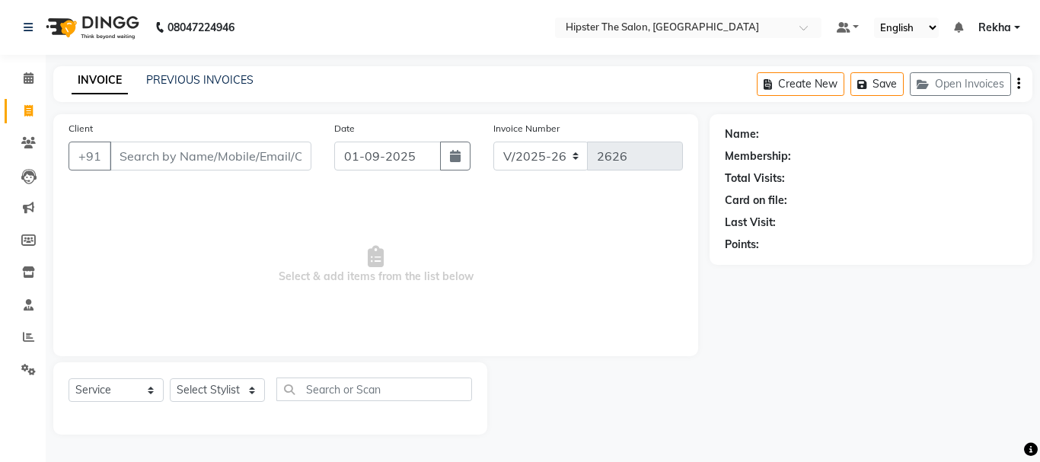
click at [323, 161] on div "Date [DATE]" at bounding box center [402, 151] width 159 height 62
click at [202, 398] on select "Select Stylist [PERSON_NAME] [PERSON_NAME] Anup [PERSON_NAME] [PERSON_NAME] Luc…" at bounding box center [217, 391] width 95 height 24
click at [333, 389] on input "text" at bounding box center [374, 390] width 196 height 24
click at [233, 385] on select "Select Stylist [PERSON_NAME] [PERSON_NAME] Anup [PERSON_NAME] [PERSON_NAME] Luc…" at bounding box center [217, 391] width 95 height 24
click at [329, 392] on input "text" at bounding box center [374, 390] width 196 height 24
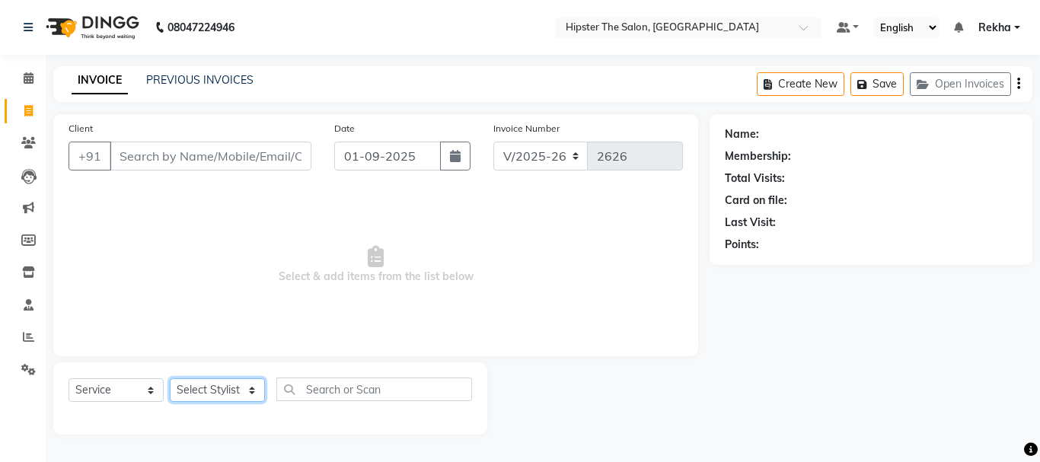
click at [189, 382] on select "Select Stylist [PERSON_NAME] [PERSON_NAME] Anup [PERSON_NAME] [PERSON_NAME] Luc…" at bounding box center [217, 391] width 95 height 24
select select "50153"
click at [170, 379] on select "Select Stylist [PERSON_NAME] [PERSON_NAME] Anup [PERSON_NAME] [PERSON_NAME] Luc…" at bounding box center [217, 391] width 95 height 24
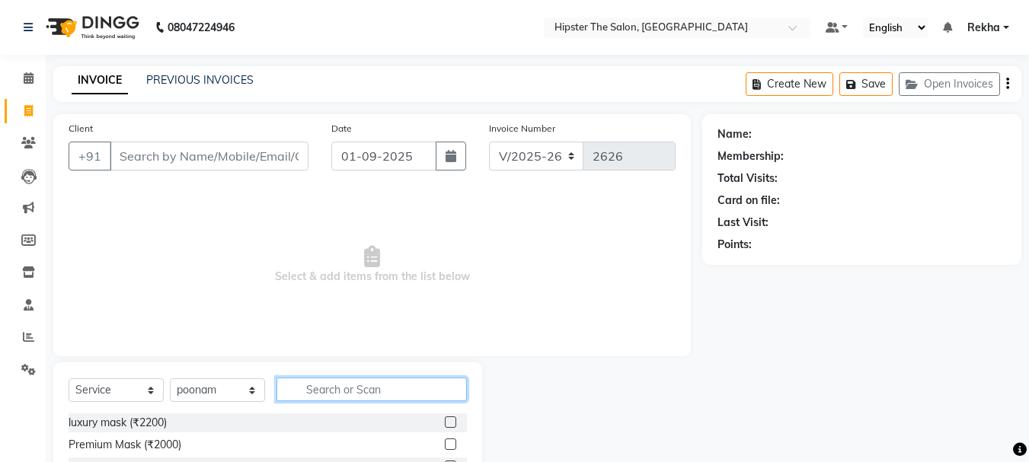
click at [333, 390] on input "text" at bounding box center [371, 390] width 190 height 24
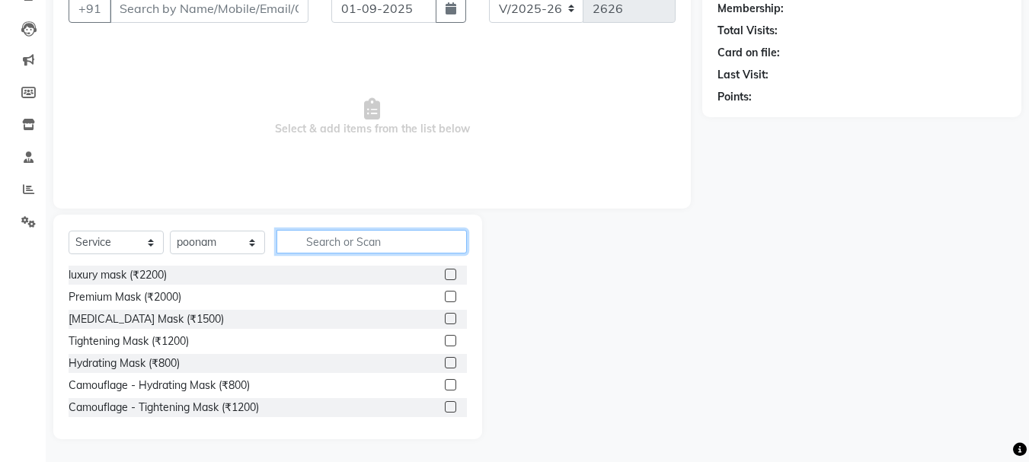
click at [338, 241] on input "text" at bounding box center [371, 242] width 190 height 24
click at [314, 235] on input "text" at bounding box center [371, 242] width 190 height 24
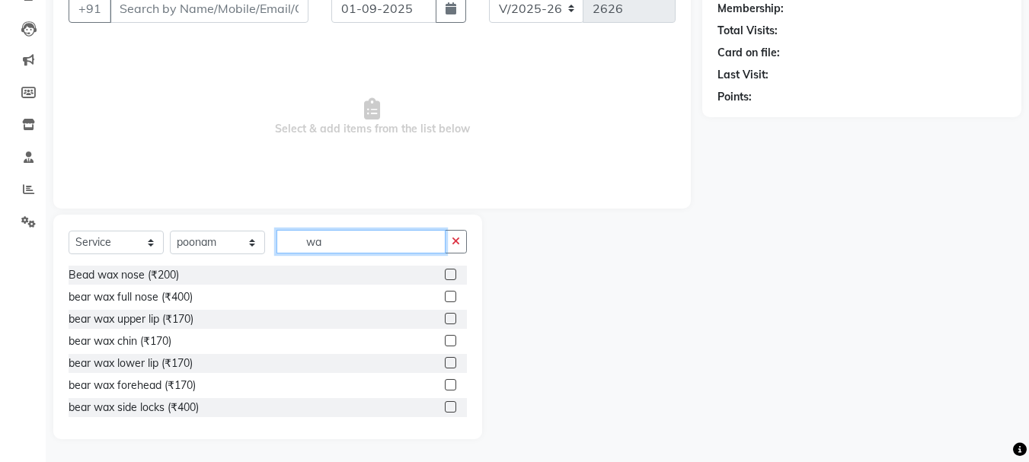
type input "w"
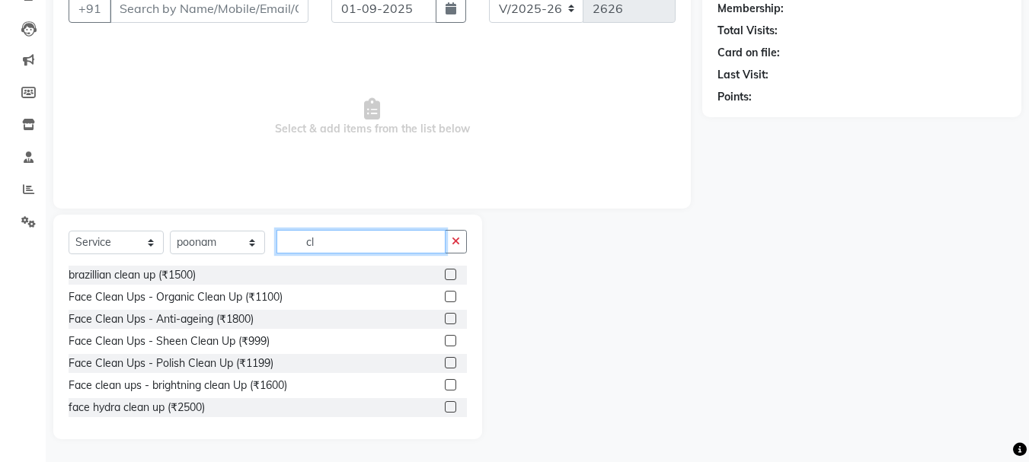
type input "c"
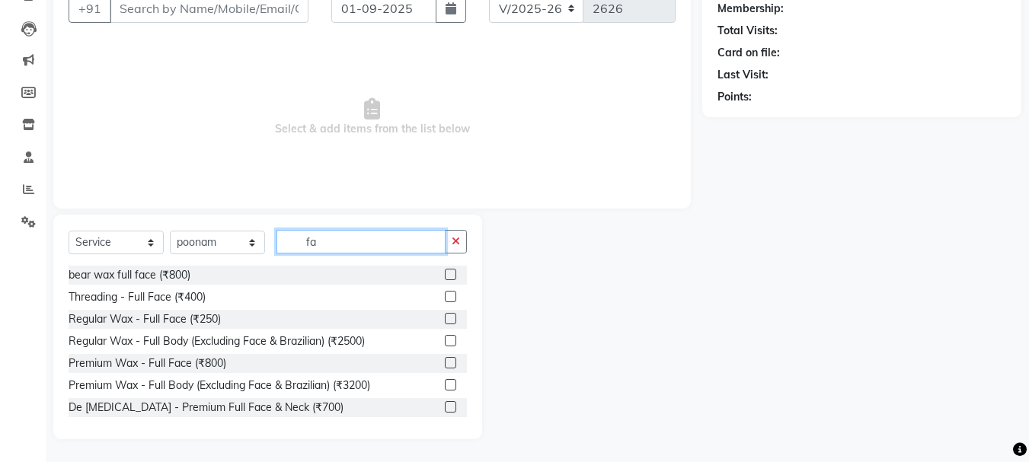
type input "f"
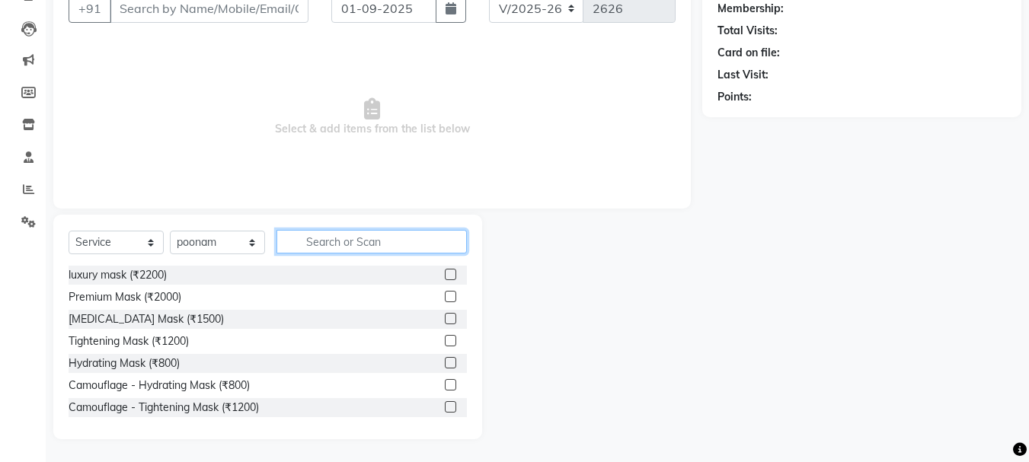
scroll to position [0, 0]
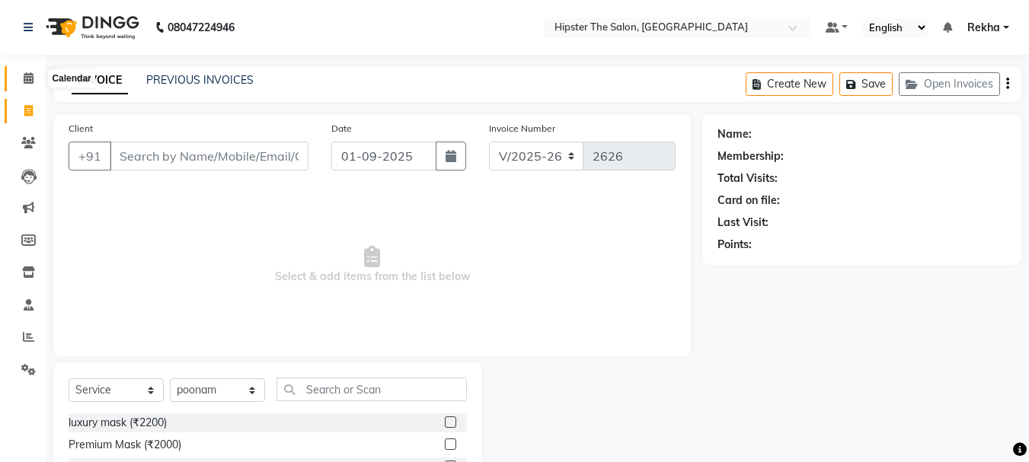
click at [24, 74] on icon at bounding box center [29, 77] width 10 height 11
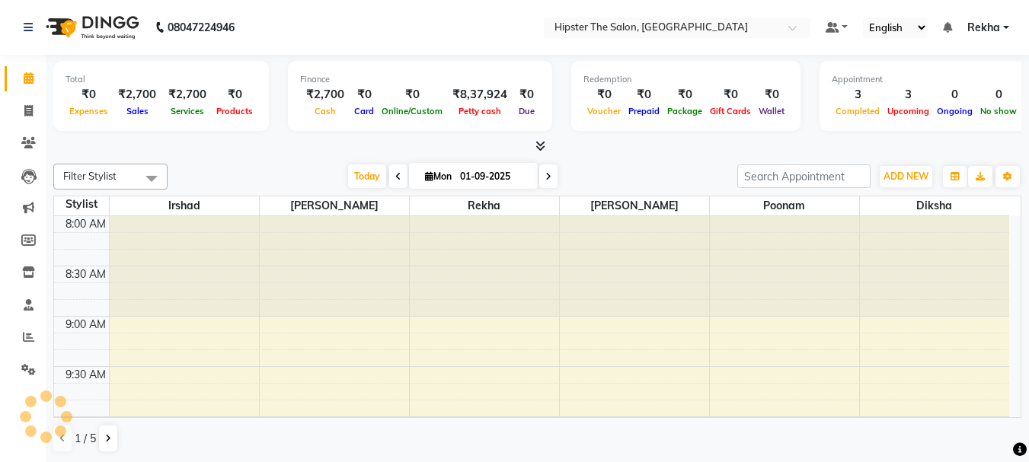
scroll to position [503, 0]
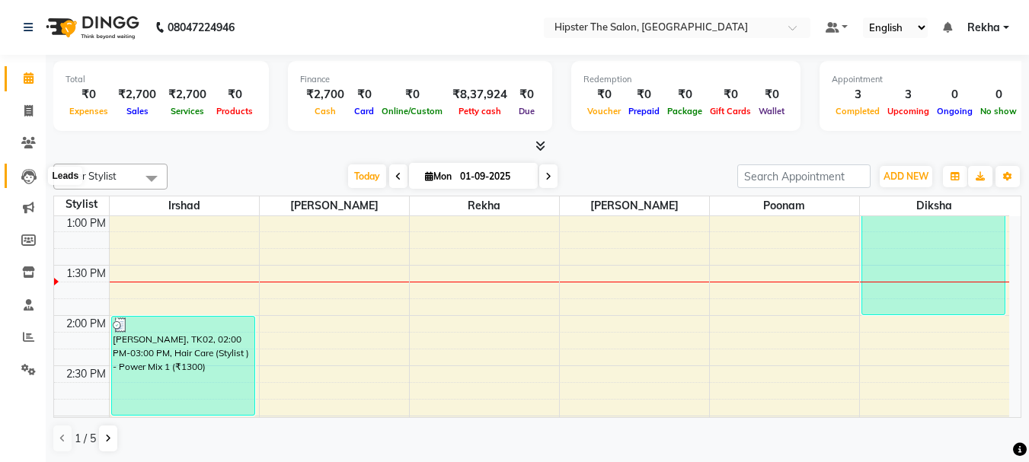
click at [31, 177] on icon at bounding box center [28, 176] width 15 height 15
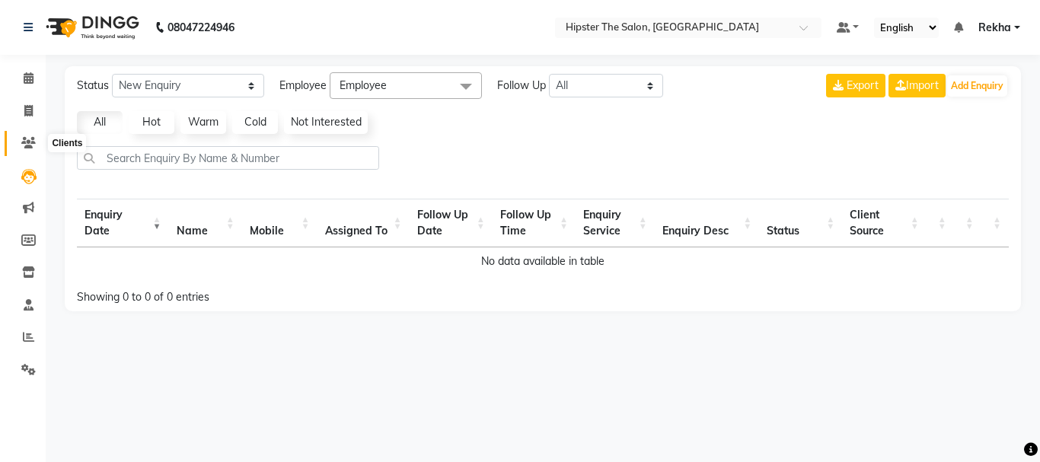
click at [24, 150] on span at bounding box center [28, 144] width 27 height 18
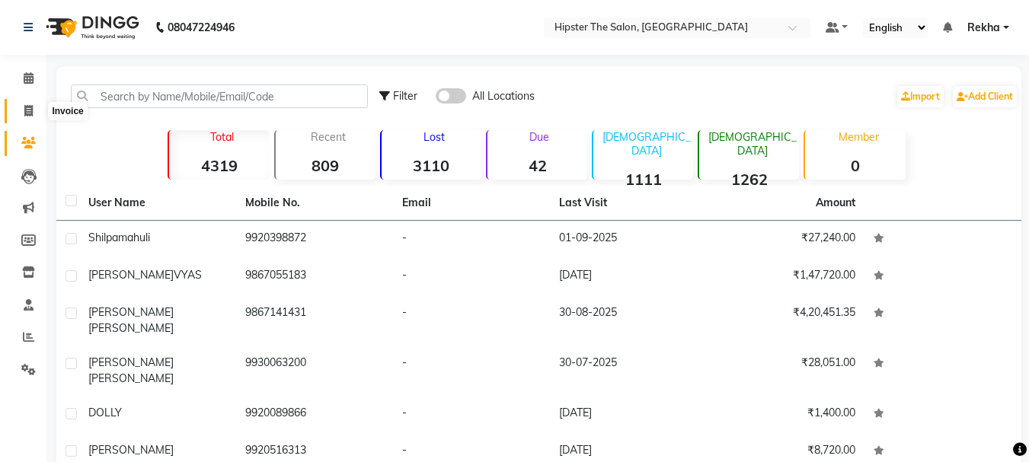
click at [19, 108] on span at bounding box center [28, 112] width 27 height 18
select select "5125"
select select "service"
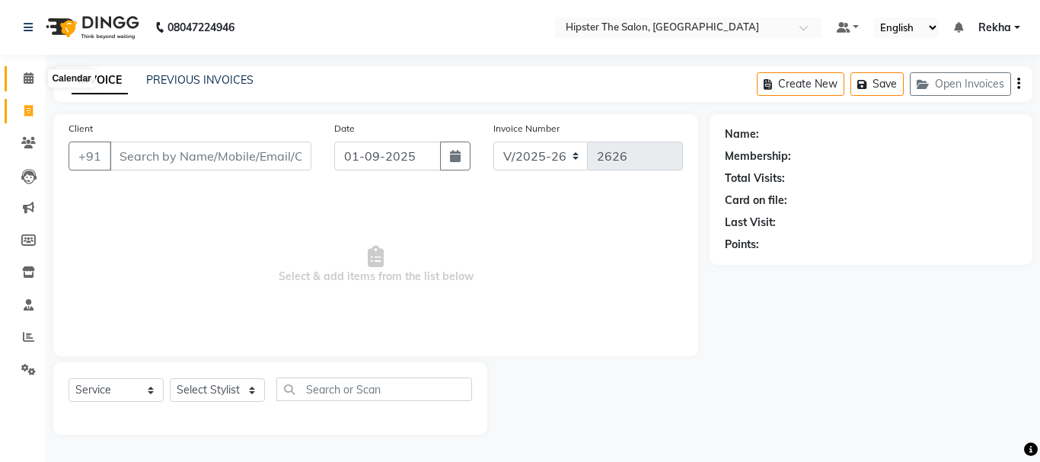
click at [24, 78] on icon at bounding box center [29, 77] width 10 height 11
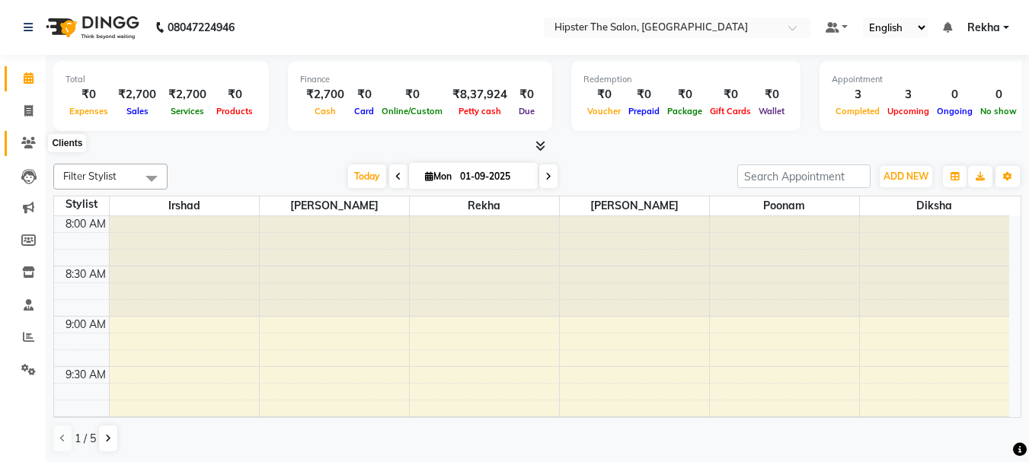
click at [26, 145] on icon at bounding box center [28, 142] width 14 height 11
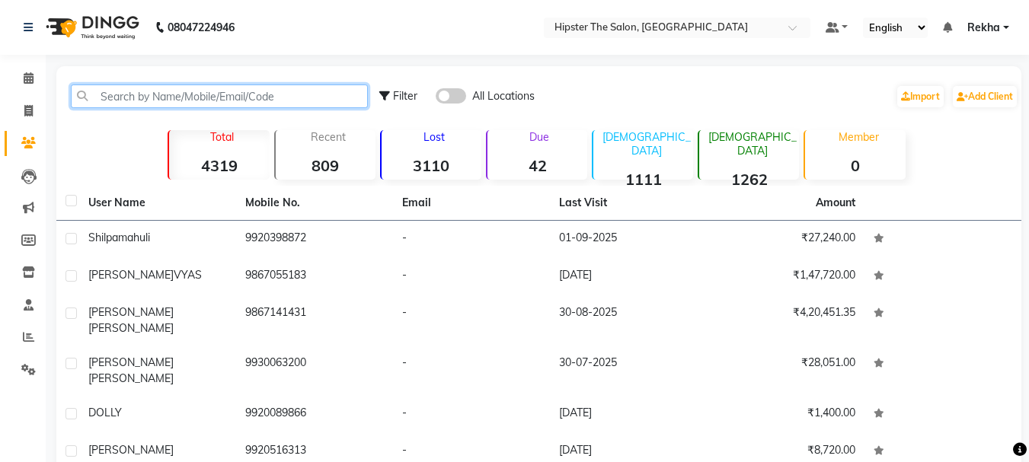
click at [96, 95] on input "text" at bounding box center [219, 97] width 297 height 24
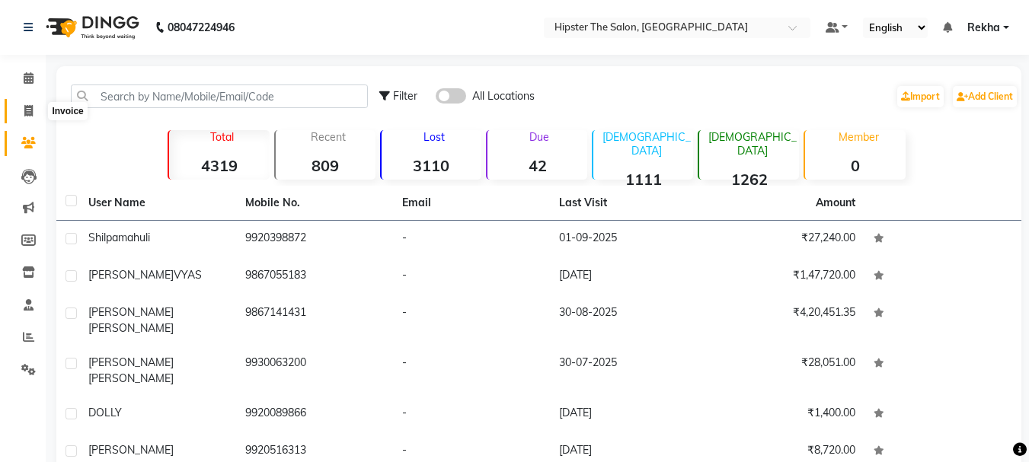
click at [32, 117] on span at bounding box center [28, 112] width 27 height 18
select select "service"
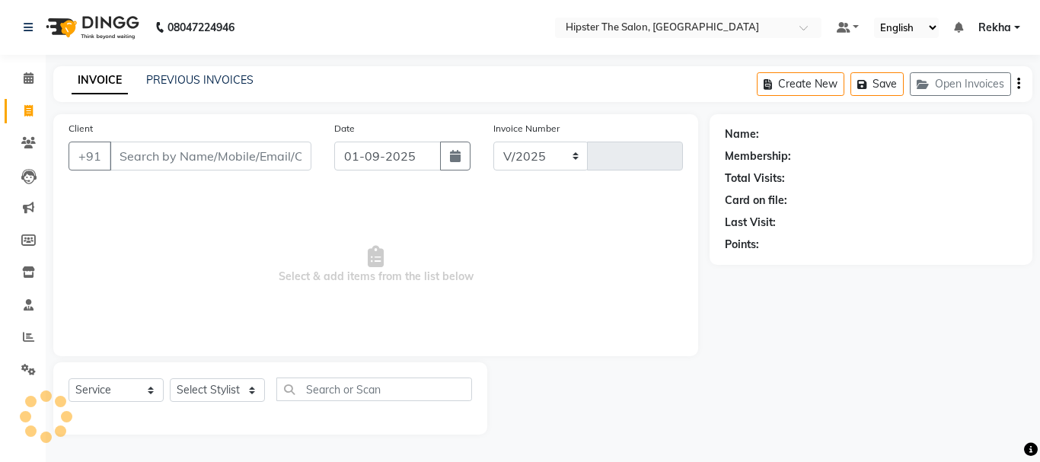
select select "5125"
type input "2626"
click at [26, 169] on icon at bounding box center [28, 176] width 15 height 15
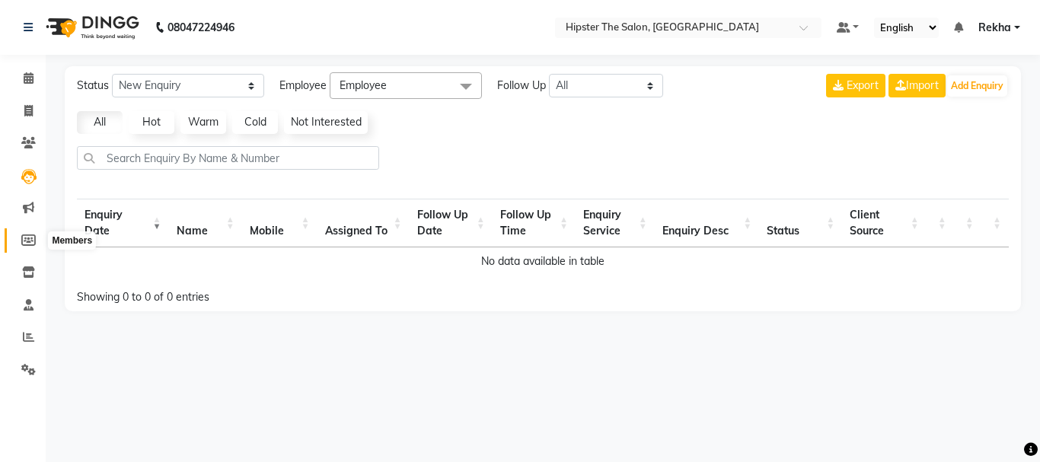
click at [28, 238] on icon at bounding box center [28, 240] width 14 height 11
select select
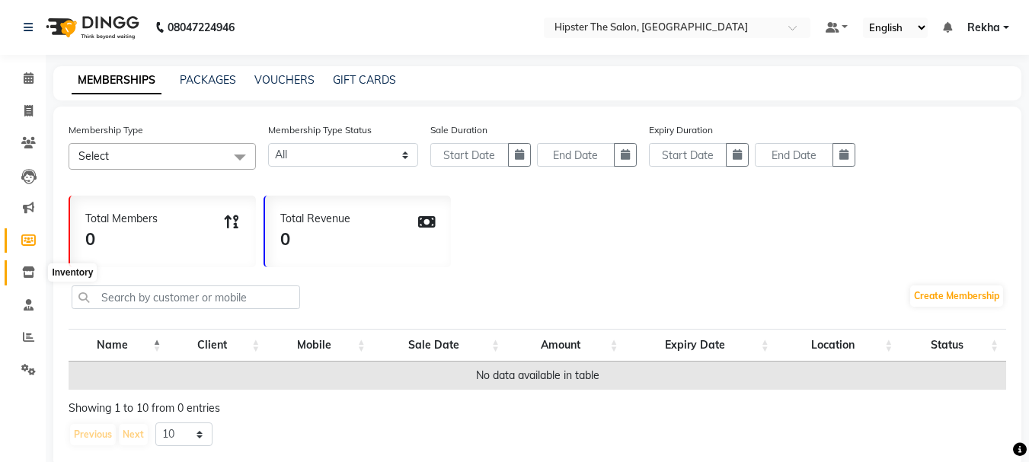
click at [27, 272] on icon at bounding box center [28, 272] width 13 height 11
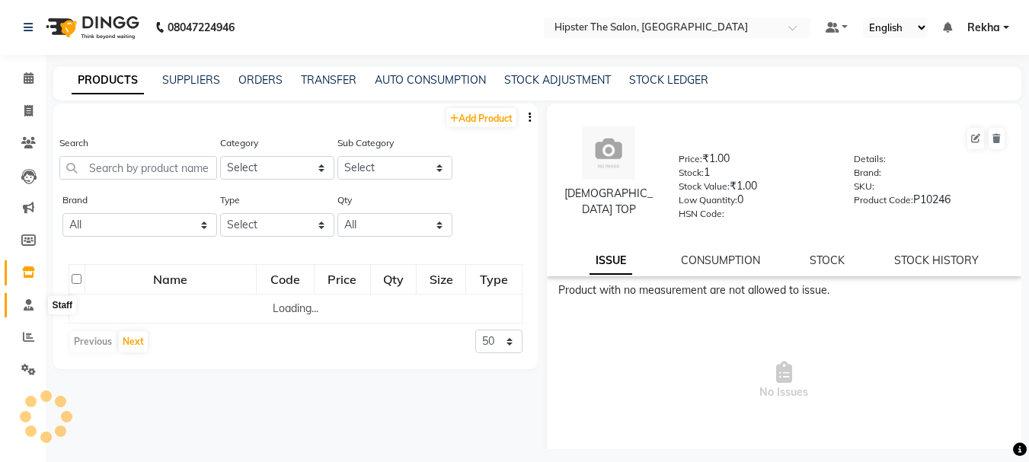
click at [27, 298] on span at bounding box center [28, 306] width 27 height 18
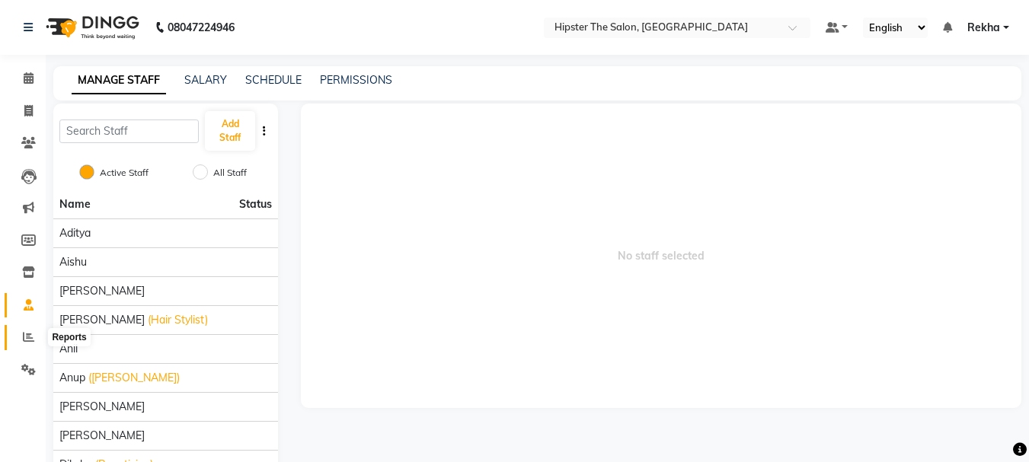
click at [25, 335] on icon at bounding box center [28, 336] width 11 height 11
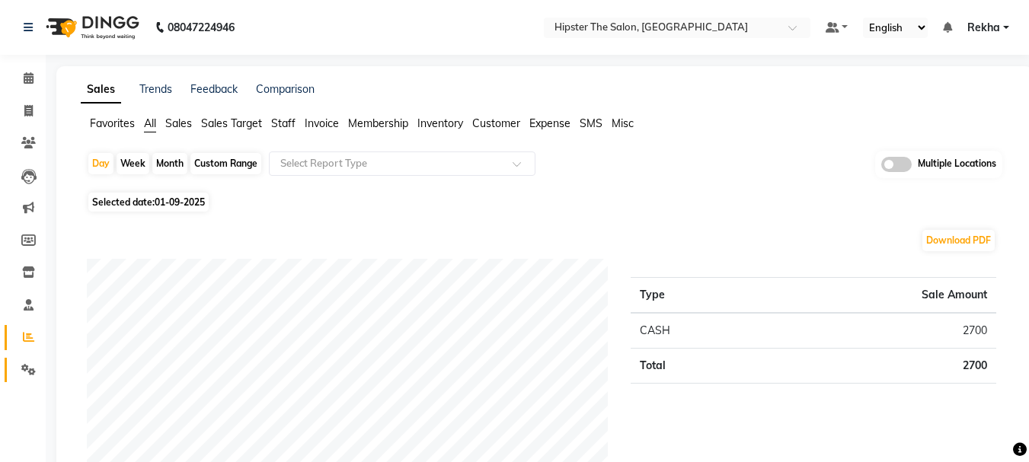
click at [24, 360] on link "Settings" at bounding box center [23, 370] width 37 height 25
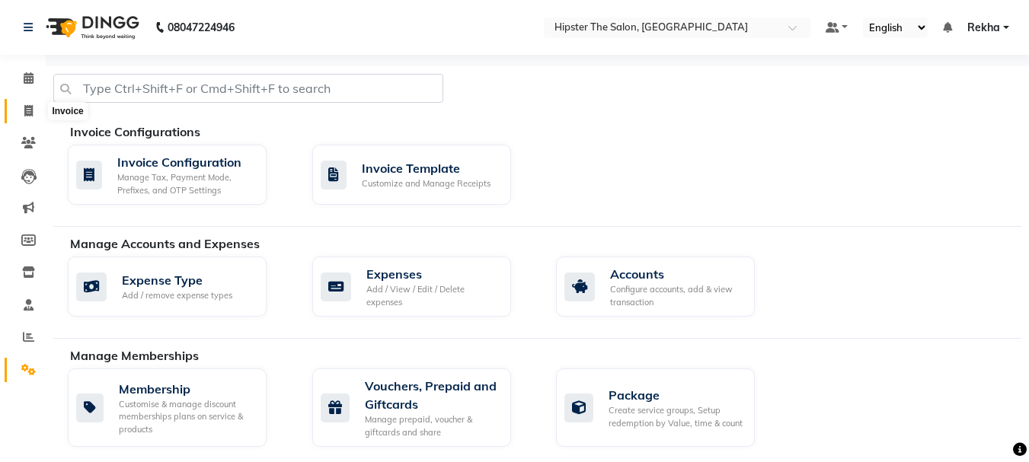
click at [28, 113] on icon at bounding box center [28, 110] width 8 height 11
select select "service"
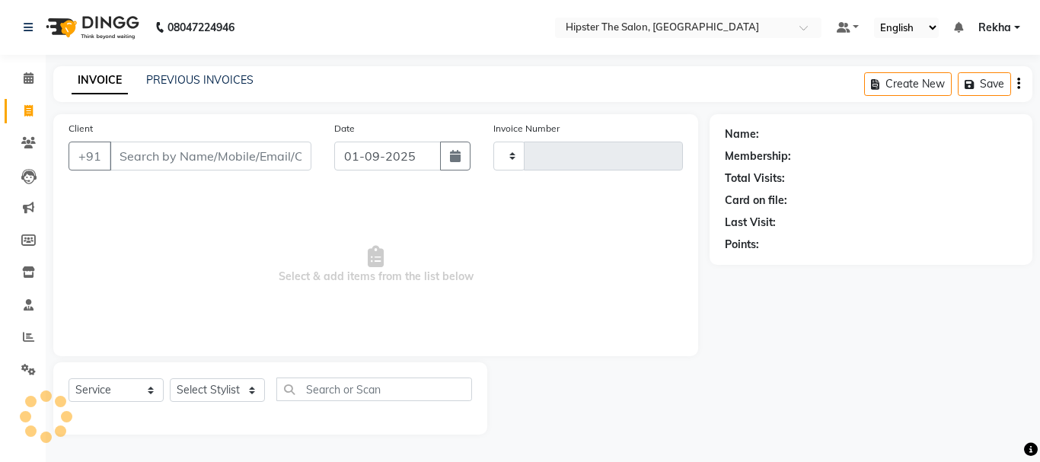
type input "2626"
select select "5125"
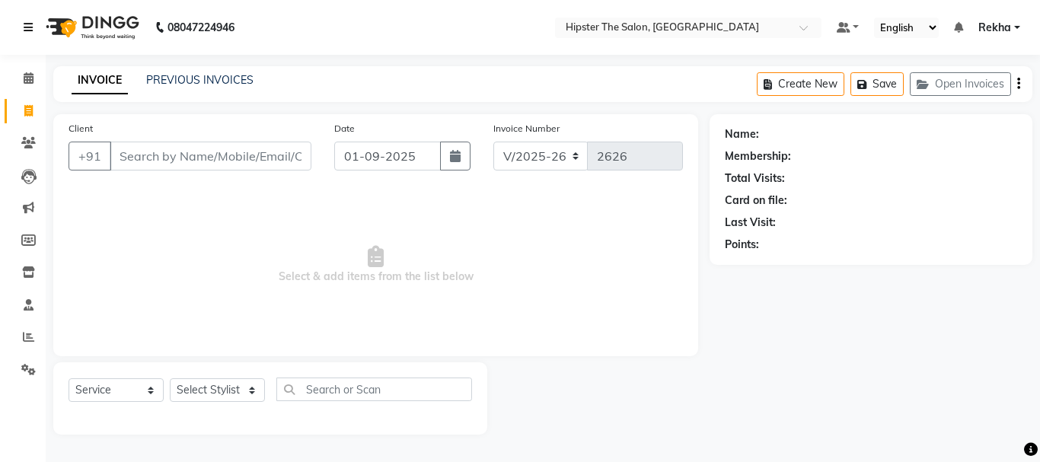
click at [27, 27] on icon at bounding box center [28, 27] width 9 height 11
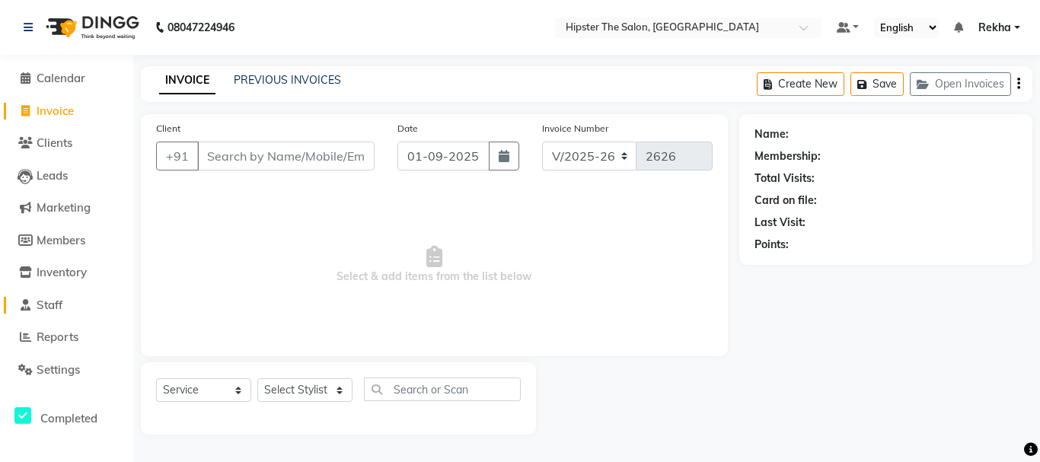
click at [69, 308] on link "Staff" at bounding box center [67, 306] width 126 height 18
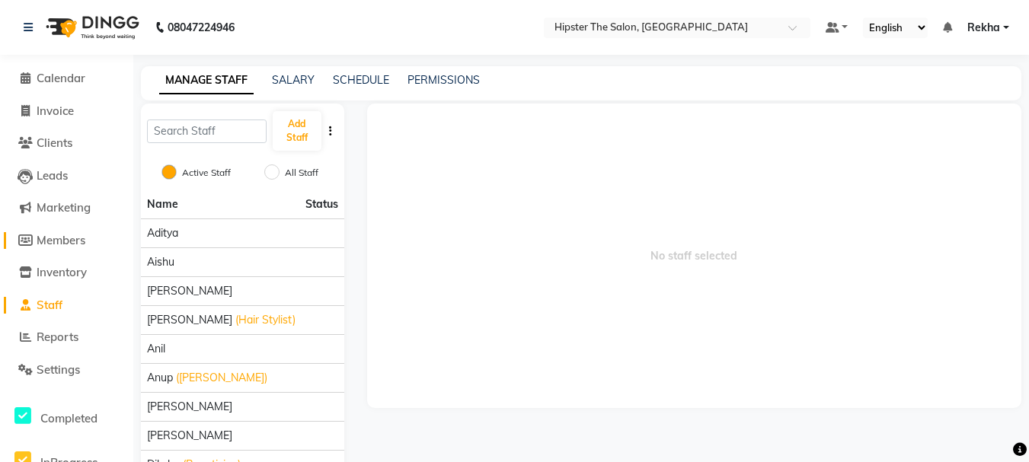
click at [57, 235] on span "Members" at bounding box center [61, 240] width 49 height 14
select select
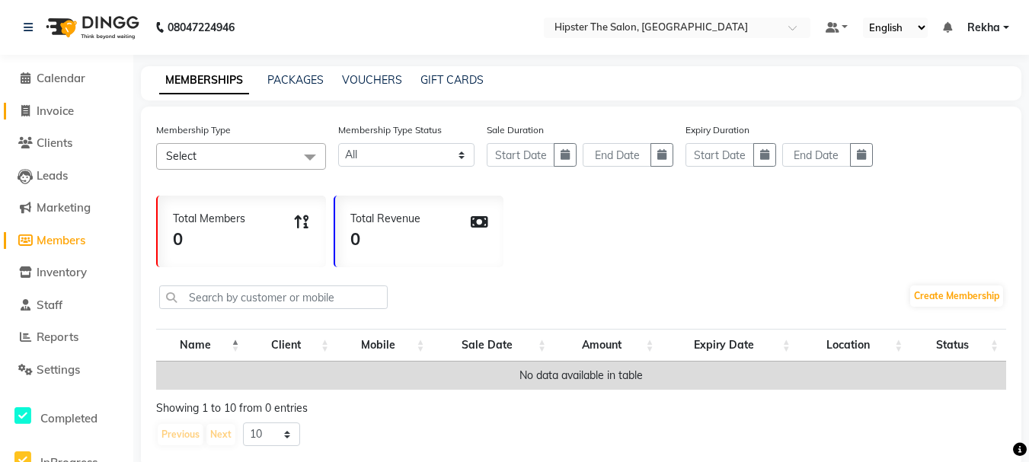
click at [51, 116] on span "Invoice" at bounding box center [55, 111] width 37 height 14
select select "service"
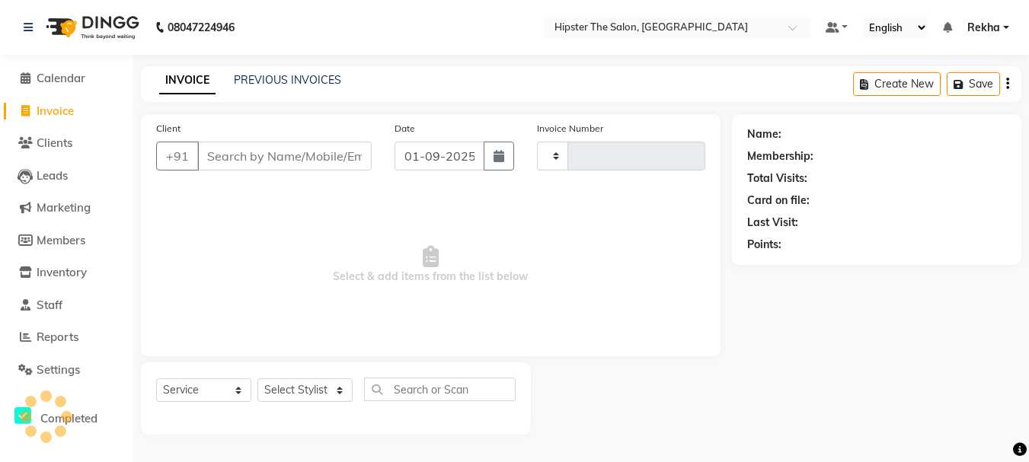
type input "2626"
select select "5125"
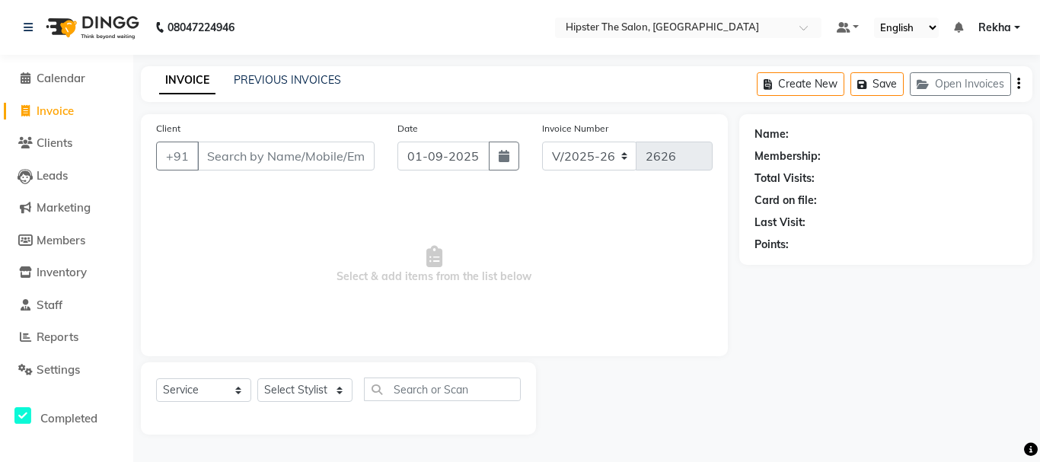
drag, startPoint x: 18, startPoint y: 0, endPoint x: 161, endPoint y: 196, distance: 243.0
click at [161, 196] on span "Select & add items from the list below" at bounding box center [434, 265] width 557 height 152
drag, startPoint x: 104, startPoint y: 165, endPoint x: 116, endPoint y: 164, distance: 12.3
click at [108, 164] on li "Leads" at bounding box center [66, 176] width 133 height 33
click at [623, 155] on select "V/2025 V/2025-26" at bounding box center [589, 156] width 95 height 29
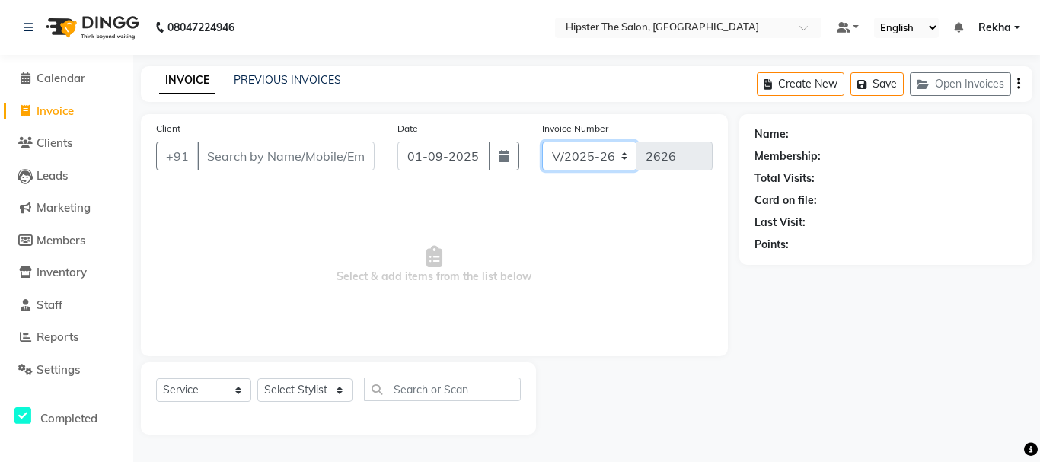
click at [623, 155] on select "V/2025 V/2025-26" at bounding box center [589, 156] width 95 height 29
click at [267, 83] on link "PREVIOUS INVOICES" at bounding box center [287, 80] width 107 height 14
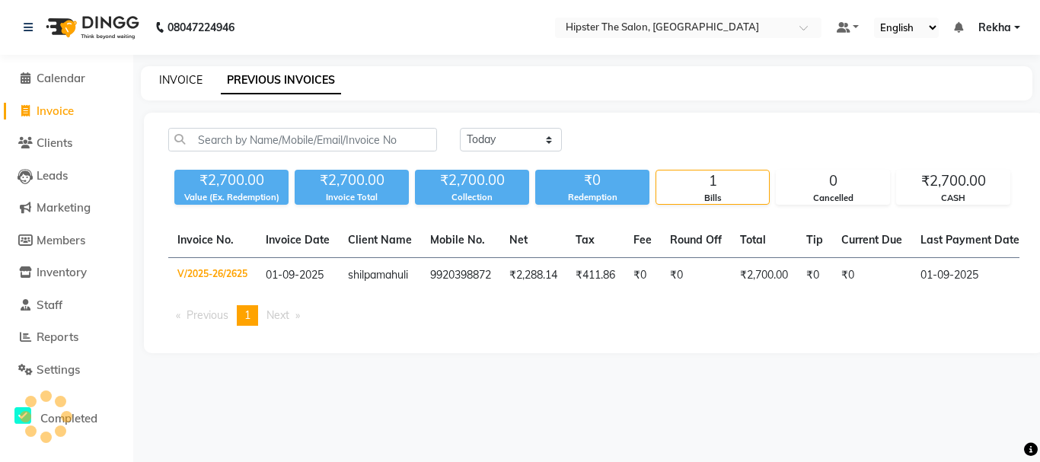
click at [161, 80] on link "INVOICE" at bounding box center [180, 80] width 43 height 14
select select "service"
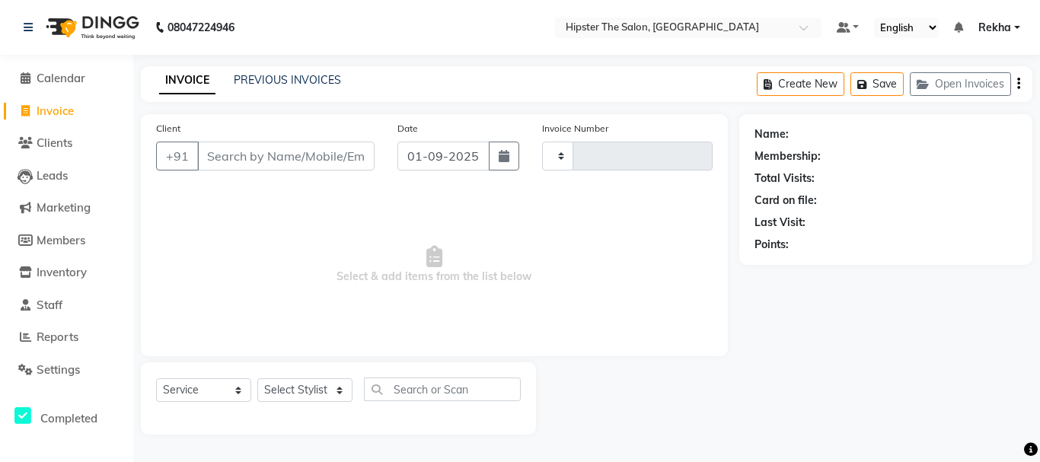
type input "2626"
select select "5125"
click at [68, 376] on span "Settings" at bounding box center [58, 370] width 43 height 14
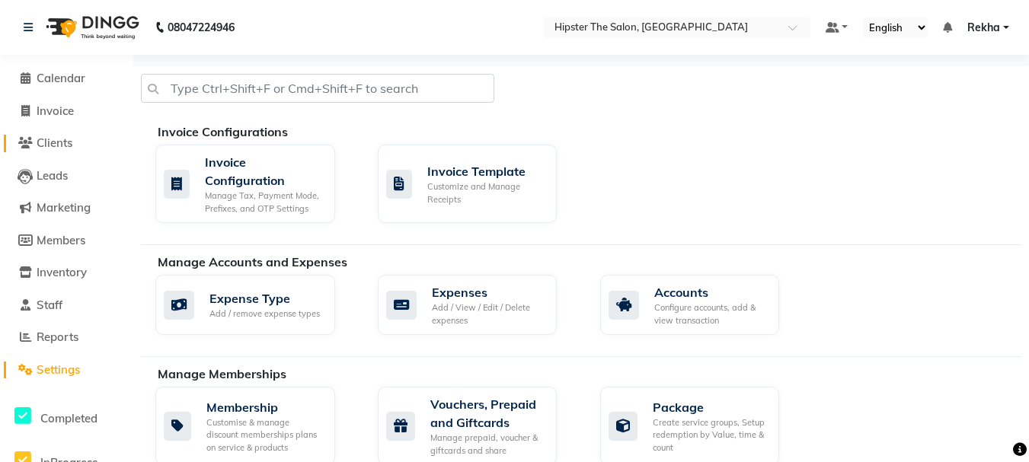
click at [55, 142] on span "Clients" at bounding box center [55, 143] width 36 height 14
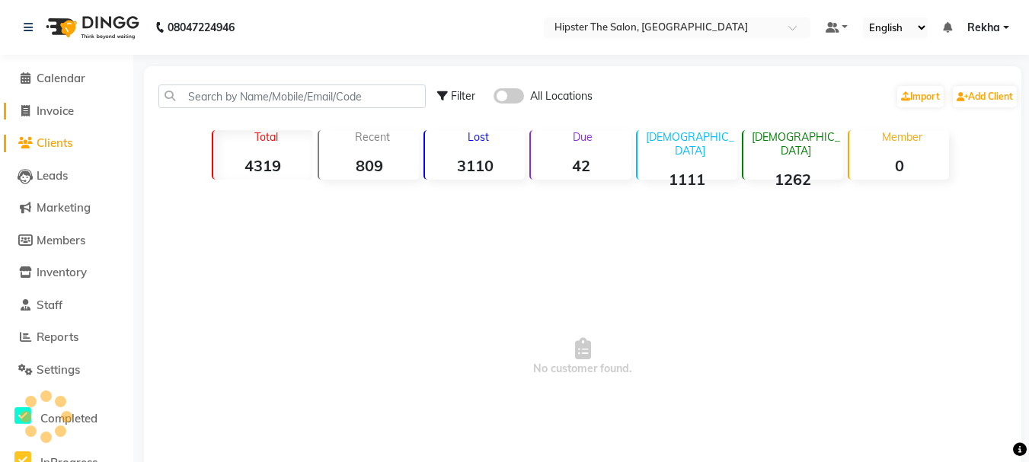
click at [56, 106] on span "Invoice" at bounding box center [55, 111] width 37 height 14
select select "service"
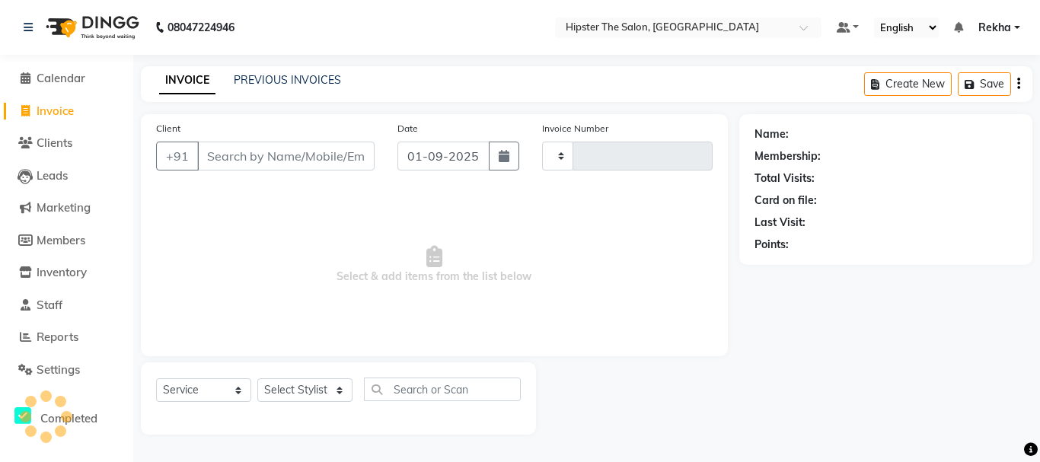
type input "2626"
select select "5125"
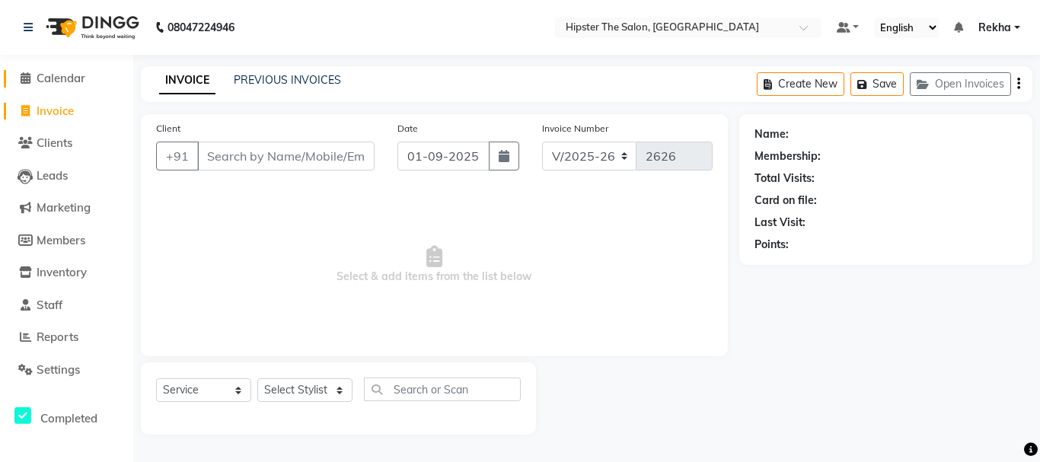
click at [57, 86] on link "Calendar" at bounding box center [67, 79] width 126 height 18
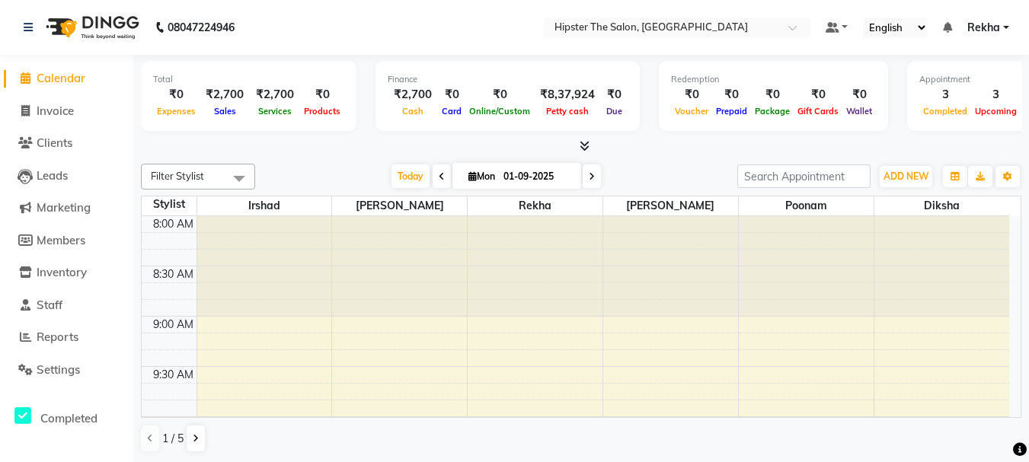
click at [67, 78] on span "Calendar" at bounding box center [61, 78] width 49 height 14
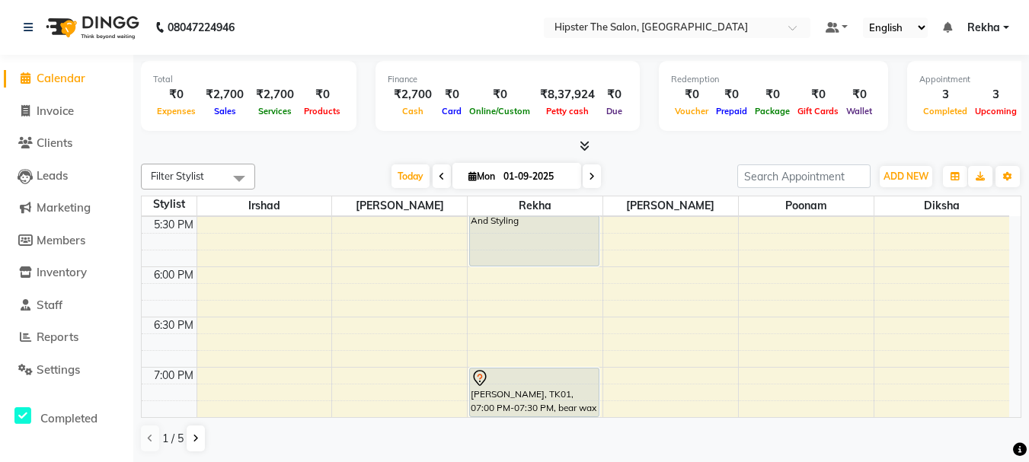
scroll to position [924, 0]
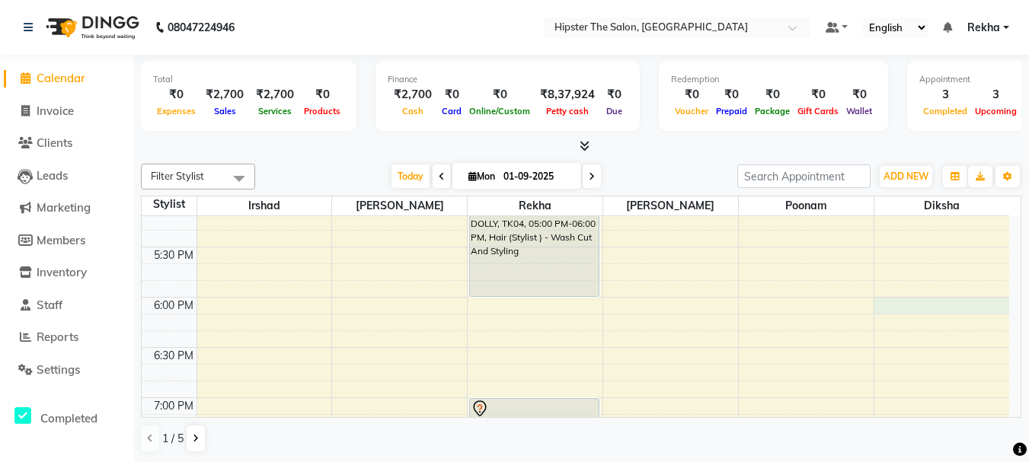
drag, startPoint x: 1002, startPoint y: 308, endPoint x: 1013, endPoint y: 261, distance: 47.8
click at [1013, 261] on div "8:00 AM 8:30 AM 9:00 AM 9:30 AM 10:00 AM 10:30 AM 11:00 AM 11:30 AM 12:00 PM 12…" at bounding box center [581, 316] width 879 height 201
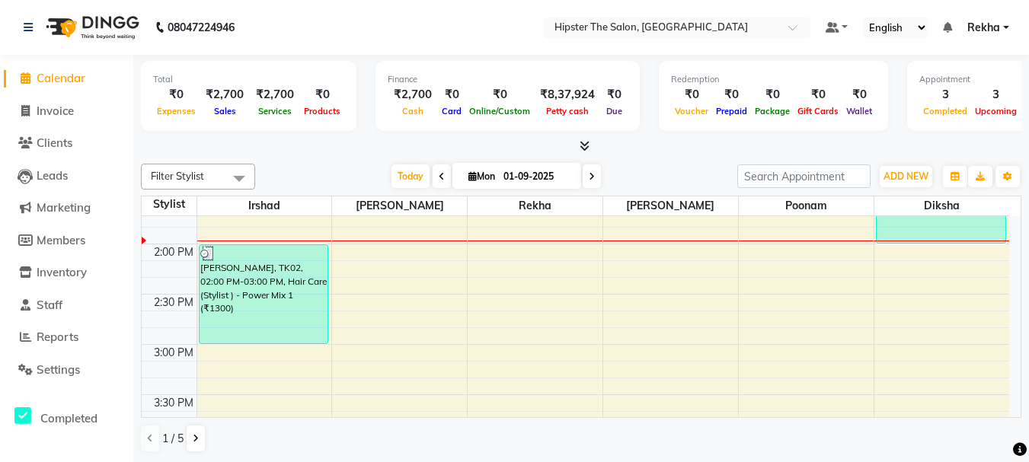
scroll to position [545, 0]
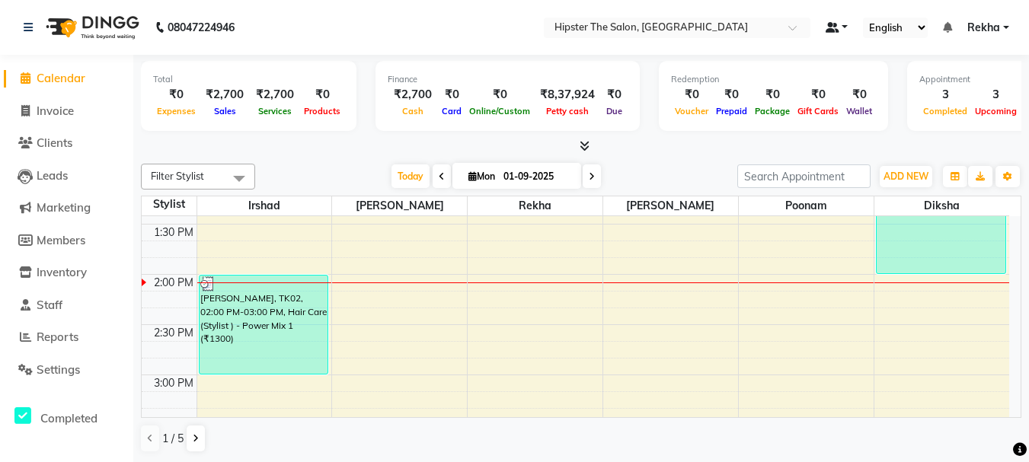
click at [838, 27] on span at bounding box center [833, 27] width 14 height 11
click at [27, 24] on icon at bounding box center [28, 27] width 9 height 11
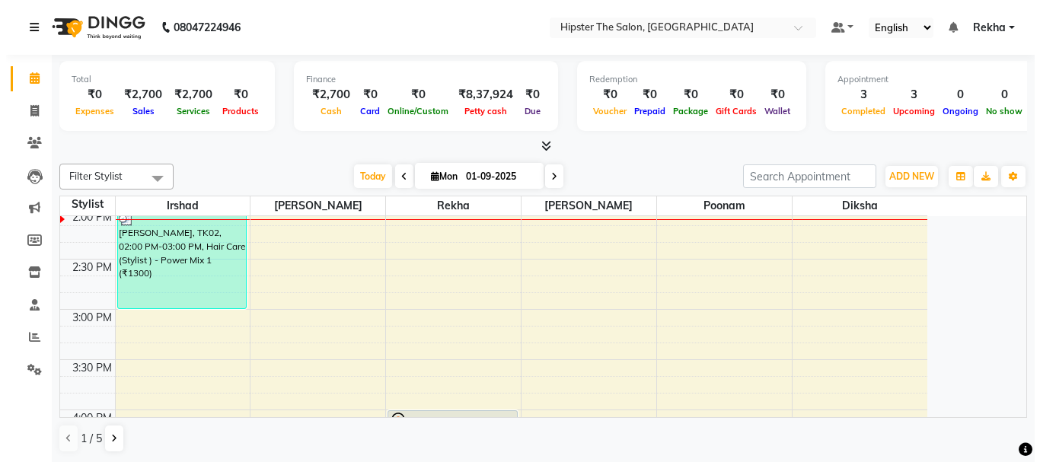
scroll to position [611, 0]
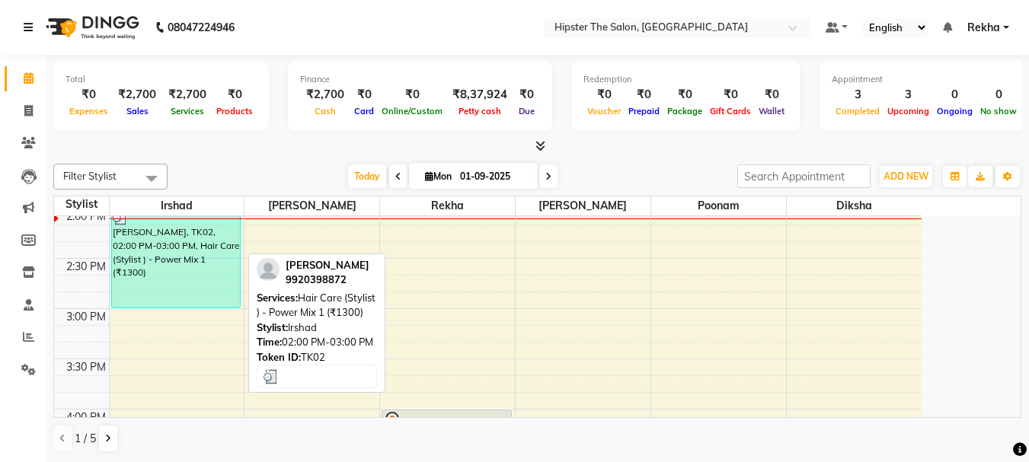
click at [156, 263] on div "[PERSON_NAME], TK02, 02:00 PM-03:00 PM, Hair Care (Stylist ) - Power Mix 1 (₹13…" at bounding box center [176, 258] width 128 height 98
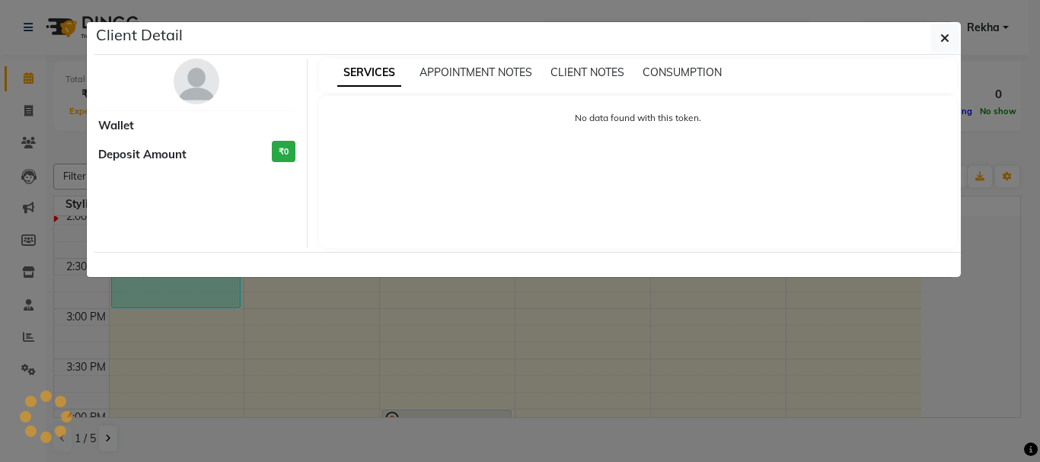
select select "3"
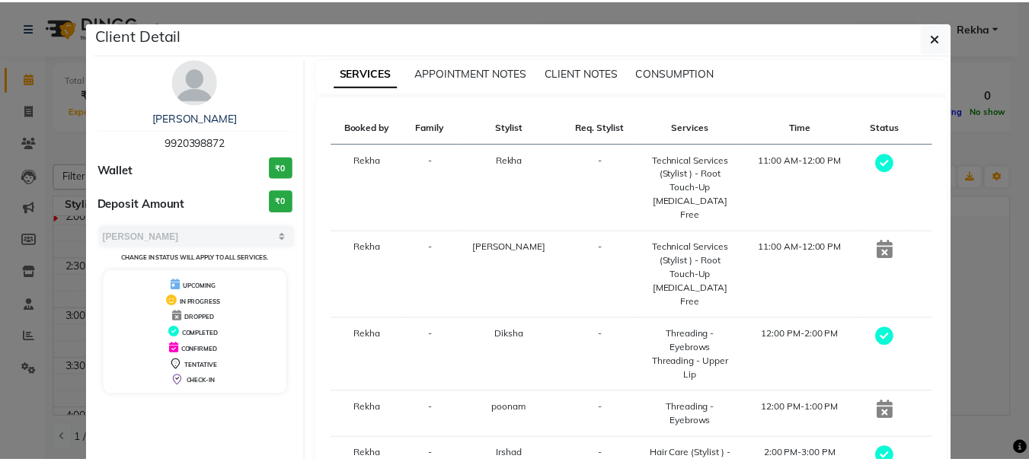
scroll to position [42, 0]
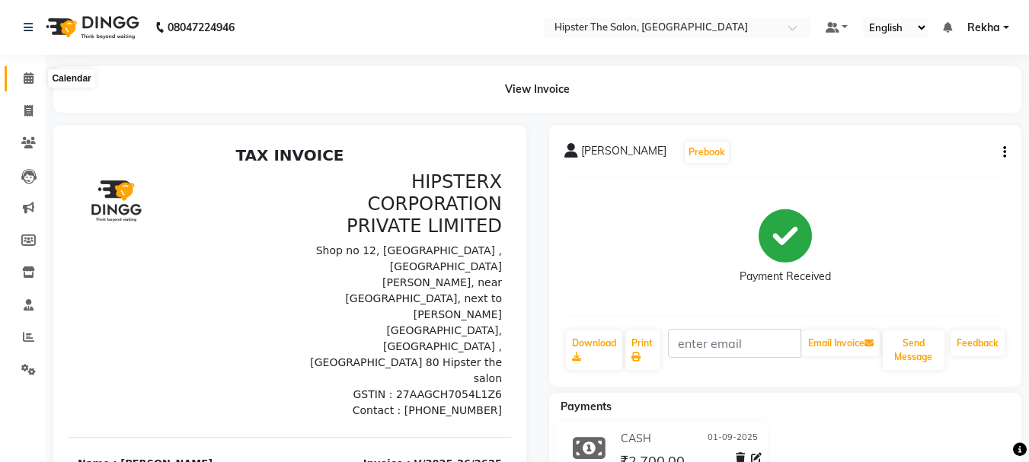
click at [30, 78] on icon at bounding box center [29, 77] width 10 height 11
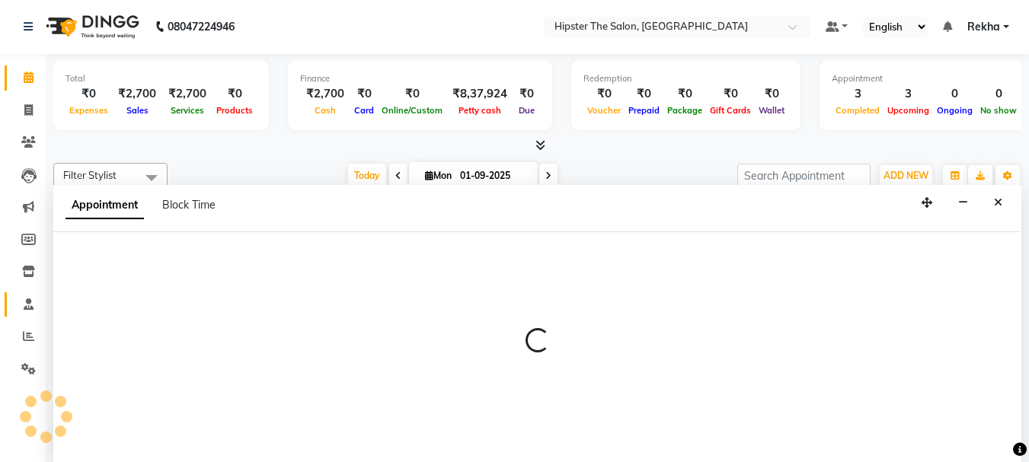
select select "32387"
select select "tentative"
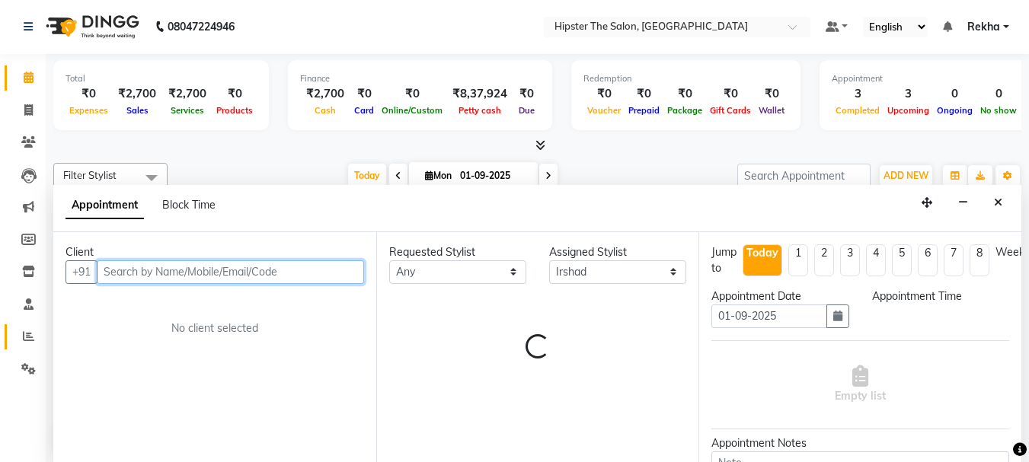
select select "645"
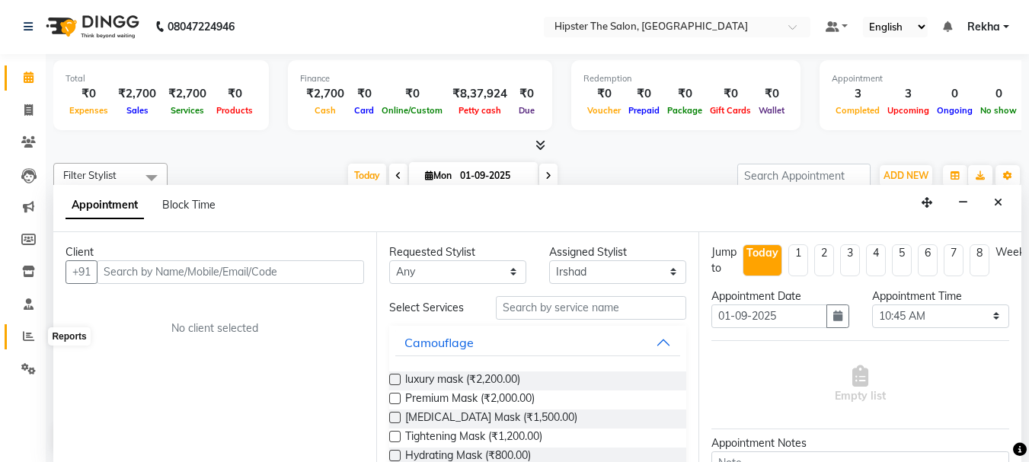
click at [25, 341] on icon at bounding box center [28, 336] width 11 height 11
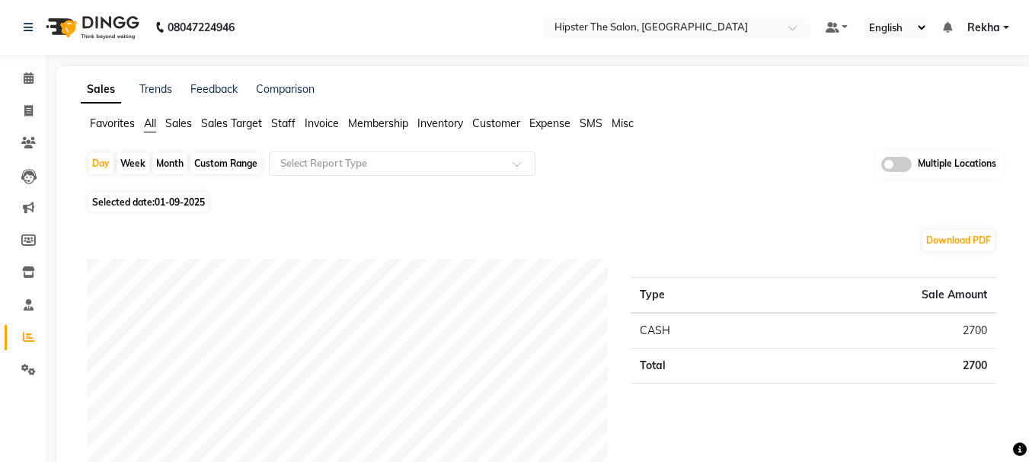
click at [285, 122] on span "Staff" at bounding box center [283, 124] width 24 height 14
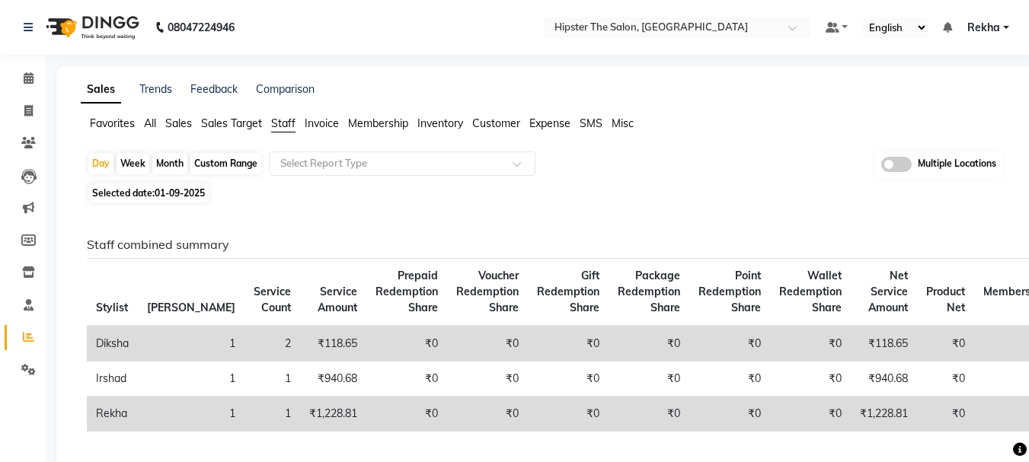
click at [440, 326] on tbody "[PERSON_NAME] 1 2 ₹118.65 ₹0 ₹0 ₹0 ₹0 ₹0 ₹0 ₹118.65 ₹0 ₹0 ₹0 ₹0 ₹0 ₹0 Irshad 1 …" at bounding box center [680, 379] width 1186 height 106
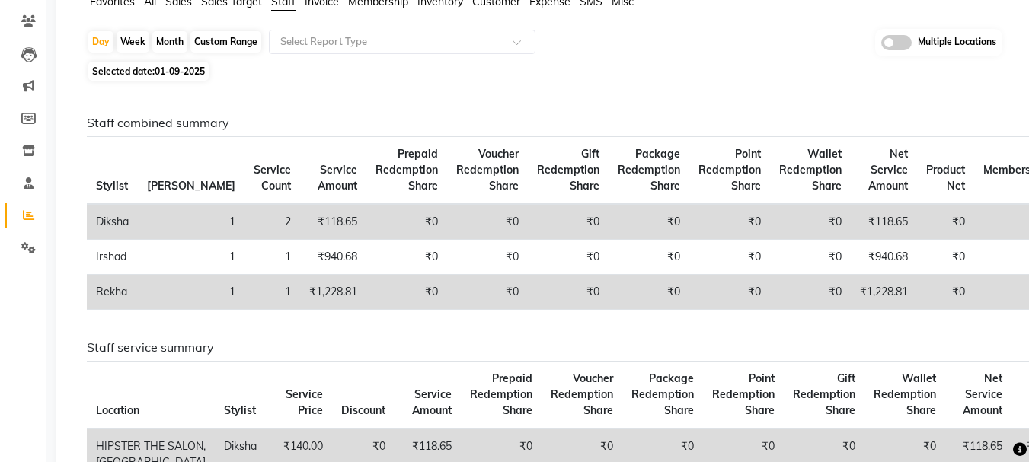
scroll to position [391, 0]
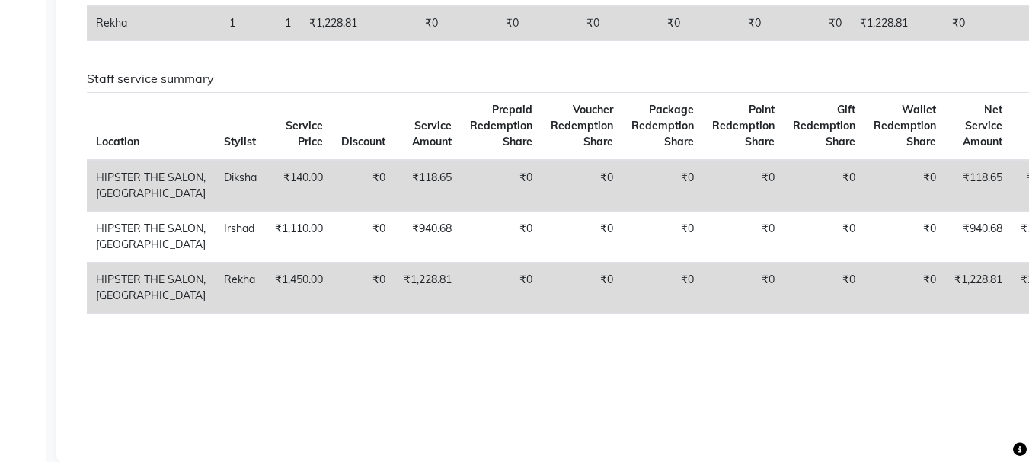
click at [461, 143] on th "Prepaid Redemption Share" at bounding box center [501, 127] width 81 height 68
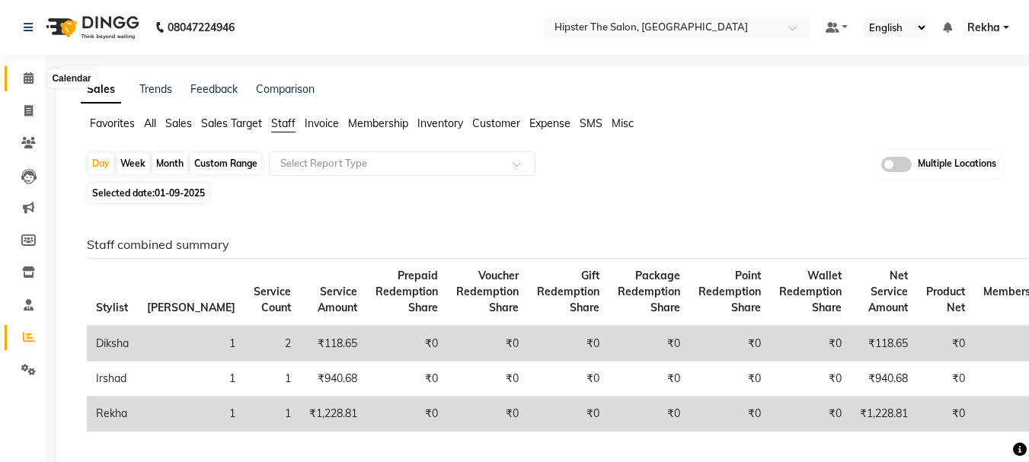
click at [30, 75] on icon at bounding box center [29, 77] width 10 height 11
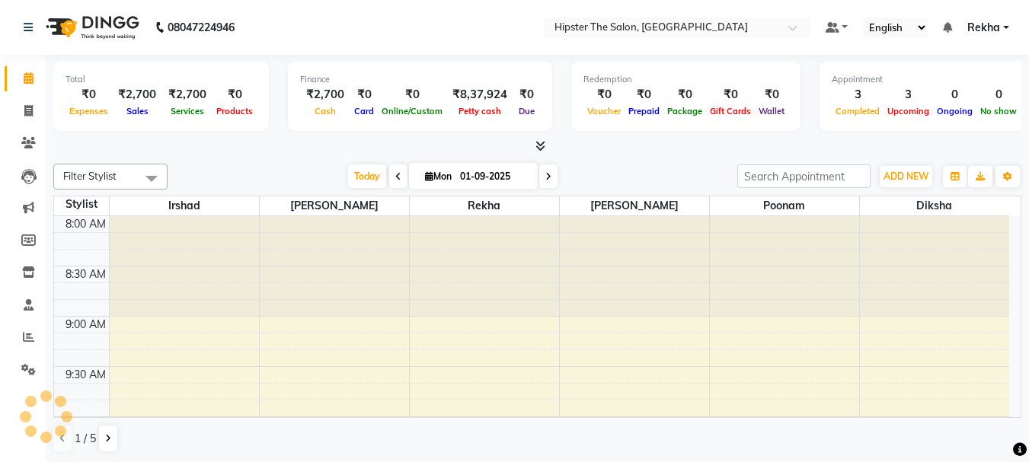
scroll to position [604, 0]
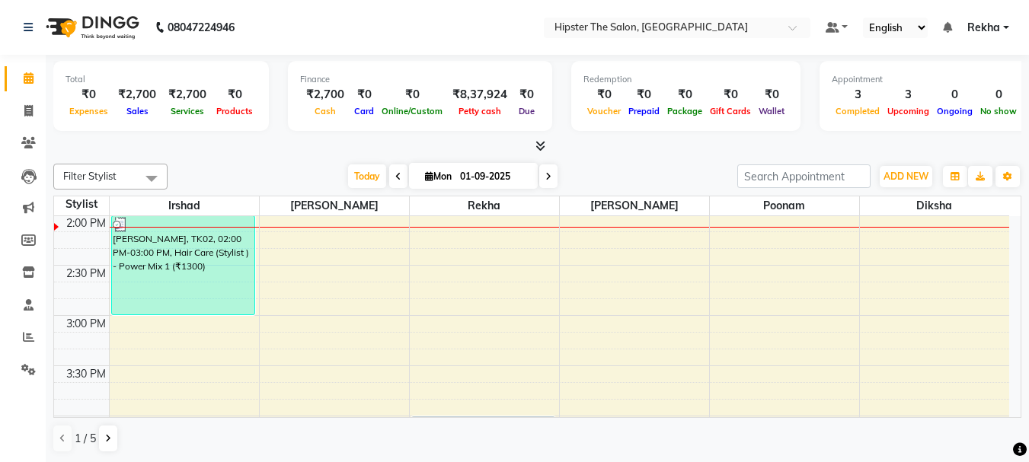
click at [18, 286] on li "Inventory" at bounding box center [23, 273] width 46 height 33
click at [21, 133] on link "Clients" at bounding box center [23, 143] width 37 height 25
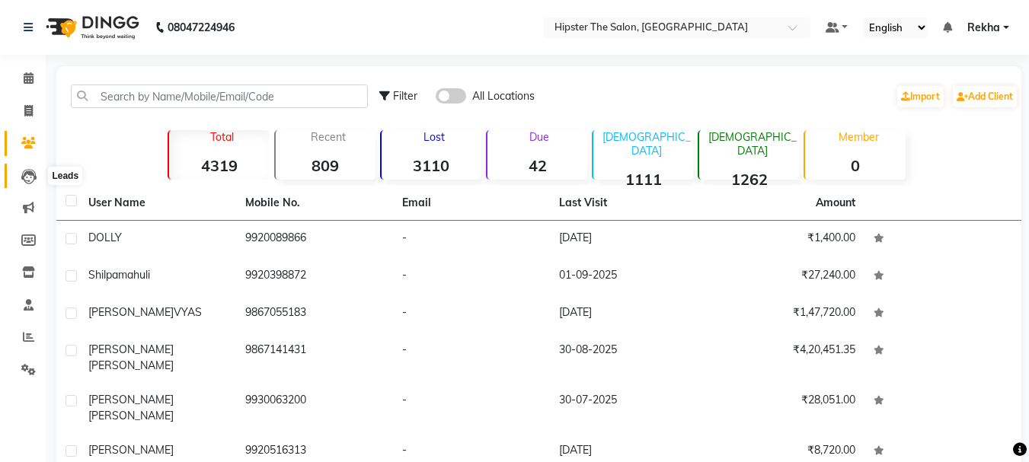
click at [25, 169] on icon at bounding box center [28, 176] width 15 height 15
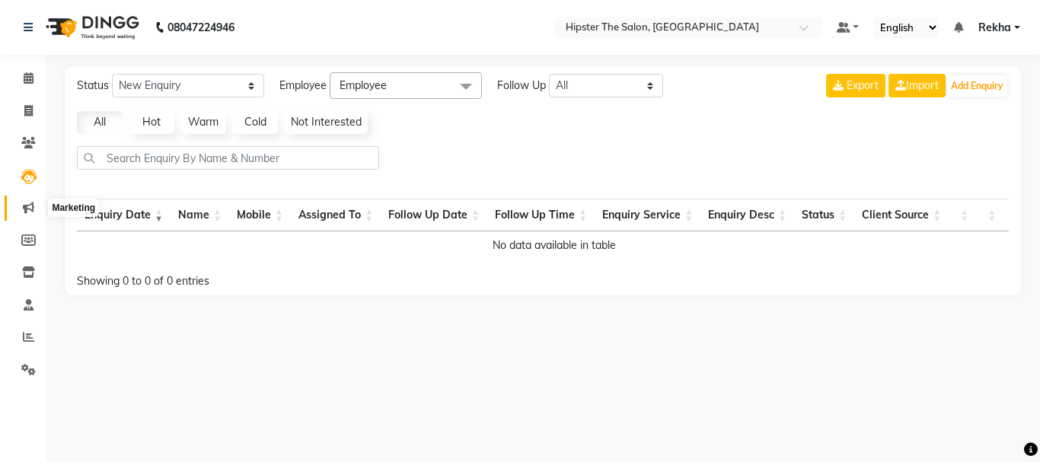
click at [30, 203] on icon at bounding box center [28, 207] width 11 height 11
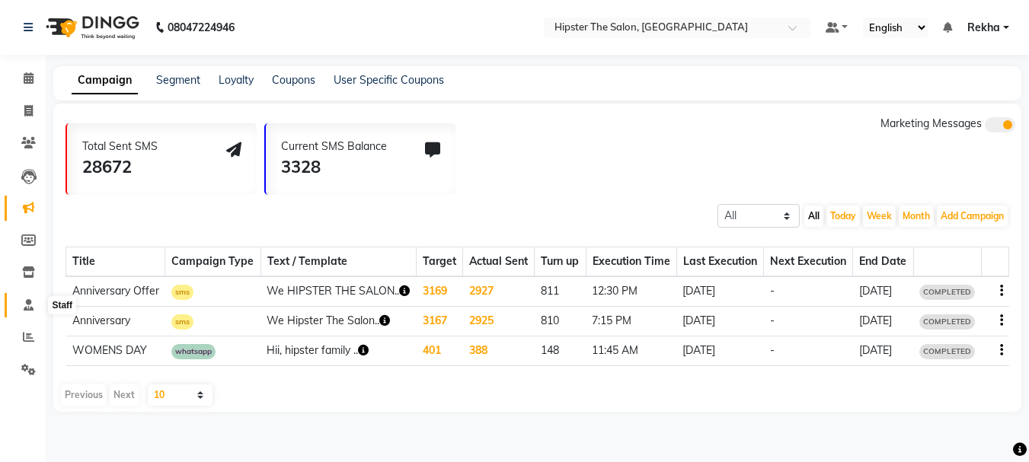
click at [34, 302] on span at bounding box center [28, 306] width 27 height 18
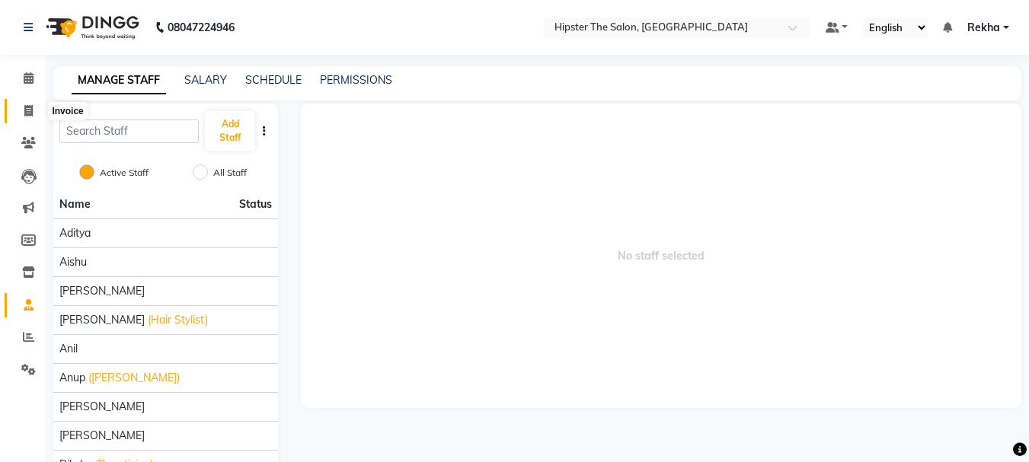
click at [29, 112] on icon at bounding box center [28, 110] width 8 height 11
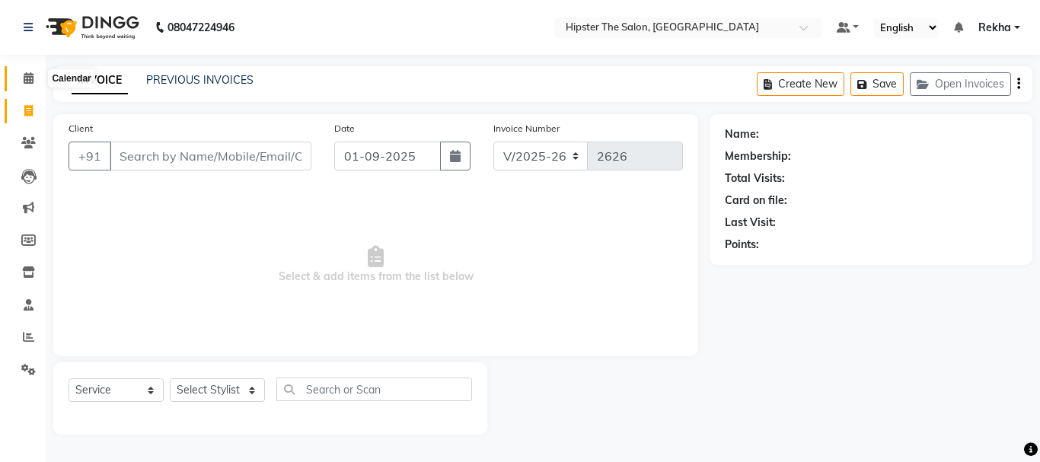
click at [24, 71] on span at bounding box center [28, 79] width 27 height 18
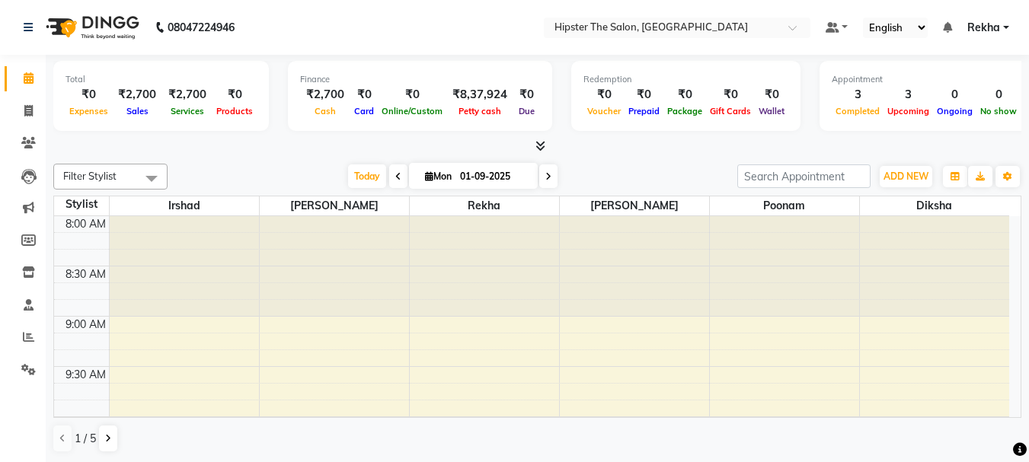
click at [24, 71] on span at bounding box center [28, 79] width 27 height 18
click at [636, 52] on nav "08047224946 Select Location × Hipster The Salon, Mulund West Default Panel My P…" at bounding box center [514, 27] width 1029 height 55
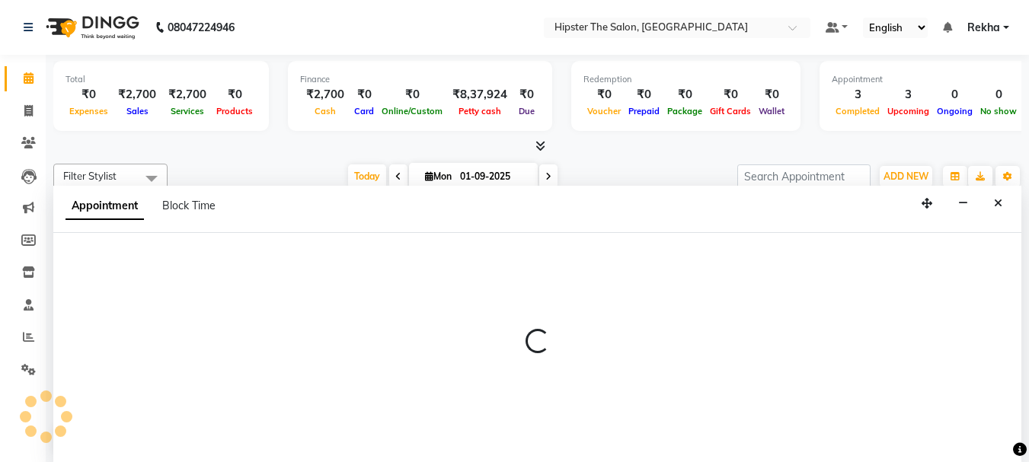
scroll to position [1, 0]
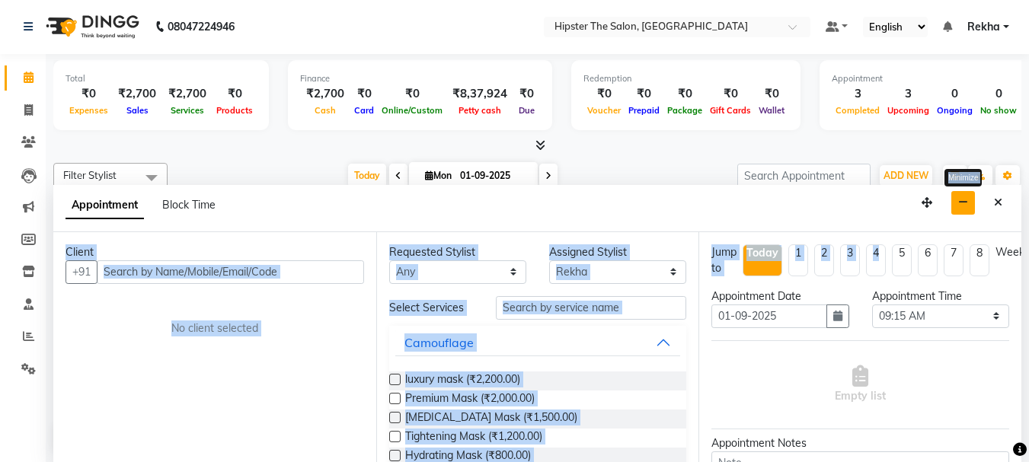
drag, startPoint x: 878, startPoint y: 240, endPoint x: 963, endPoint y: 203, distance: 92.1
click at [963, 203] on app-booking "Appointment Block Time Minimize Client +91 No client selected Requested Stylist…" at bounding box center [537, 323] width 968 height 277
click at [963, 203] on icon "button" at bounding box center [963, 202] width 10 height 11
